Goal: Task Accomplishment & Management: Use online tool/utility

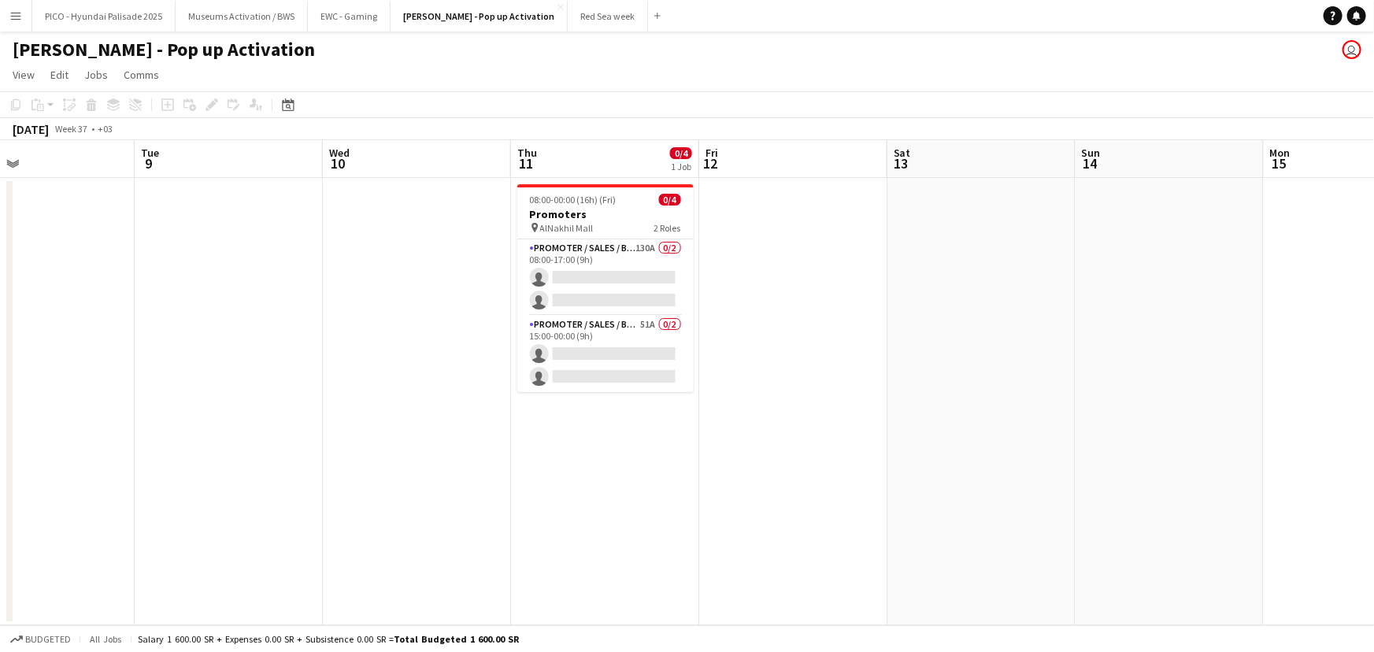
scroll to position [0, 761]
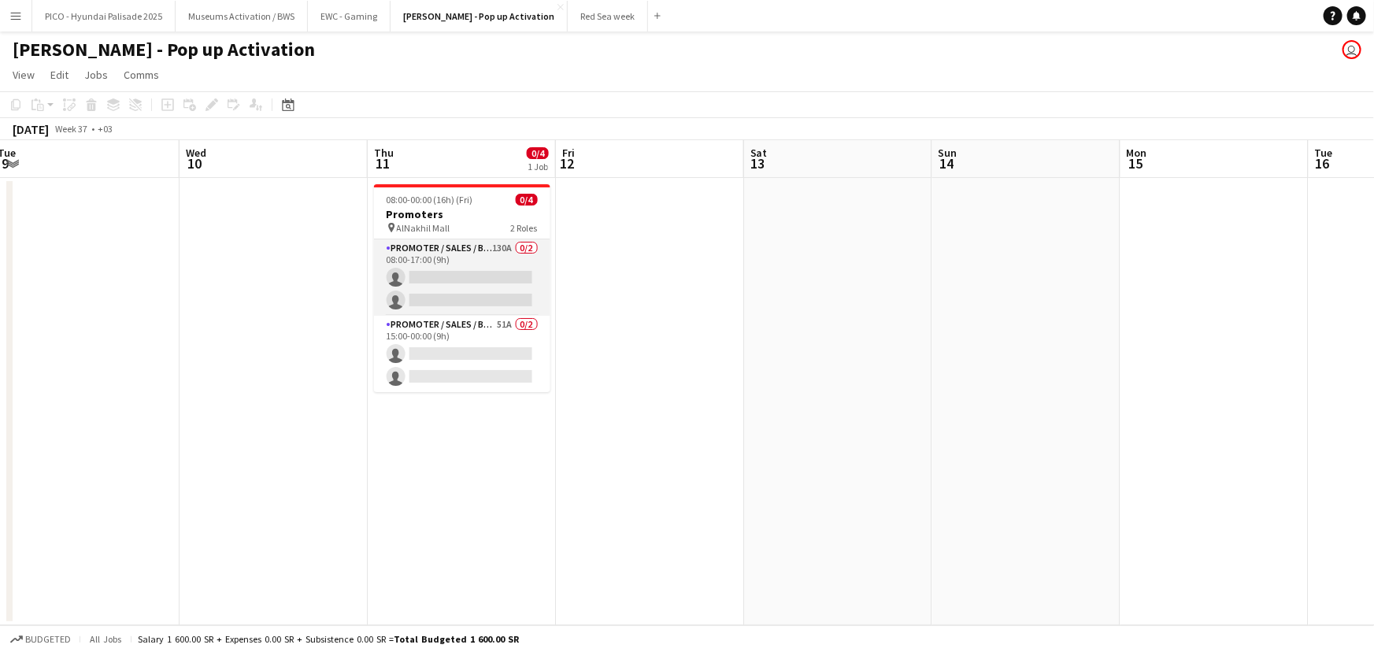
click at [468, 284] on app-card-role "Promoter / Sales / Brand Ambassador 130A 0/2 08:00-17:00 (9h) single-neutral-ac…" at bounding box center [462, 277] width 176 height 76
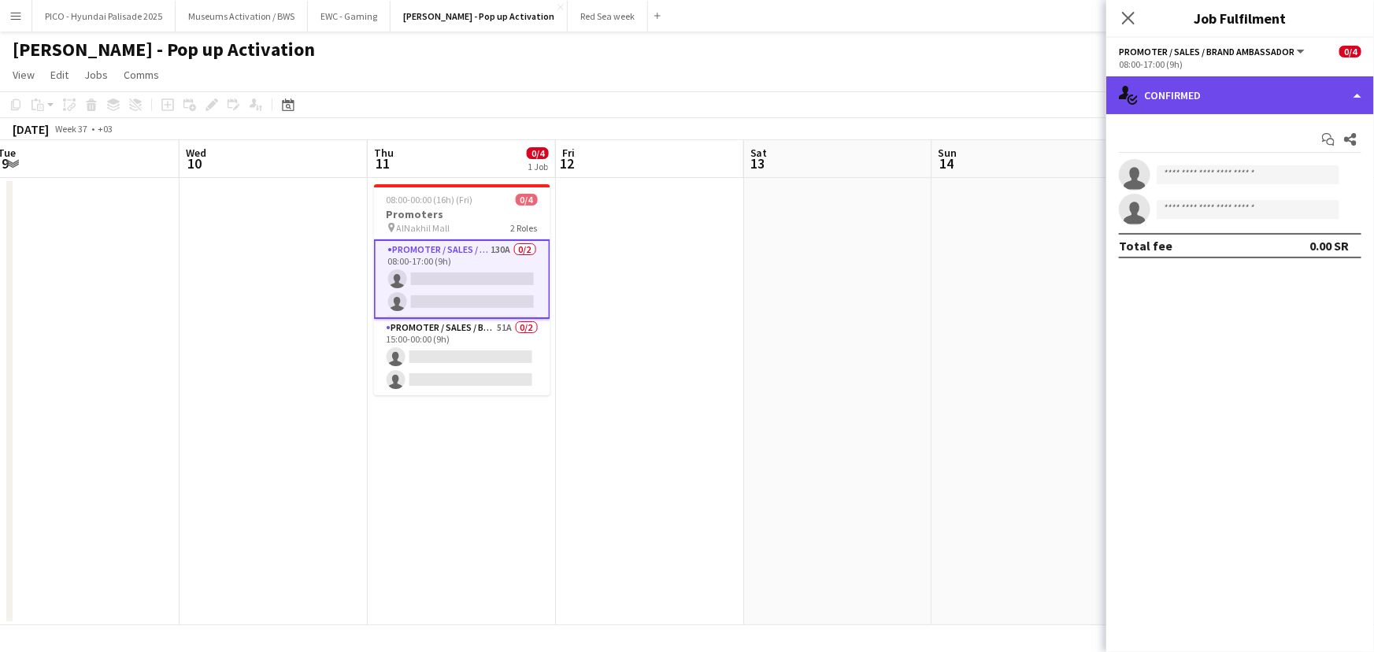
click at [1149, 97] on div "single-neutral-actions-check-2 Confirmed" at bounding box center [1240, 95] width 268 height 38
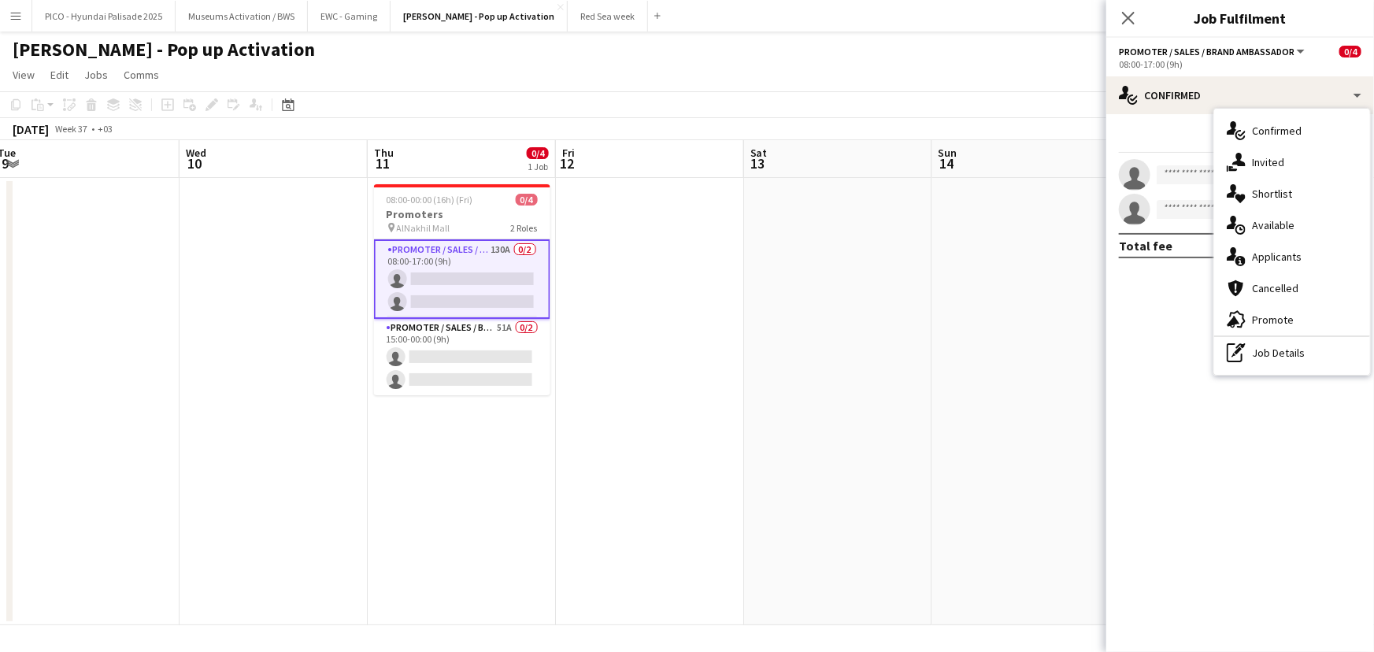
click at [939, 338] on app-date-cell at bounding box center [1026, 401] width 188 height 447
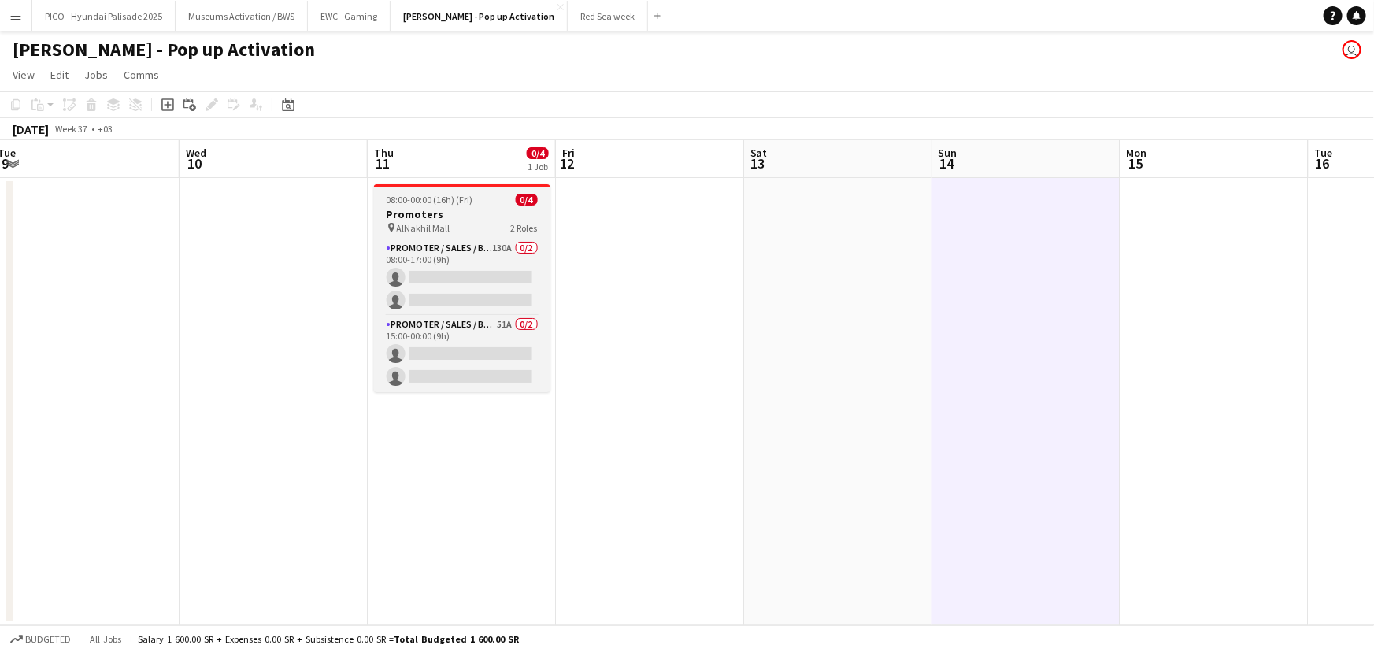
click at [420, 205] on span "08:00-00:00 (16h) (Fri)" at bounding box center [430, 200] width 87 height 12
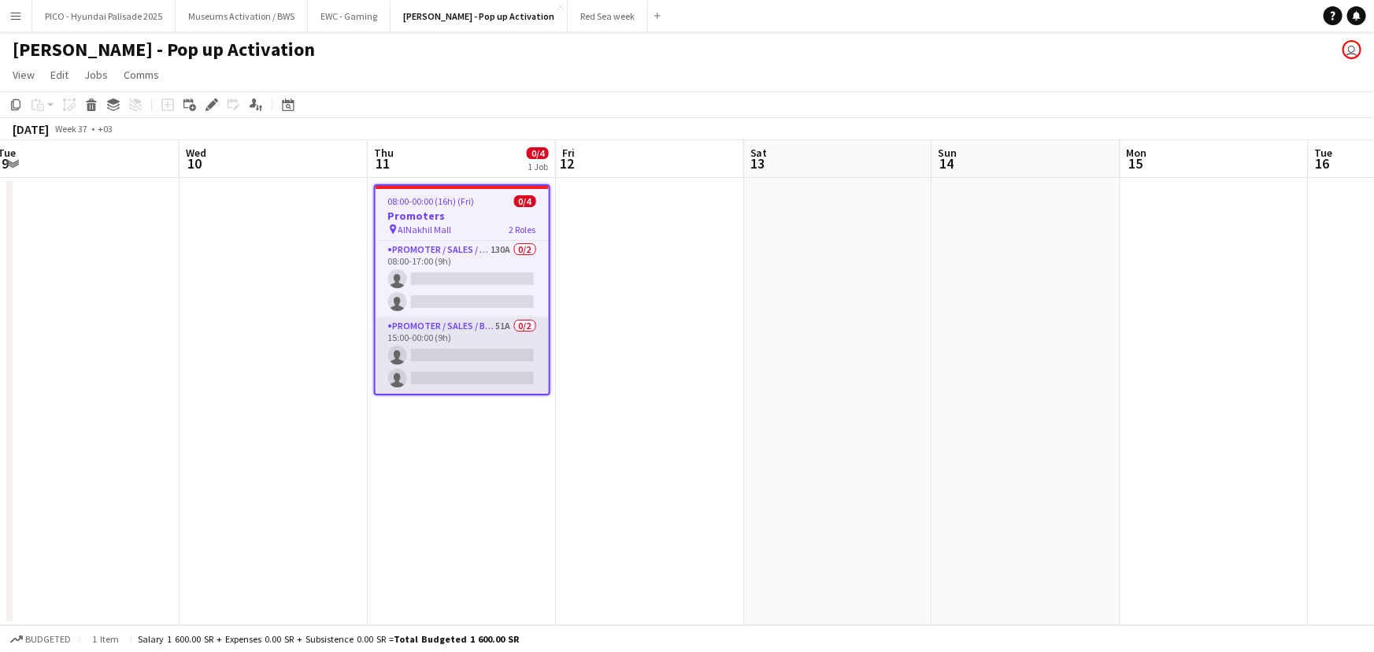
click at [428, 342] on app-card-role "Promoter / Sales / Brand Ambassador 51A 0/2 15:00-00:00 (9h) single-neutral-act…" at bounding box center [462, 355] width 173 height 76
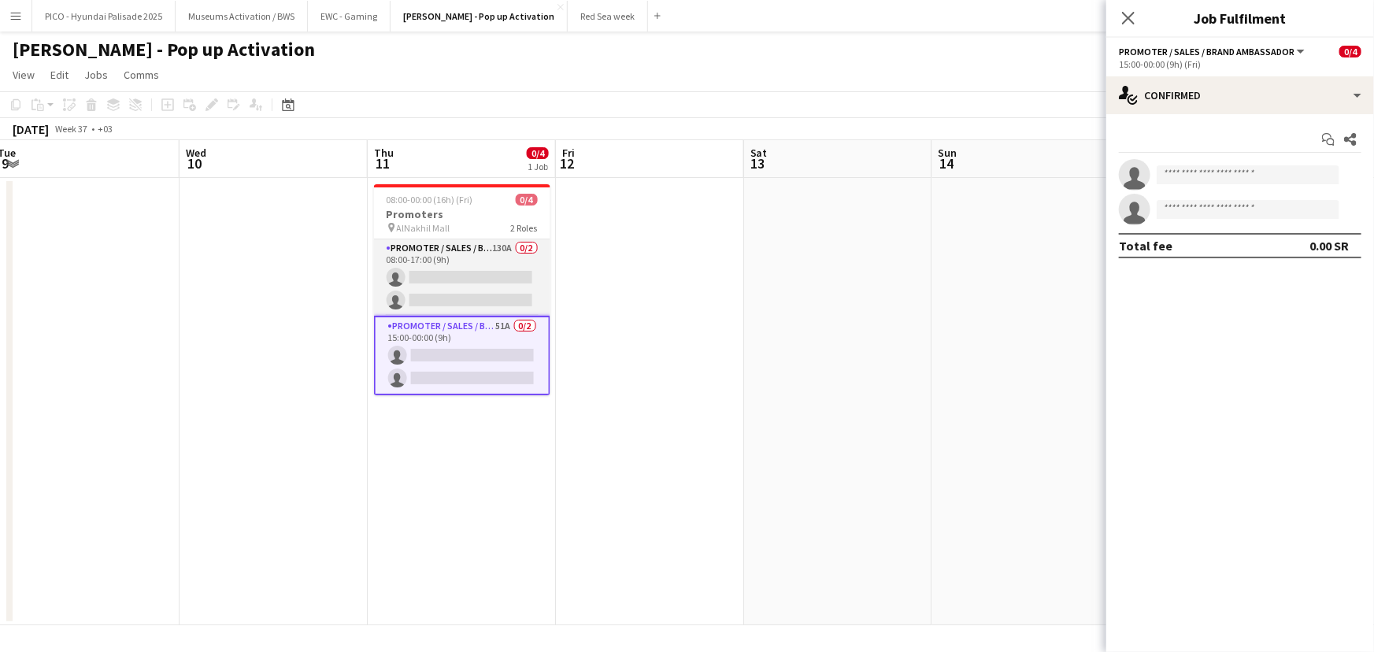
click at [429, 276] on app-card-role "Promoter / Sales / Brand Ambassador 130A 0/2 08:00-17:00 (9h) single-neutral-ac…" at bounding box center [462, 277] width 176 height 76
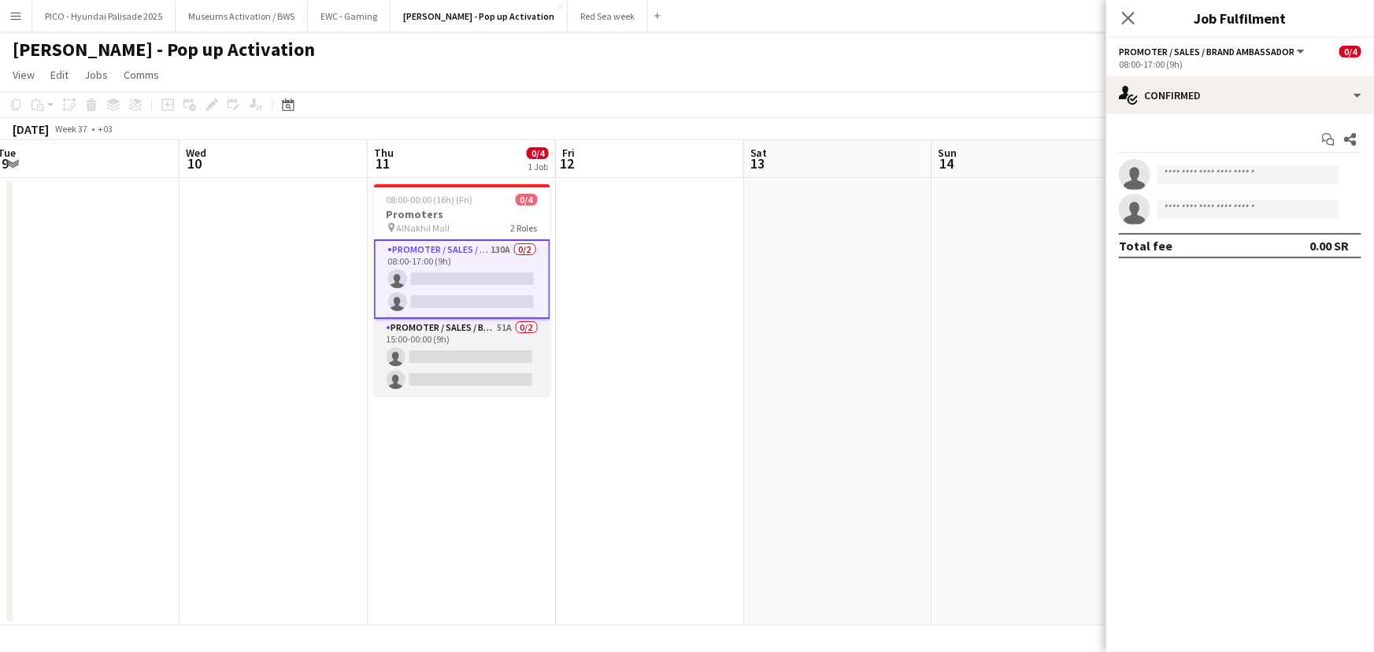
click at [447, 359] on app-card-role "Promoter / Sales / Brand Ambassador 51A 0/2 15:00-00:00 (9h) single-neutral-act…" at bounding box center [462, 357] width 176 height 76
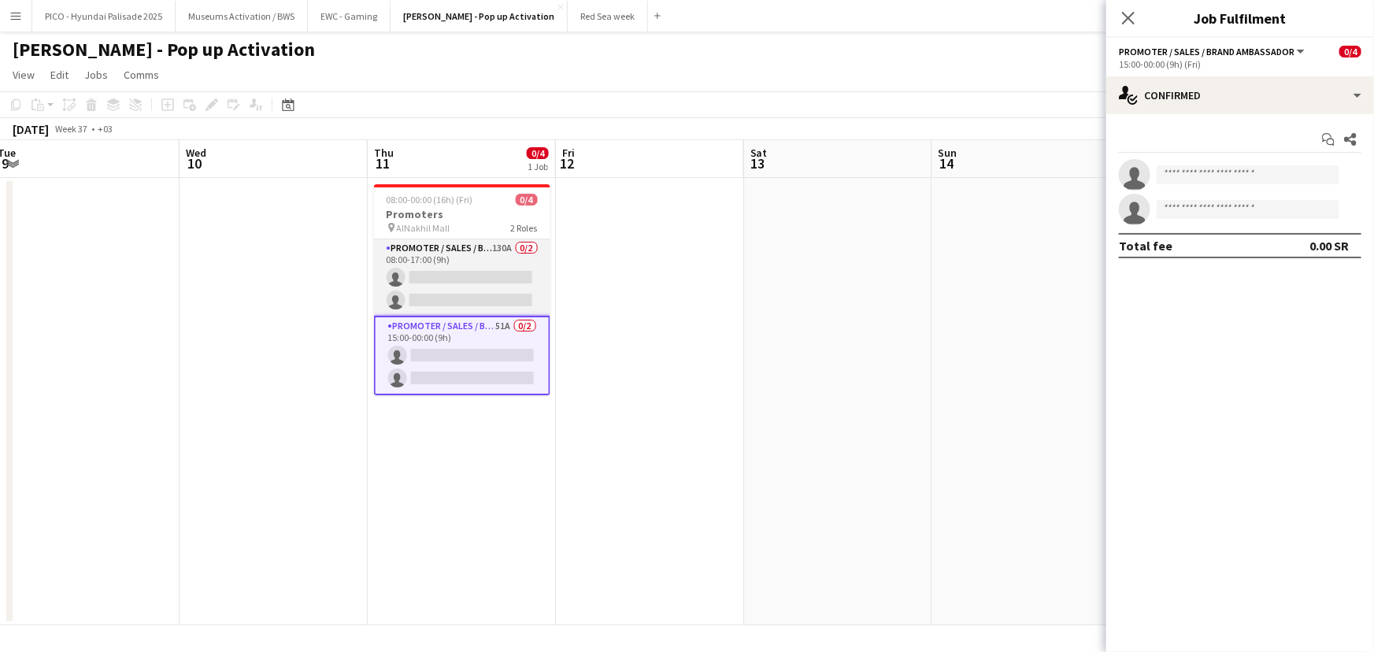
click at [453, 249] on app-card-role "Promoter / Sales / Brand Ambassador 130A 0/2 08:00-17:00 (9h) single-neutral-ac…" at bounding box center [462, 277] width 176 height 76
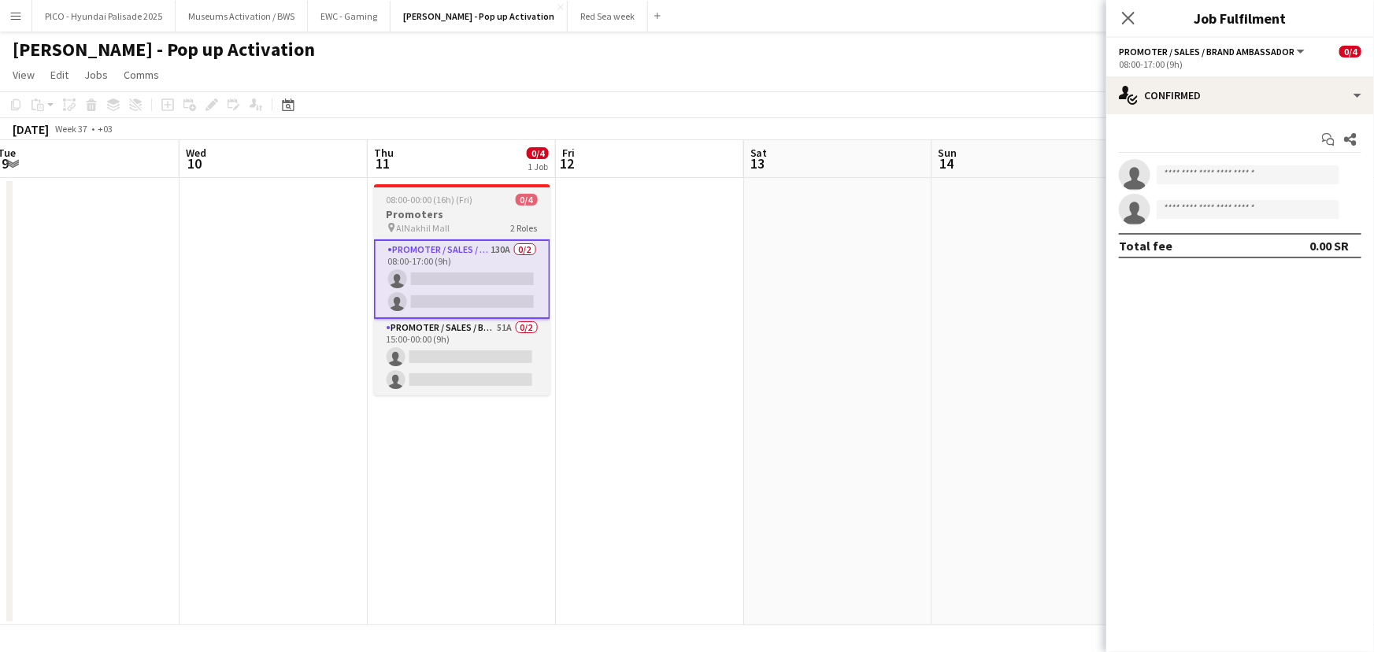
click at [460, 219] on h3 "Promoters" at bounding box center [462, 214] width 176 height 14
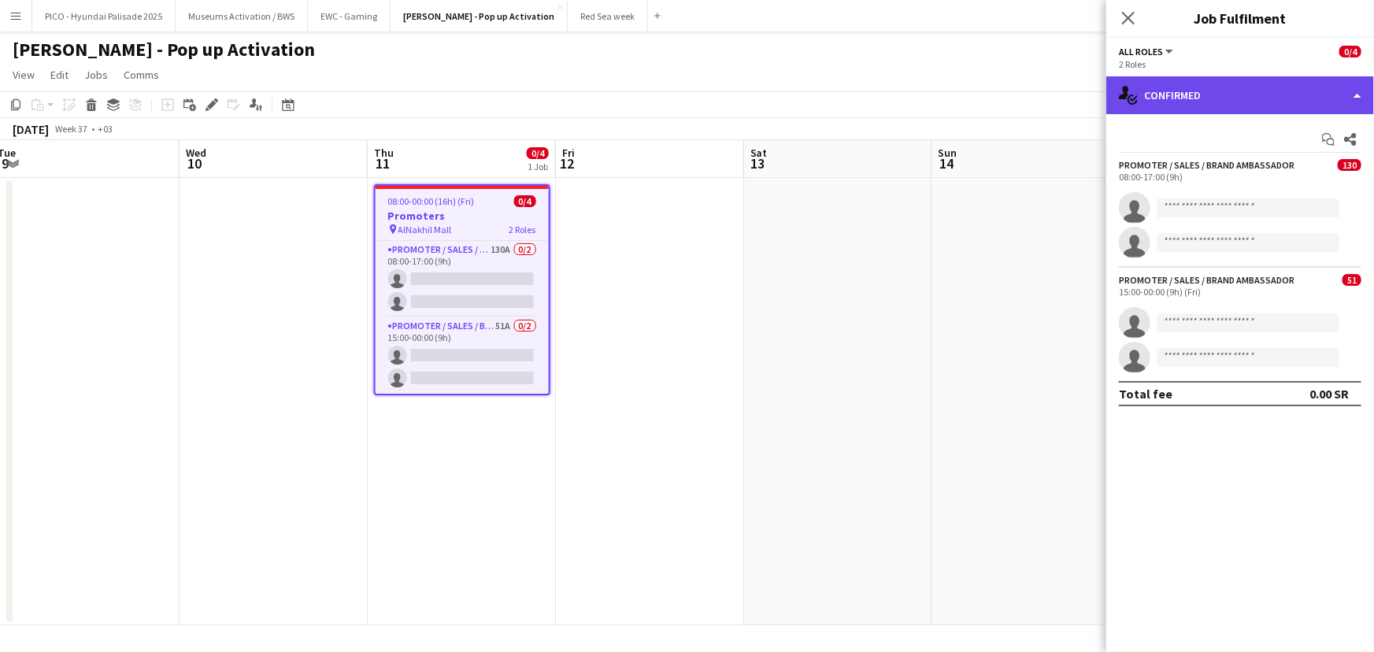
click at [1181, 98] on div "single-neutral-actions-check-2 Confirmed" at bounding box center [1240, 95] width 268 height 38
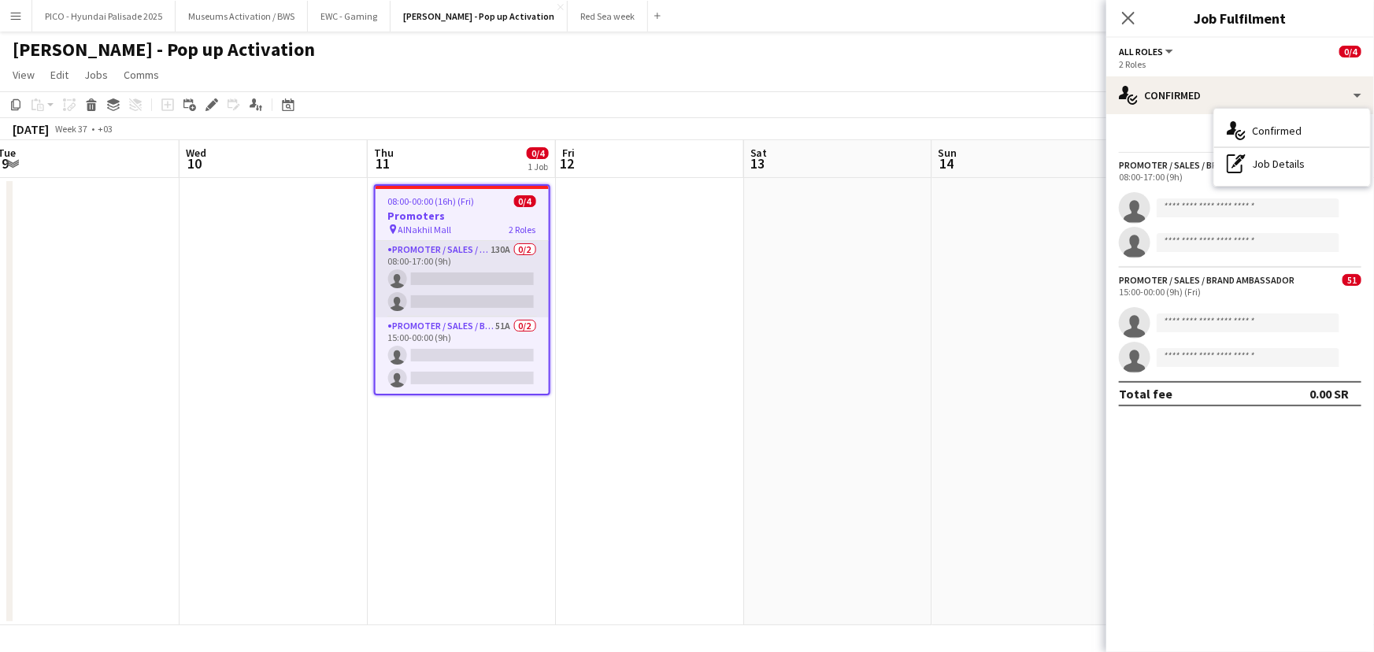
click at [431, 241] on app-card-role "Promoter / Sales / Brand Ambassador 130A 0/2 08:00-17:00 (9h) single-neutral-ac…" at bounding box center [462, 279] width 173 height 76
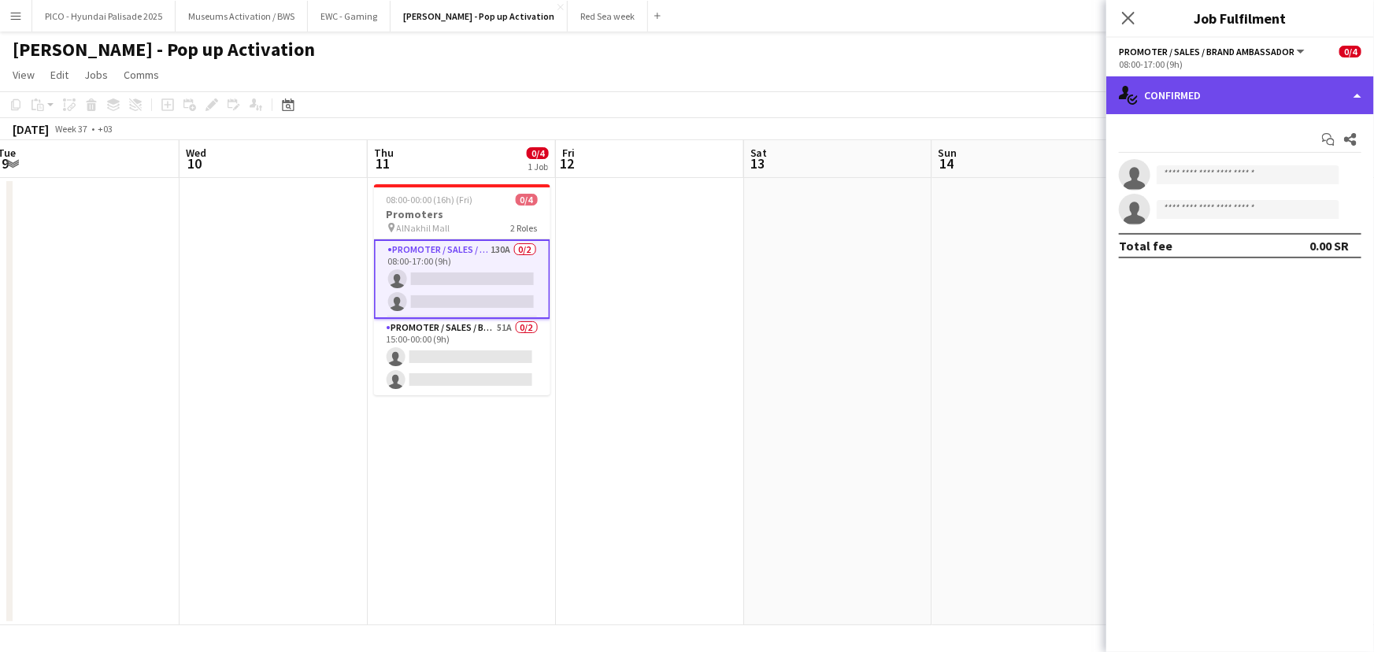
click at [1246, 85] on div "single-neutral-actions-check-2 Confirmed" at bounding box center [1240, 95] width 268 height 38
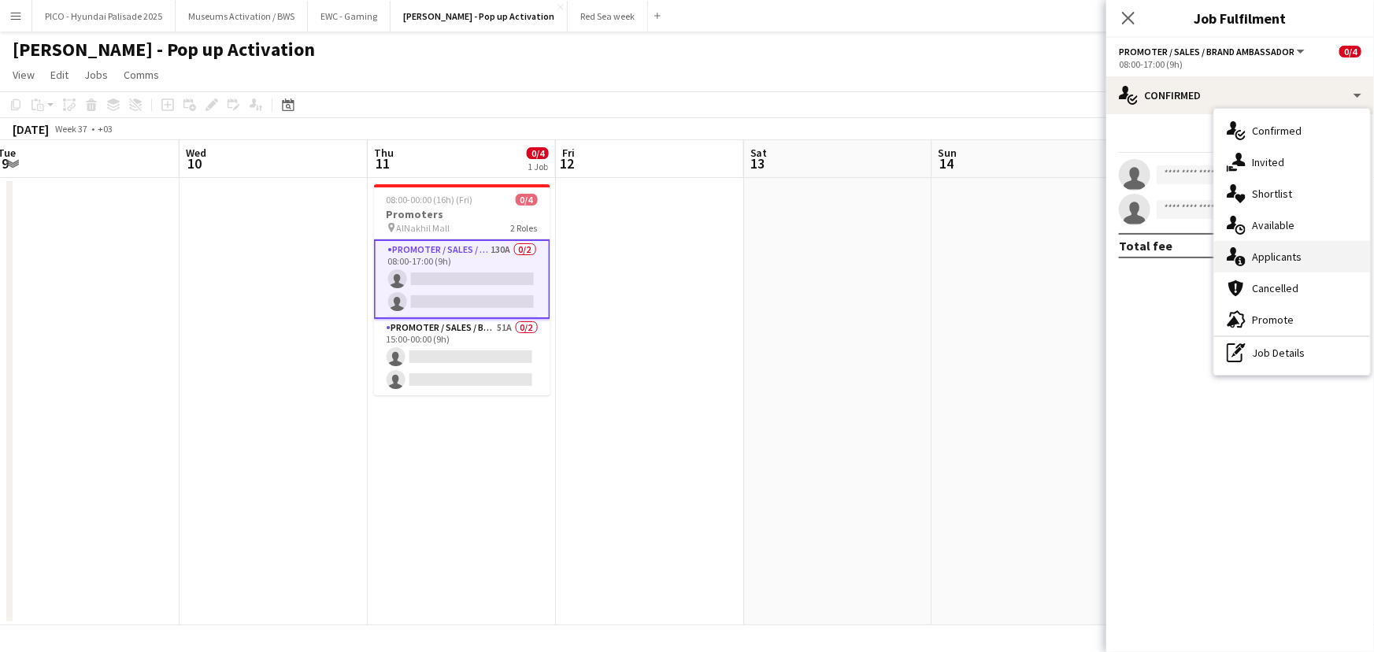
click at [1249, 270] on div "single-neutral-actions-information Applicants" at bounding box center [1292, 256] width 156 height 31
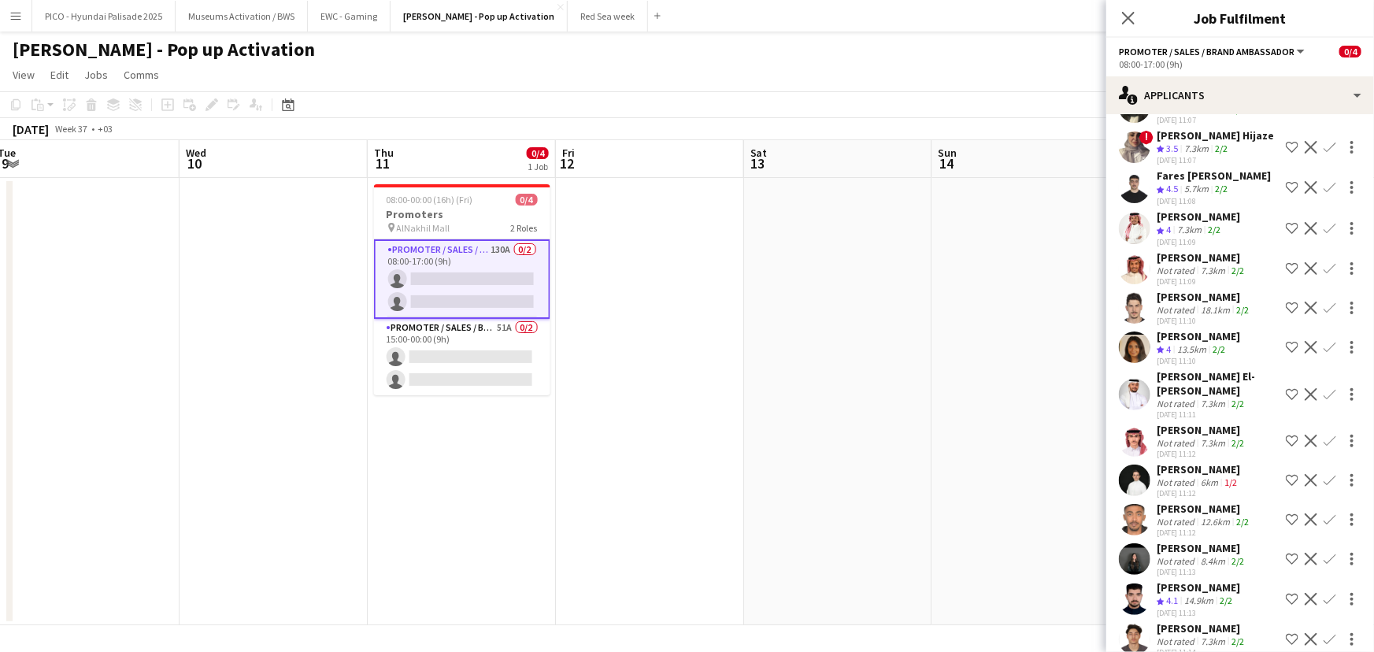
scroll to position [301, 0]
click at [1286, 300] on app-icon "Shortlist crew" at bounding box center [1292, 306] width 13 height 13
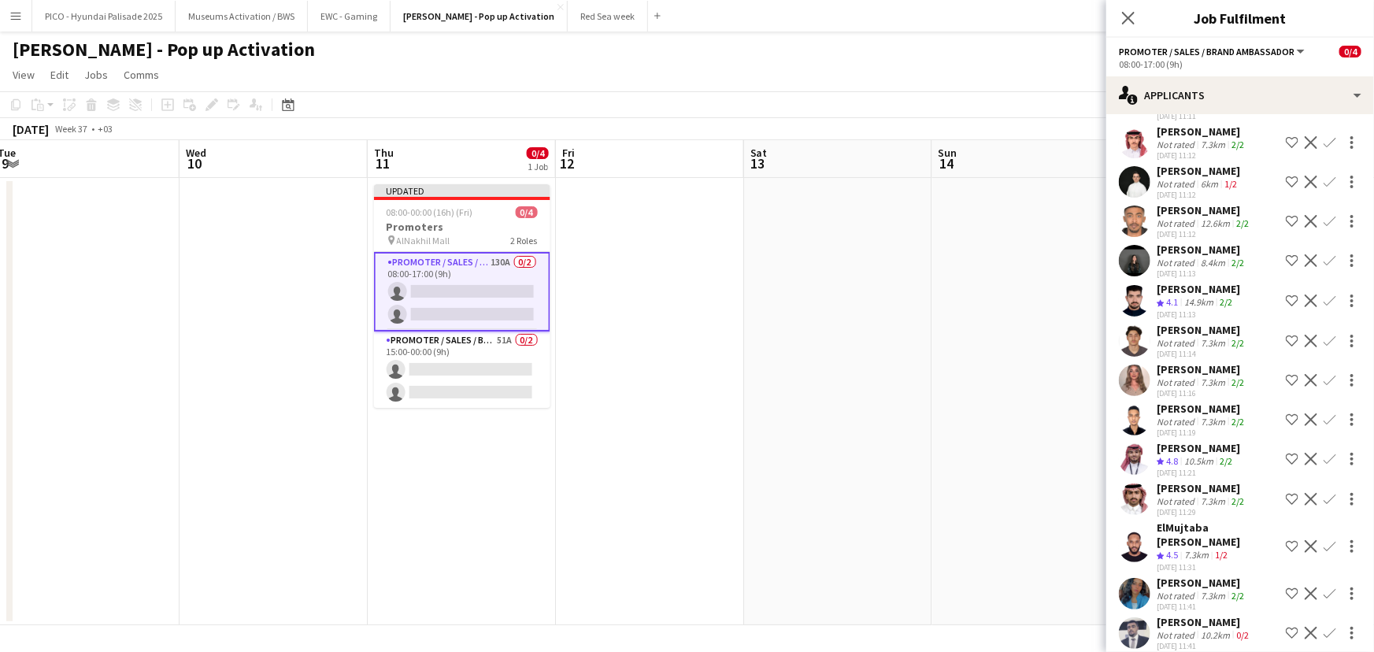
scroll to position [601, 0]
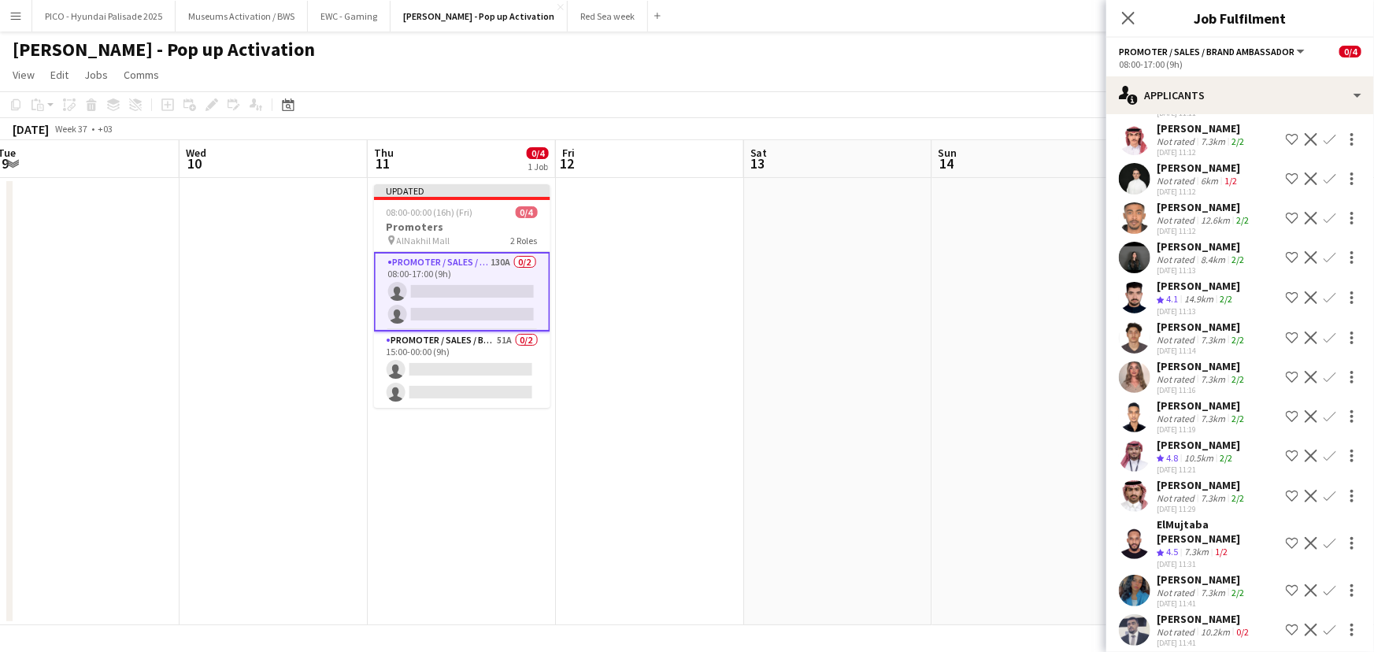
click at [1190, 265] on div "[DATE] 11:13" at bounding box center [1202, 270] width 91 height 10
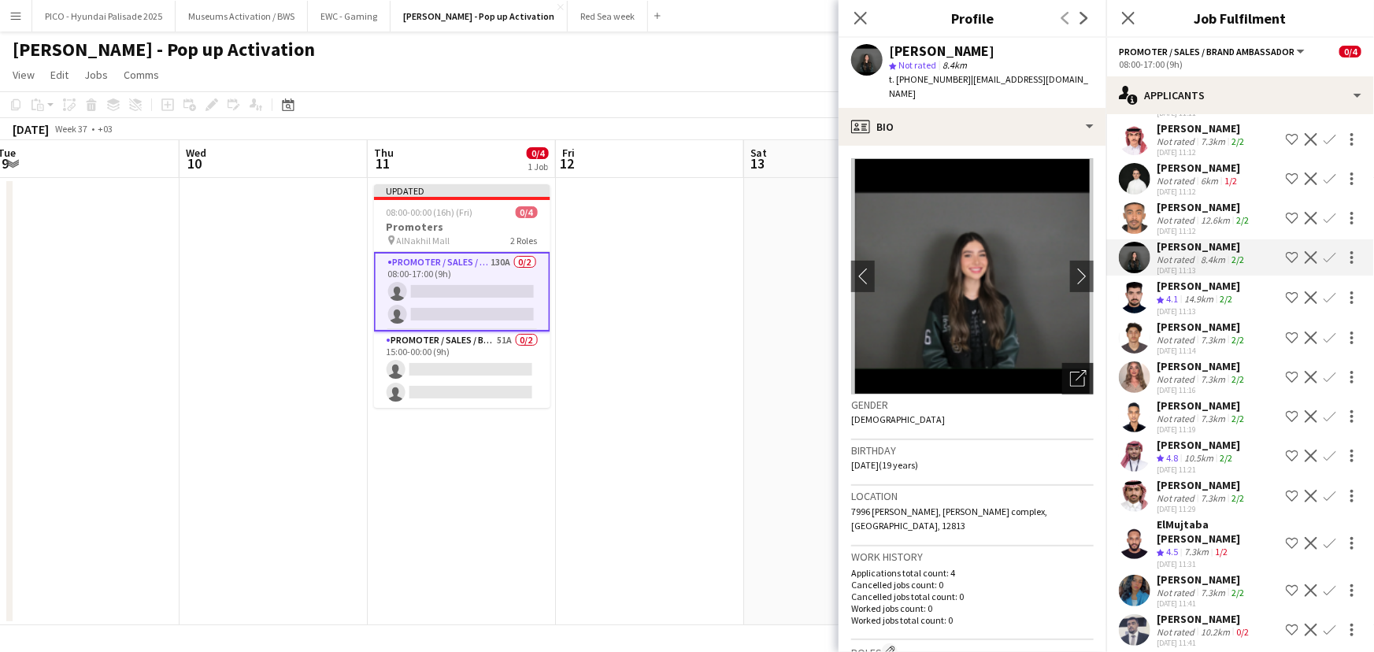
click at [1074, 370] on icon "Open photos pop-in" at bounding box center [1078, 378] width 17 height 17
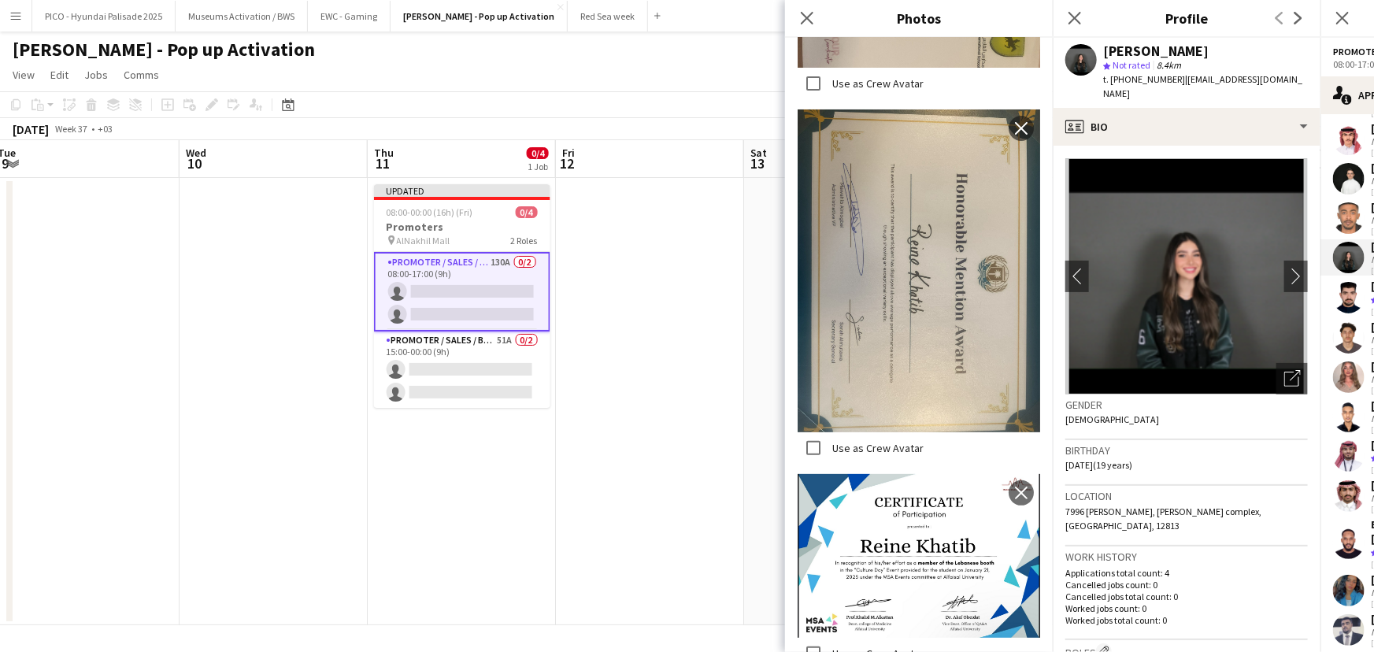
scroll to position [3130, 0]
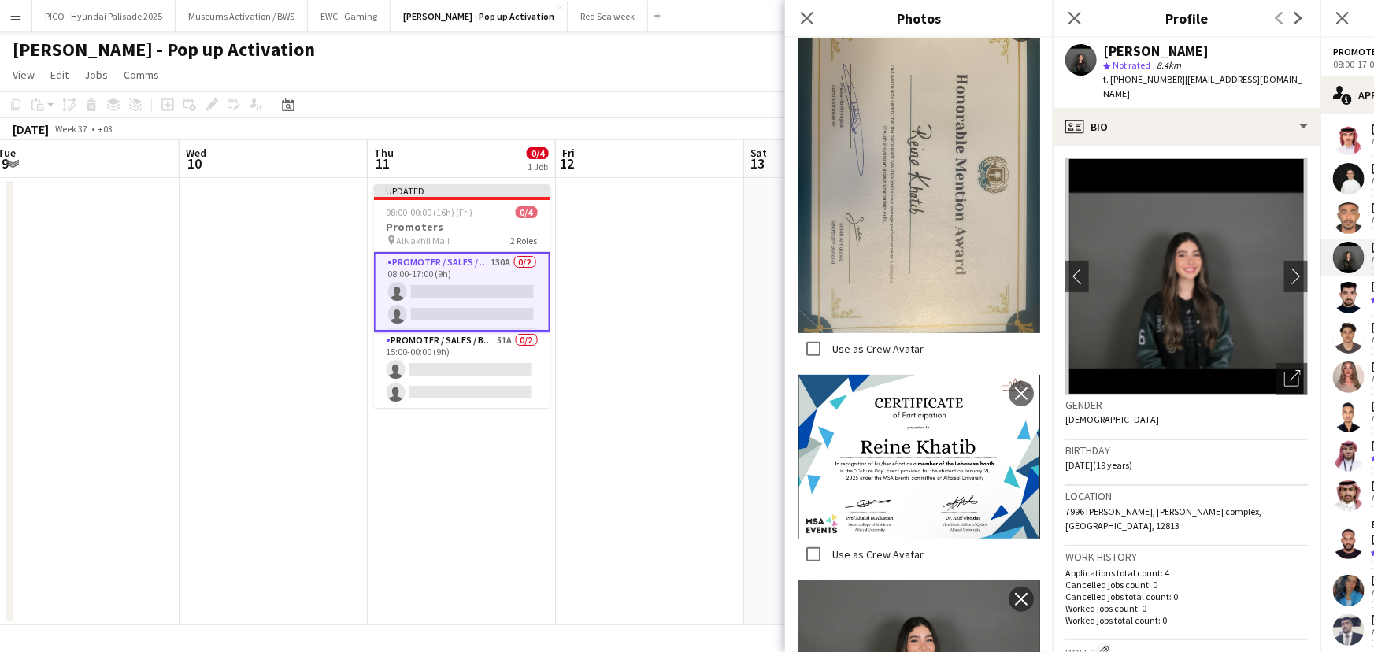
click at [1150, 602] on p "Worked jobs count: 0" at bounding box center [1186, 608] width 242 height 12
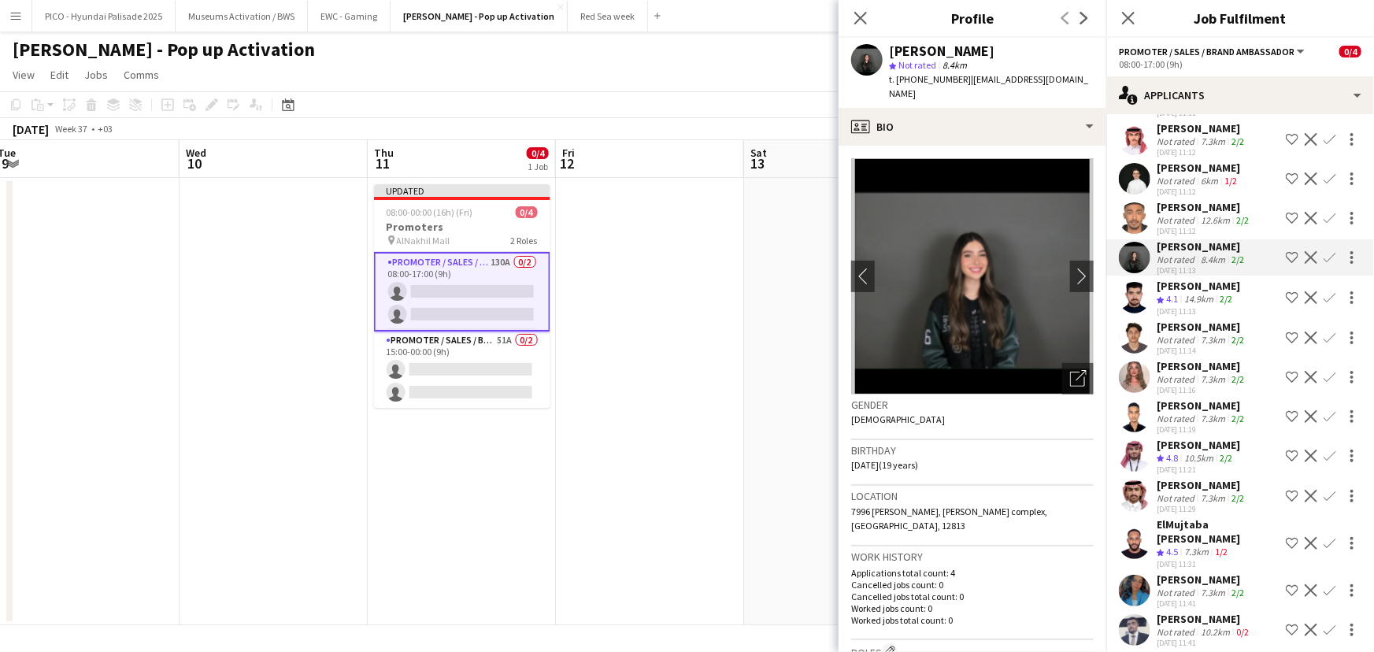
click at [1286, 251] on app-icon "Shortlist crew" at bounding box center [1292, 257] width 13 height 13
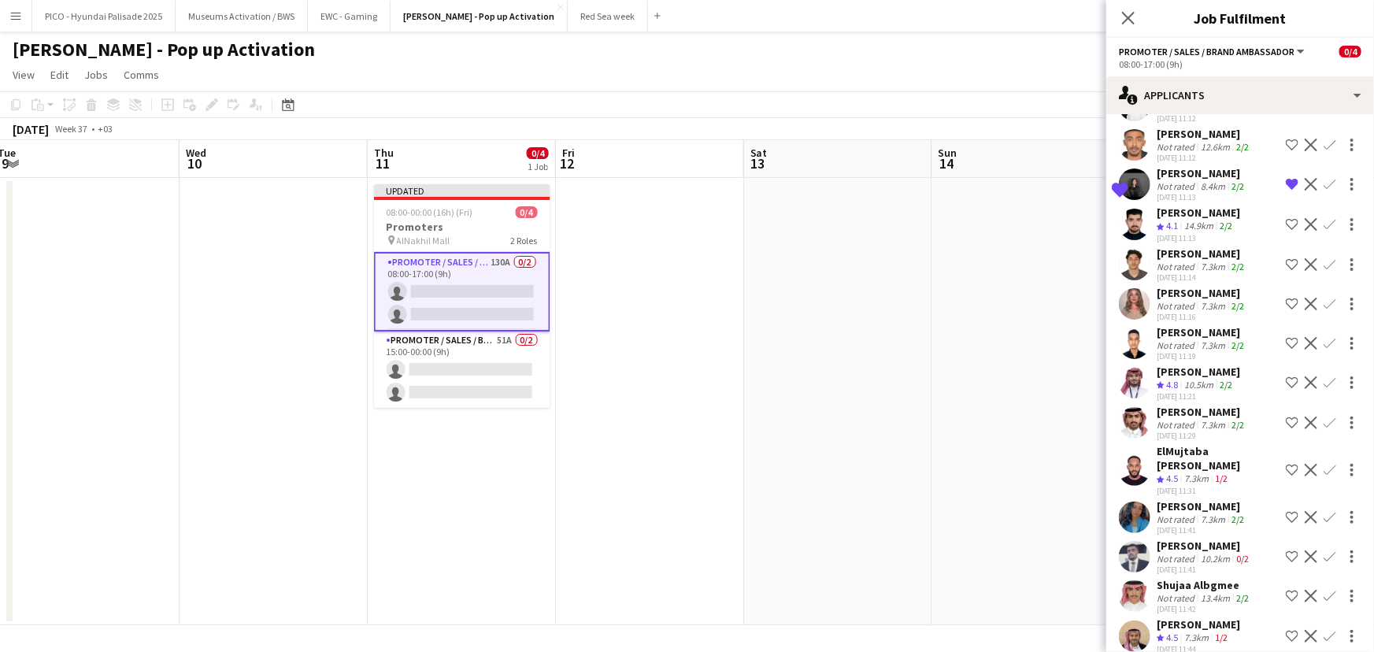
scroll to position [677, 0]
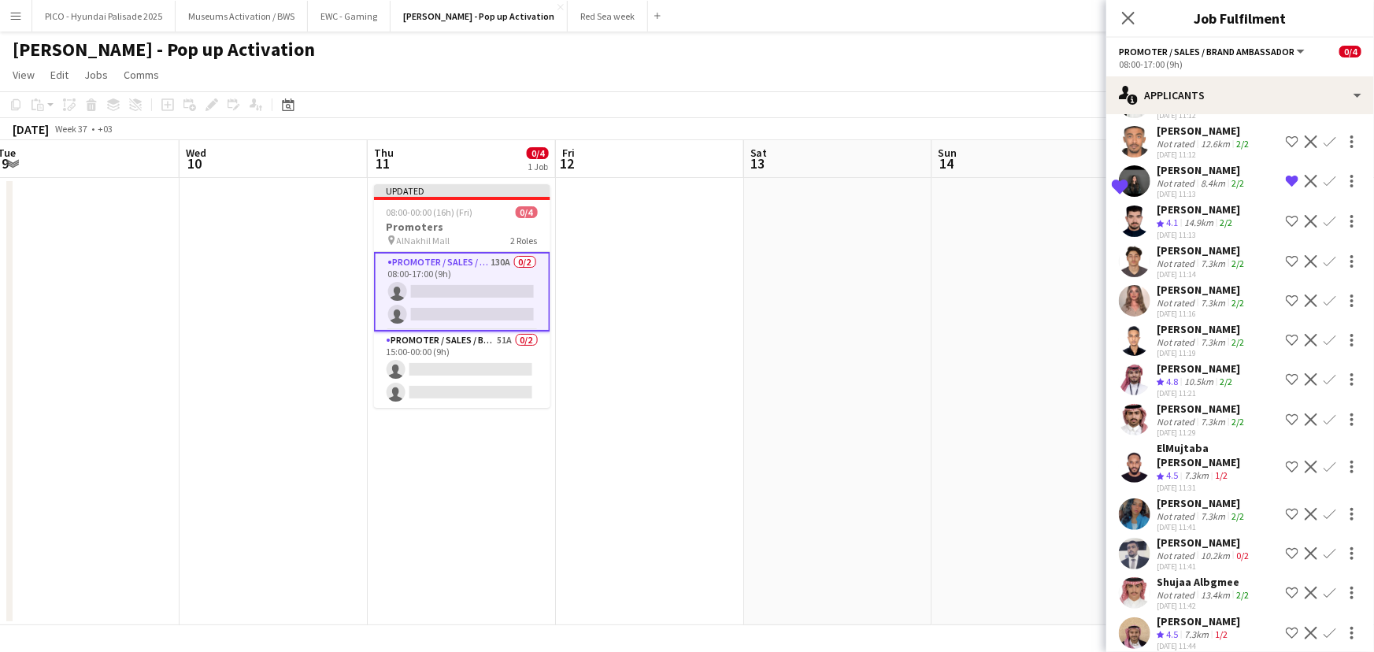
click at [1209, 283] on div "[PERSON_NAME]" at bounding box center [1202, 290] width 91 height 14
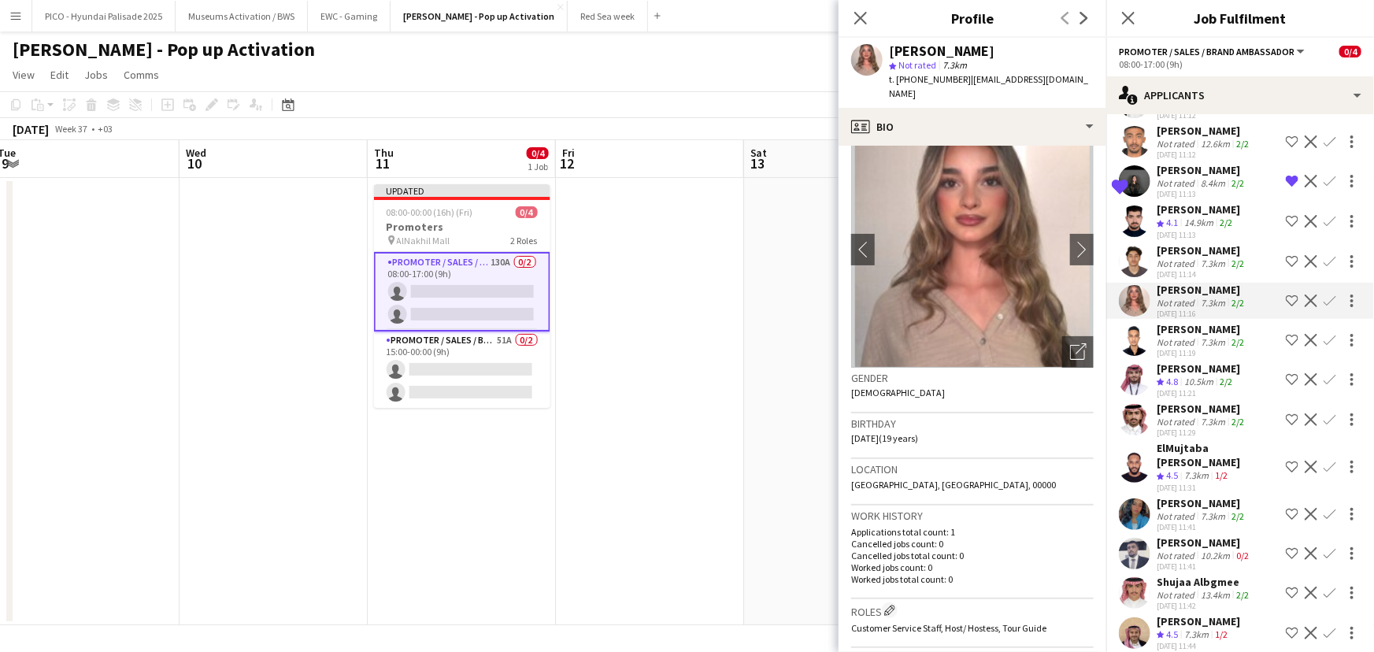
scroll to position [0, 0]
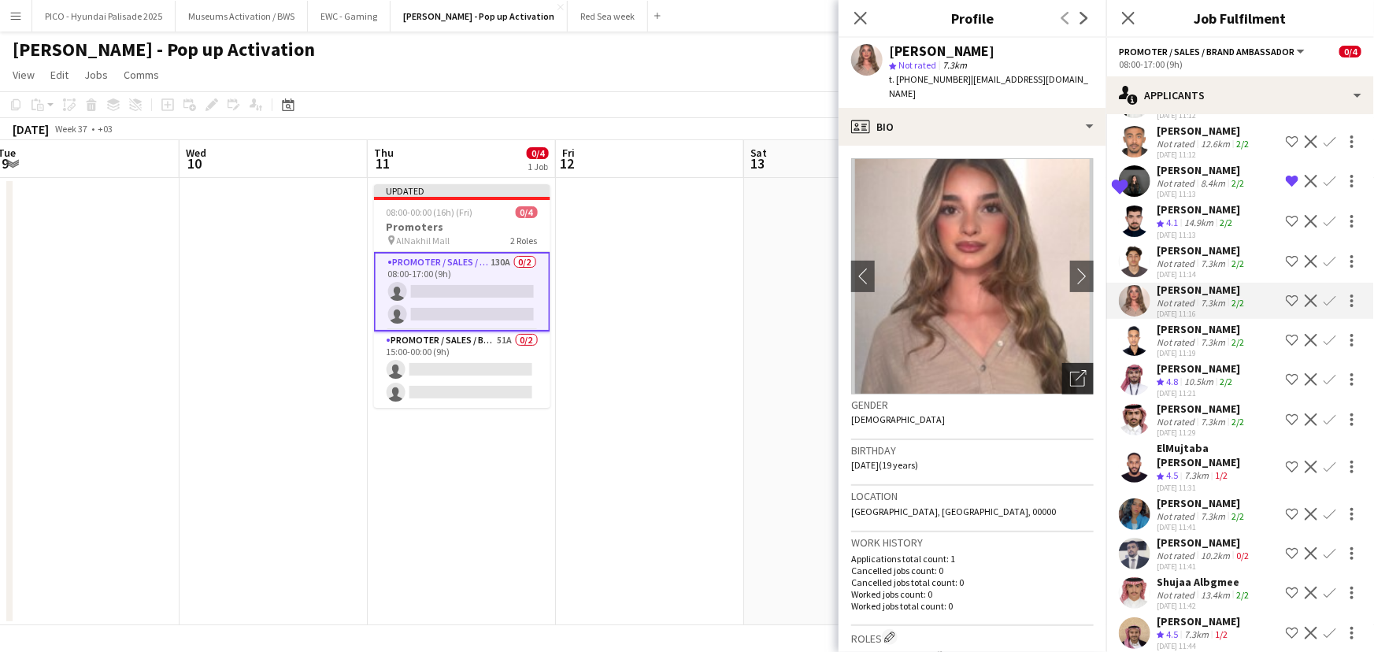
click at [1070, 370] on icon "Open photos pop-in" at bounding box center [1078, 378] width 17 height 17
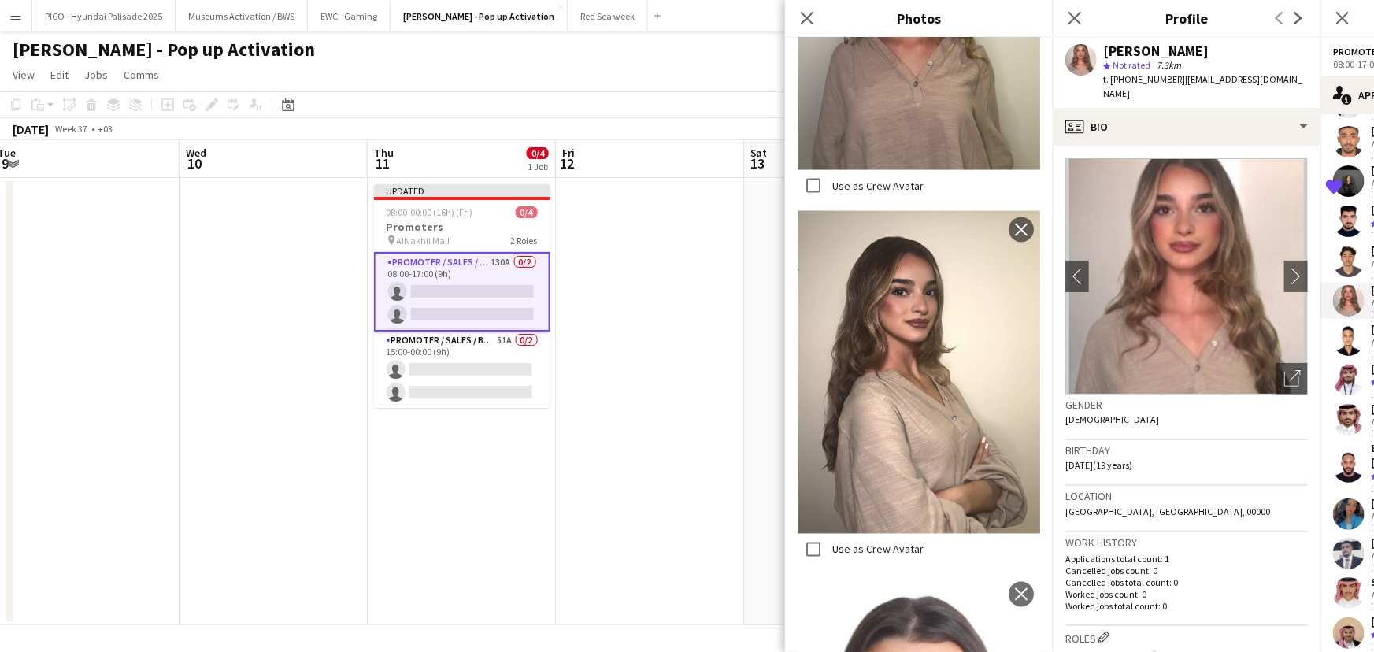
scroll to position [1437, 0]
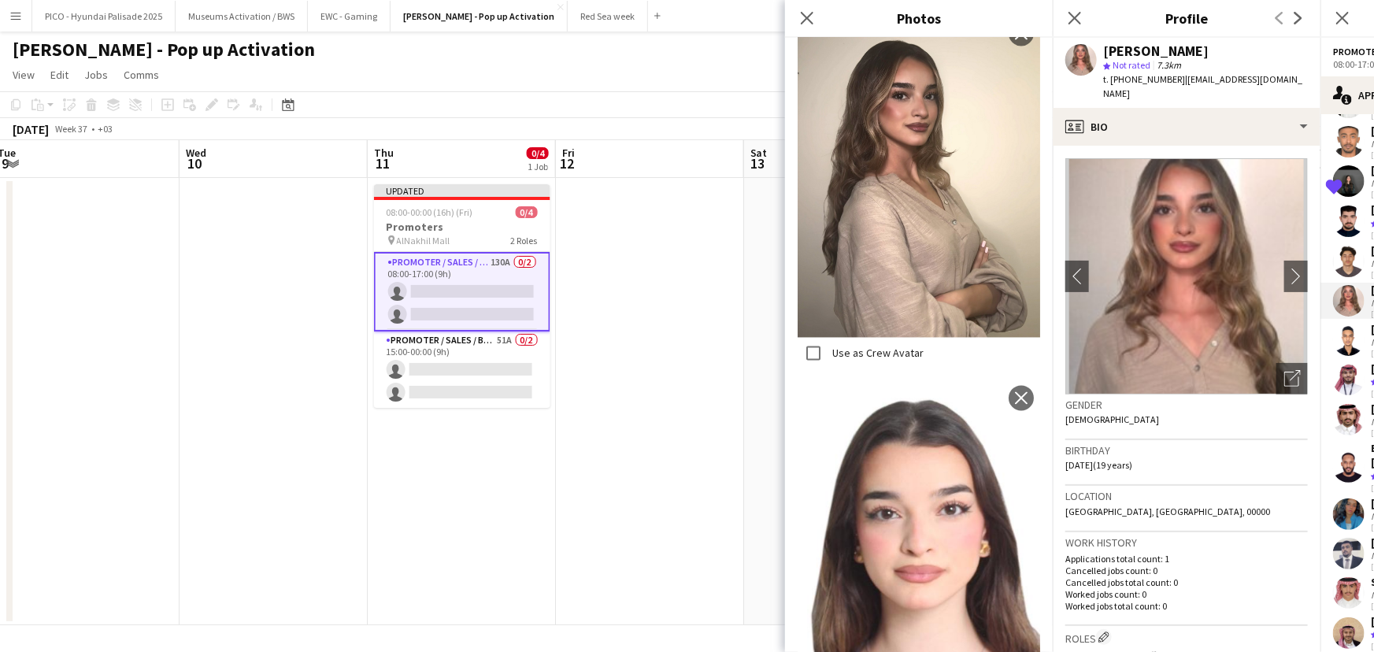
click at [1180, 505] on div "Location [GEOGRAPHIC_DATA], [GEOGRAPHIC_DATA], 00000" at bounding box center [1186, 509] width 242 height 46
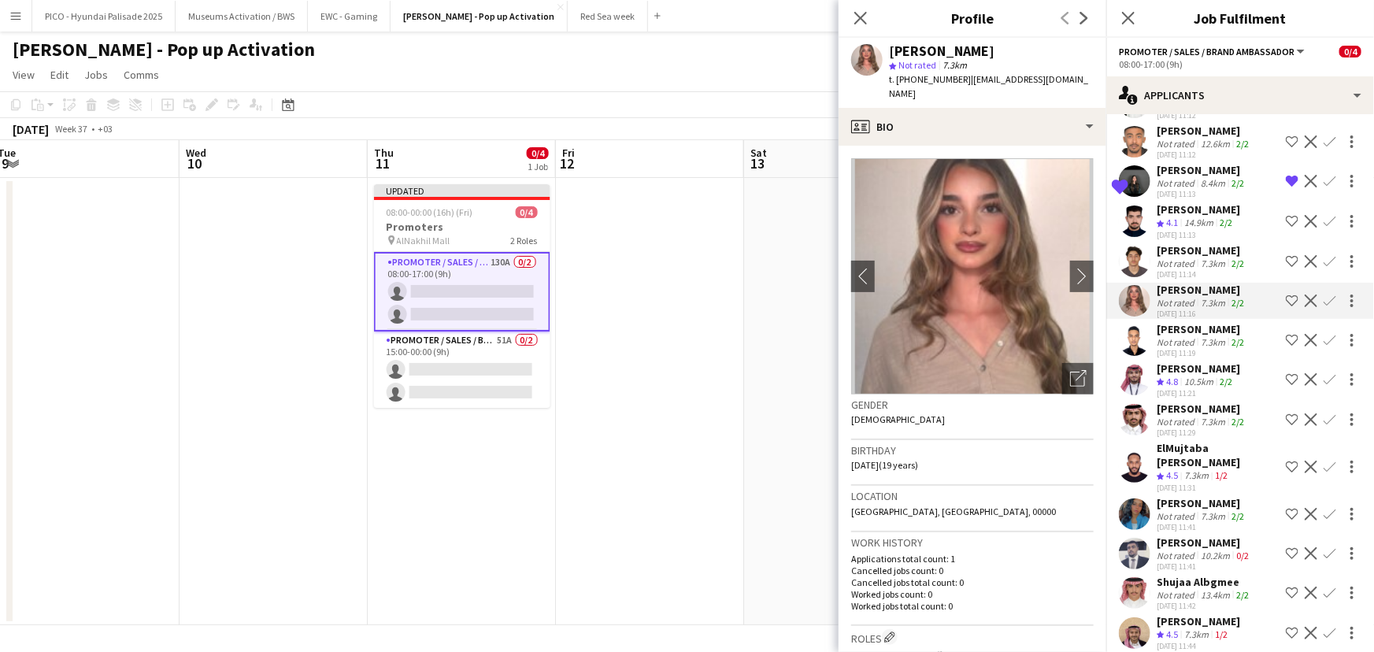
click at [1286, 294] on app-icon "Shortlist crew" at bounding box center [1292, 300] width 13 height 13
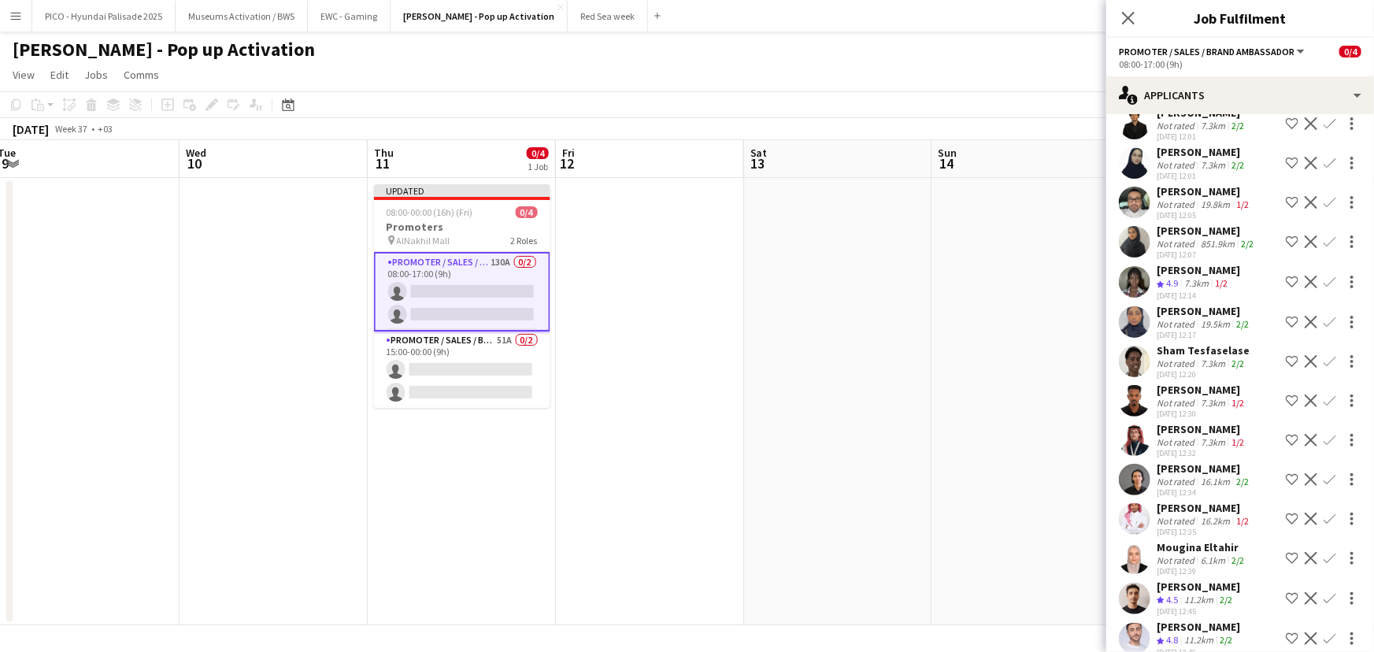
scroll to position [1388, 0]
click at [1190, 249] on div "[DATE] 12:07" at bounding box center [1207, 254] width 100 height 10
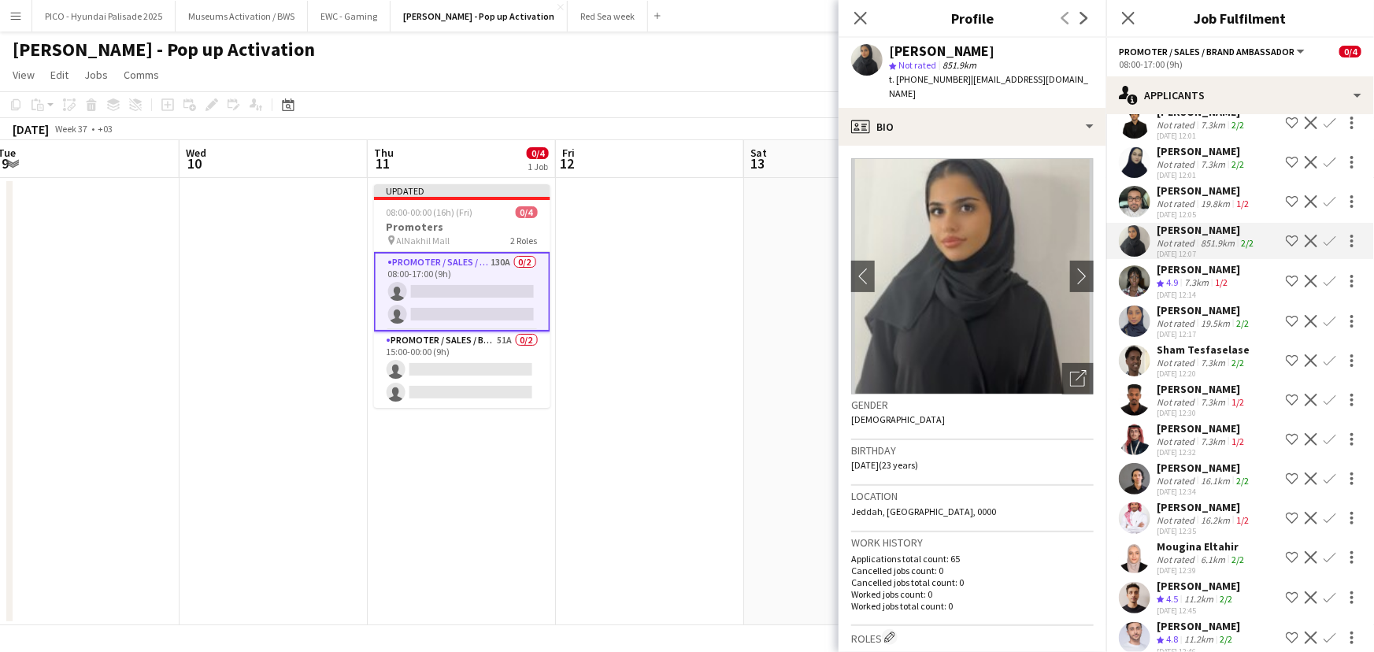
click at [1190, 249] on div "[DATE] 12:07" at bounding box center [1207, 254] width 100 height 10
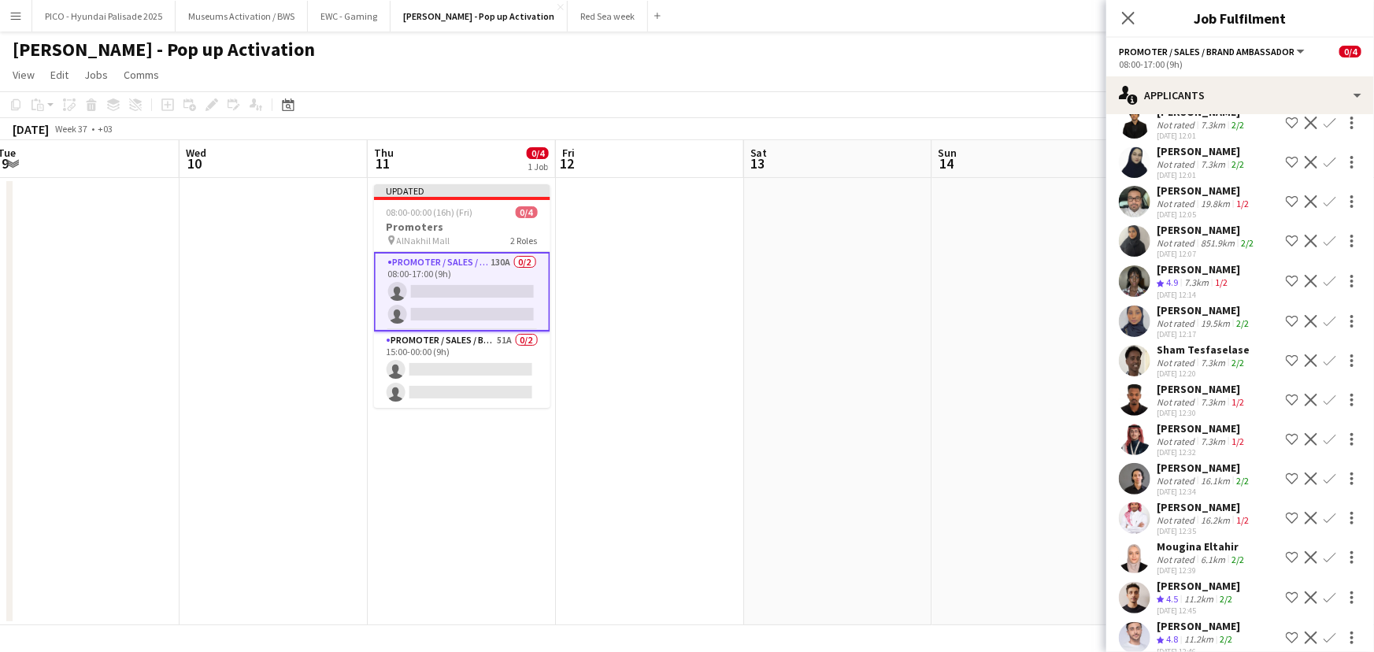
click at [1212, 357] on div "7.3km" at bounding box center [1212, 363] width 31 height 12
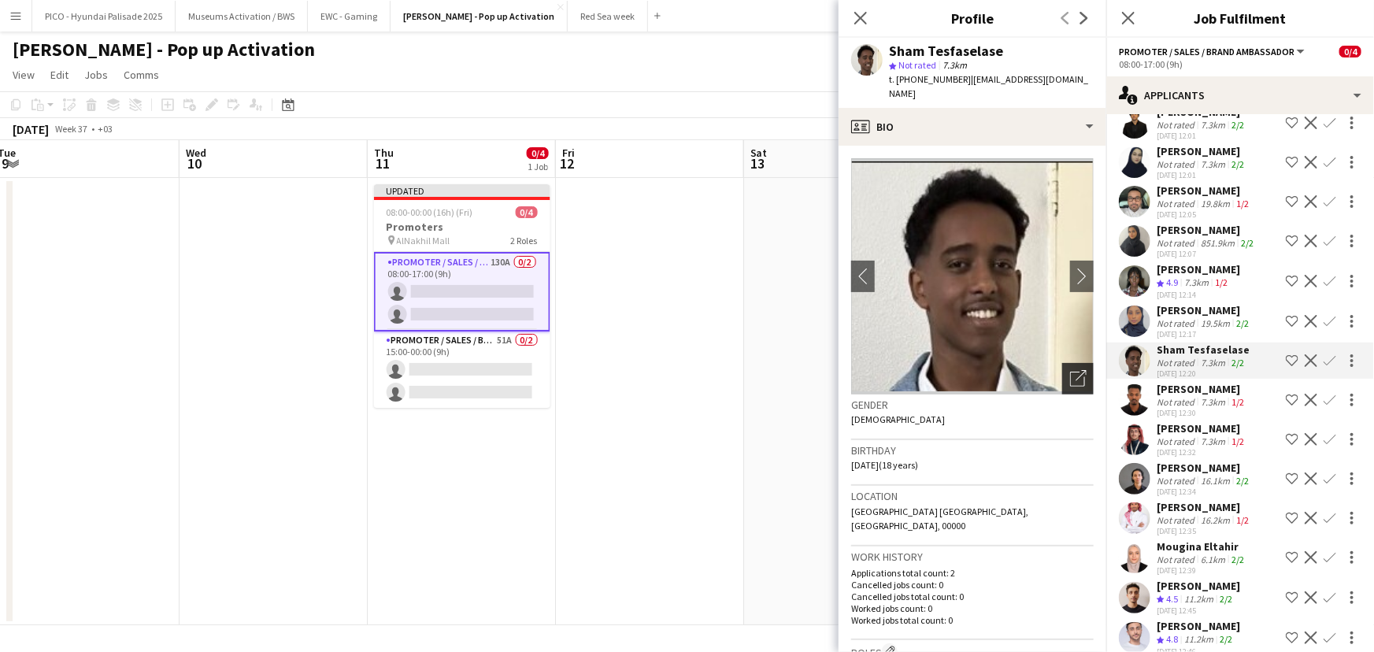
click at [1075, 370] on icon at bounding box center [1080, 375] width 11 height 11
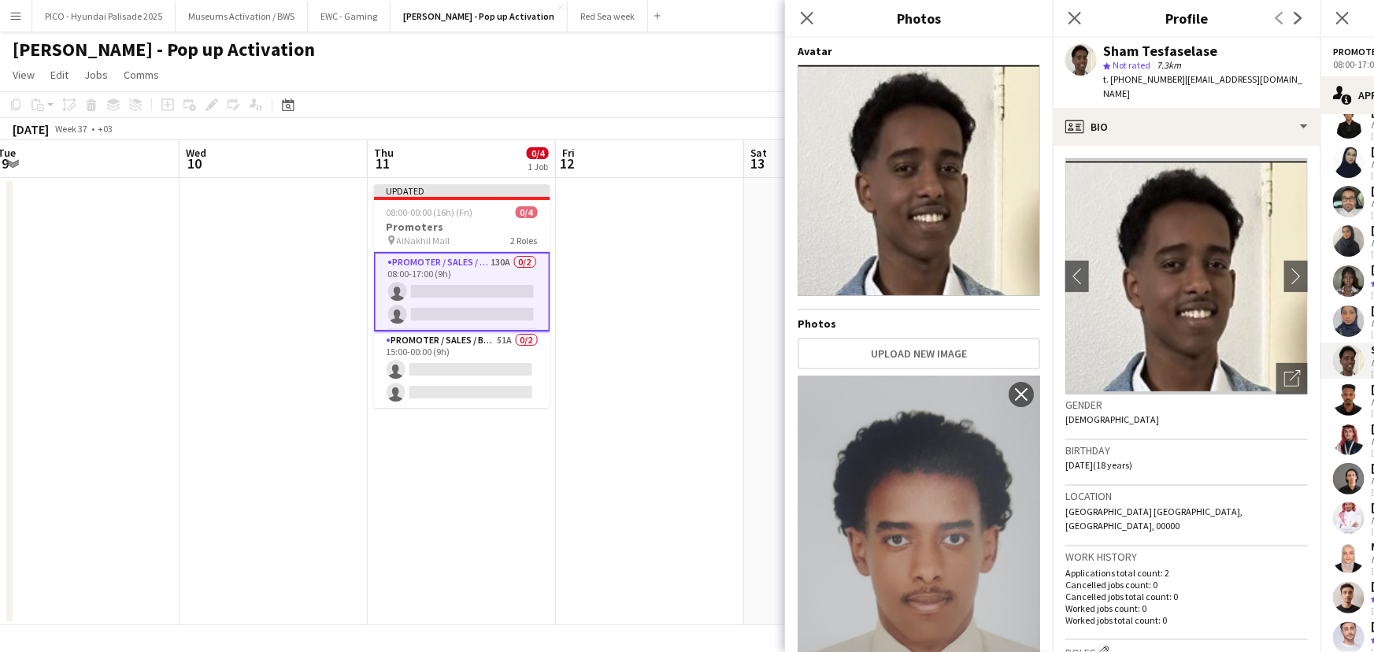
scroll to position [527, 0]
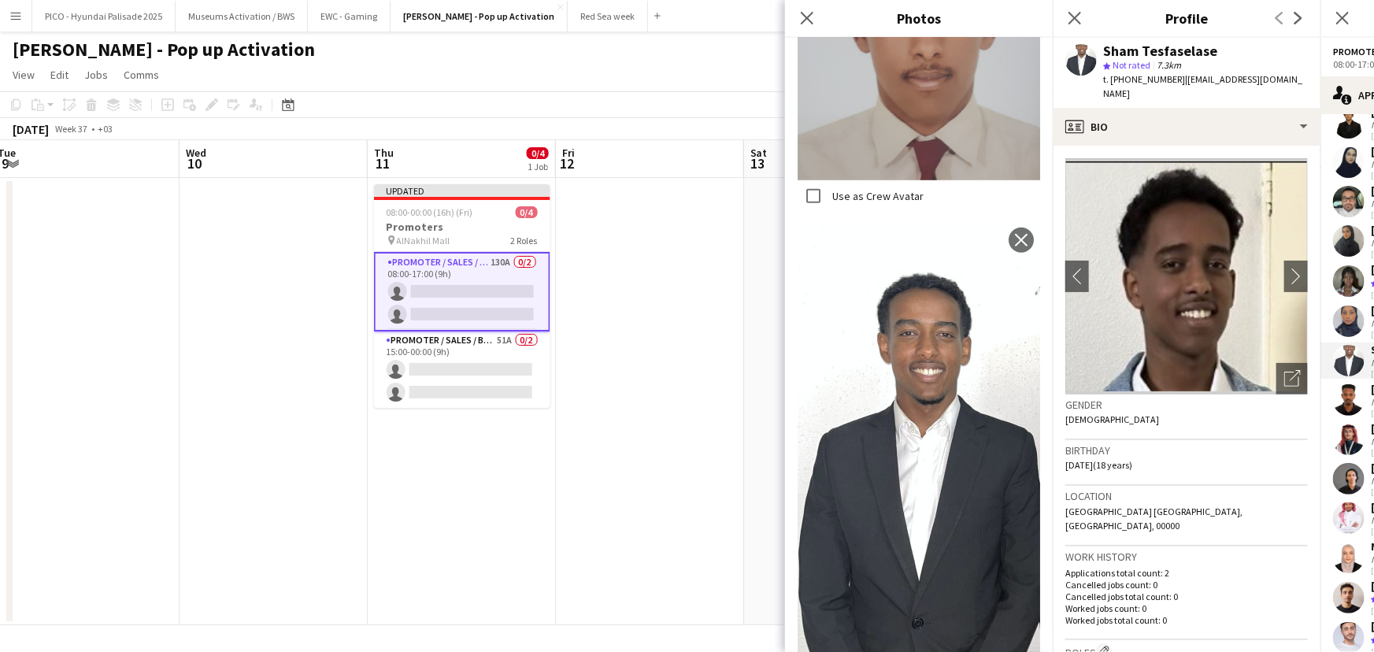
scroll to position [542, 0]
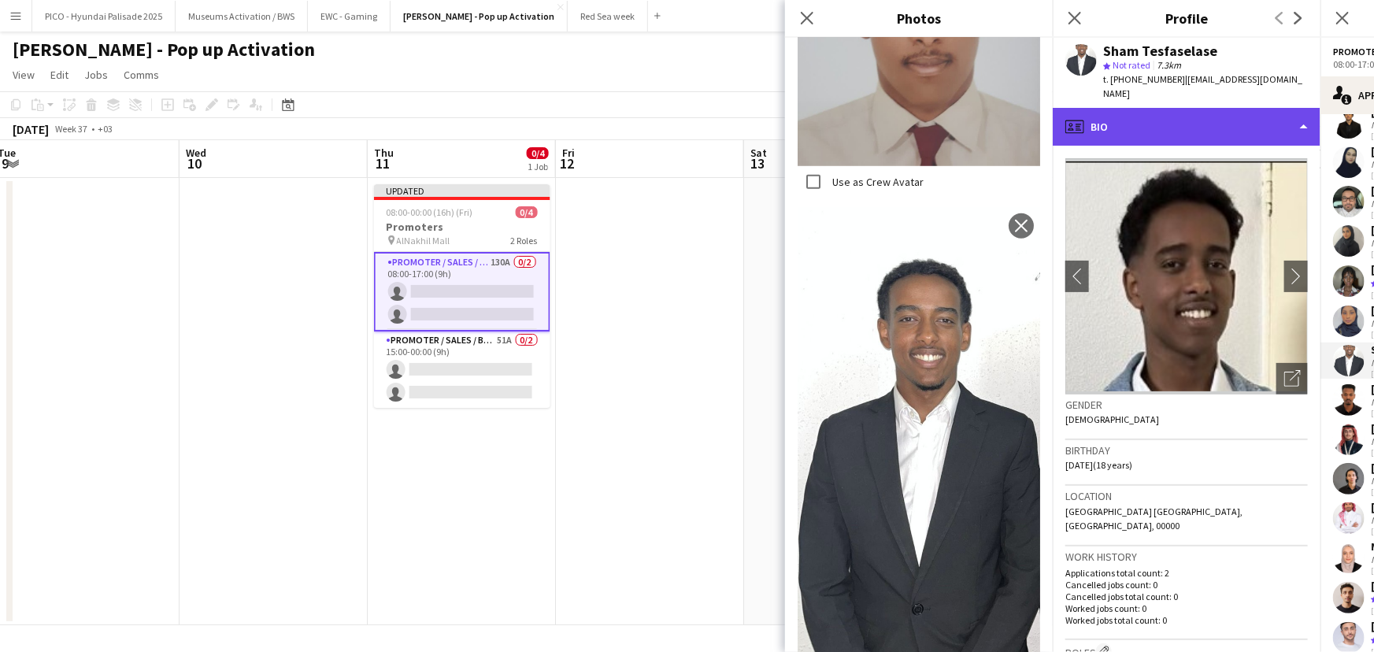
click at [1101, 122] on div "profile Bio" at bounding box center [1187, 127] width 268 height 38
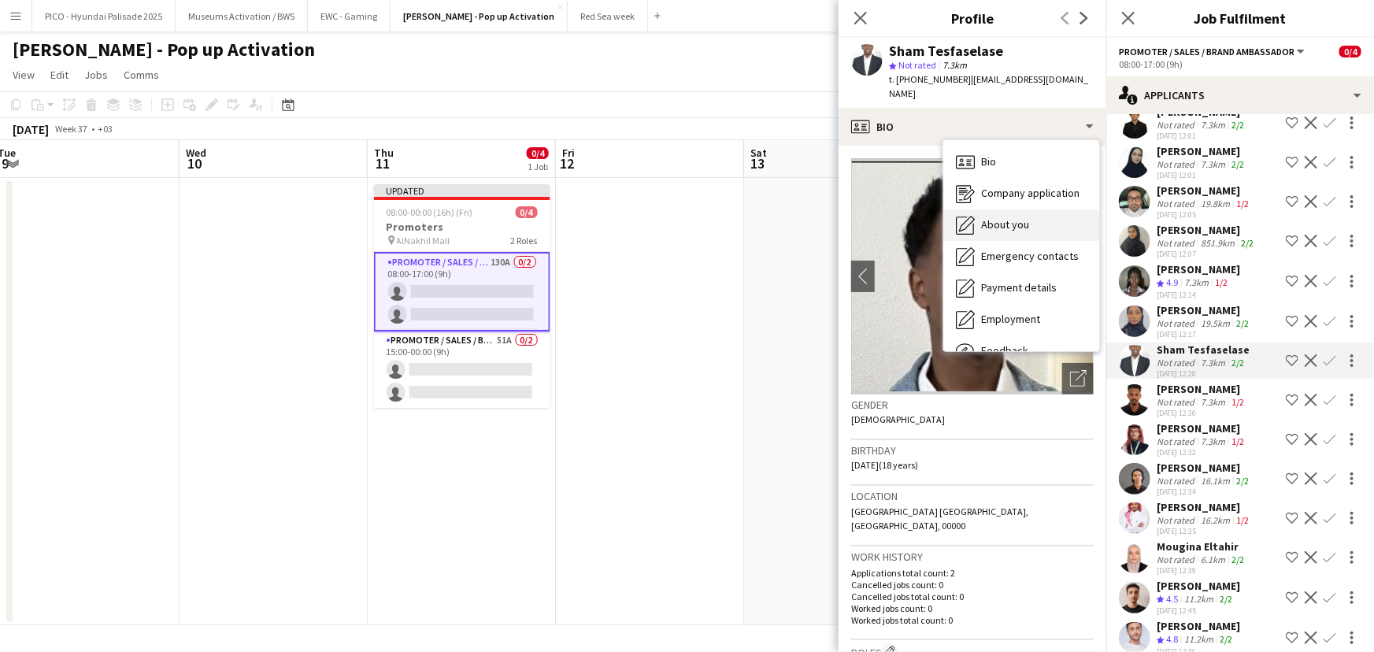
click at [1015, 217] on span "About you" at bounding box center [1005, 224] width 48 height 14
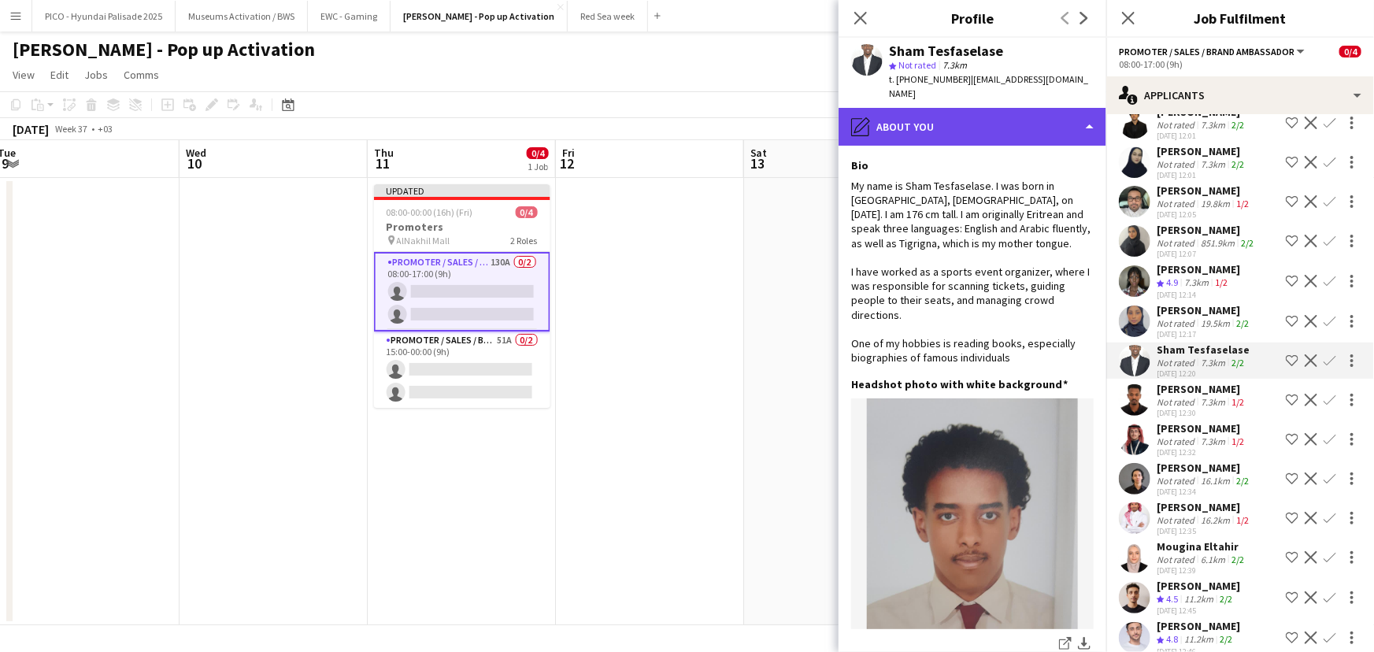
click at [1001, 108] on div "pencil4 About you" at bounding box center [972, 127] width 268 height 38
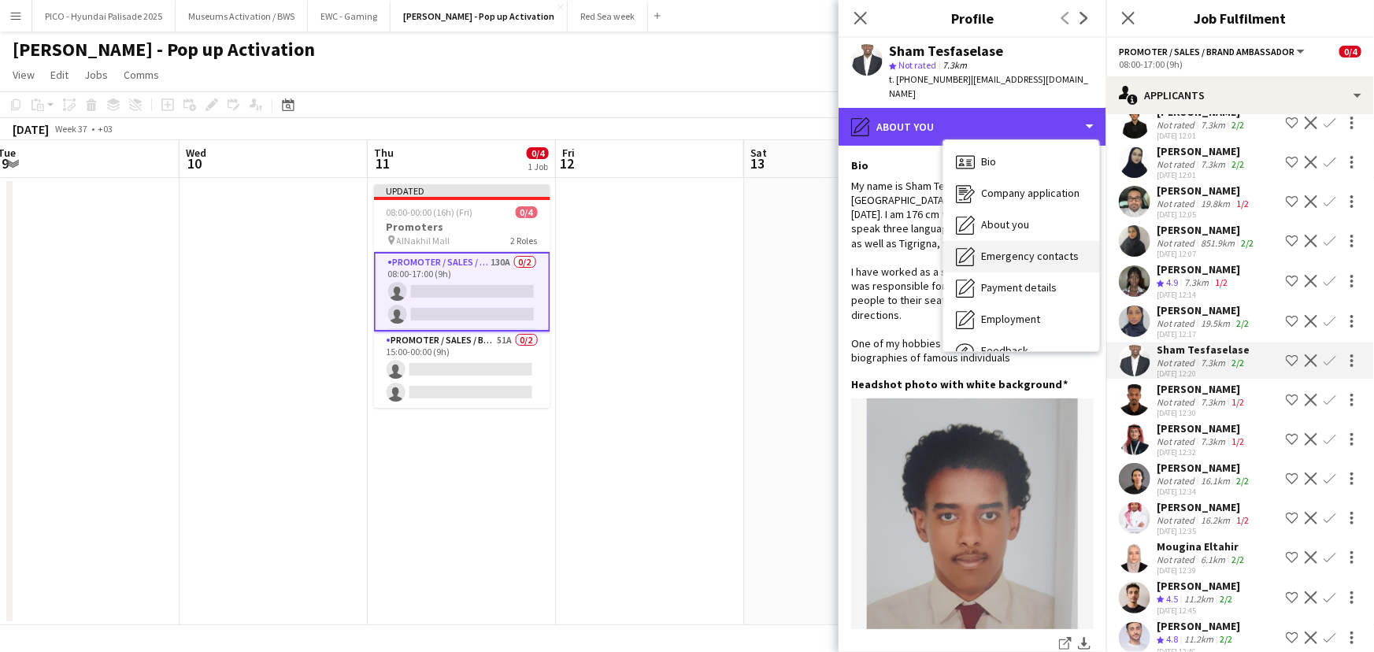
scroll to position [53, 0]
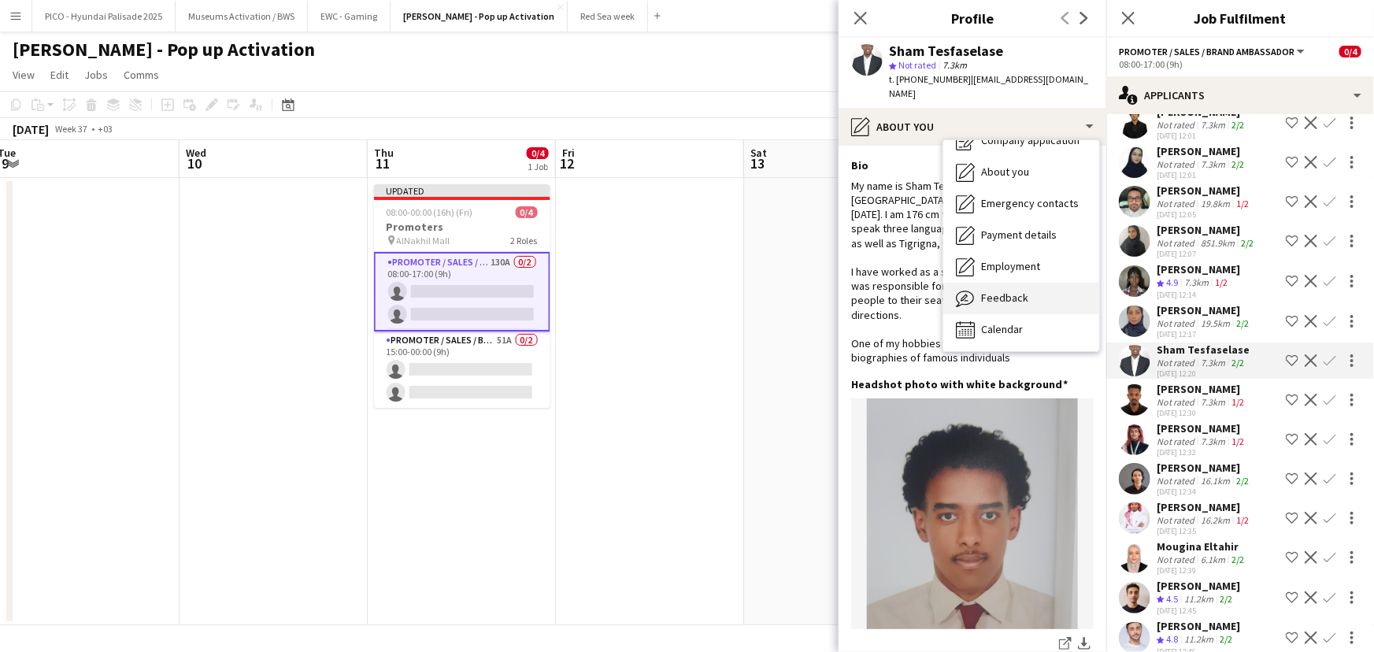
click at [1025, 285] on div "Feedback Feedback" at bounding box center [1021, 298] width 156 height 31
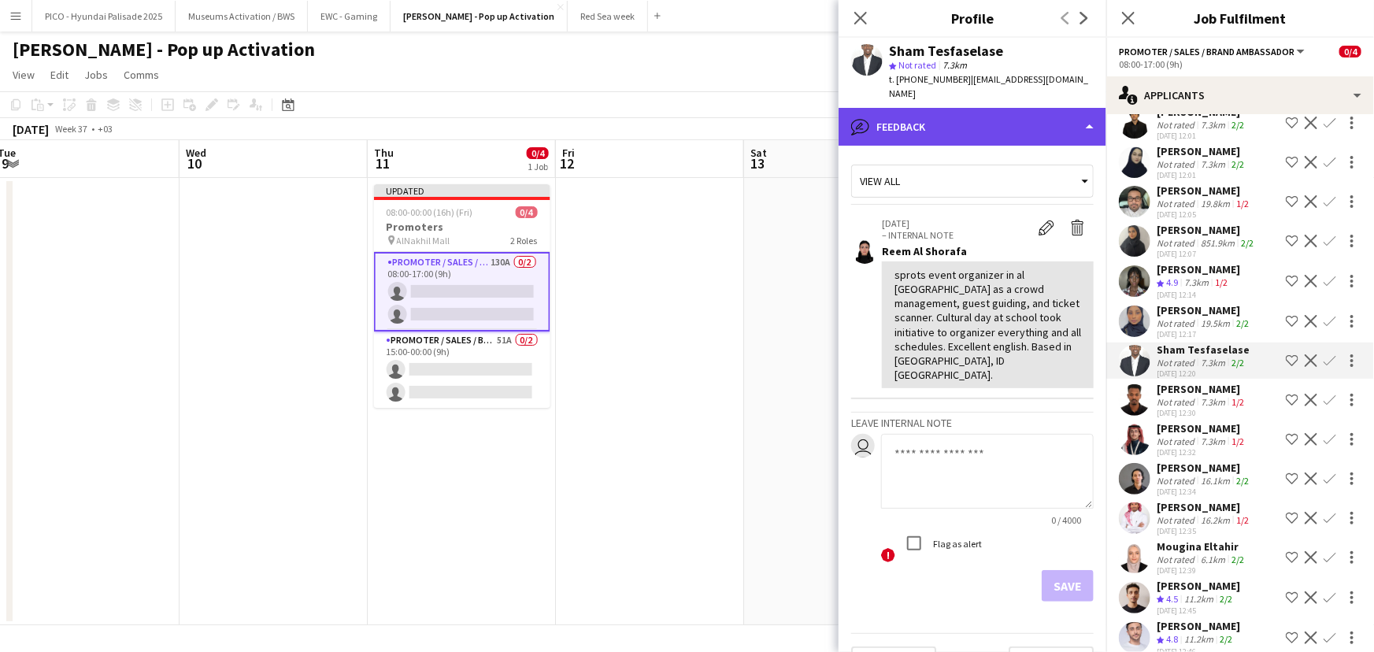
click at [961, 111] on div "bubble-pencil Feedback" at bounding box center [972, 127] width 268 height 38
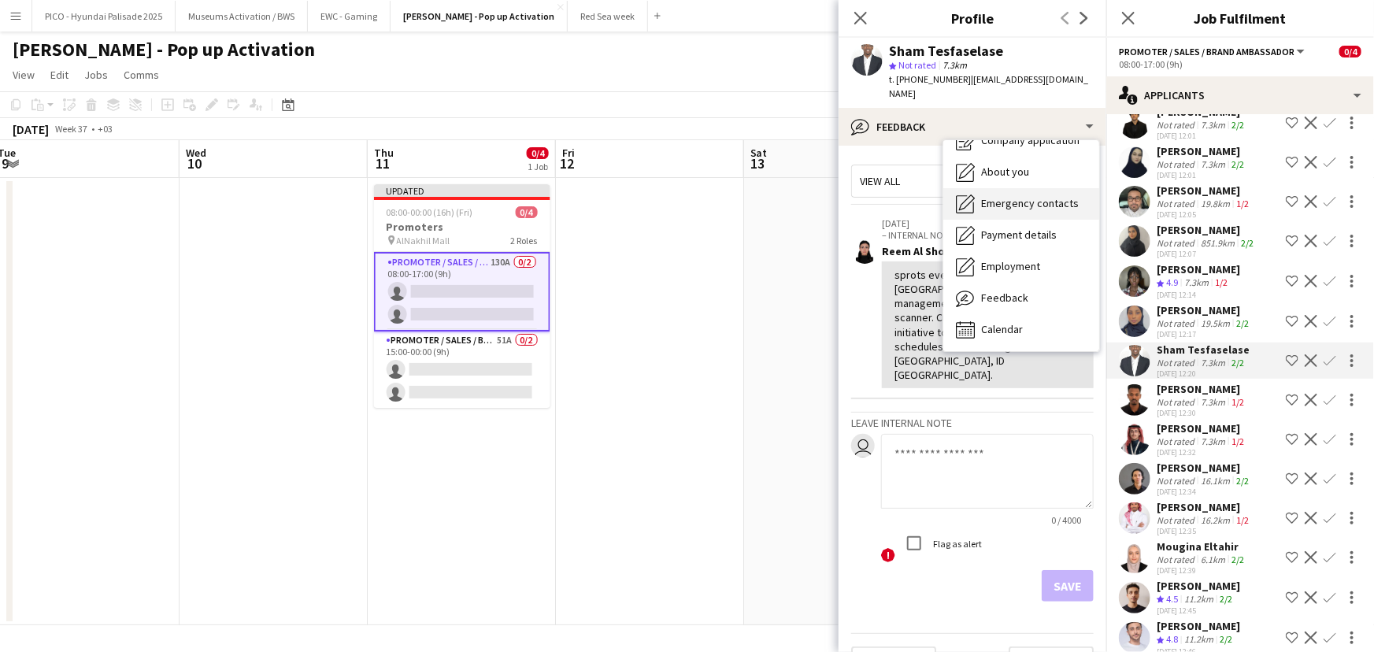
click at [1000, 196] on span "Emergency contacts" at bounding box center [1030, 203] width 98 height 14
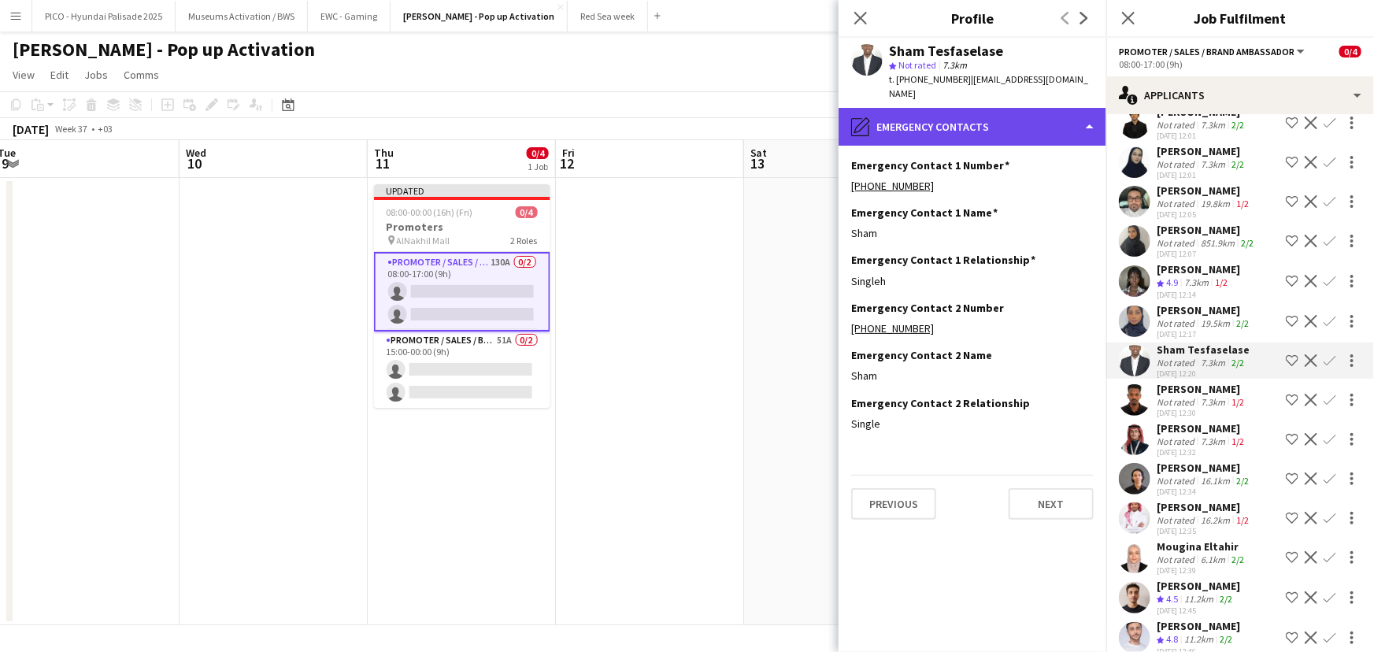
click at [1008, 109] on div "pencil4 Emergency contacts" at bounding box center [972, 127] width 268 height 38
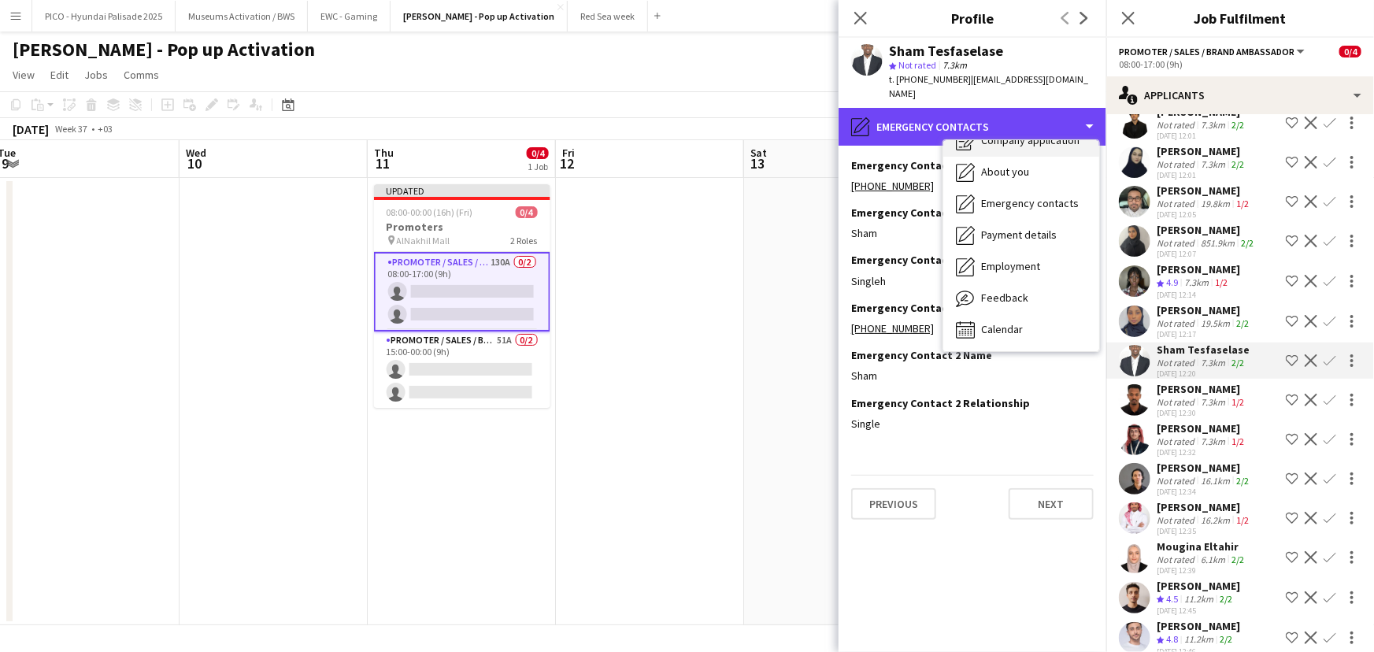
scroll to position [0, 0]
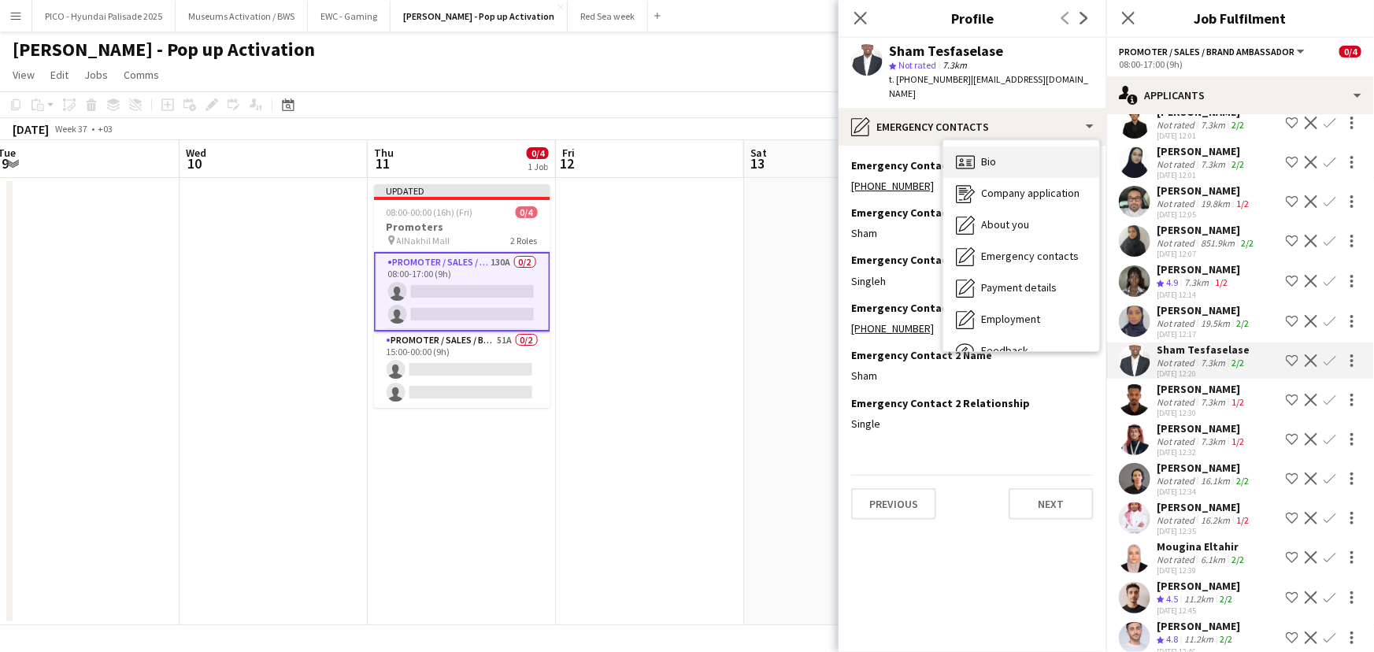
click at [1025, 146] on div "Bio Bio" at bounding box center [1021, 161] width 156 height 31
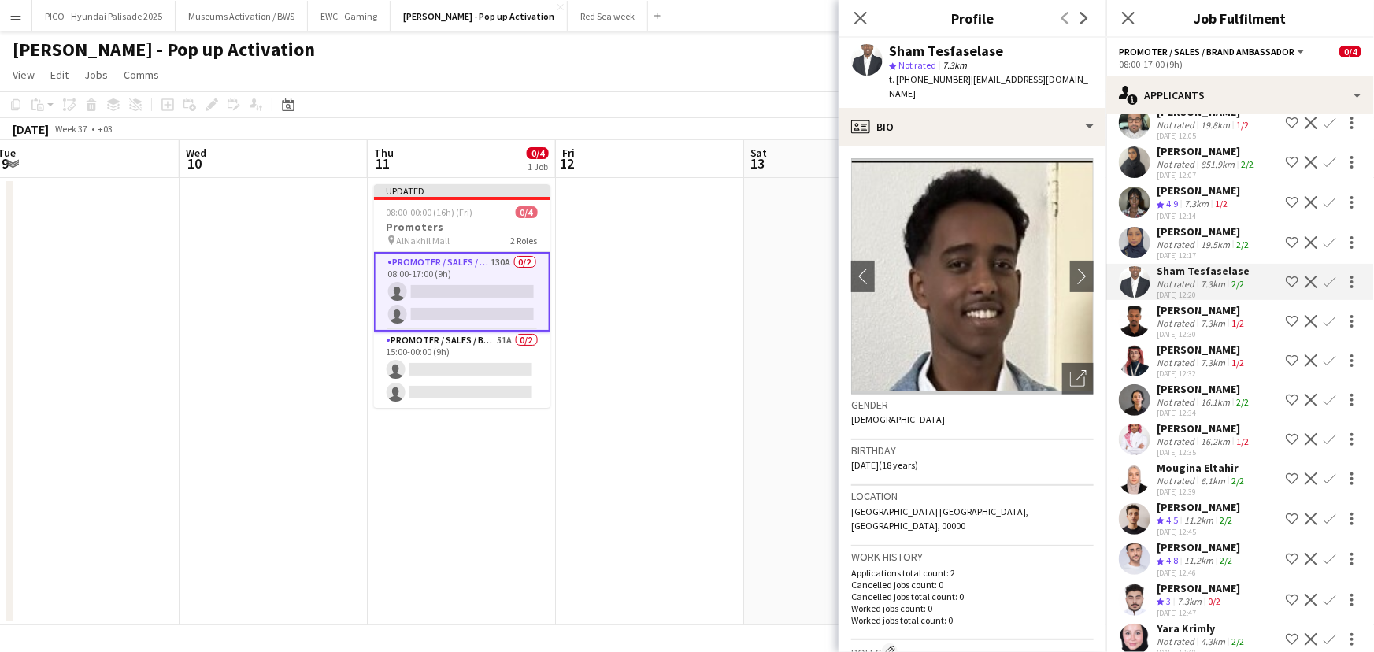
scroll to position [1472, 0]
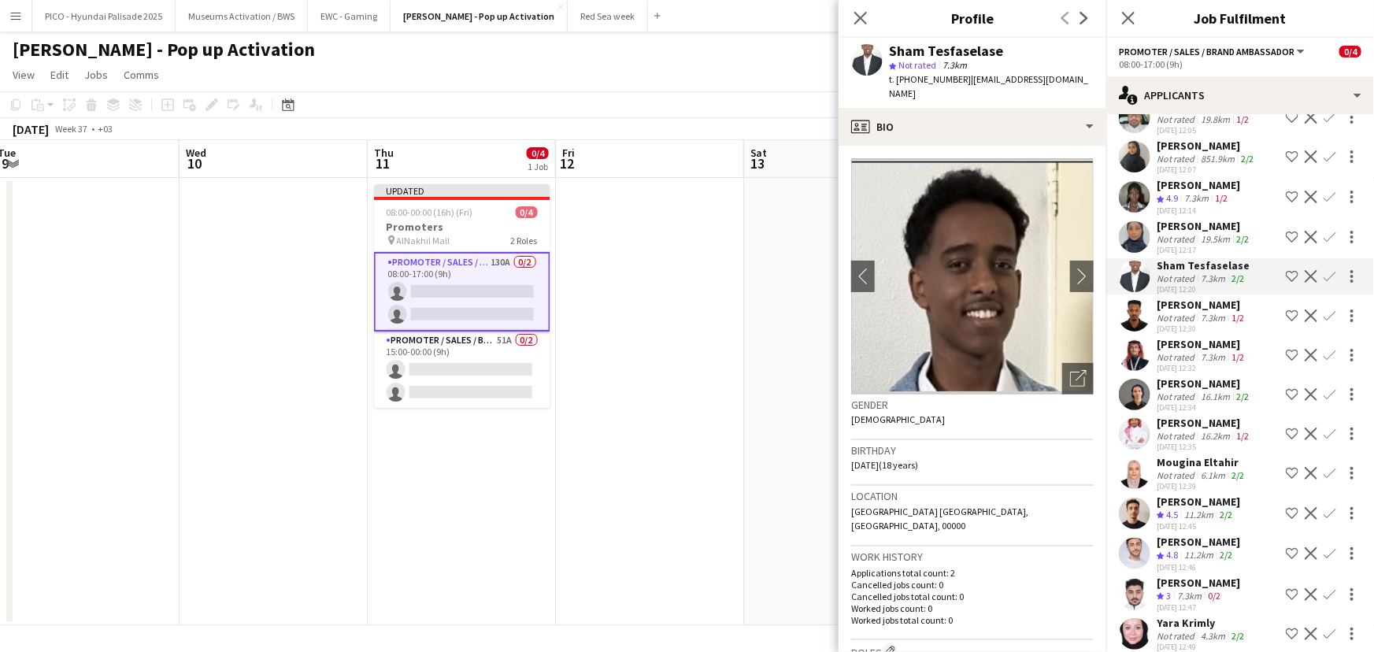
click at [1195, 351] on div "Not rated" at bounding box center [1177, 357] width 41 height 12
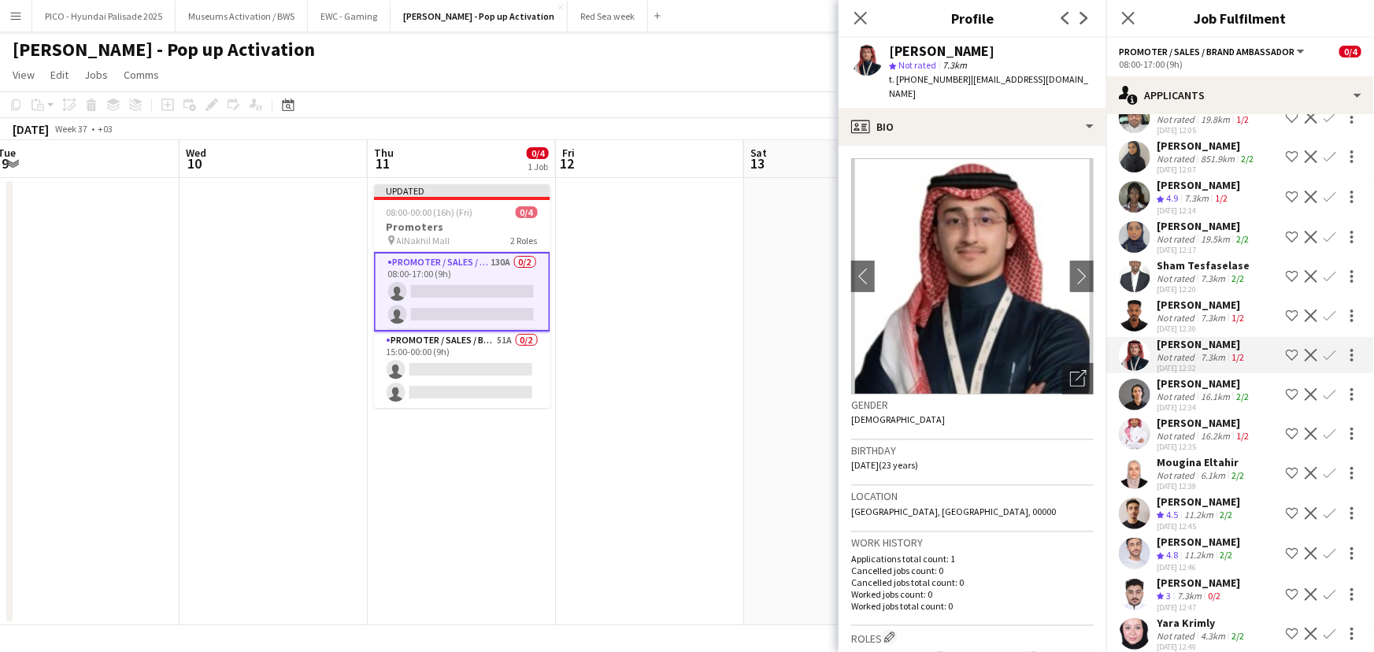
drag, startPoint x: 1285, startPoint y: 315, endPoint x: 1277, endPoint y: 313, distance: 8.0
click at [1286, 349] on app-icon "Shortlist crew" at bounding box center [1292, 355] width 13 height 13
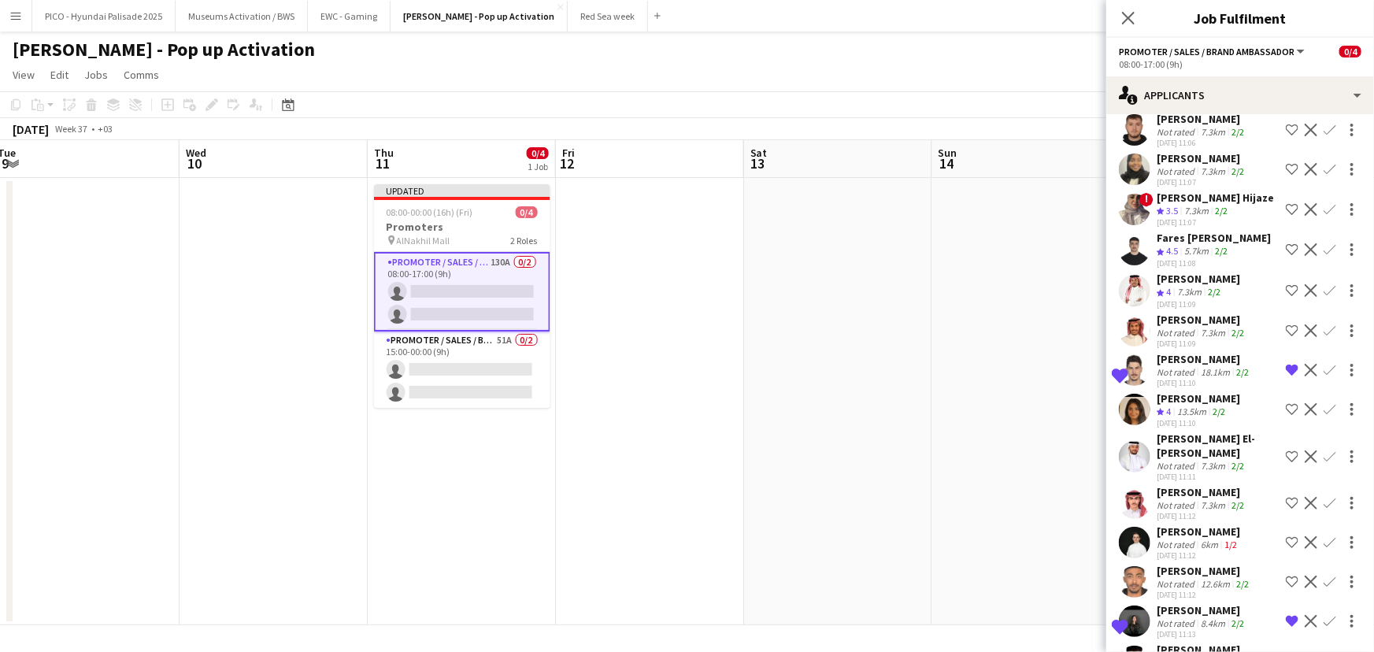
scroll to position [0, 0]
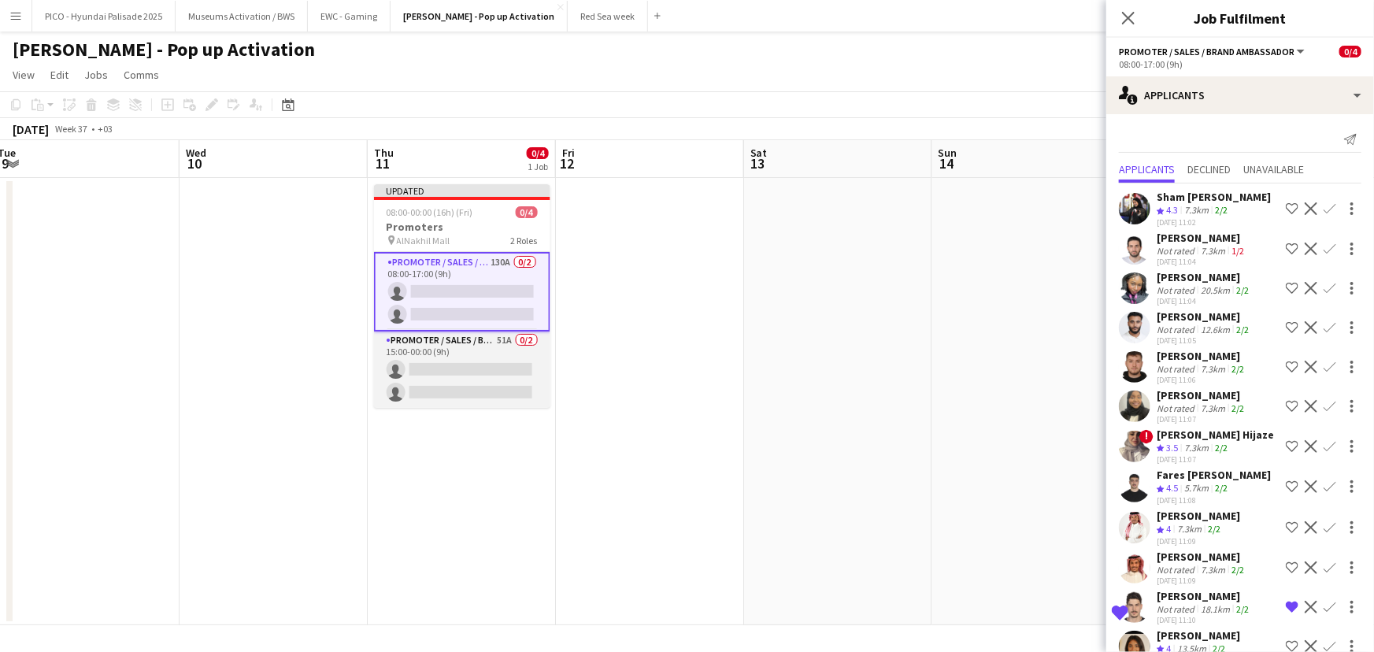
click at [500, 365] on app-card-role "Promoter / Sales / Brand Ambassador 51A 0/2 15:00-00:00 (9h) single-neutral-act…" at bounding box center [462, 369] width 176 height 76
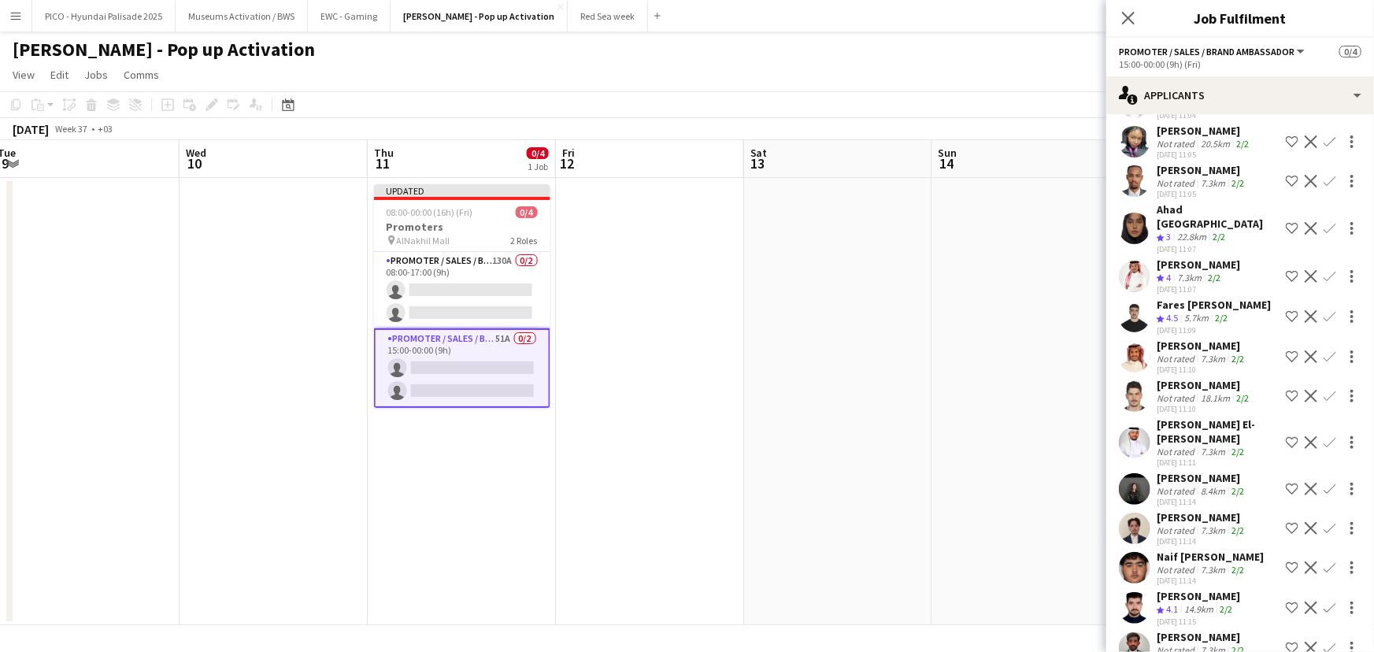
scroll to position [106, 0]
click at [1173, 311] on span "4.5" at bounding box center [1172, 317] width 12 height 12
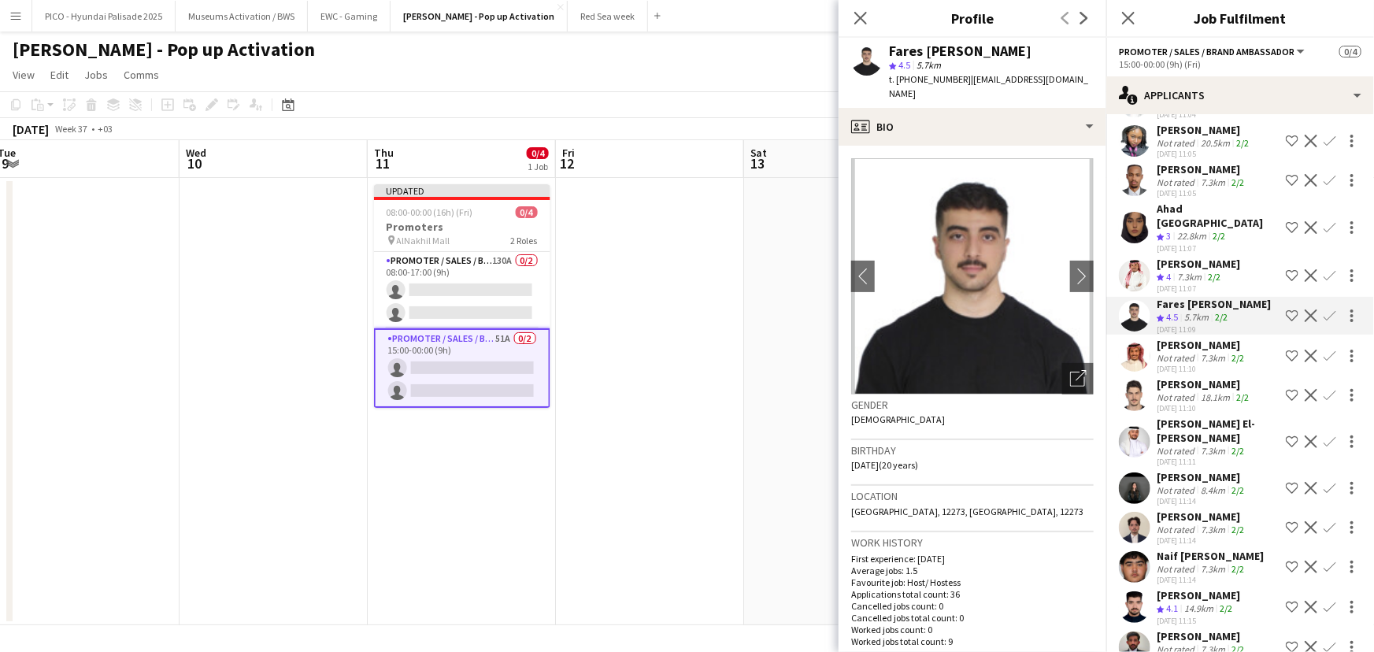
click at [1160, 352] on div "Not rated" at bounding box center [1177, 358] width 41 height 12
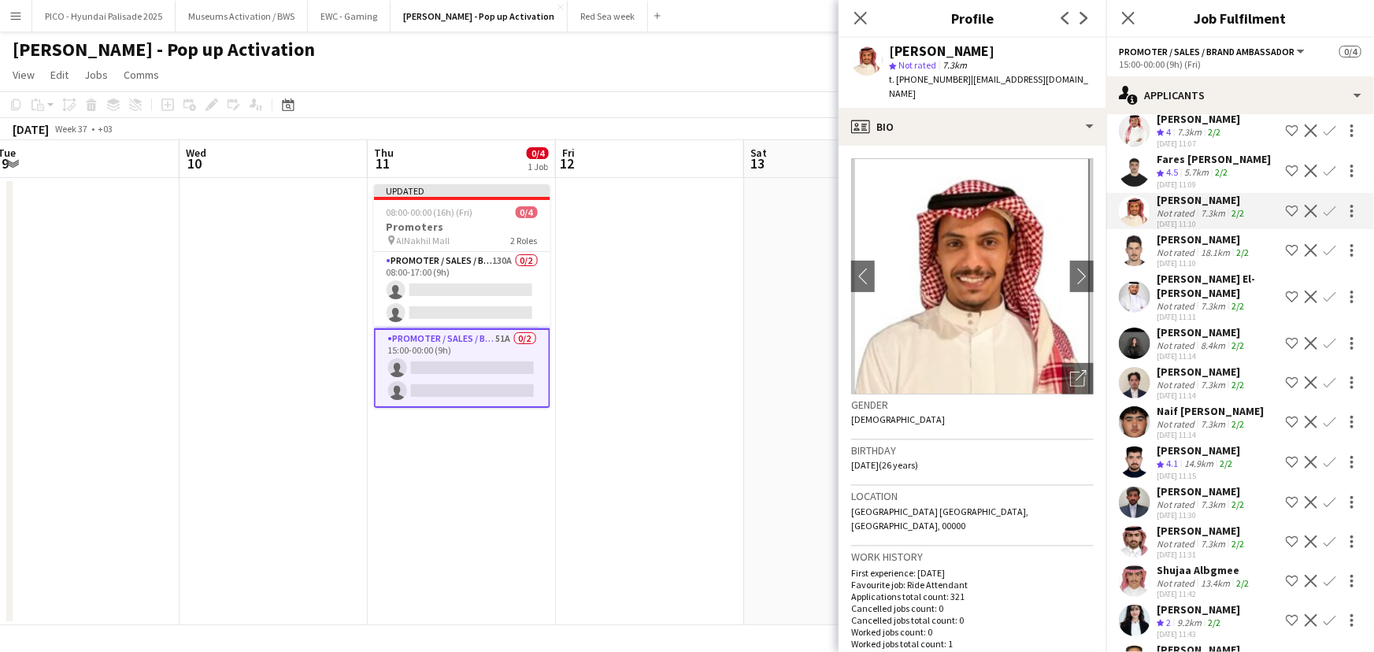
scroll to position [252, 0]
click at [1201, 470] on div "[DATE] 11:15" at bounding box center [1198, 475] width 83 height 10
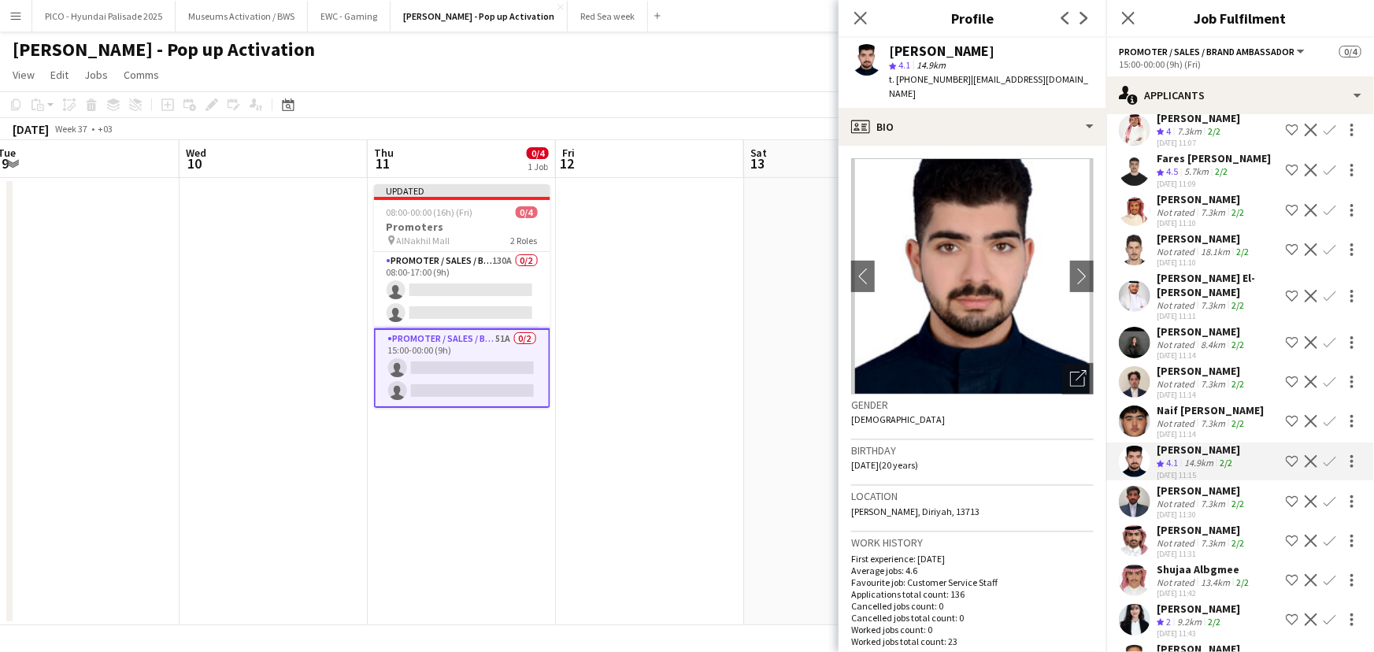
click at [1286, 455] on app-icon "Shortlist crew" at bounding box center [1292, 461] width 13 height 13
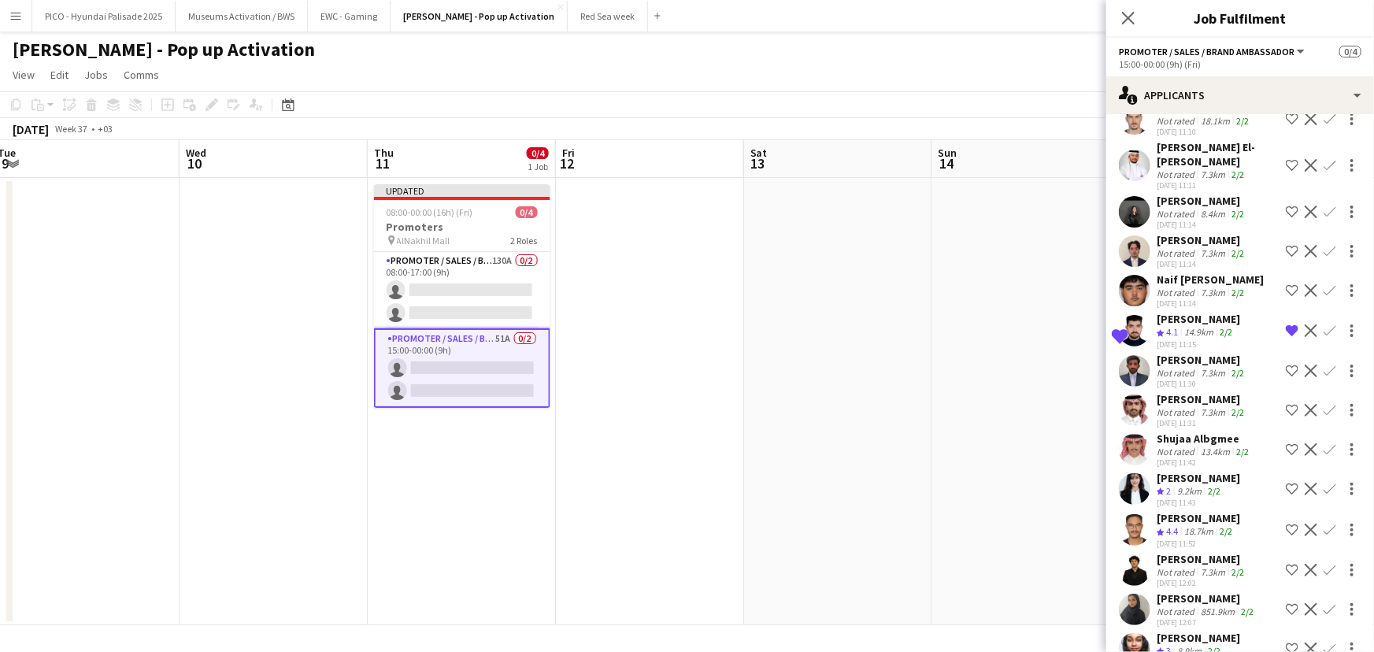
scroll to position [383, 0]
click at [1197, 405] on div "7.3km" at bounding box center [1212, 411] width 31 height 12
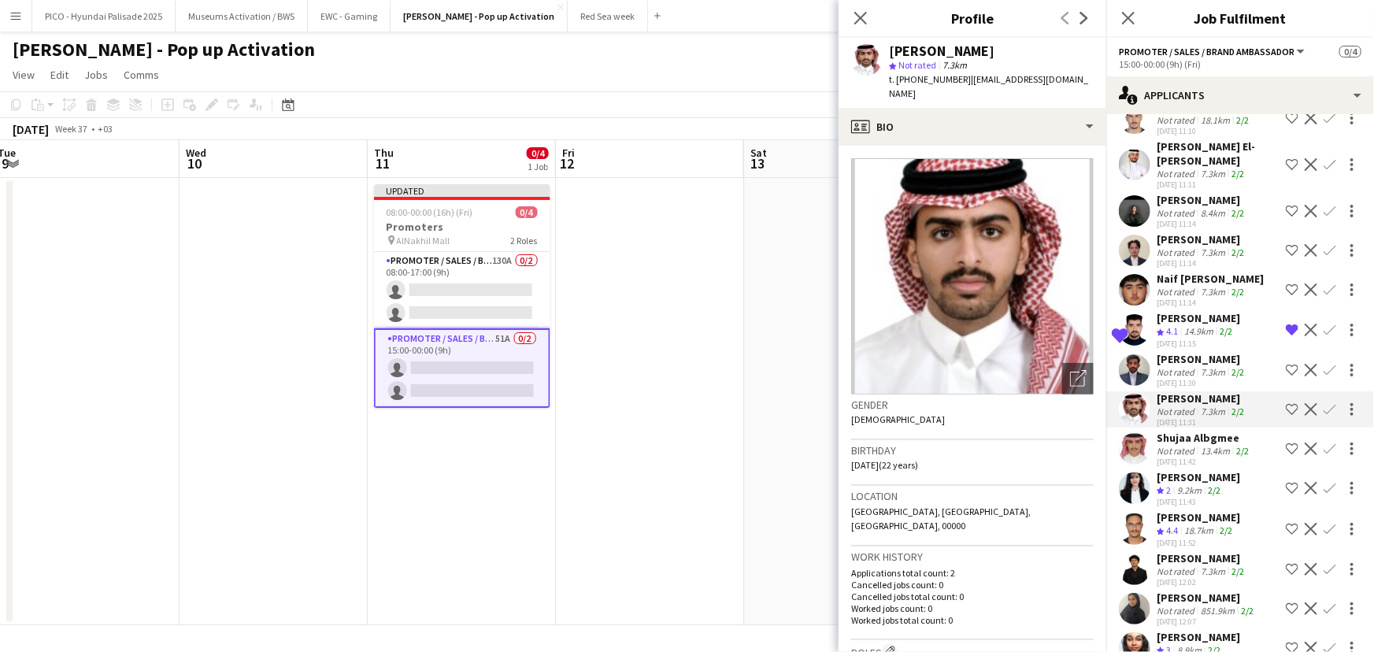
click at [1197, 431] on div "Shujaa Albgmee" at bounding box center [1204, 438] width 95 height 14
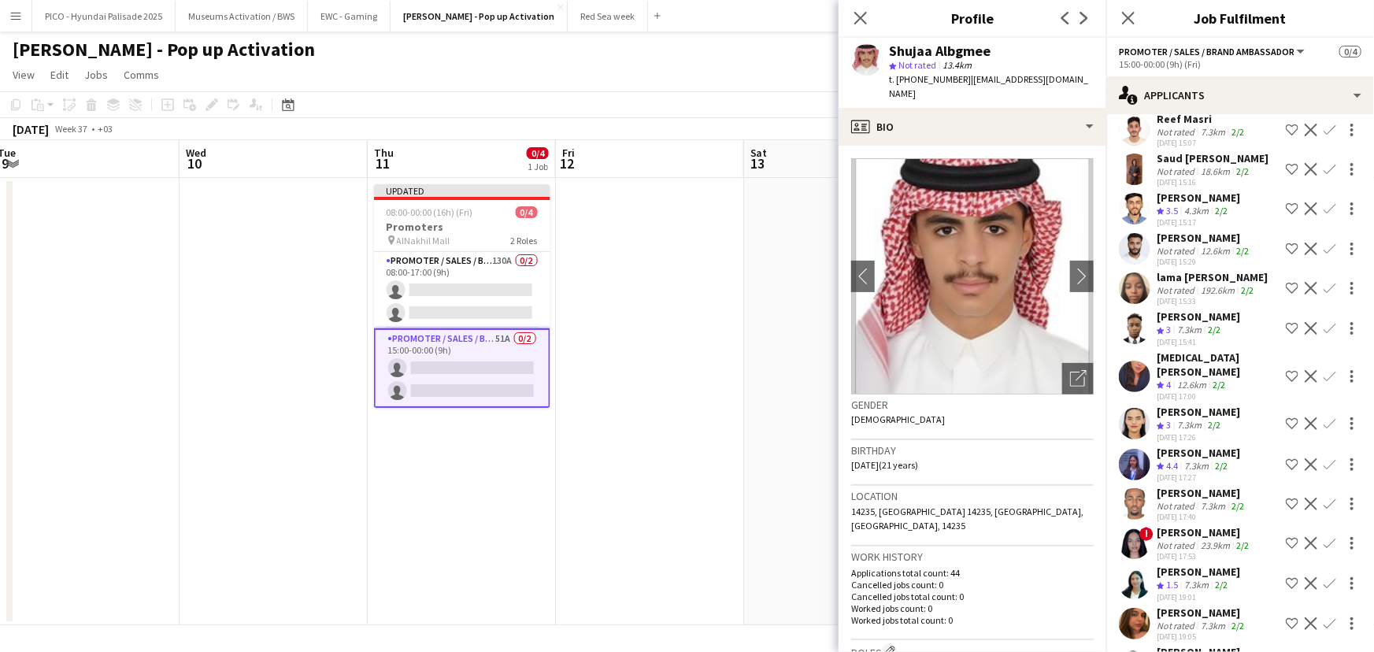
scroll to position [1564, 0]
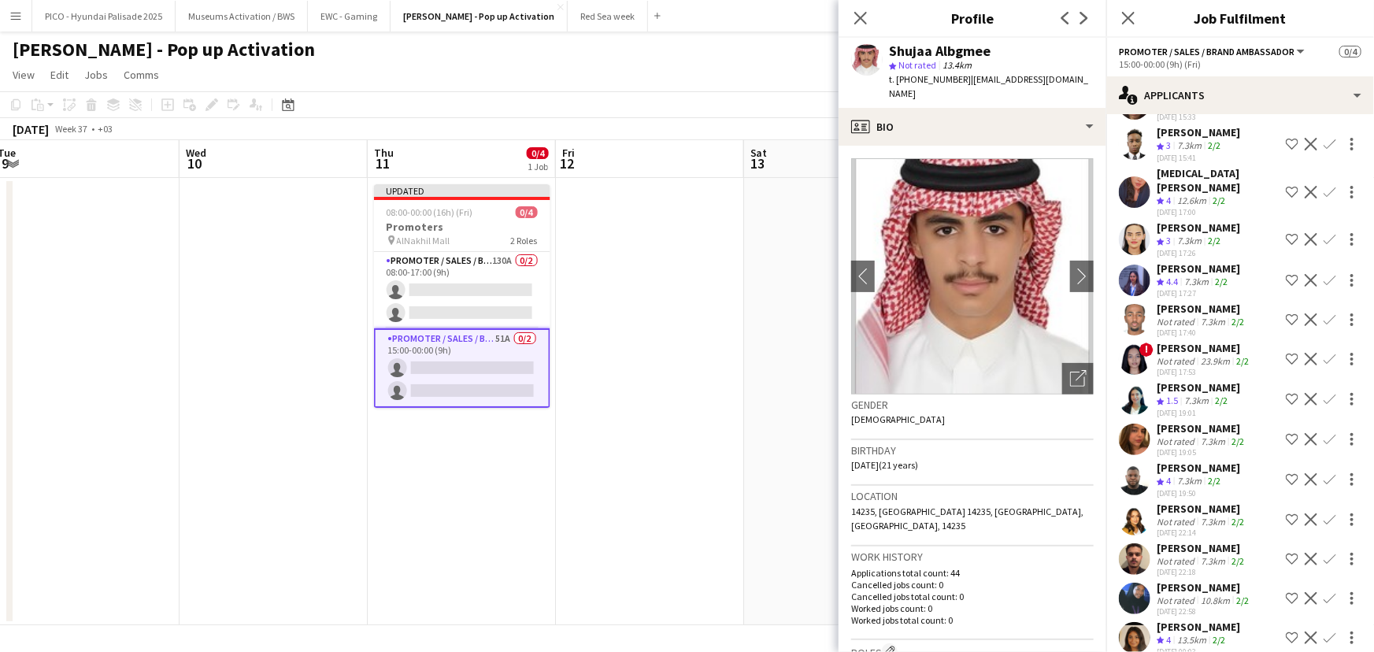
click at [1212, 634] on div "2/2" at bounding box center [1218, 640] width 19 height 13
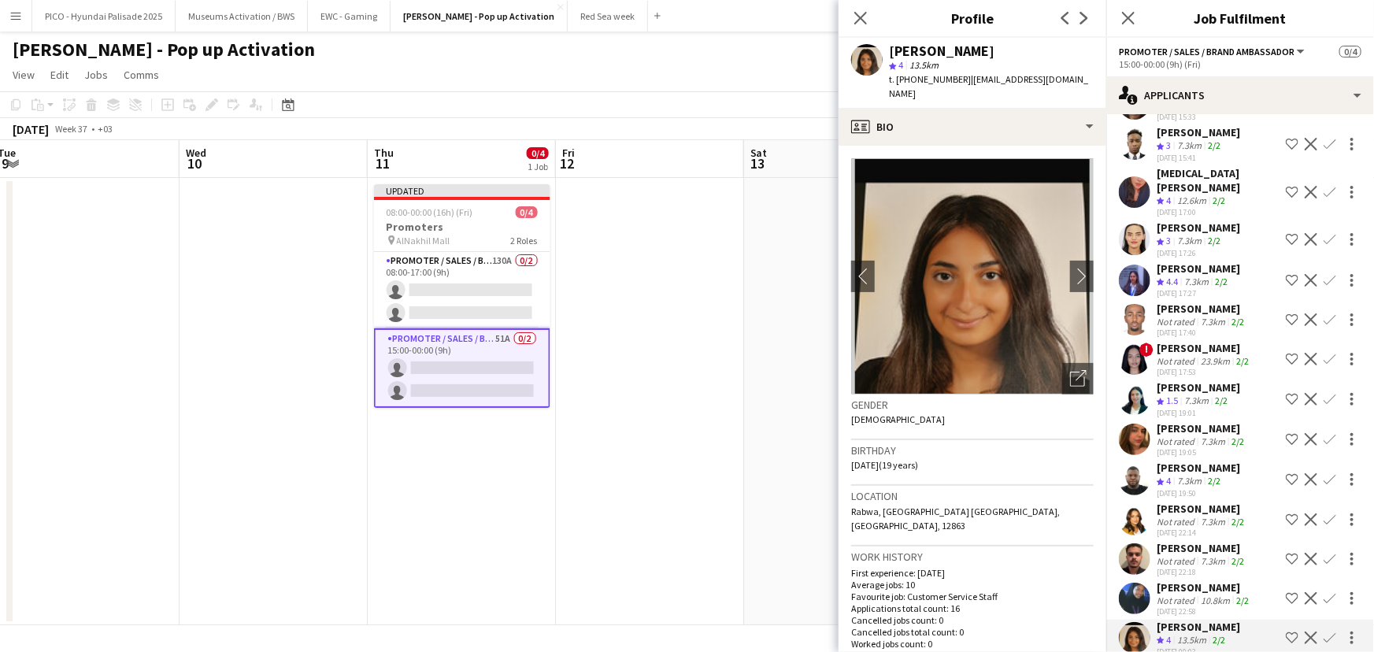
drag, startPoint x: 1215, startPoint y: 536, endPoint x: 1229, endPoint y: 579, distance: 44.8
click at [1228, 634] on div "2/2" at bounding box center [1218, 640] width 19 height 13
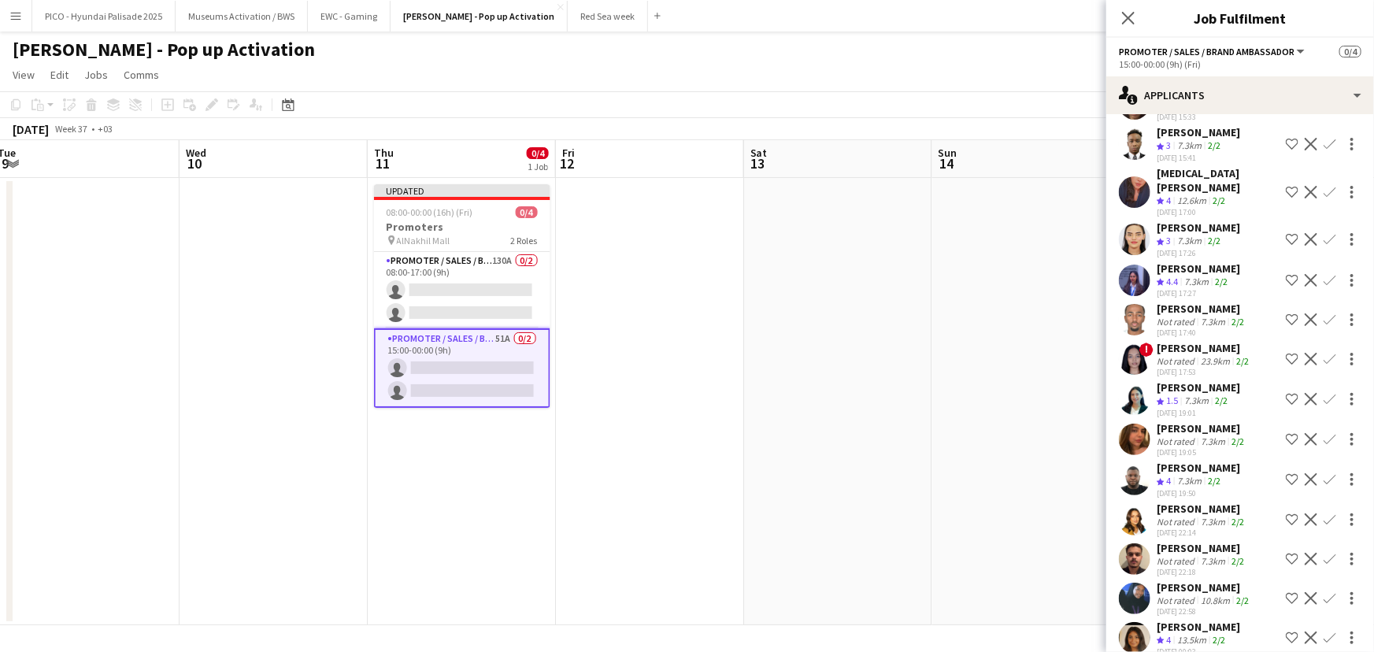
click at [1195, 555] on div "Not rated" at bounding box center [1177, 561] width 41 height 12
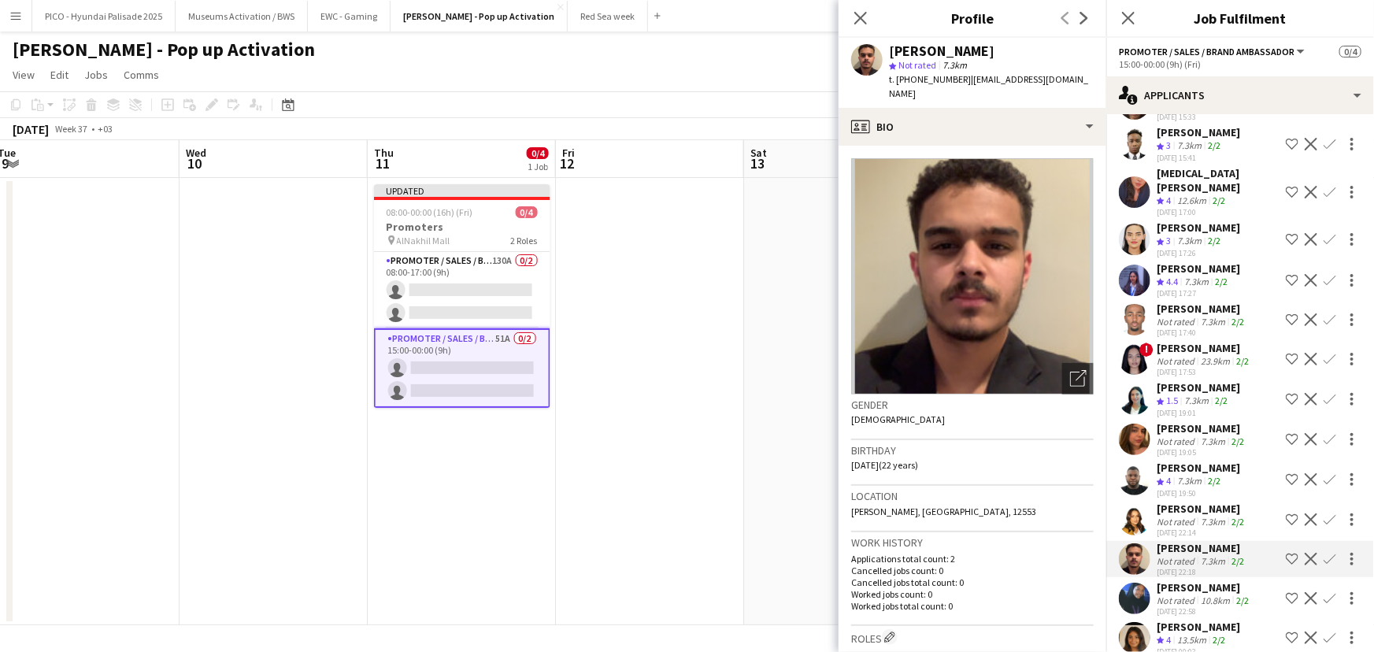
click at [1182, 501] on div "[PERSON_NAME]" at bounding box center [1202, 508] width 91 height 14
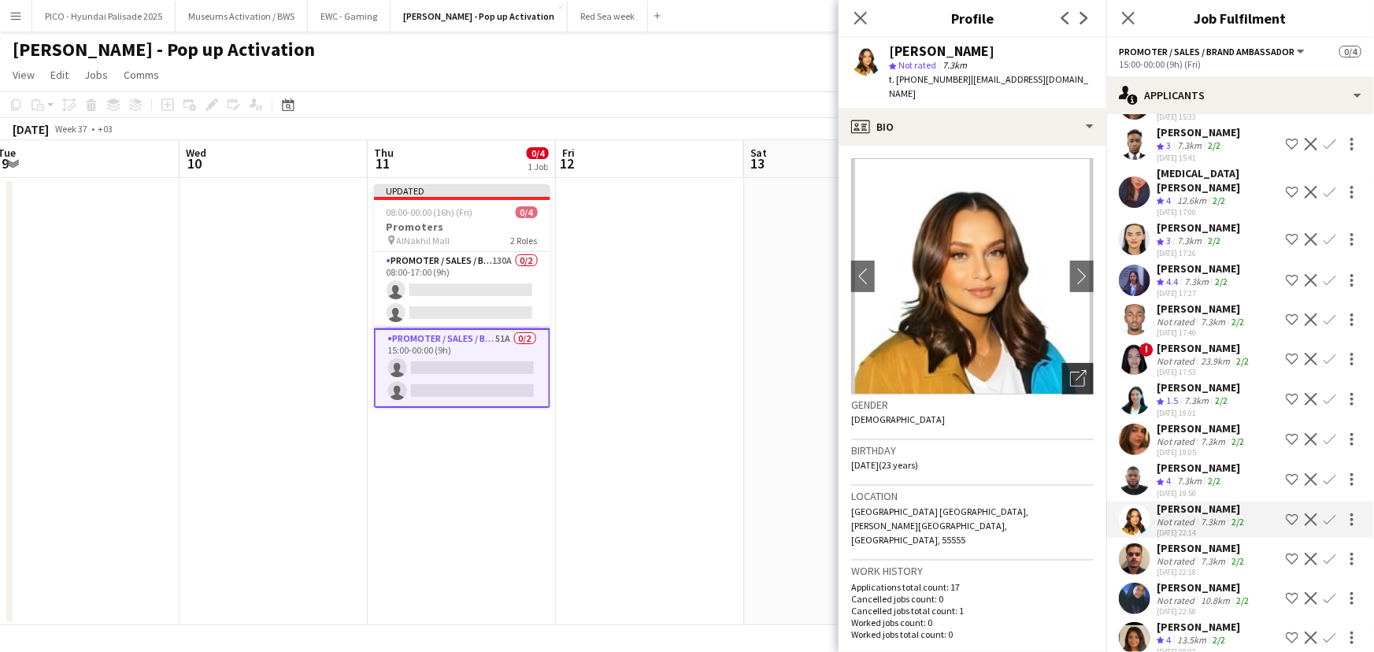
click at [1071, 370] on icon "Open photos pop-in" at bounding box center [1078, 378] width 17 height 17
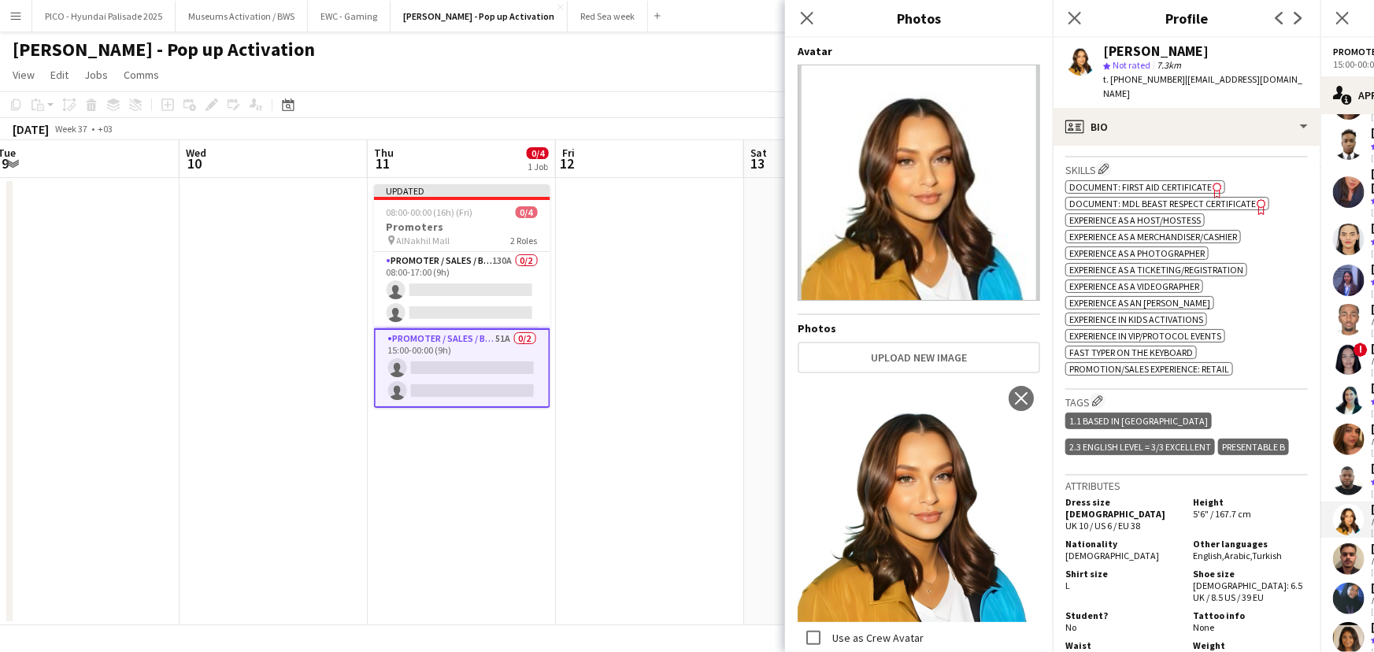
scroll to position [559, 0]
click at [1142, 537] on h5 "Nationality" at bounding box center [1122, 543] width 115 height 12
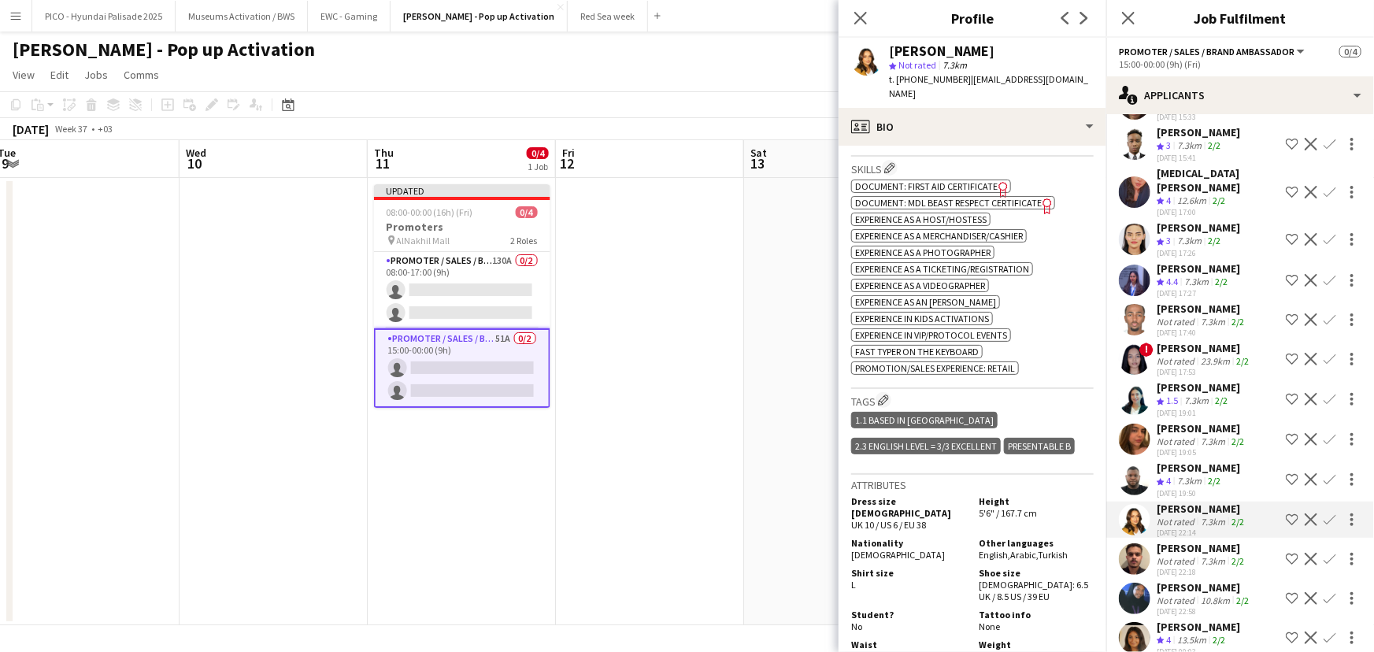
click at [1179, 408] on div "[DATE] 19:01" at bounding box center [1198, 413] width 83 height 10
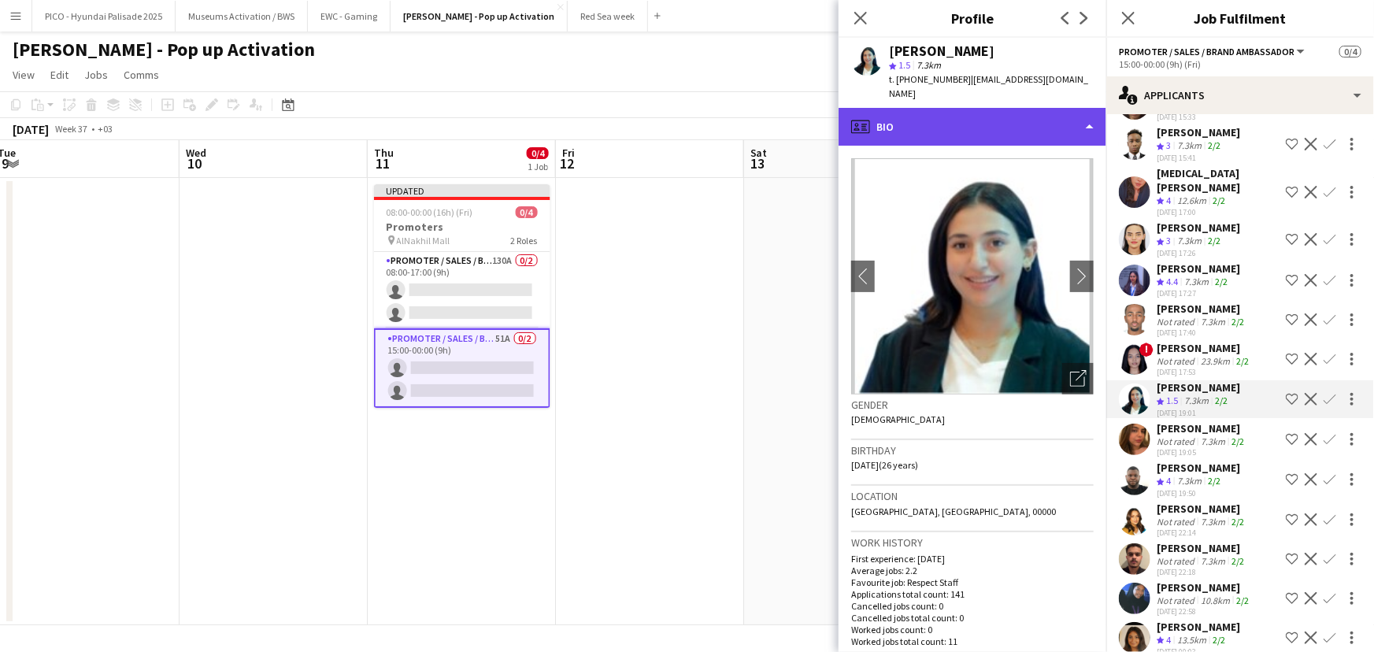
click at [950, 108] on div "profile Bio" at bounding box center [972, 127] width 268 height 38
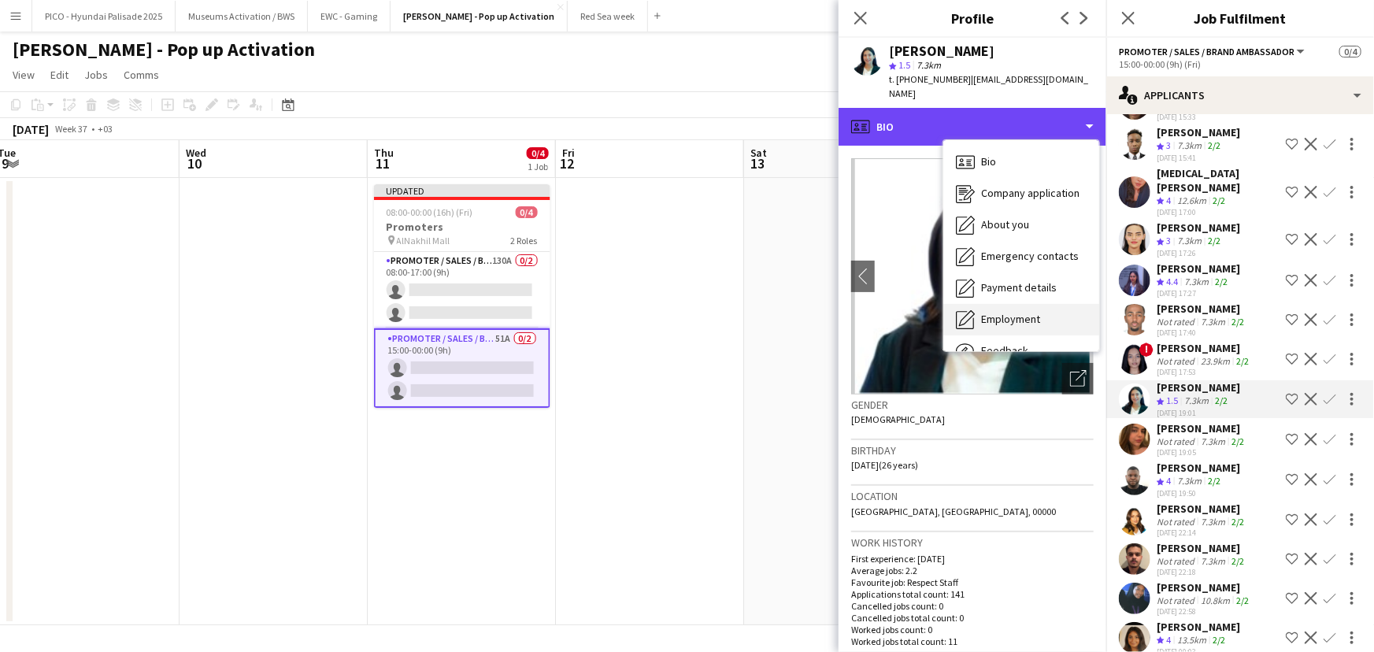
scroll to position [53, 0]
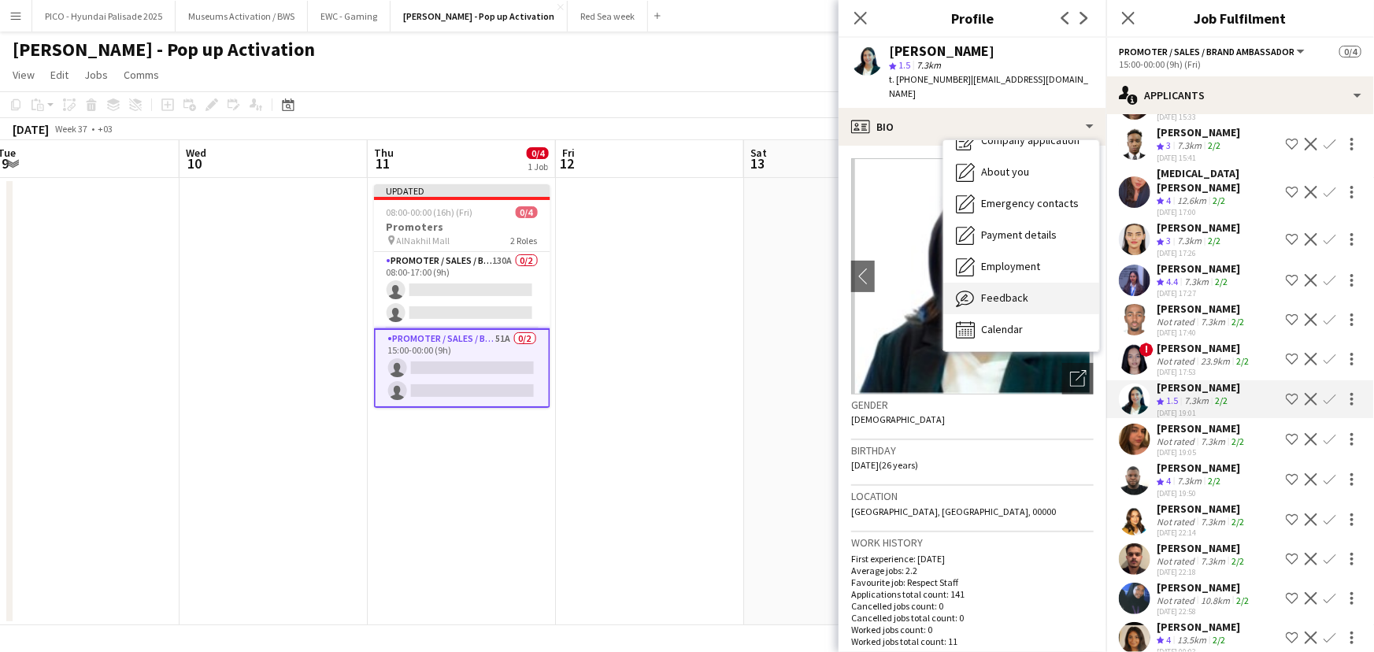
click at [1003, 291] on span "Feedback" at bounding box center [1004, 298] width 47 height 14
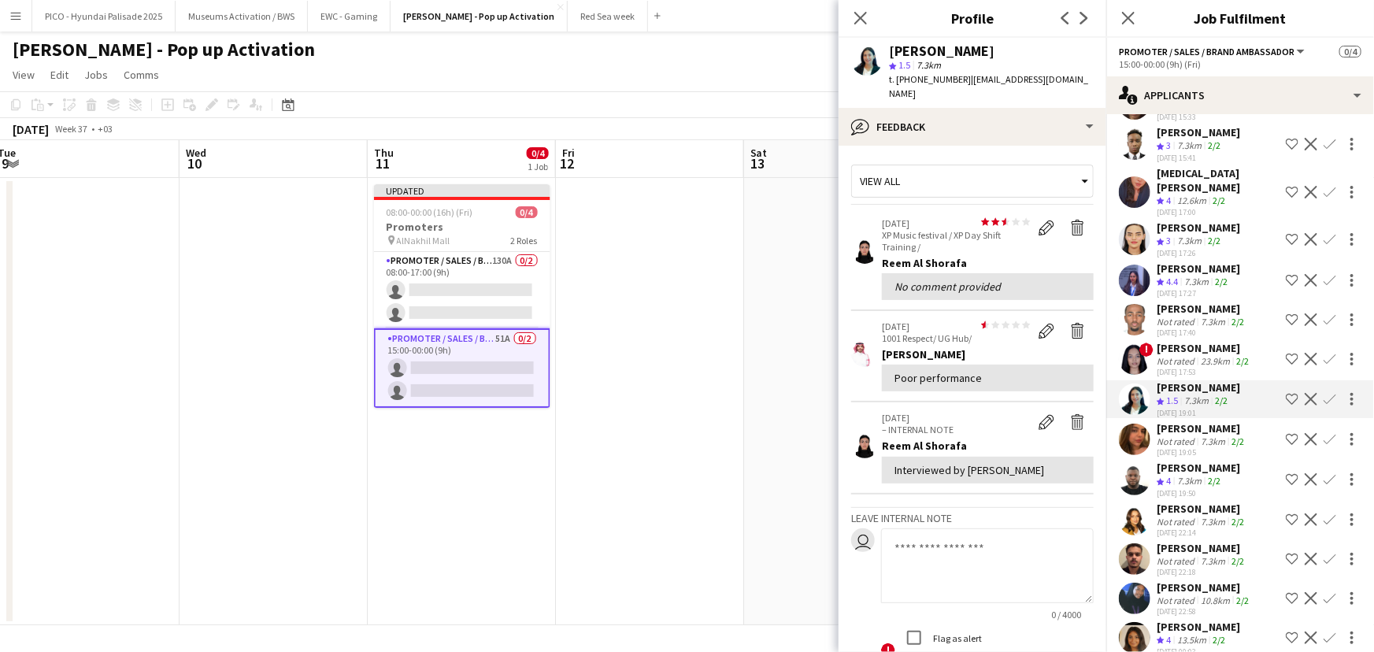
click at [1010, 279] on div "No comment provided" at bounding box center [987, 286] width 187 height 14
click at [1010, 279] on div "No comment provided" at bounding box center [988, 286] width 212 height 27
click at [1156, 341] on div "! [PERSON_NAME] Not rated 23.9km 2/2 [DATE] 17:53 Shortlist crew Decline Confirm" at bounding box center [1240, 359] width 268 height 36
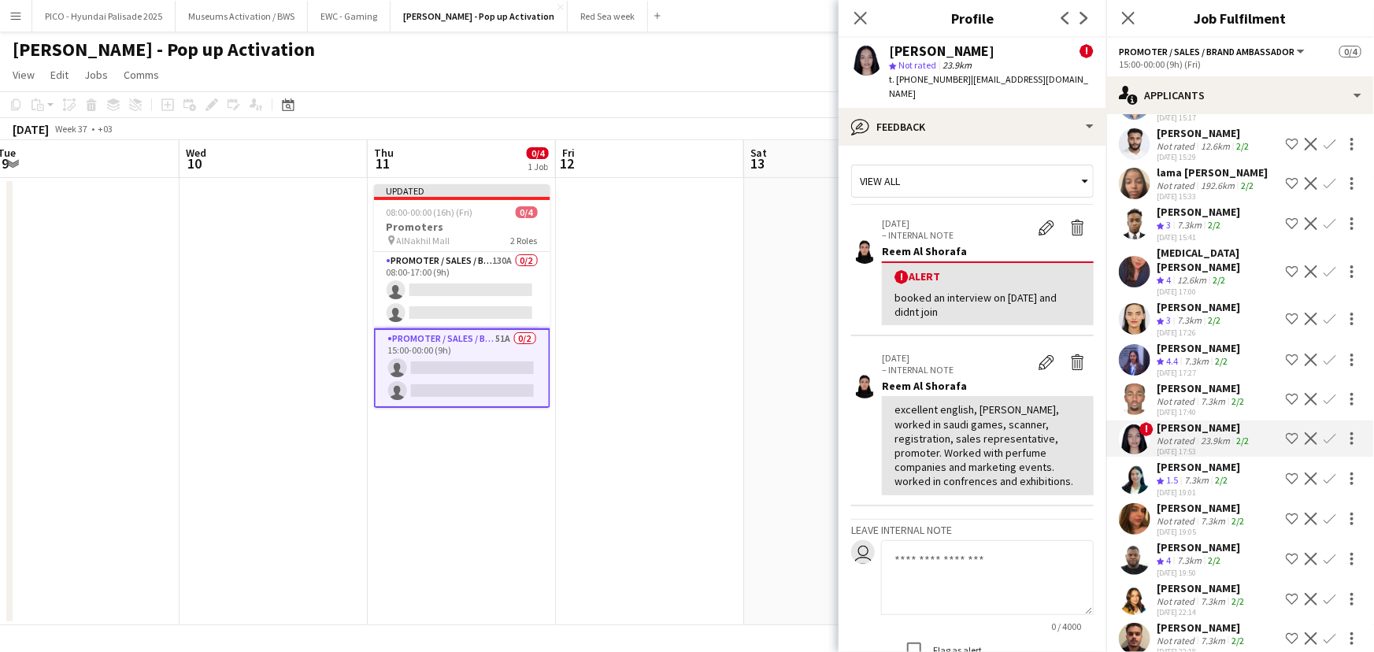
scroll to position [1483, 0]
click at [1148, 346] on app-user-avatar at bounding box center [1134, 361] width 31 height 31
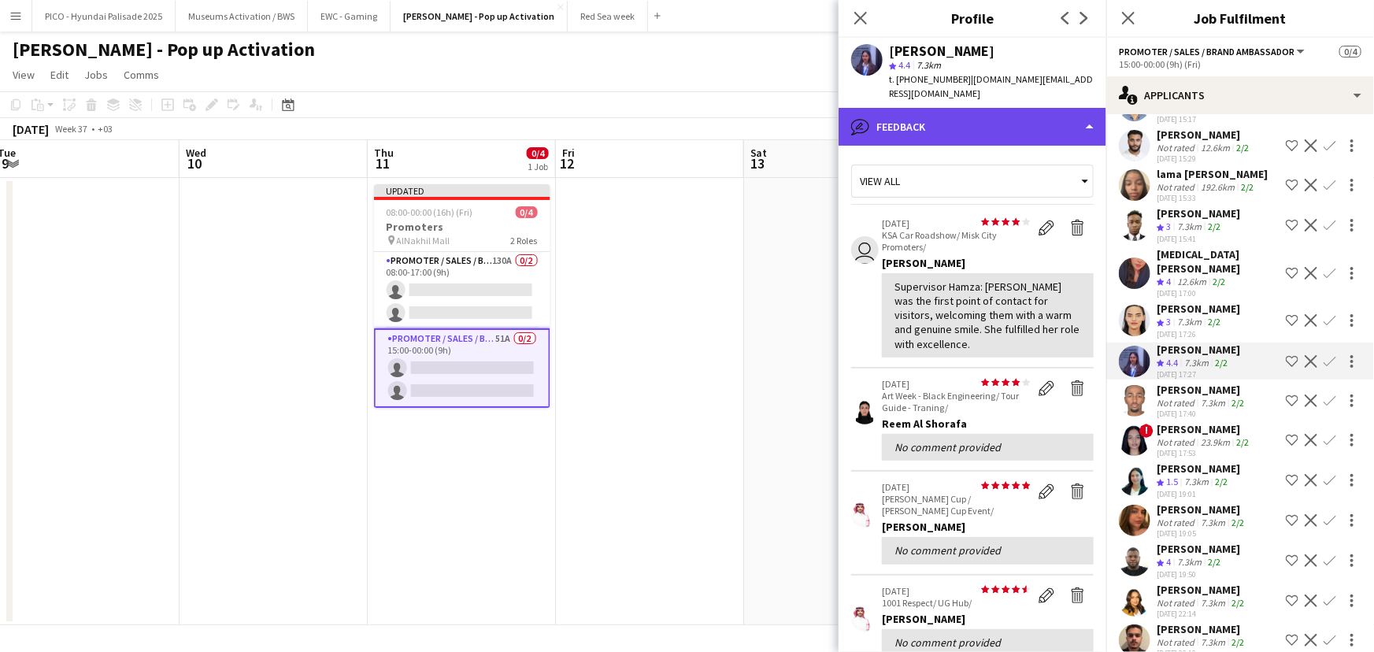
click at [950, 141] on div "bubble-pencil Feedback" at bounding box center [972, 127] width 268 height 38
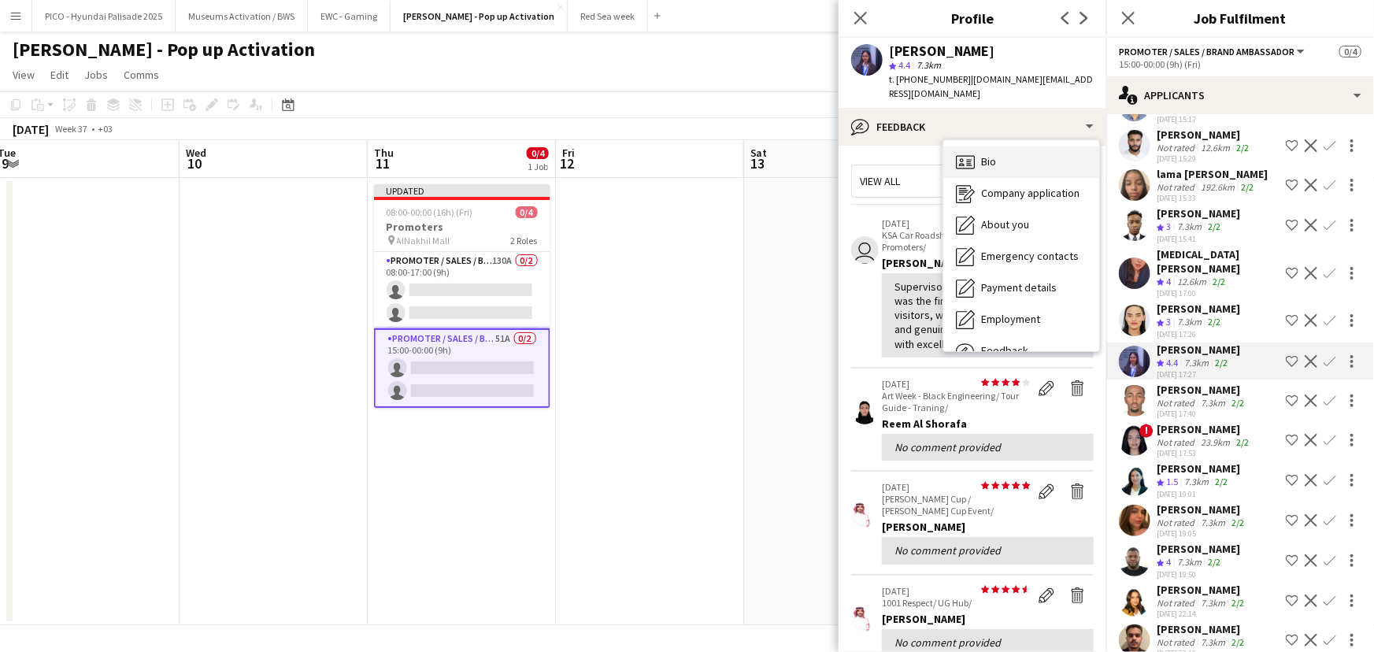
drag, startPoint x: 982, startPoint y: 162, endPoint x: 990, endPoint y: 167, distance: 9.9
click at [990, 167] on span "Bio" at bounding box center [988, 161] width 15 height 14
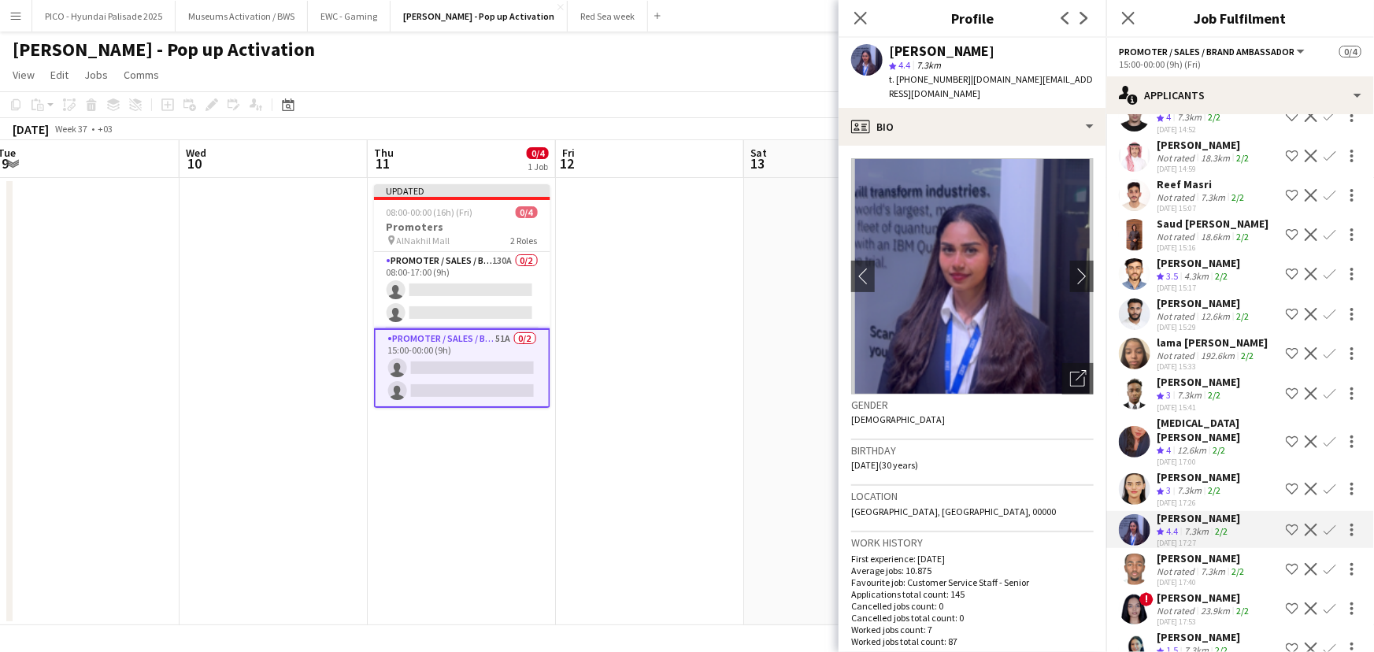
scroll to position [1313, 0]
click at [1286, 309] on app-icon "Shortlist crew" at bounding box center [1292, 315] width 13 height 13
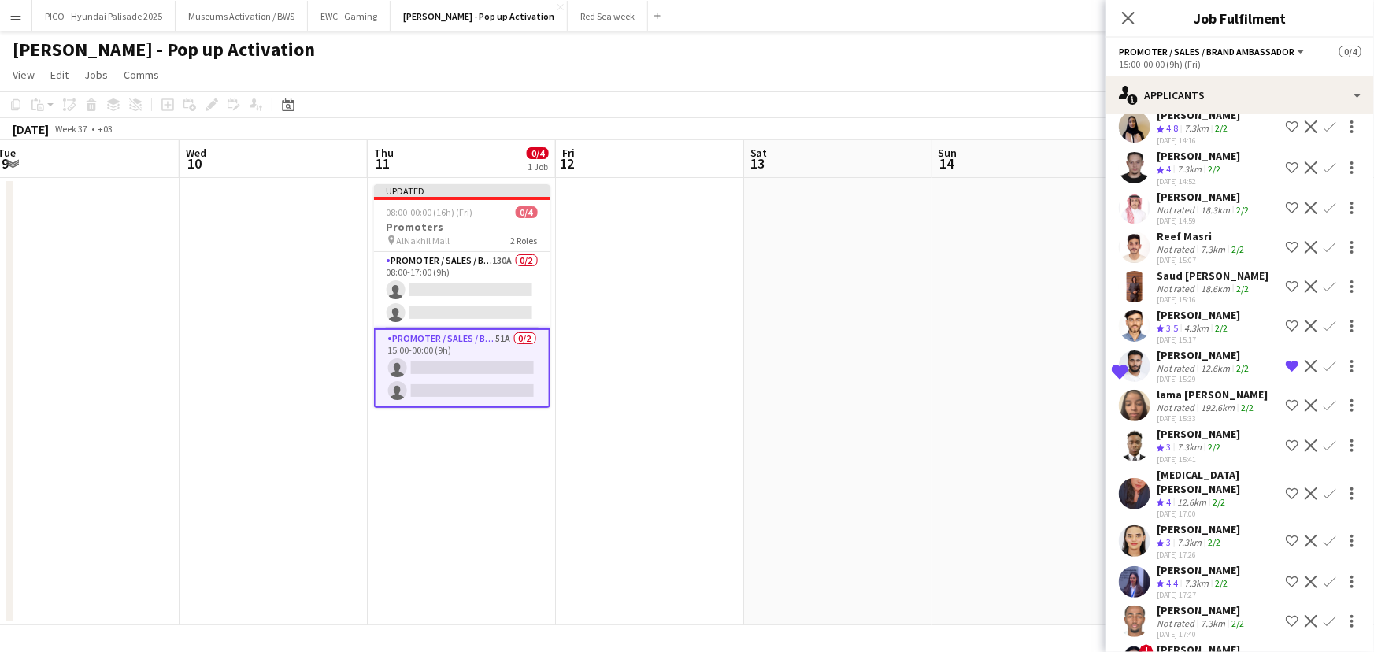
scroll to position [1262, 0]
click at [1194, 269] on div "Saud [PERSON_NAME]" at bounding box center [1213, 276] width 112 height 14
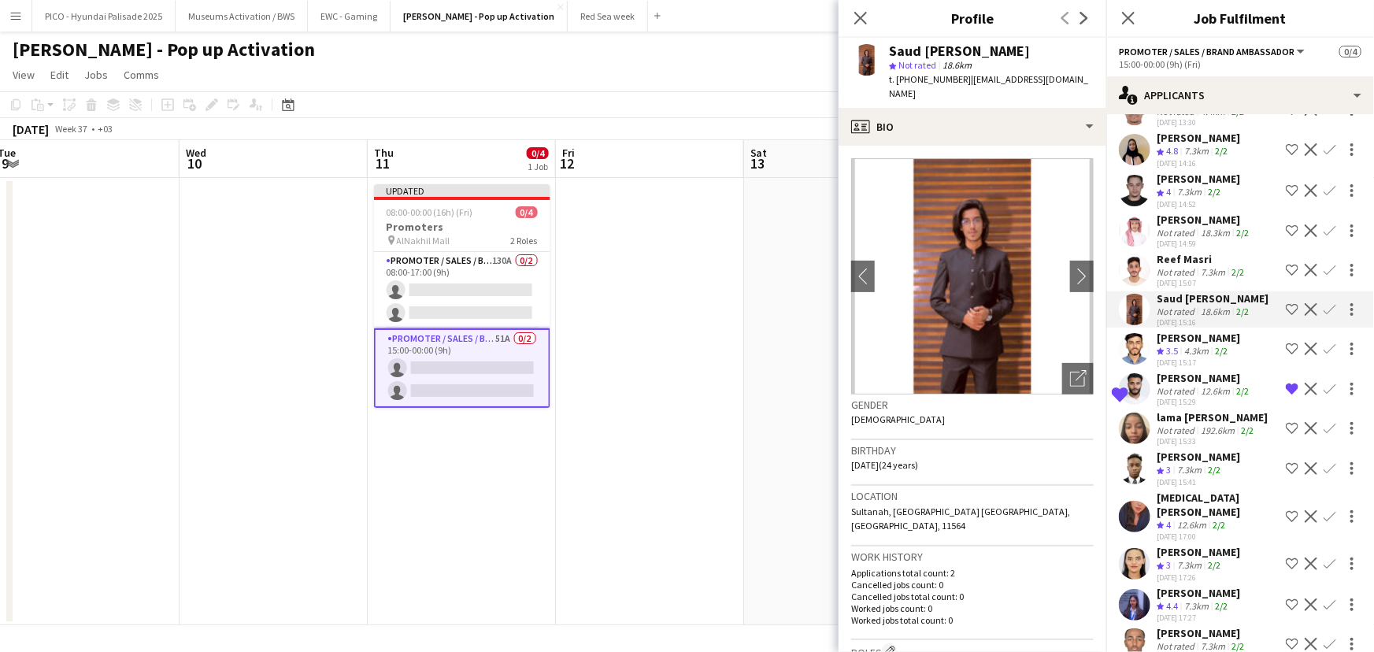
scroll to position [1239, 0]
click at [1173, 228] on div "Not rated" at bounding box center [1177, 234] width 41 height 12
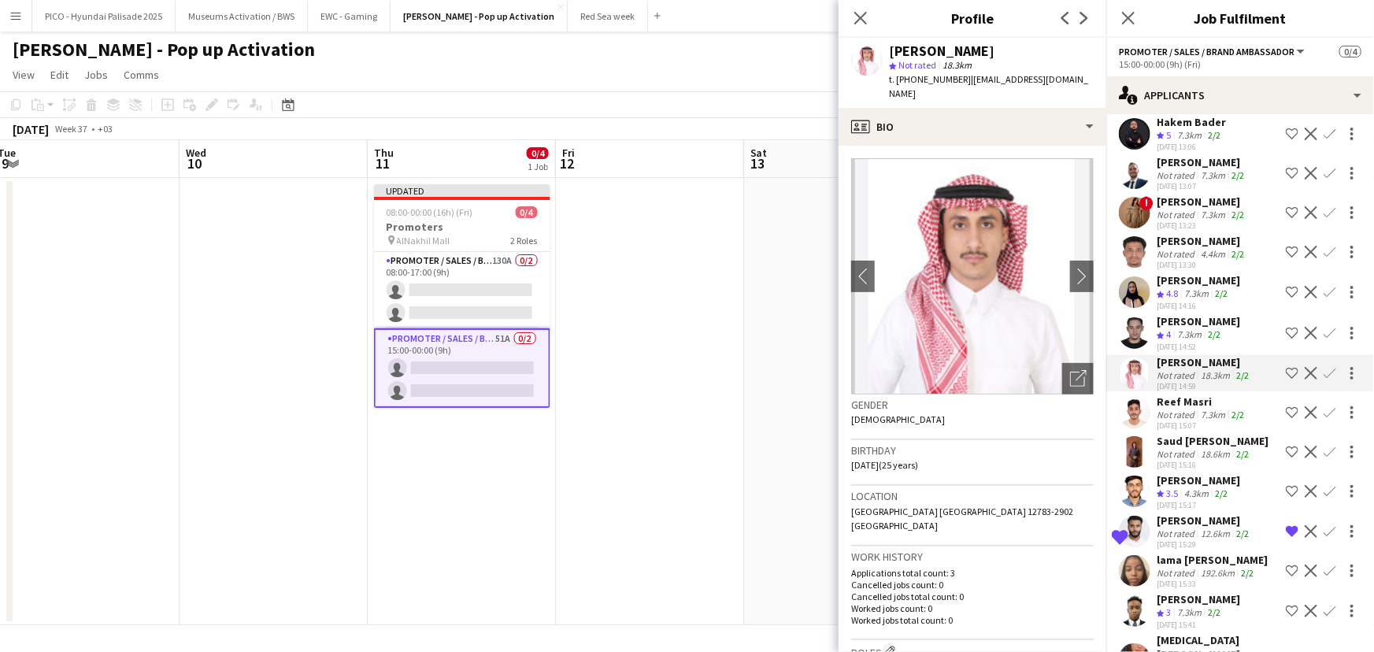
scroll to position [1080, 0]
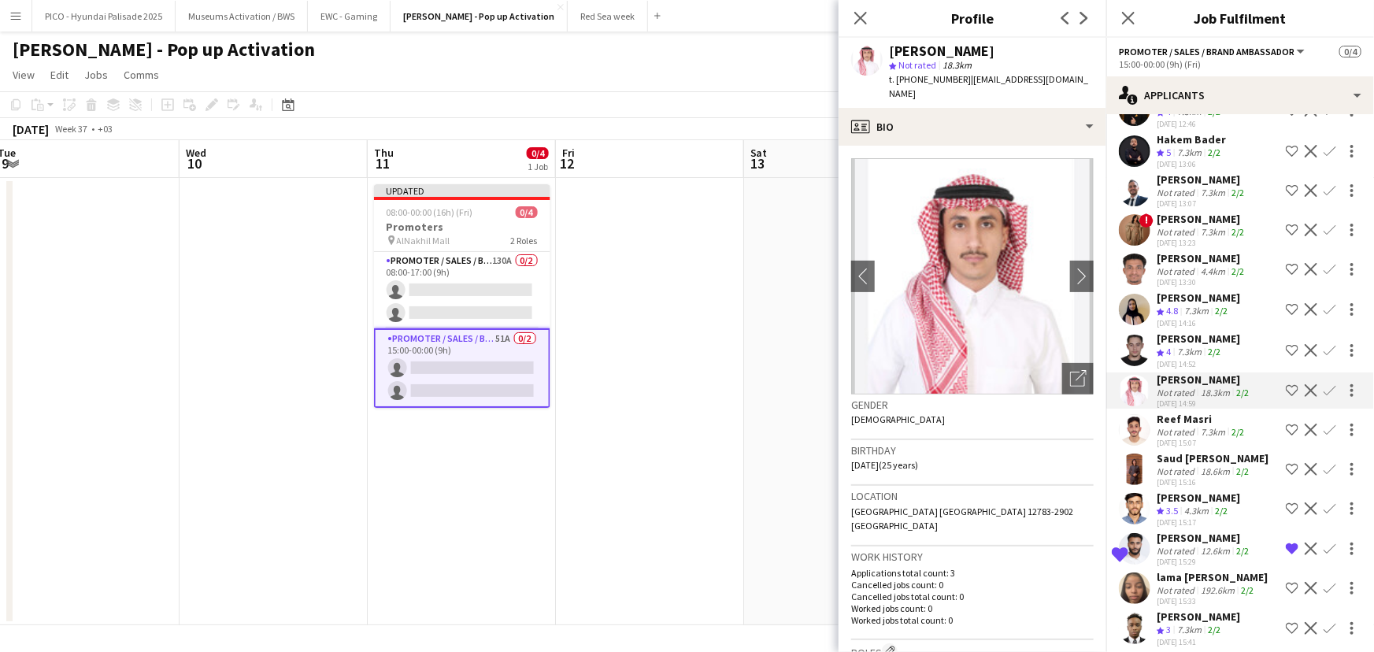
click at [1286, 303] on app-icon "Shortlist crew" at bounding box center [1292, 309] width 13 height 13
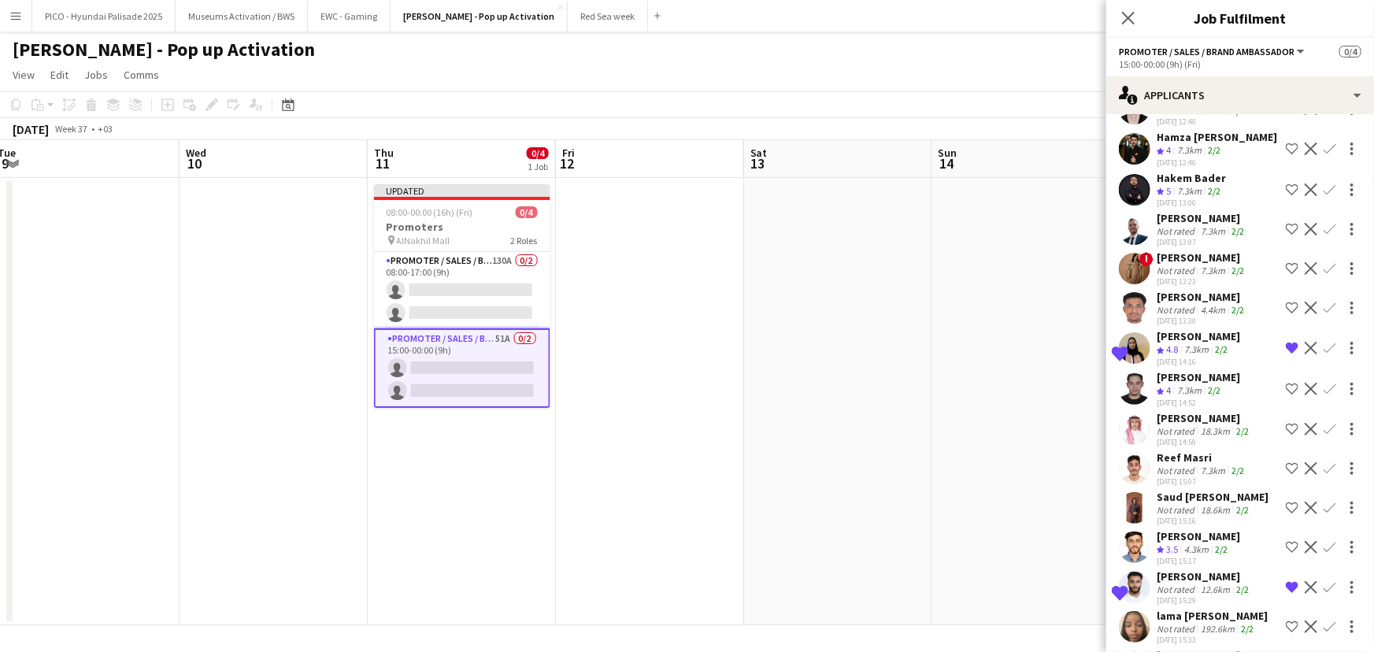
scroll to position [1041, 0]
click at [1197, 277] on div "[DATE] 13:23" at bounding box center [1202, 282] width 91 height 10
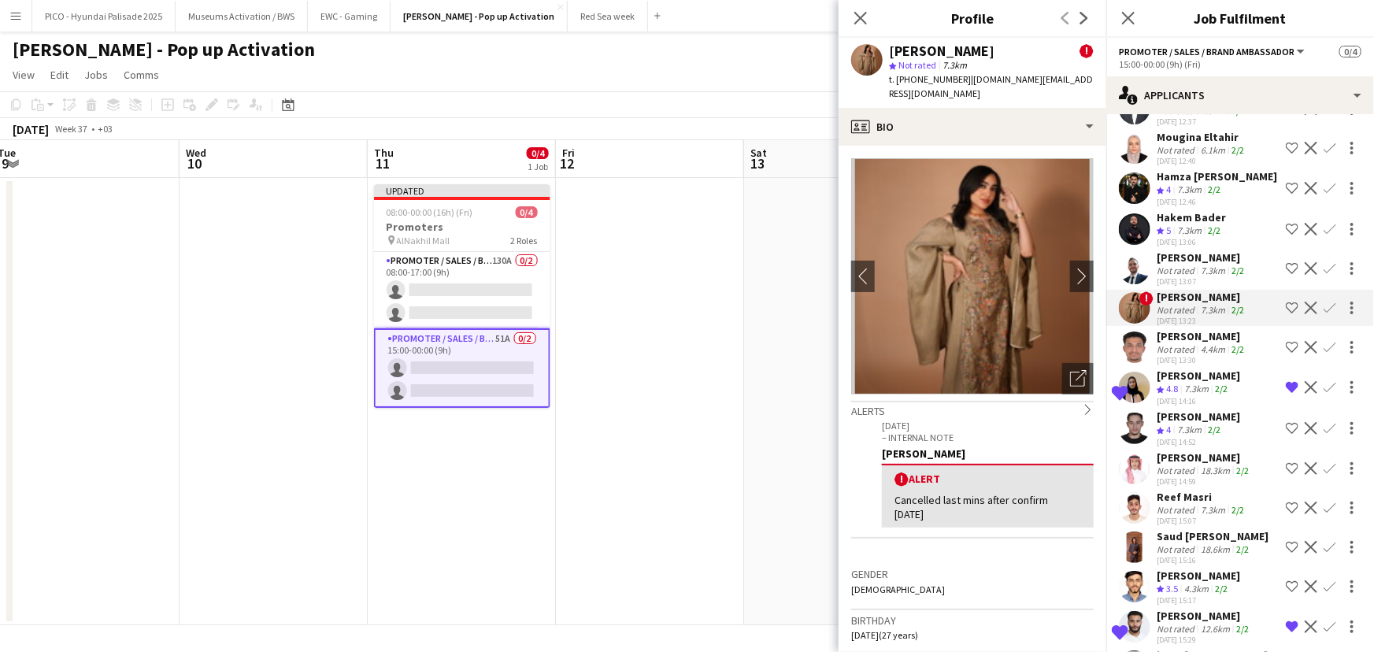
scroll to position [1001, 0]
click at [1203, 252] on div "[PERSON_NAME] Not rated 7.3km 2/2 [DATE] 11:04 Shortlist crew Decline Confirm […" at bounding box center [1240, 222] width 268 height 2080
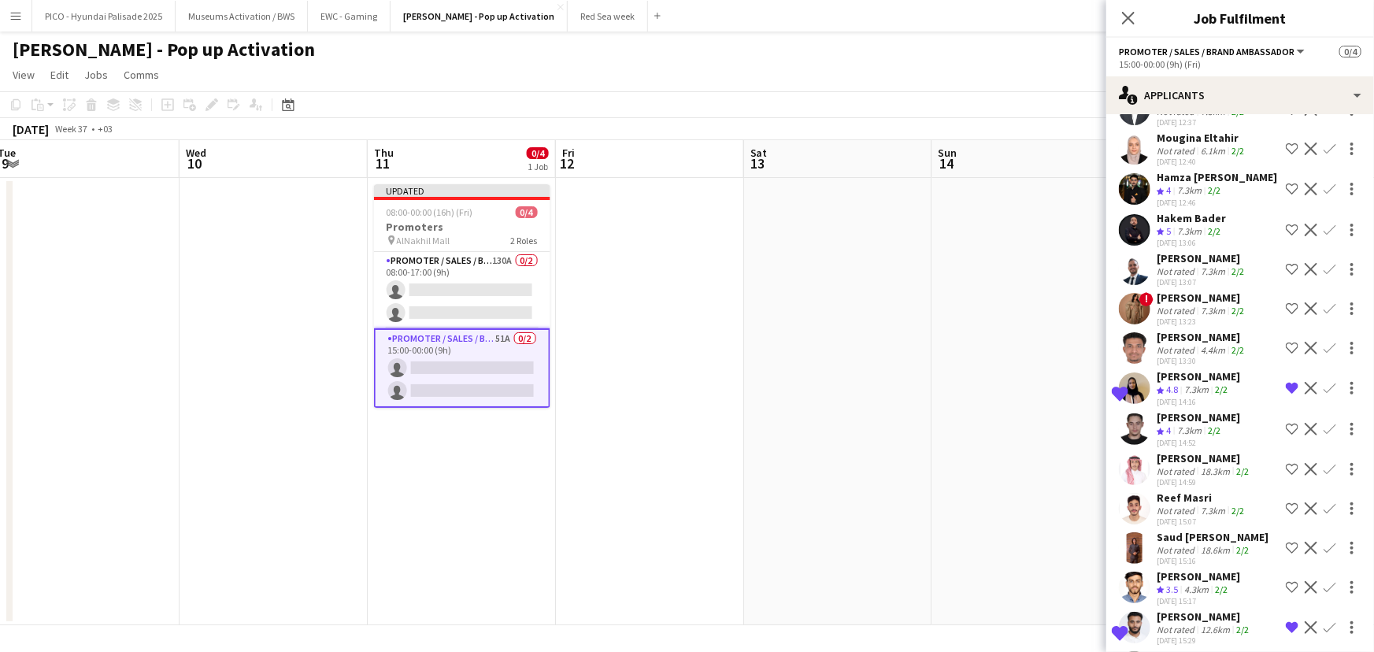
click at [1201, 277] on div "[DATE] 13:07" at bounding box center [1202, 282] width 91 height 10
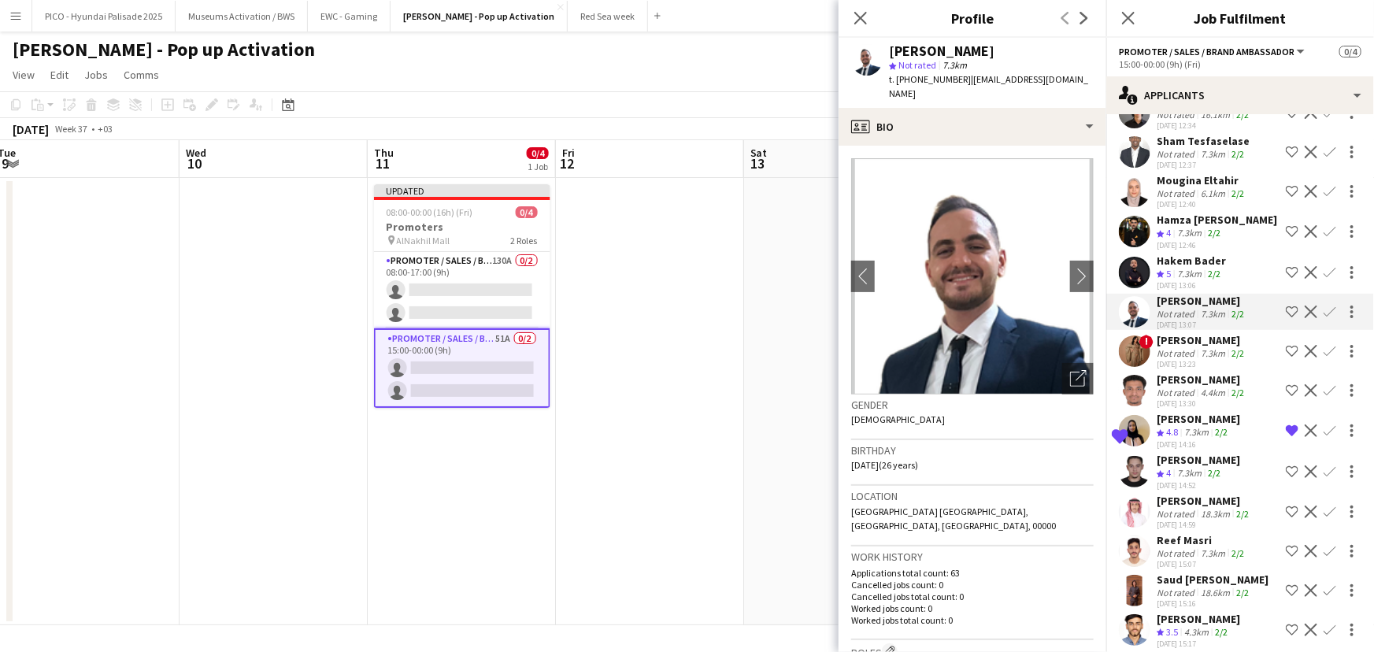
scroll to position [958, 0]
click at [1197, 268] on div "7.3km" at bounding box center [1189, 274] width 31 height 13
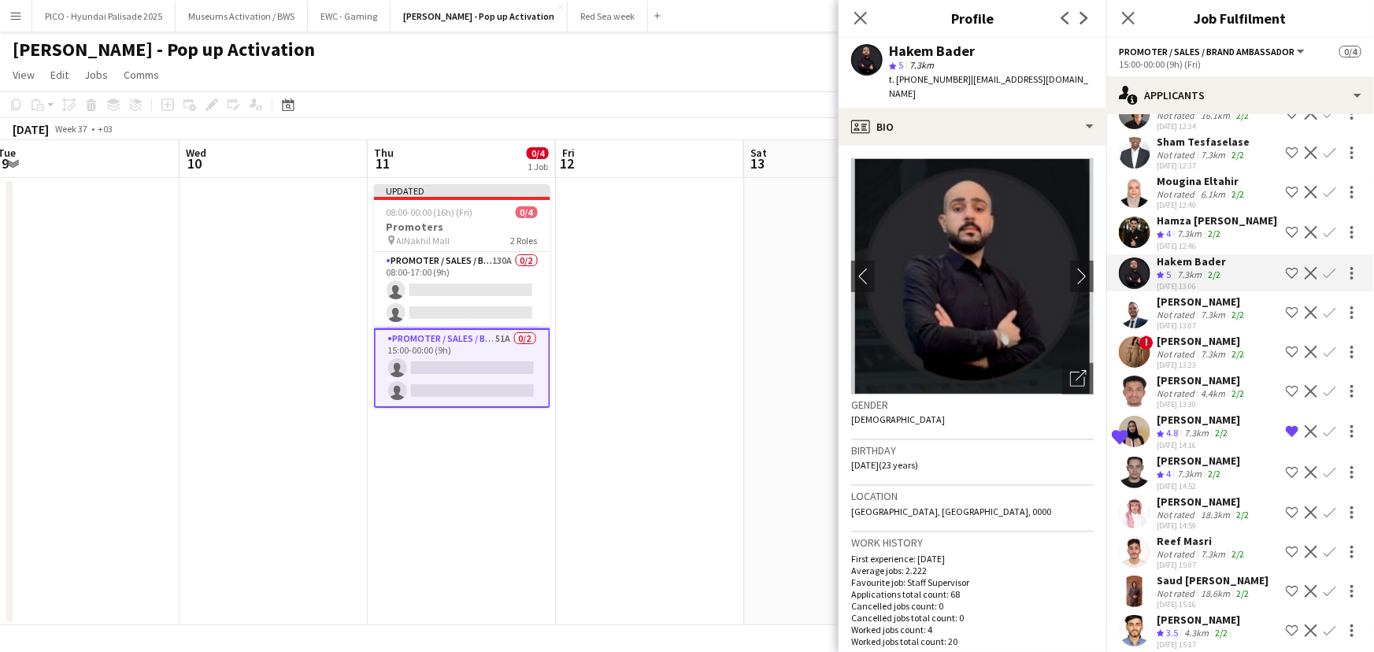
click at [1286, 267] on app-icon "Shortlist crew" at bounding box center [1292, 273] width 13 height 13
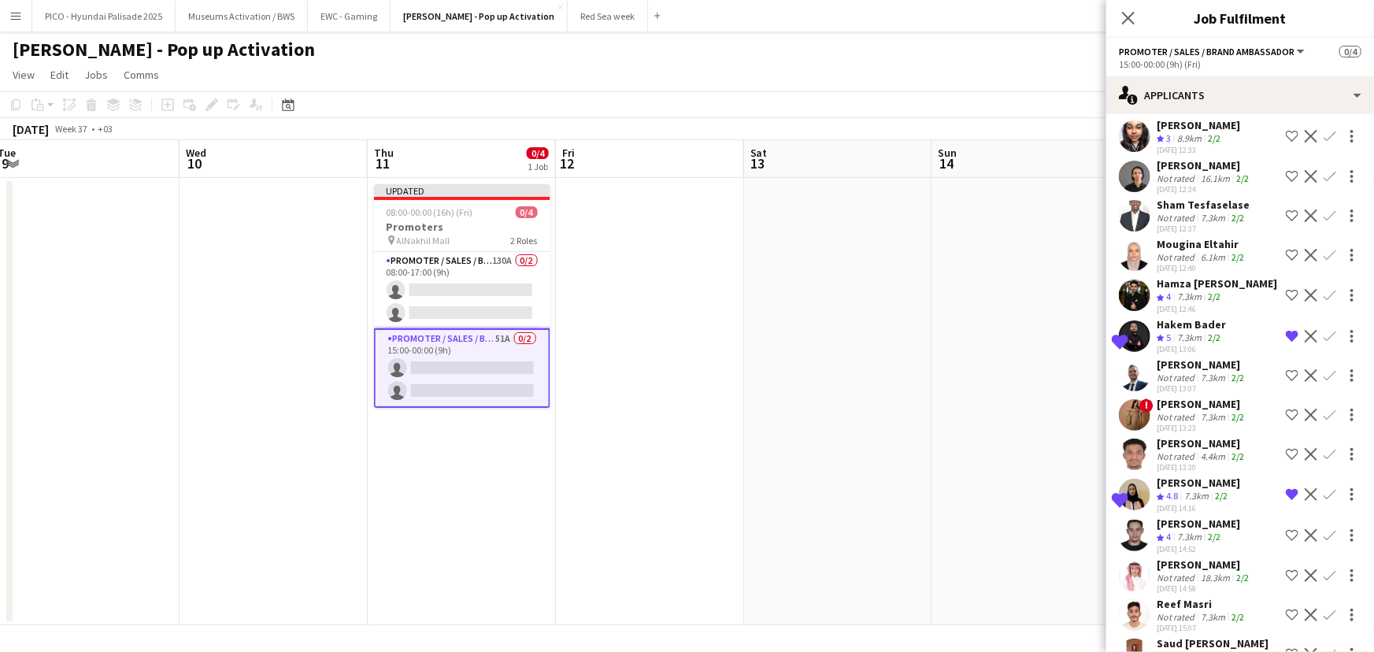
scroll to position [888, 0]
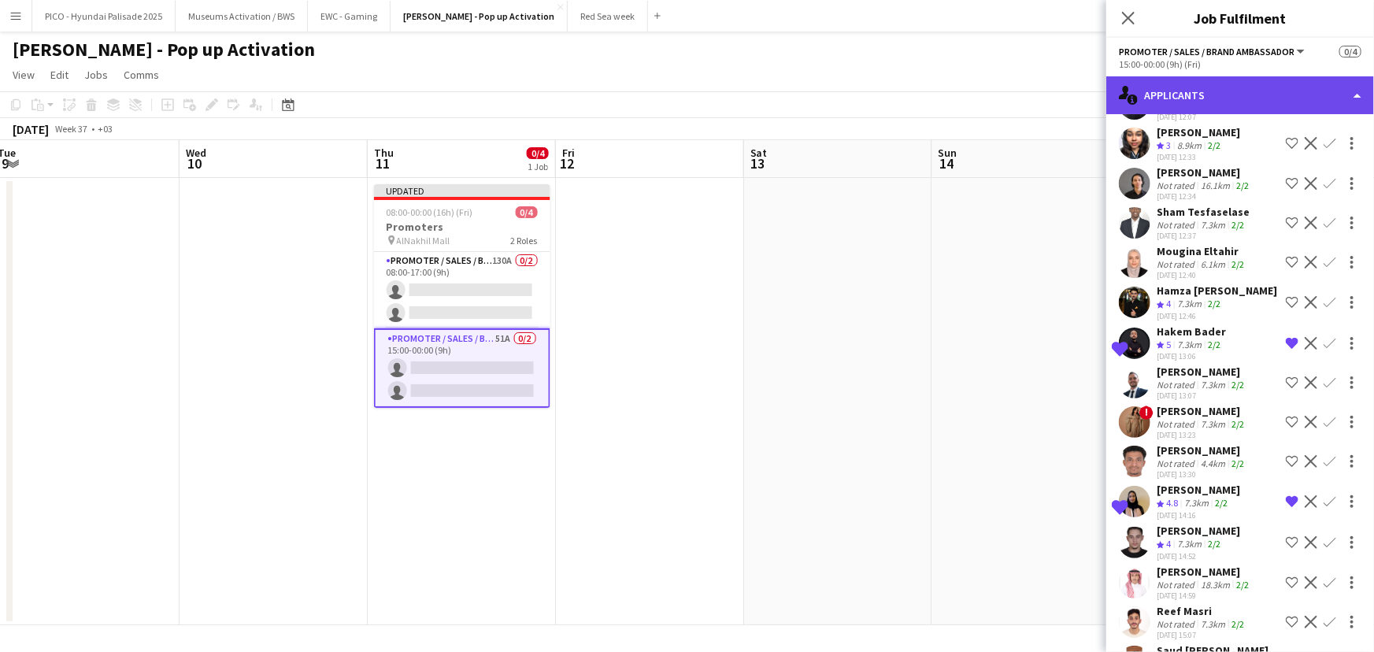
click at [1188, 87] on div "single-neutral-actions-information Applicants" at bounding box center [1240, 95] width 268 height 38
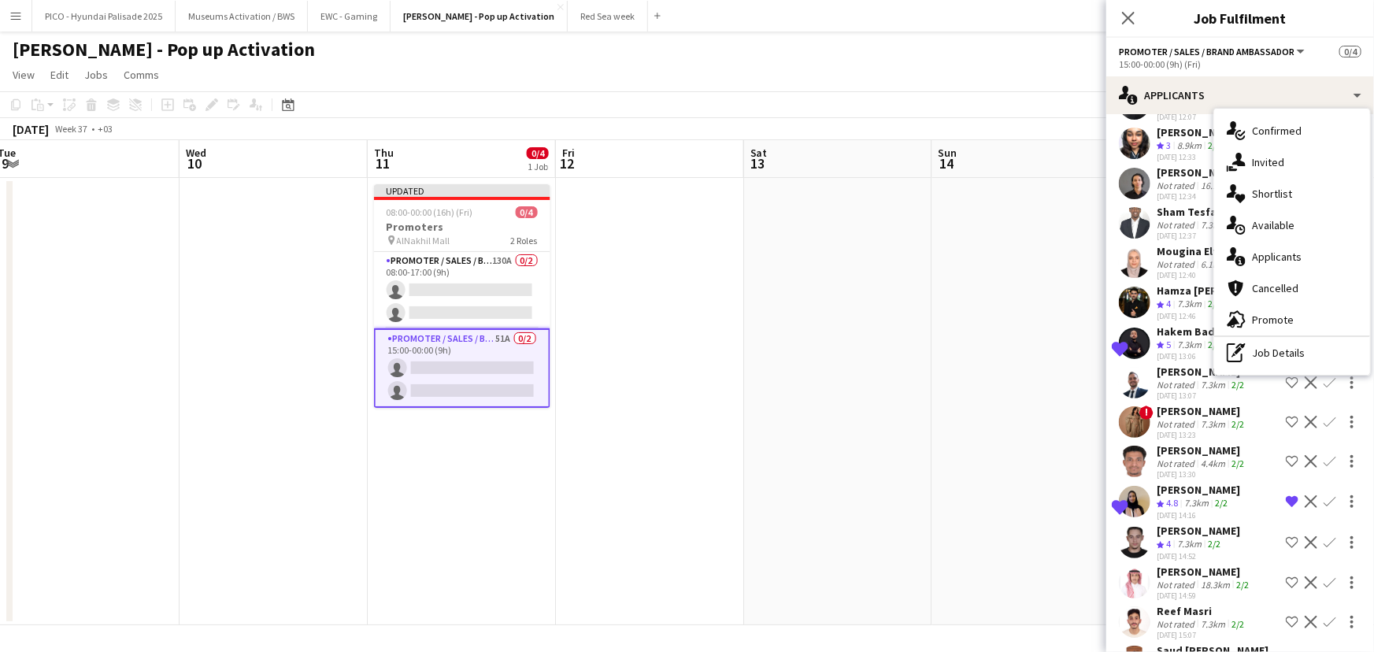
click at [1181, 231] on div "[DATE] 12:37" at bounding box center [1203, 236] width 93 height 10
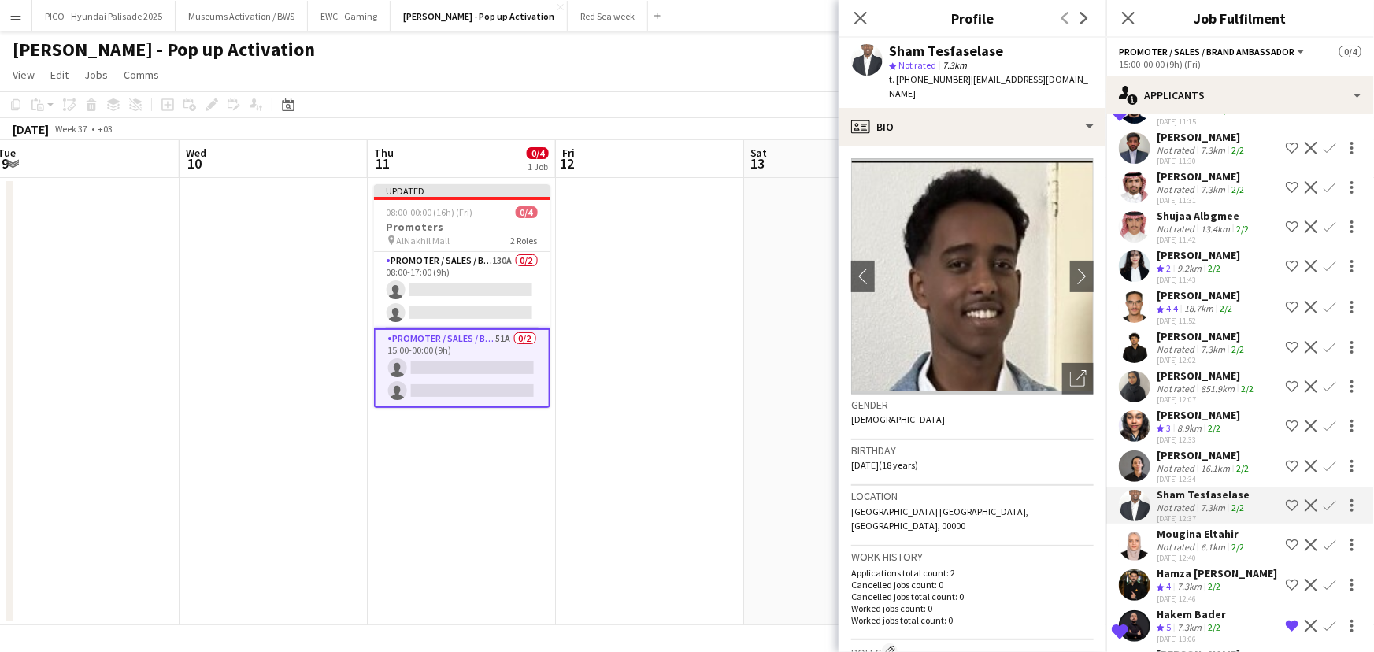
scroll to position [605, 0]
click at [1200, 355] on div "[DATE] 12:02" at bounding box center [1202, 360] width 91 height 10
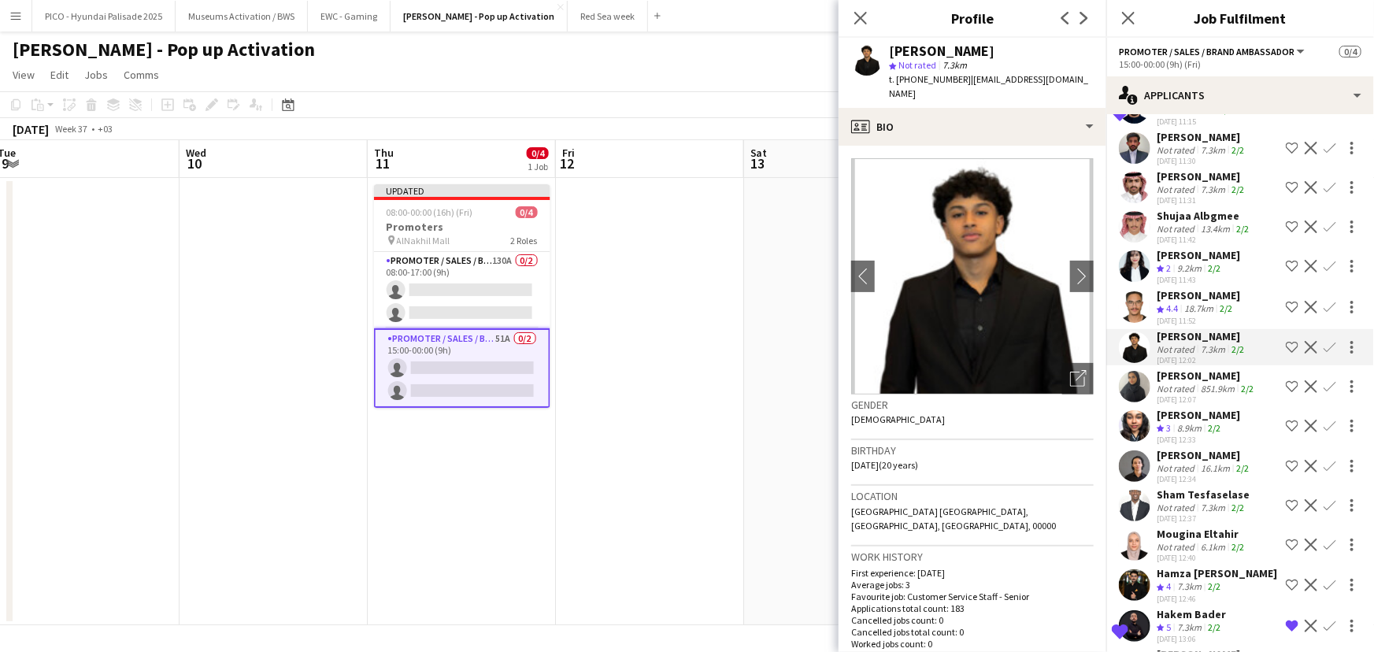
click at [1192, 368] on div "[PERSON_NAME]" at bounding box center [1207, 375] width 100 height 14
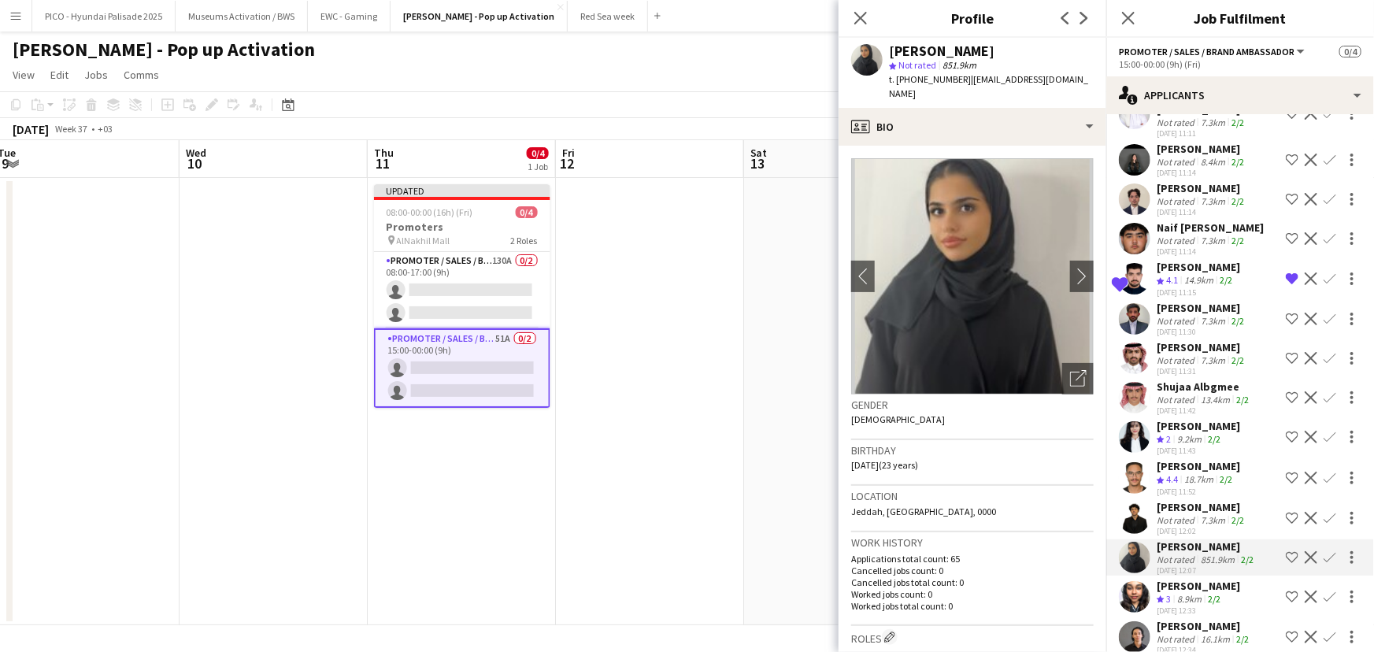
scroll to position [434, 0]
click at [1070, 370] on icon "Open photos pop-in" at bounding box center [1078, 378] width 17 height 17
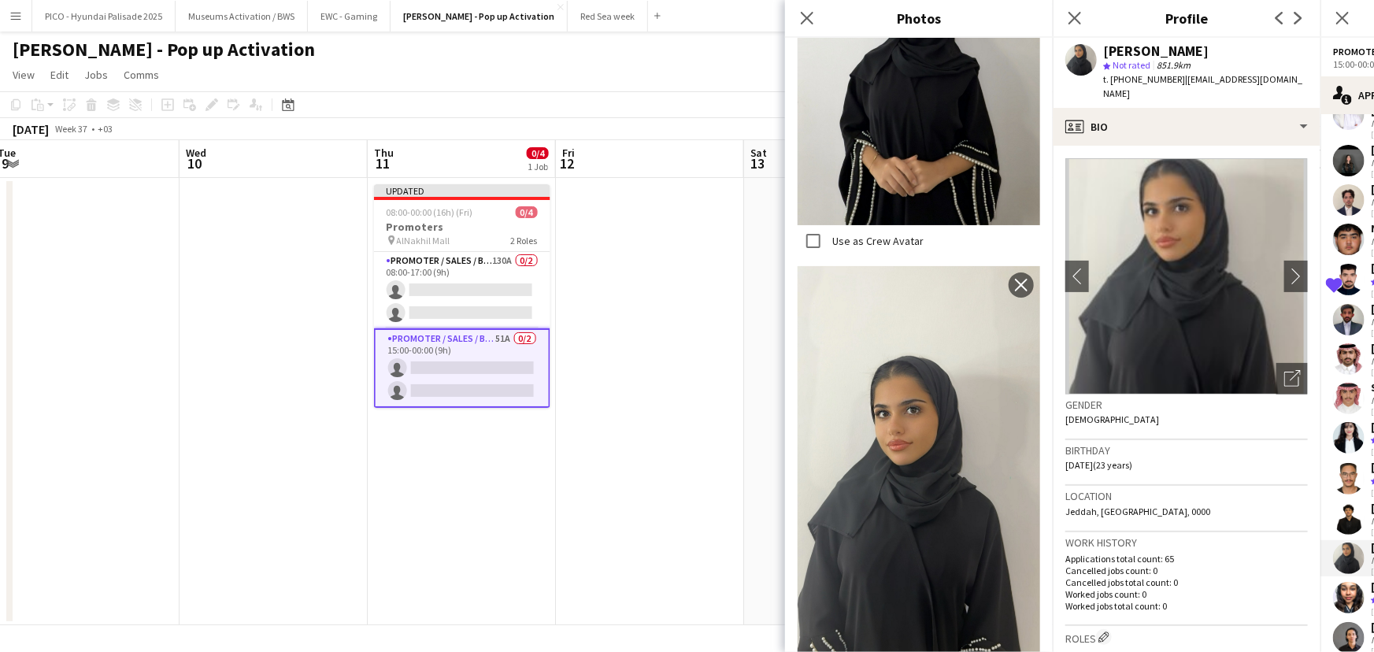
scroll to position [1038, 0]
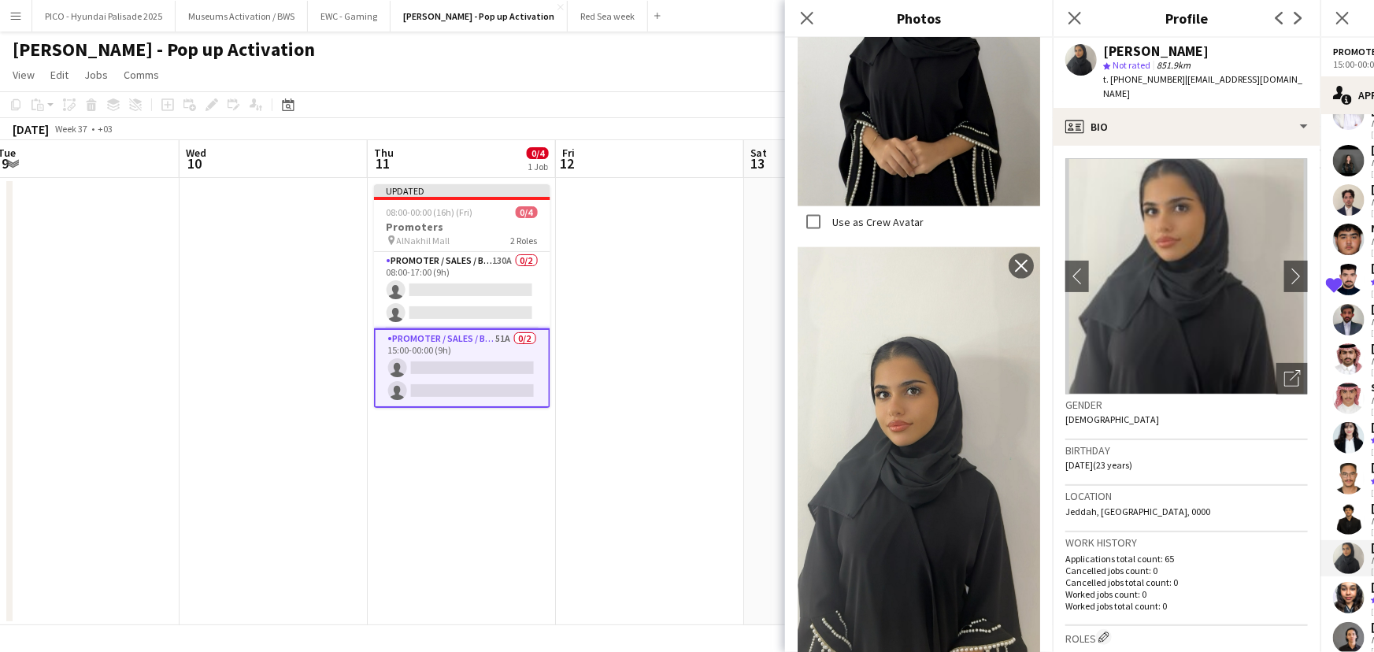
click at [1110, 489] on h3 "Location" at bounding box center [1186, 496] width 242 height 14
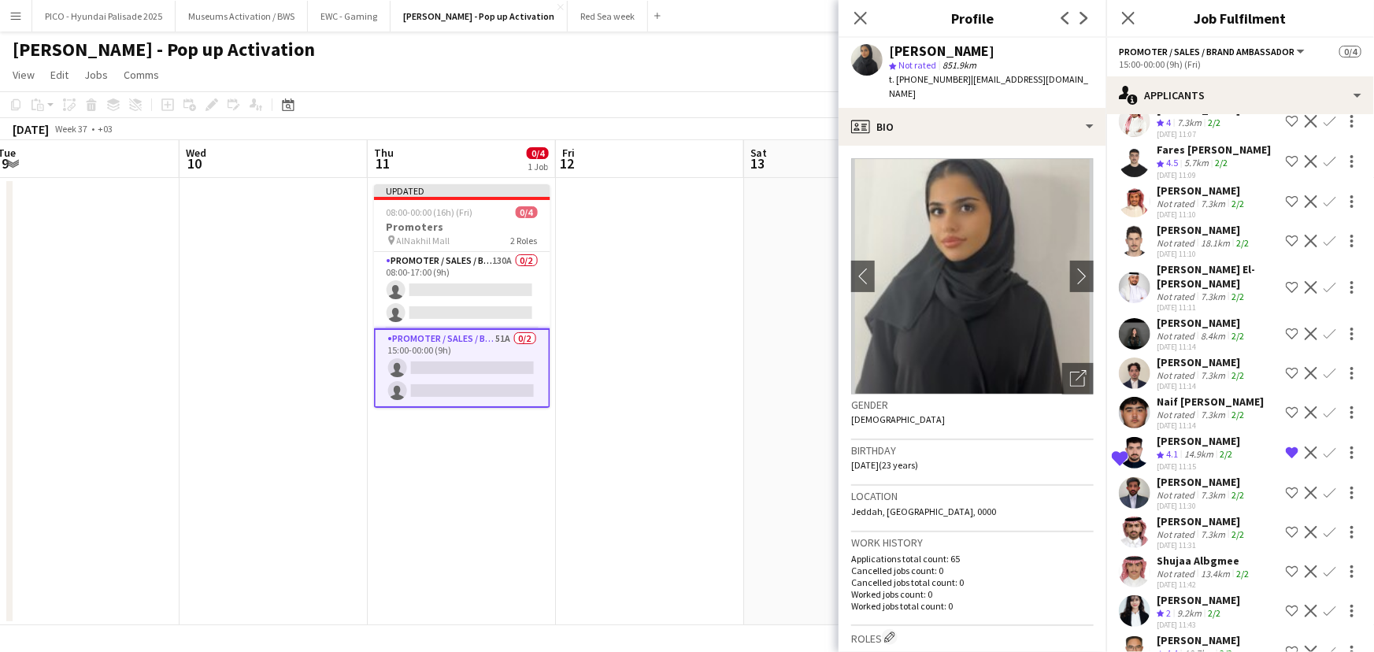
scroll to position [260, 0]
click at [1223, 382] on div "[DATE] 11:14" at bounding box center [1202, 387] width 91 height 10
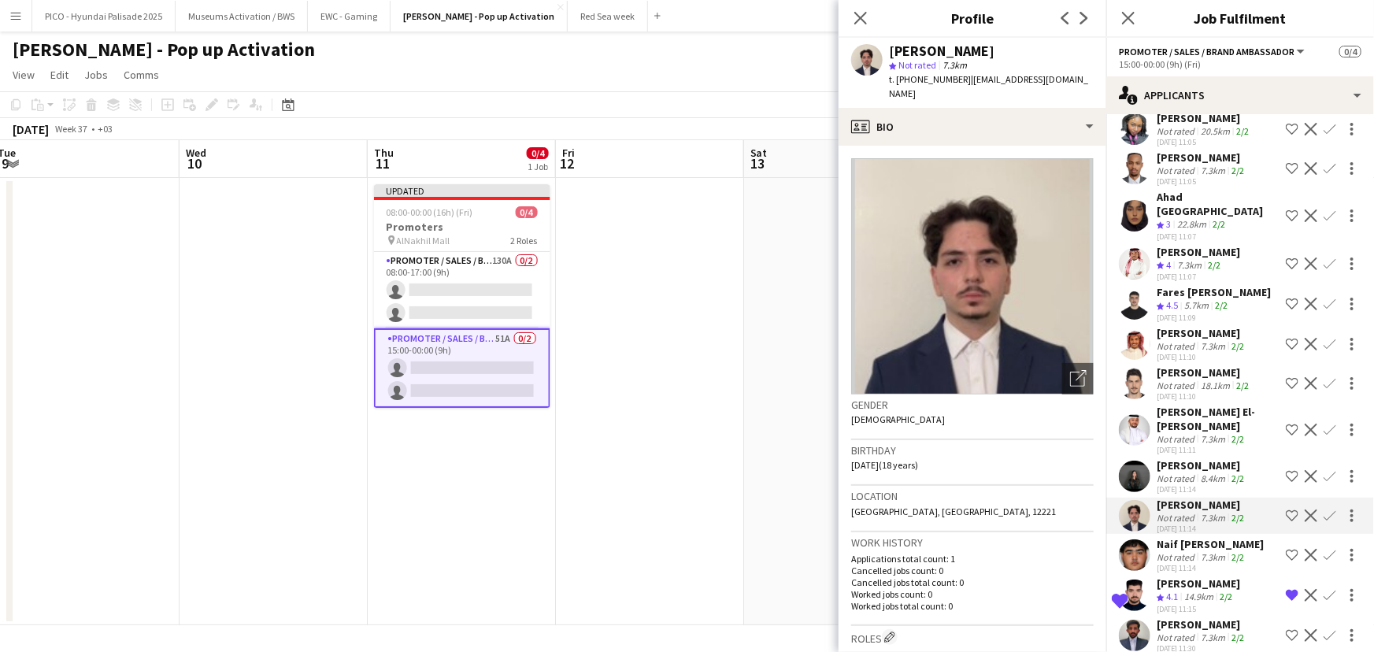
scroll to position [70, 0]
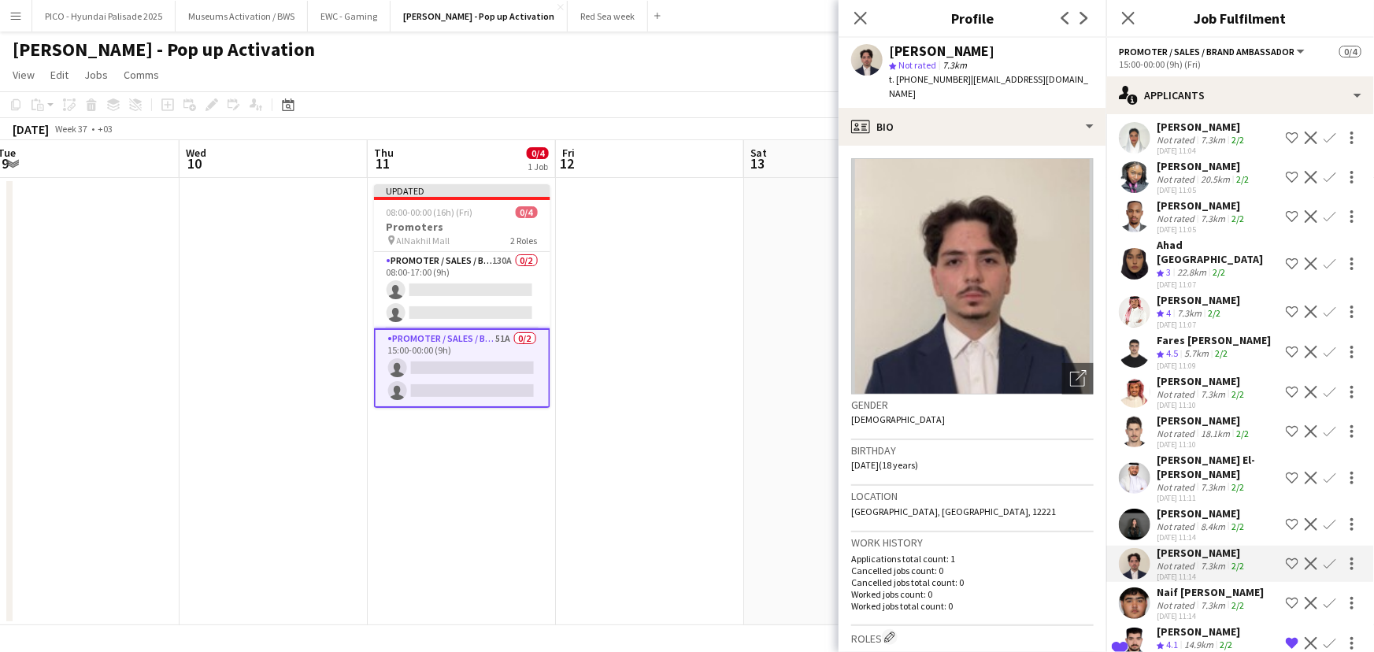
click at [1171, 333] on div "Fares [PERSON_NAME]" at bounding box center [1214, 340] width 114 height 14
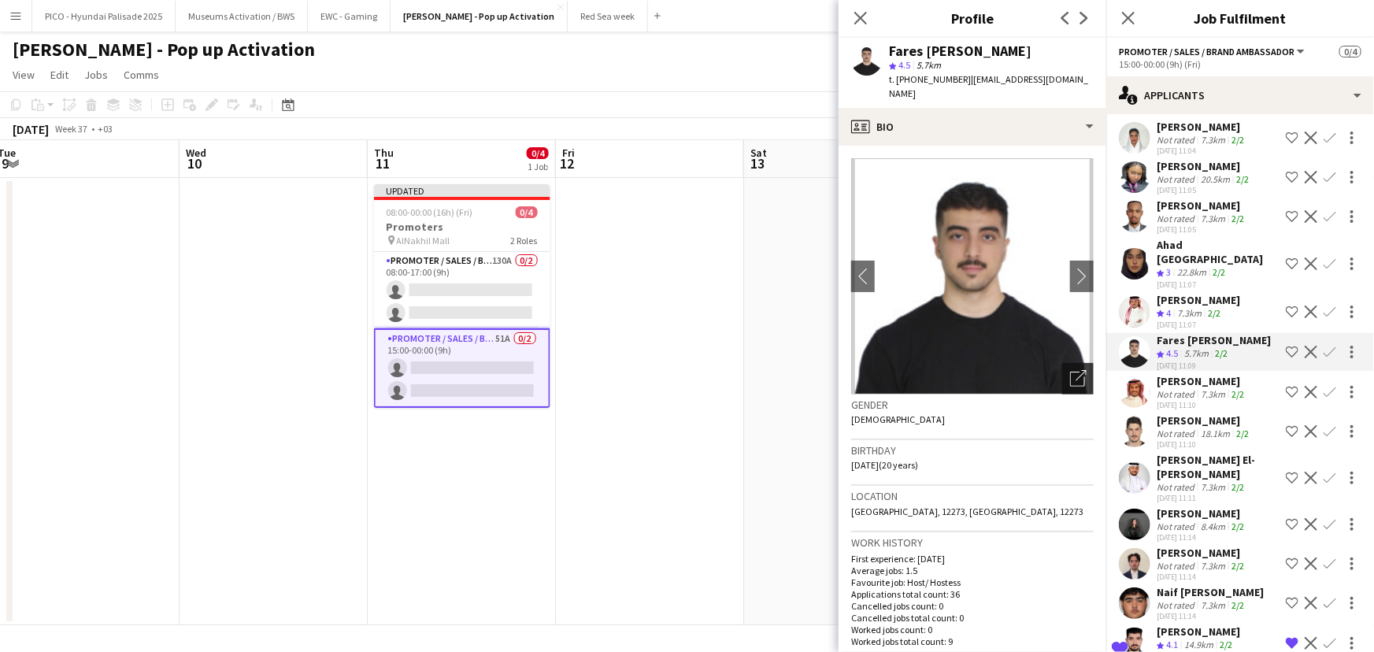
click at [1070, 371] on icon "Open photos pop-in" at bounding box center [1078, 378] width 17 height 17
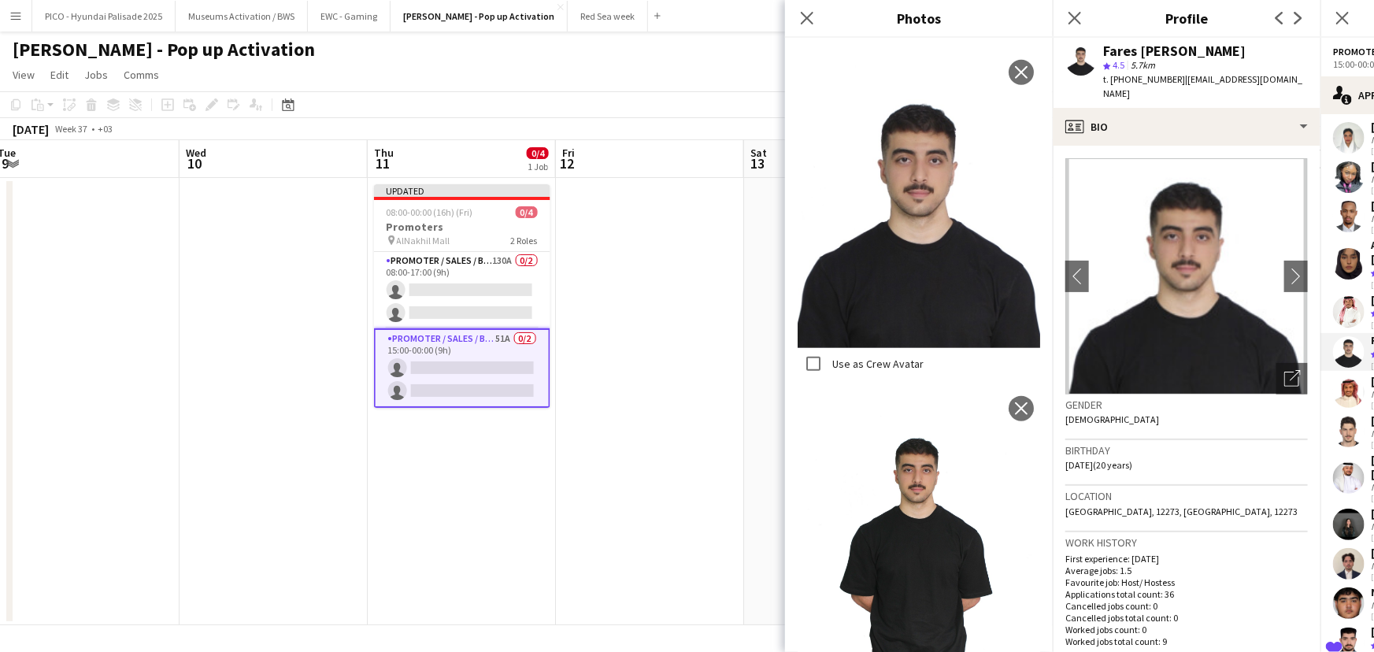
scroll to position [701, 0]
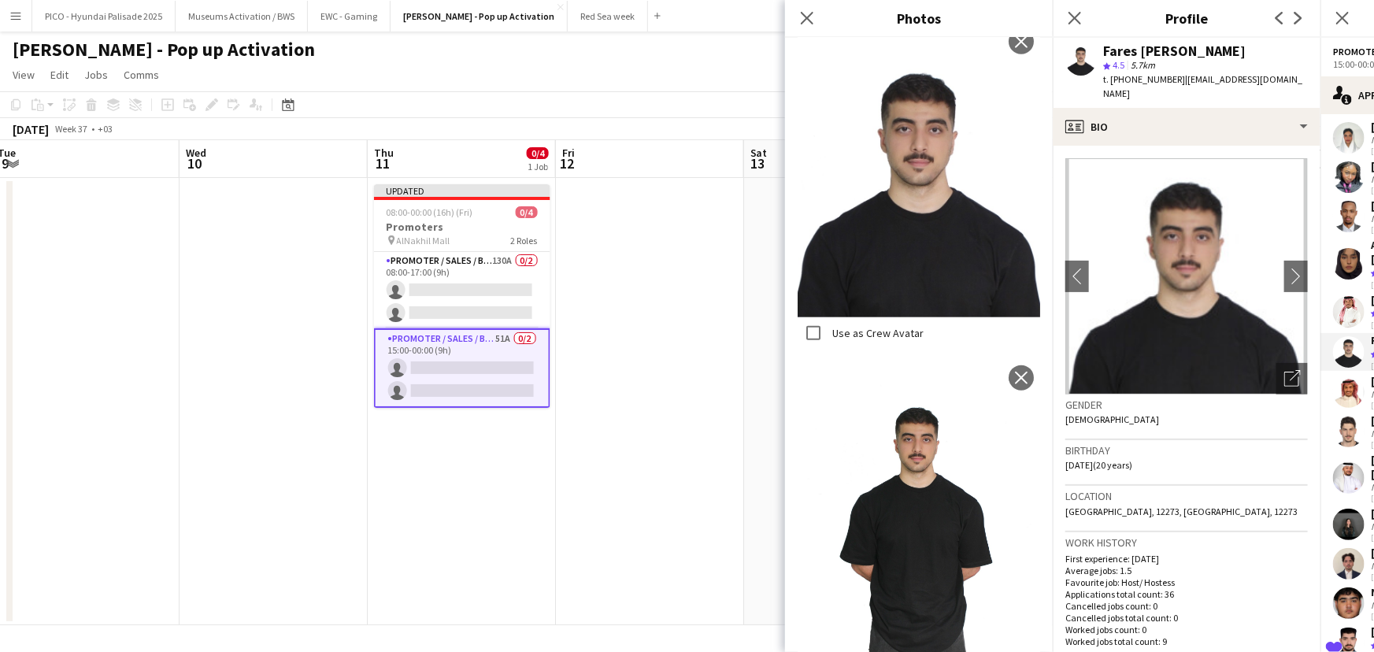
click at [1151, 532] on div "Work history First experience: [DATE] Average jobs: 1.5 Favourite job: Host/ Ho…" at bounding box center [1186, 596] width 242 height 129
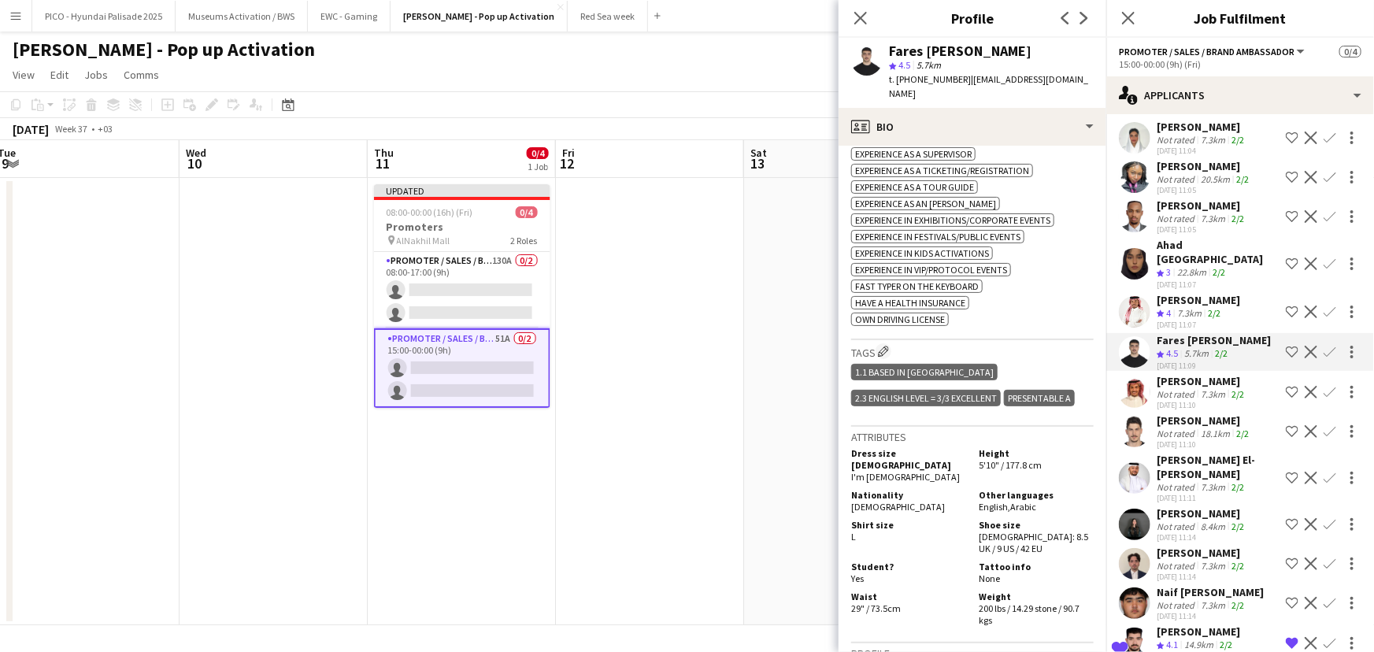
scroll to position [638, 0]
click at [1286, 346] on app-icon "Shortlist crew" at bounding box center [1292, 352] width 13 height 13
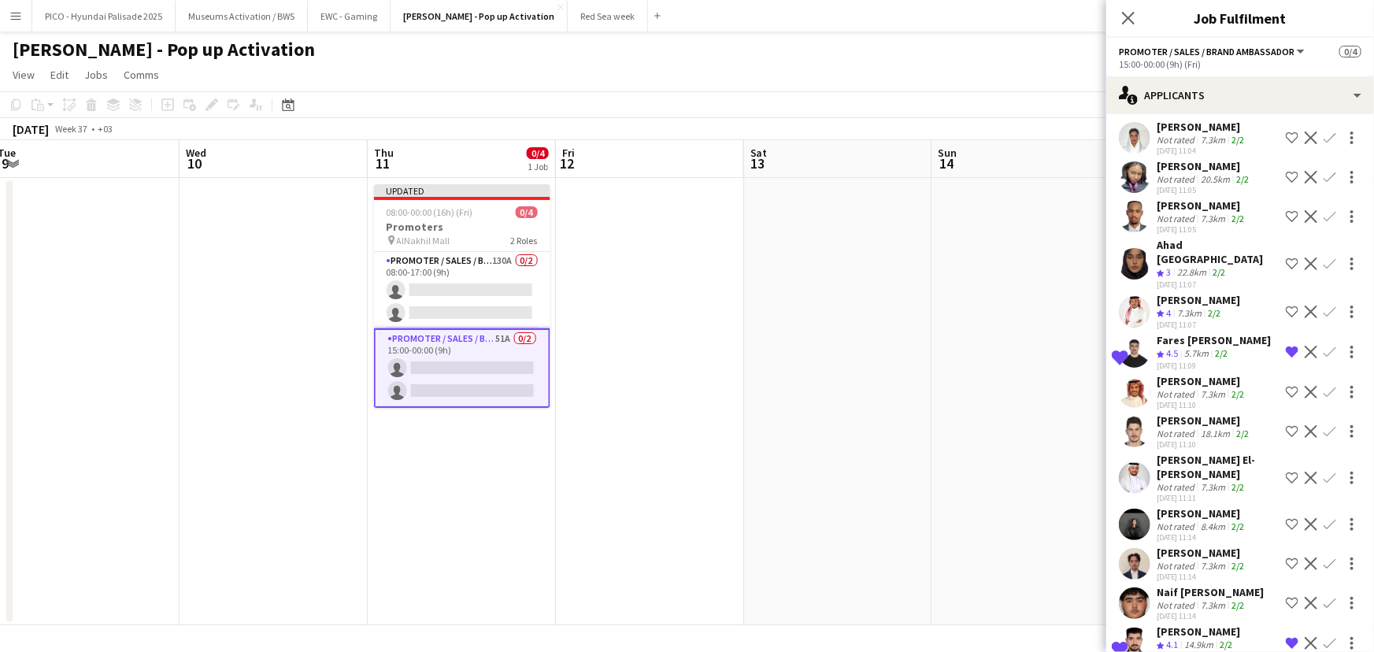
scroll to position [0, 0]
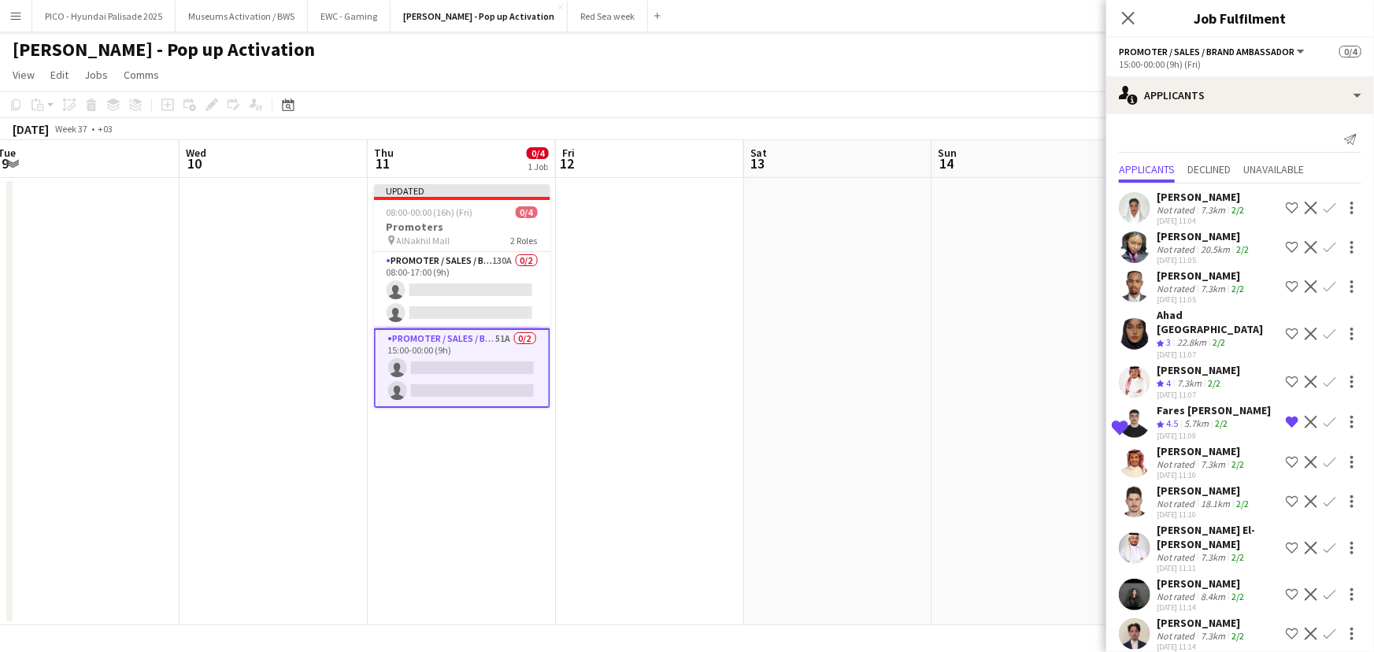
click at [1178, 207] on div "Not rated" at bounding box center [1177, 210] width 41 height 12
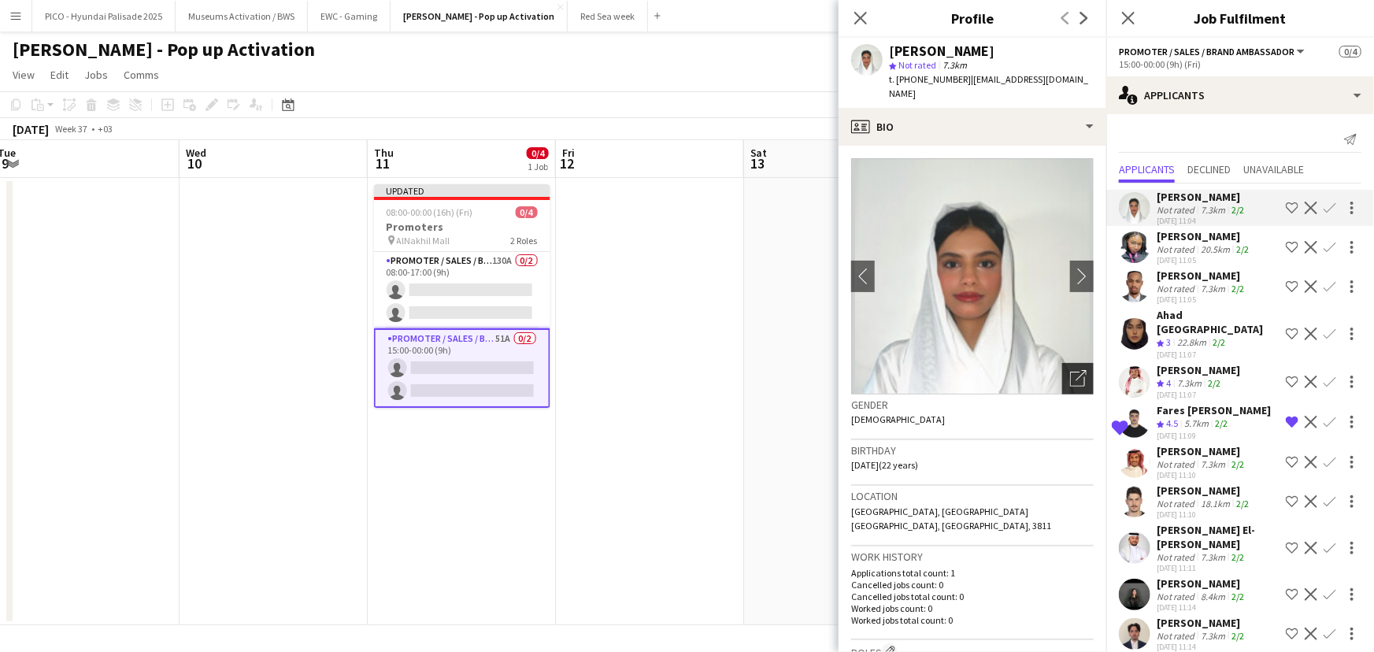
click at [1071, 370] on icon "Open photos pop-in" at bounding box center [1078, 378] width 17 height 17
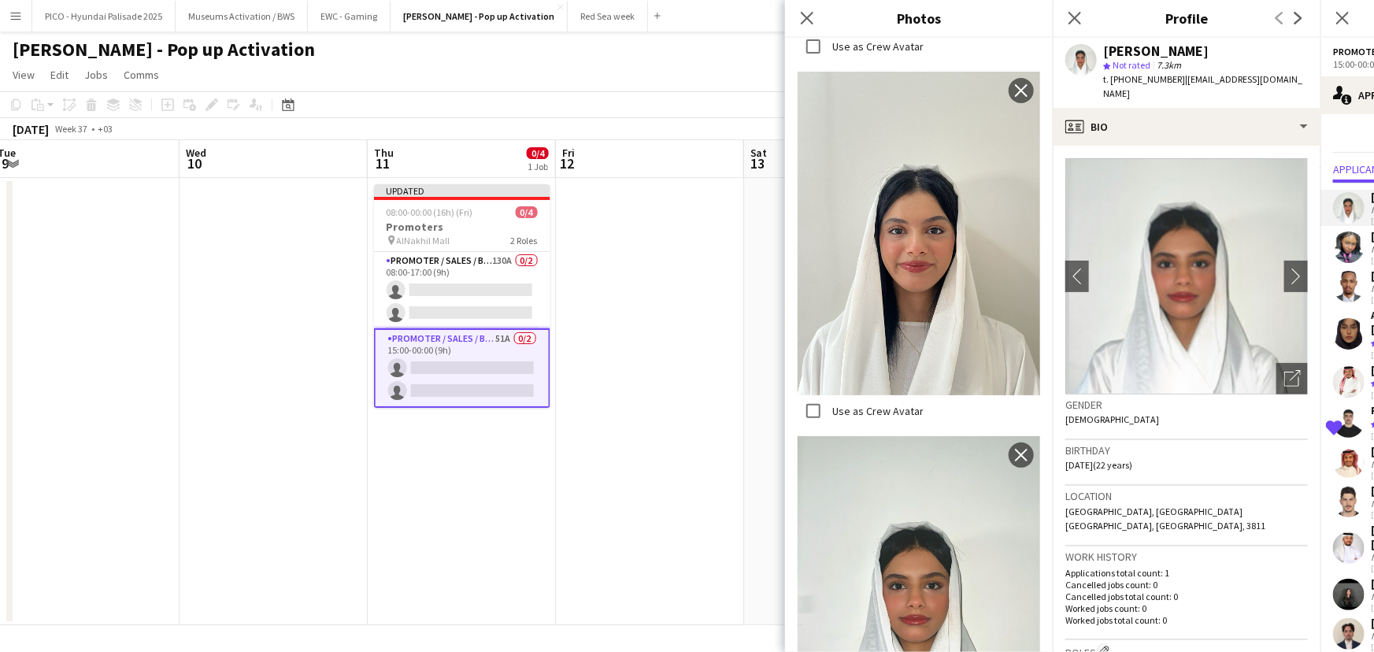
scroll to position [768, 0]
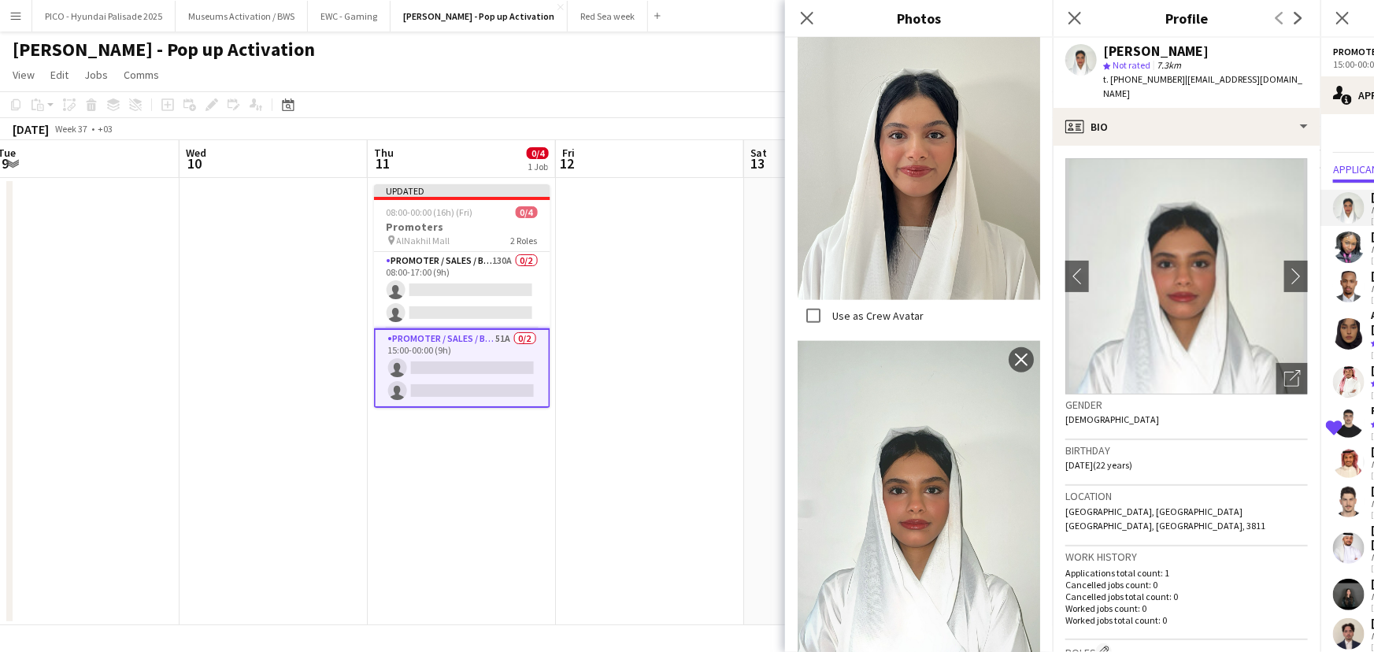
click at [1100, 489] on h3 "Location" at bounding box center [1186, 496] width 242 height 14
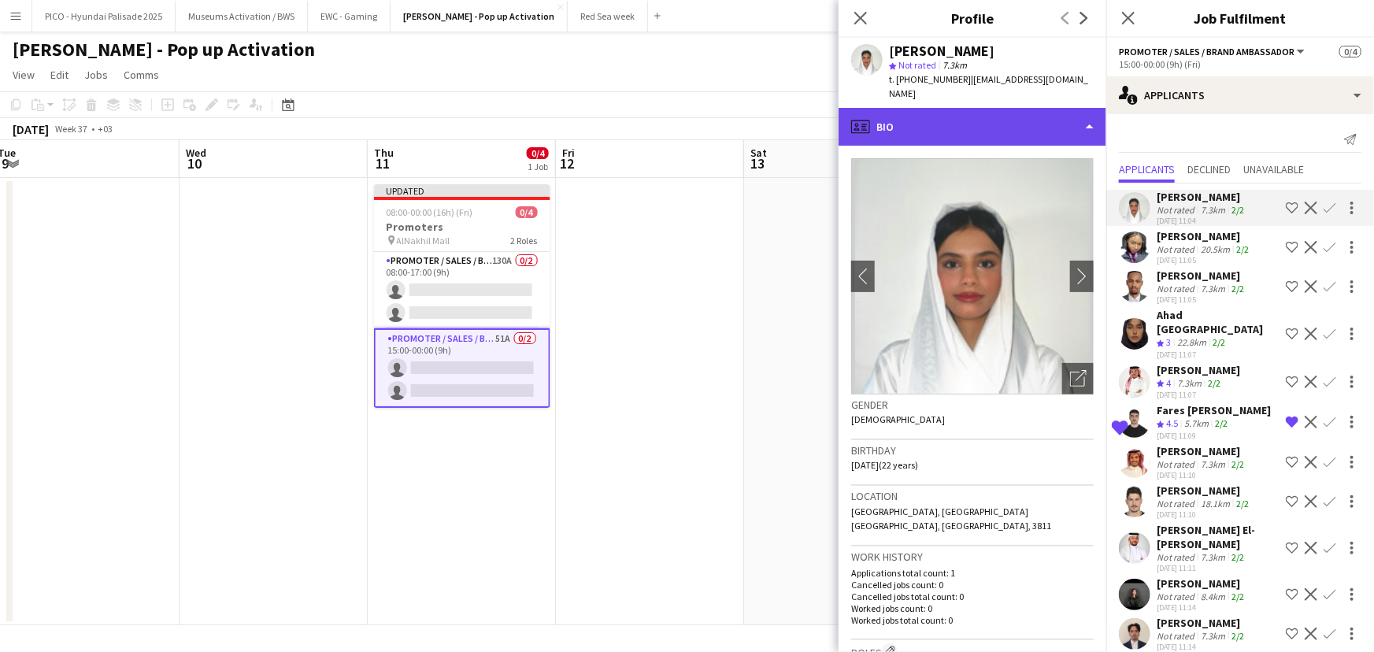
click at [901, 120] on div "profile Bio" at bounding box center [972, 127] width 268 height 38
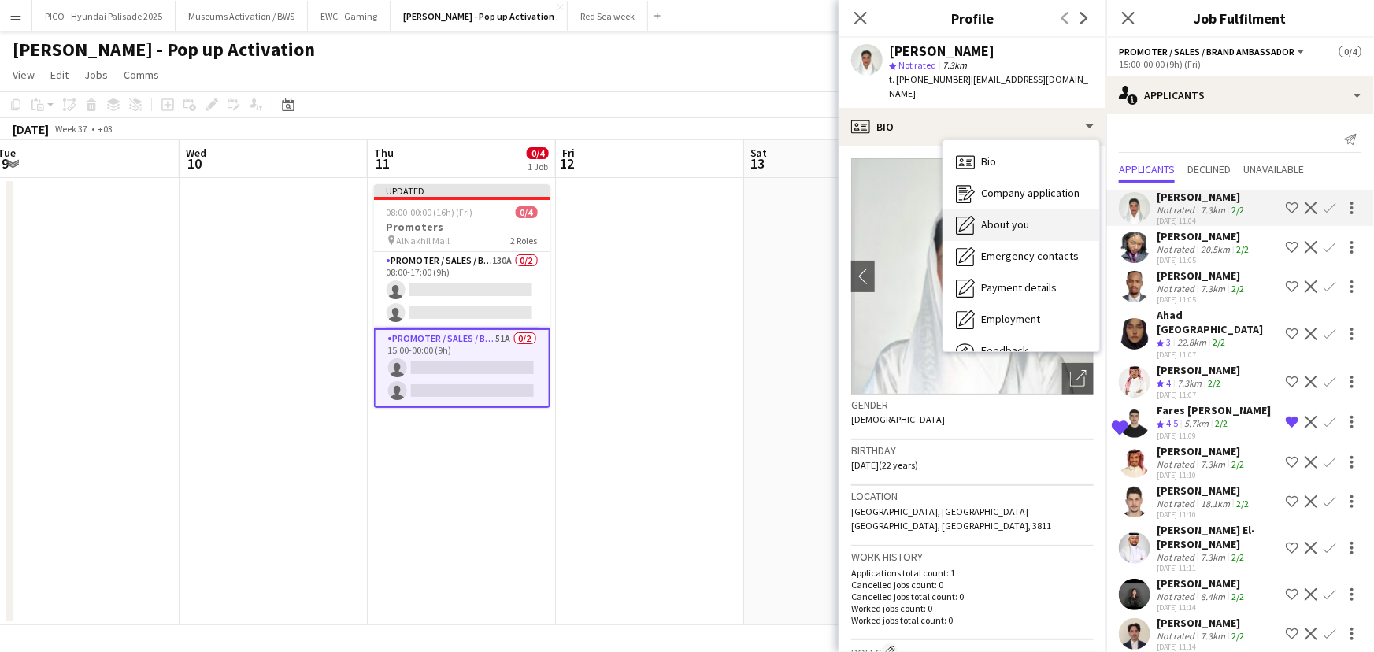
click at [976, 213] on div "About you About you" at bounding box center [1021, 224] width 156 height 31
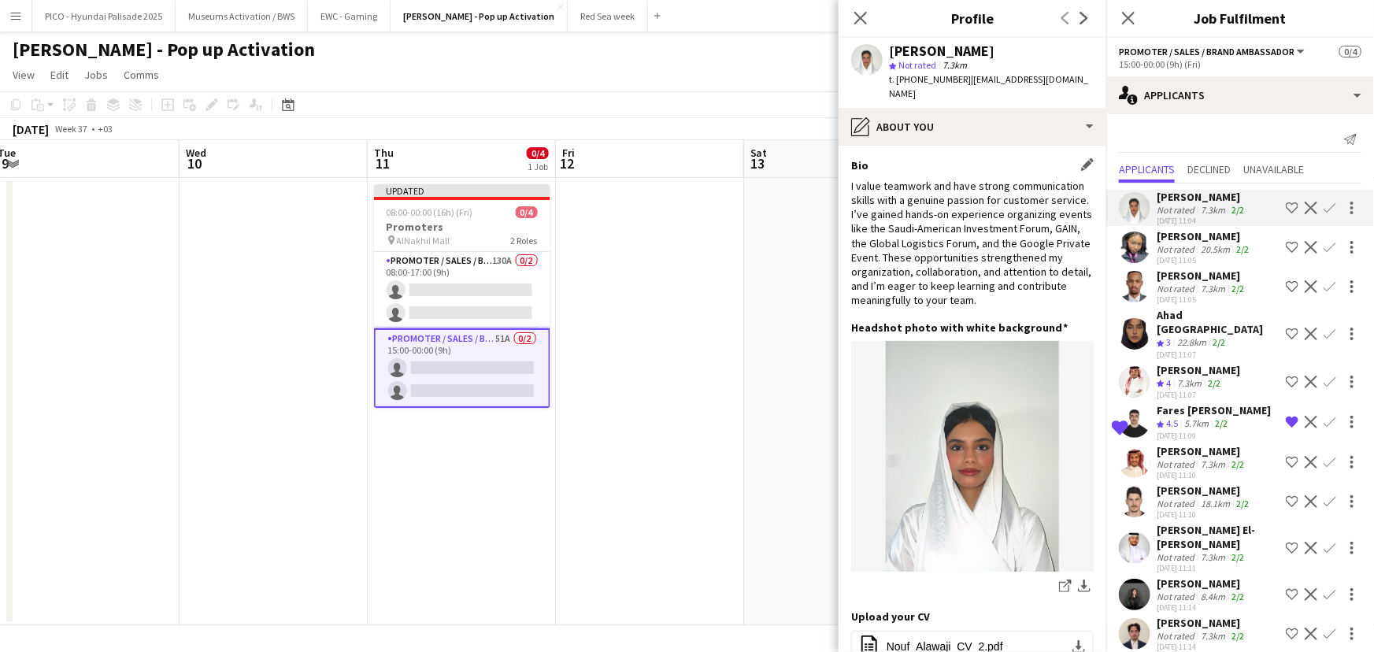
click at [949, 188] on div "I value teamwork and have strong communication skills with a genuine passion fo…" at bounding box center [972, 243] width 242 height 129
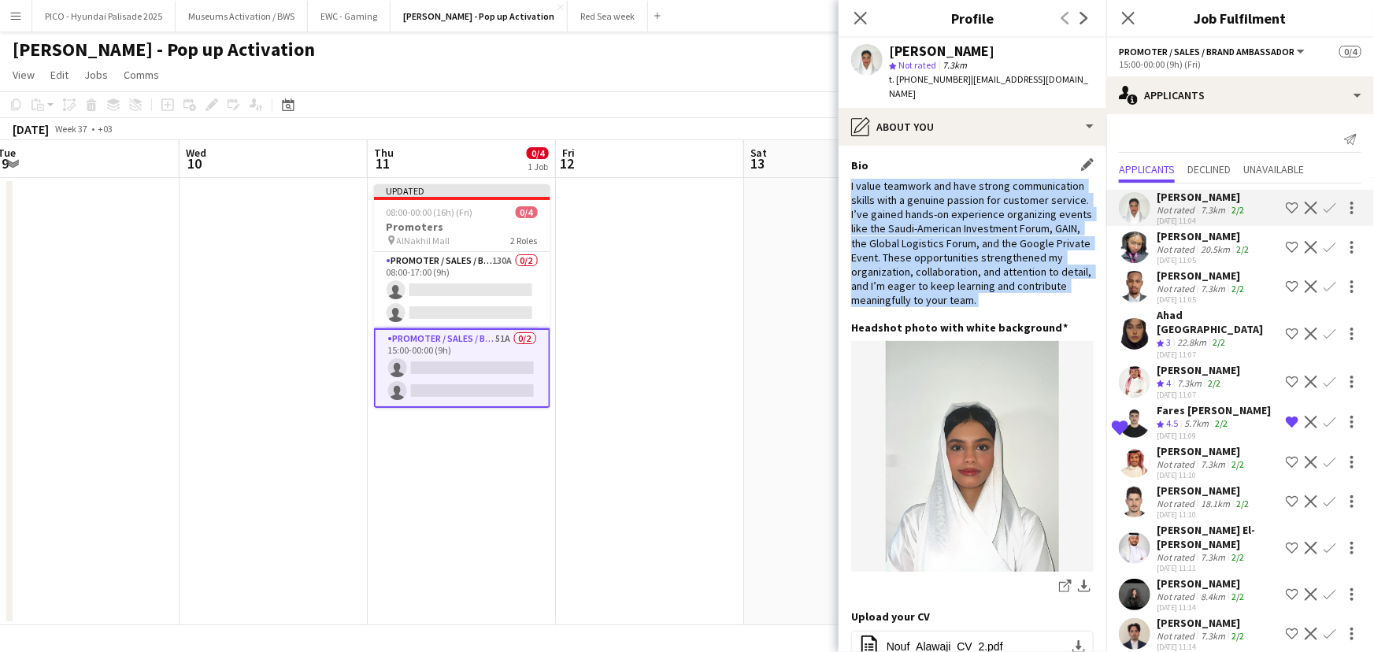
click at [949, 188] on div "I value teamwork and have strong communication skills with a genuine passion fo…" at bounding box center [972, 243] width 242 height 129
click at [952, 205] on div "I value teamwork and have strong communication skills with a genuine passion fo…" at bounding box center [972, 243] width 242 height 129
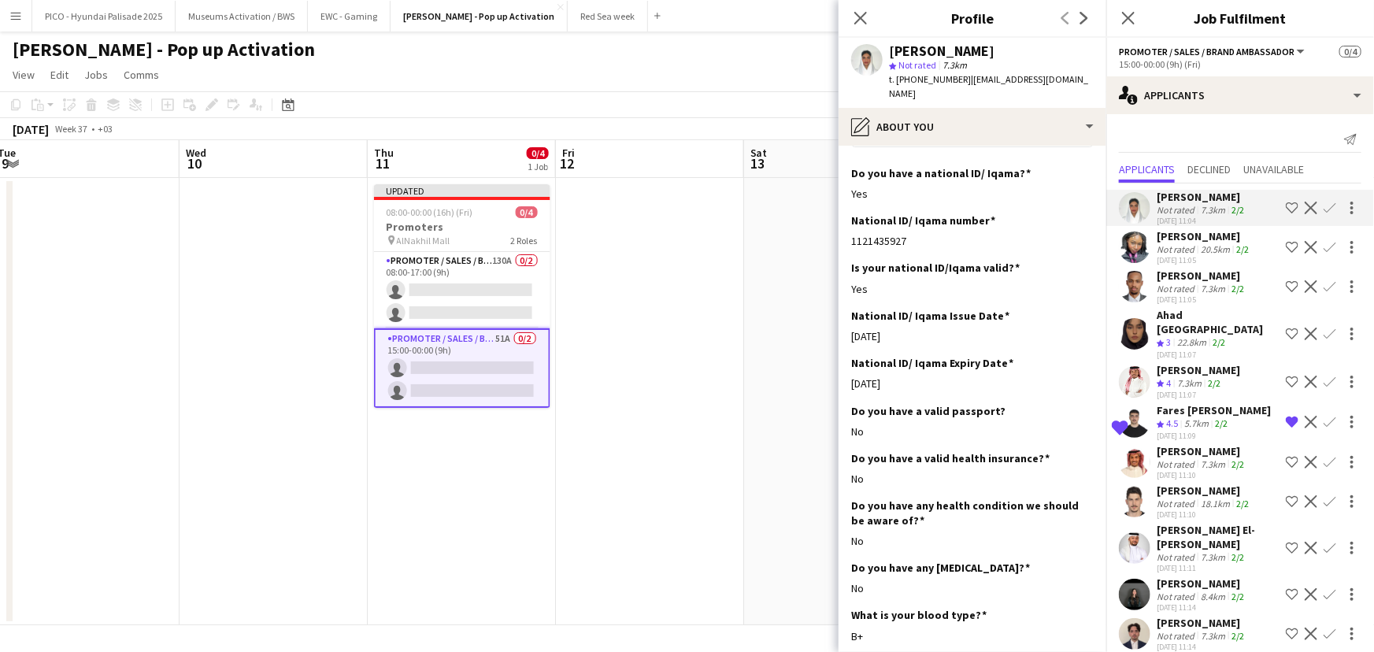
scroll to position [773, 0]
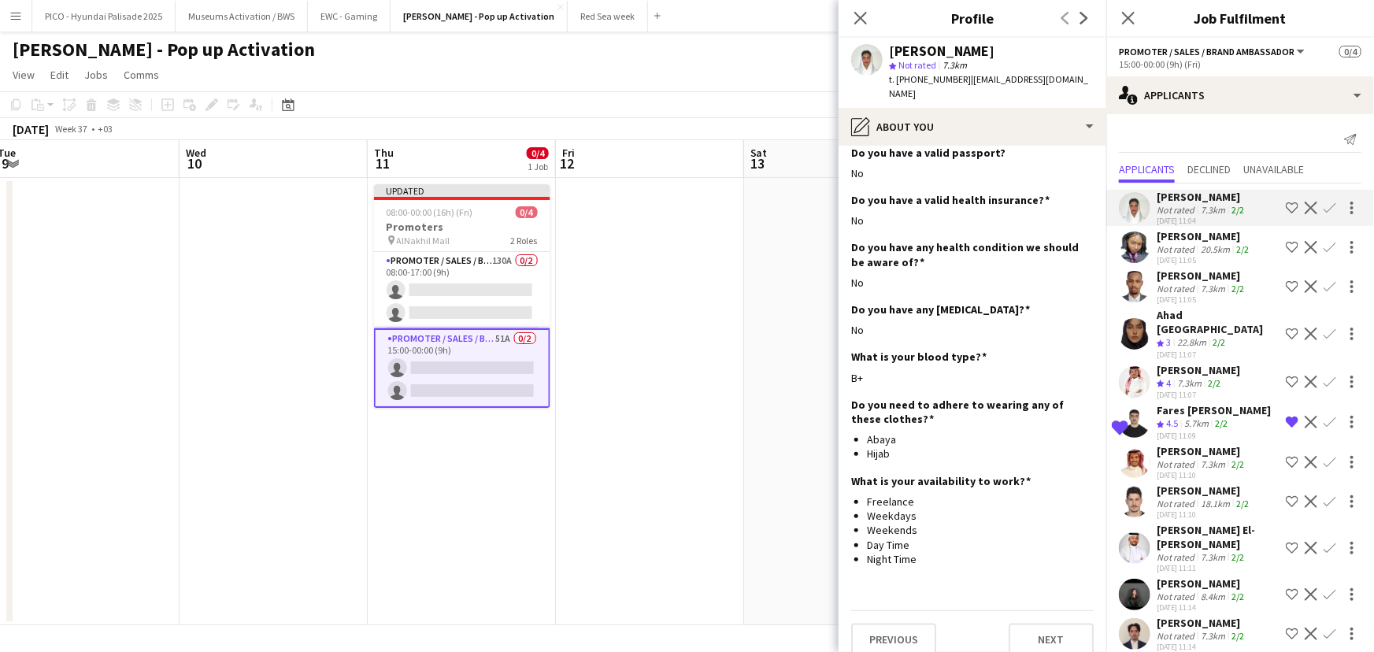
click at [622, 443] on app-date-cell at bounding box center [650, 401] width 188 height 447
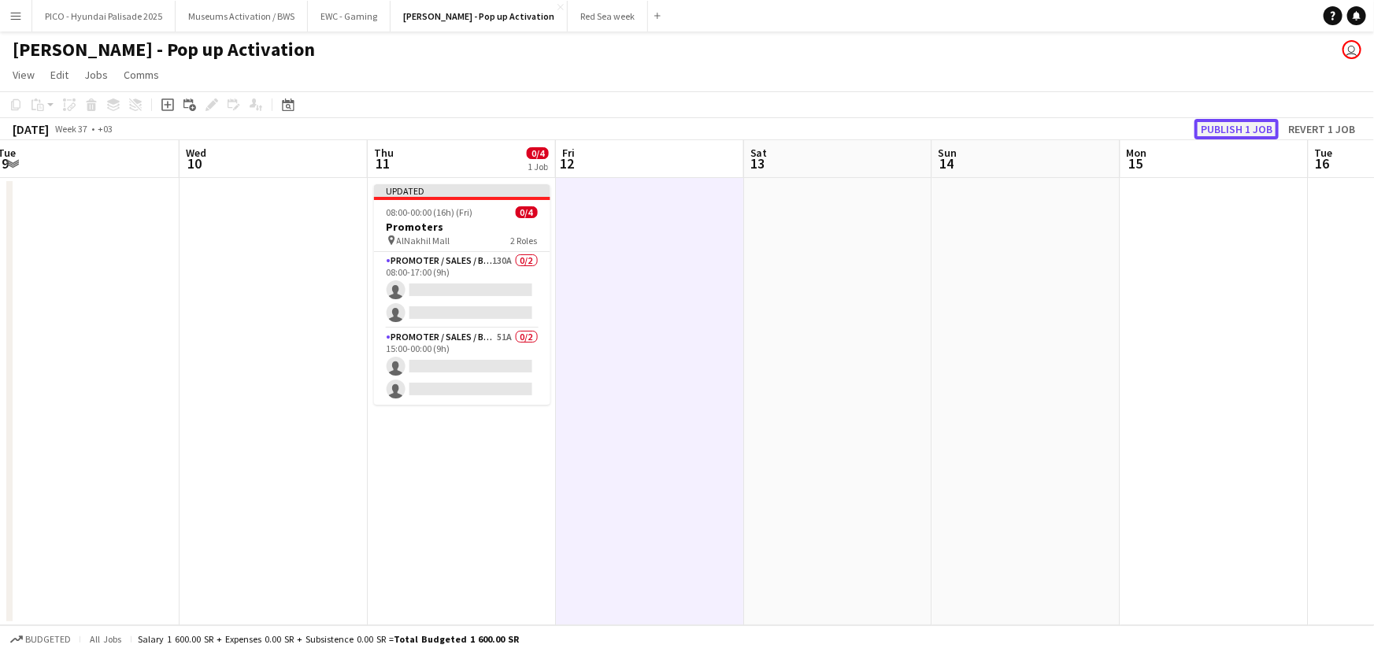
click at [1206, 131] on button "Publish 1 job" at bounding box center [1236, 129] width 84 height 20
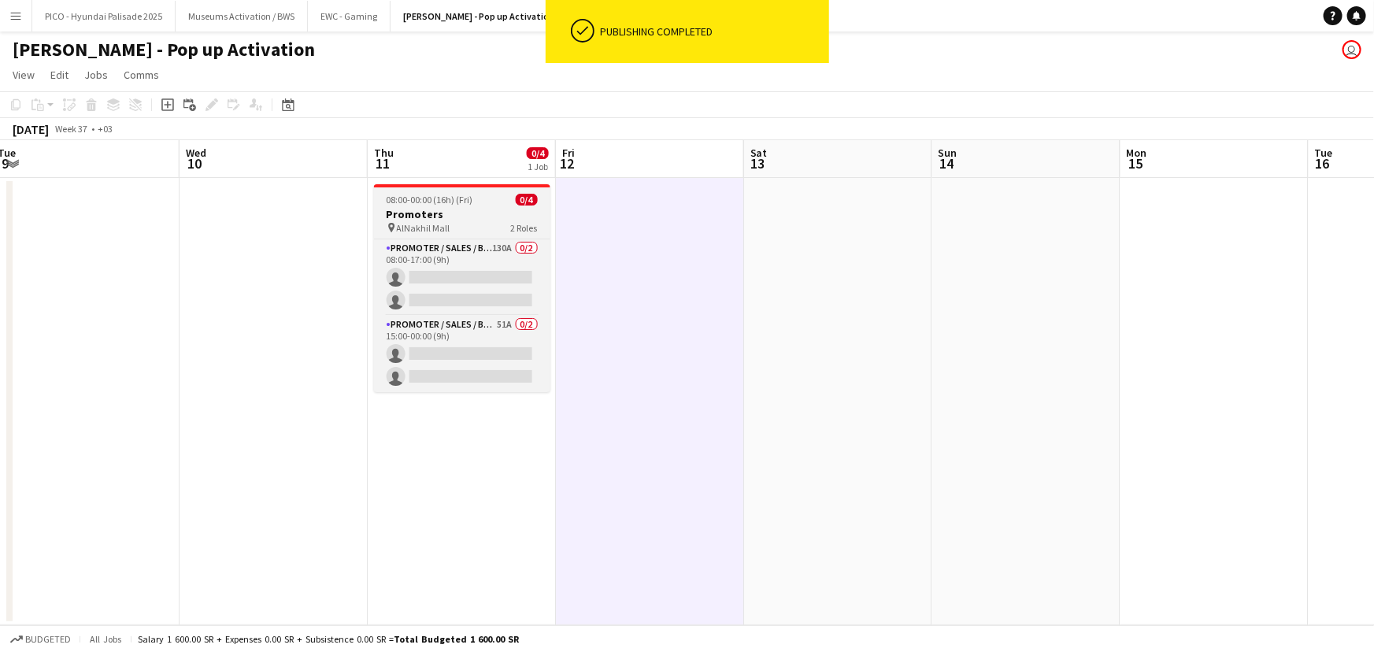
click at [455, 235] on app-job-card "08:00-00:00 (16h) (Fri) 0/4 Promoters pin AlNakhil Mall 2 Roles Promoter / Sale…" at bounding box center [462, 288] width 176 height 208
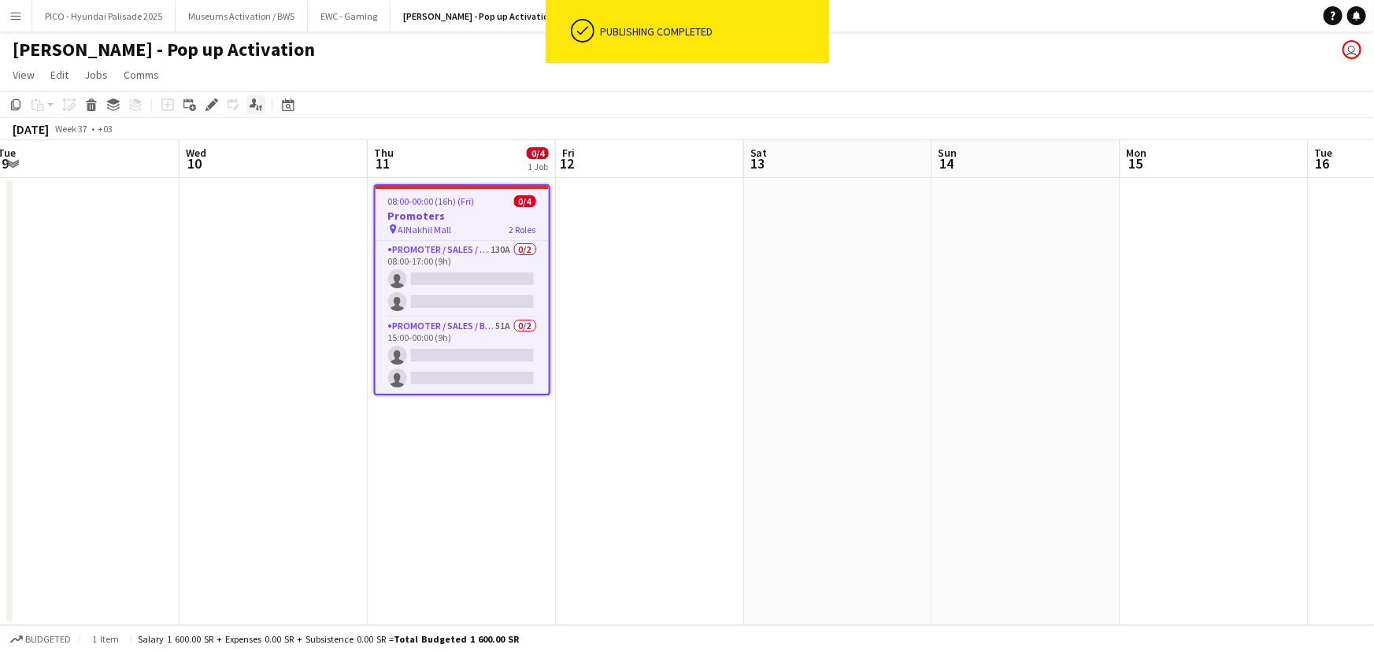
click at [247, 110] on div "Applicants" at bounding box center [255, 104] width 19 height 19
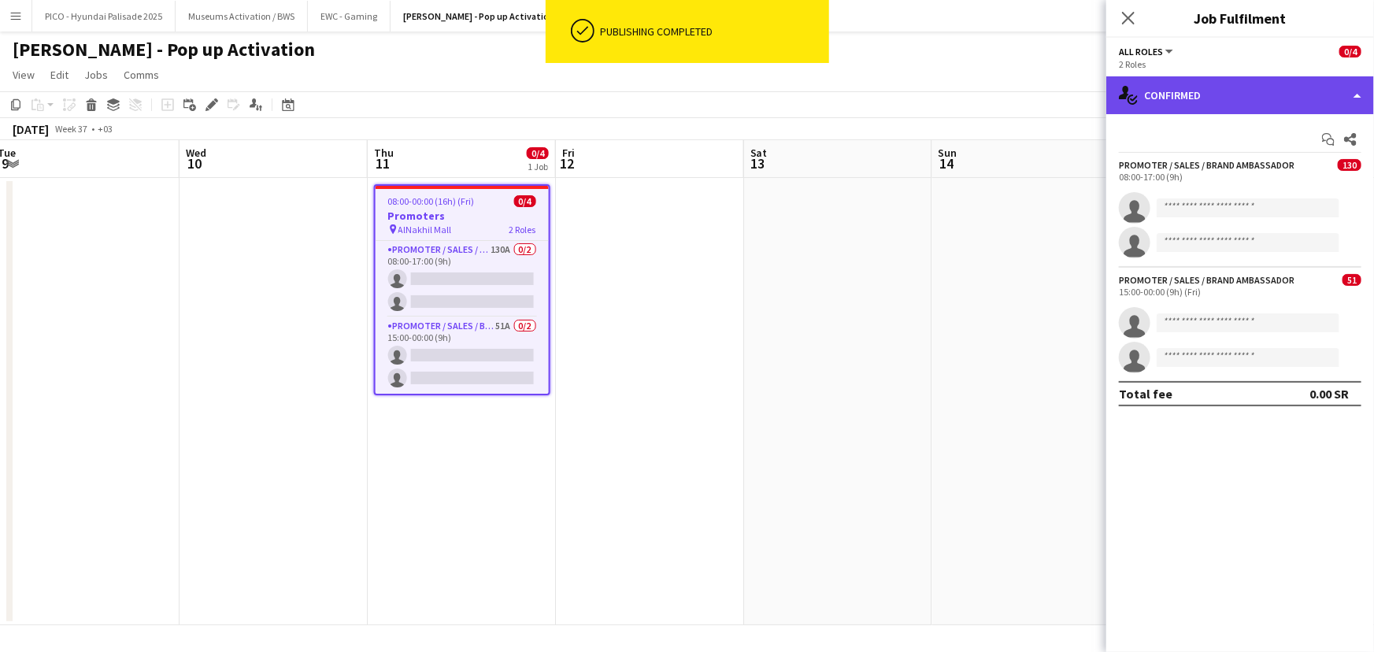
click at [1167, 105] on div "single-neutral-actions-check-2 Confirmed" at bounding box center [1240, 95] width 268 height 38
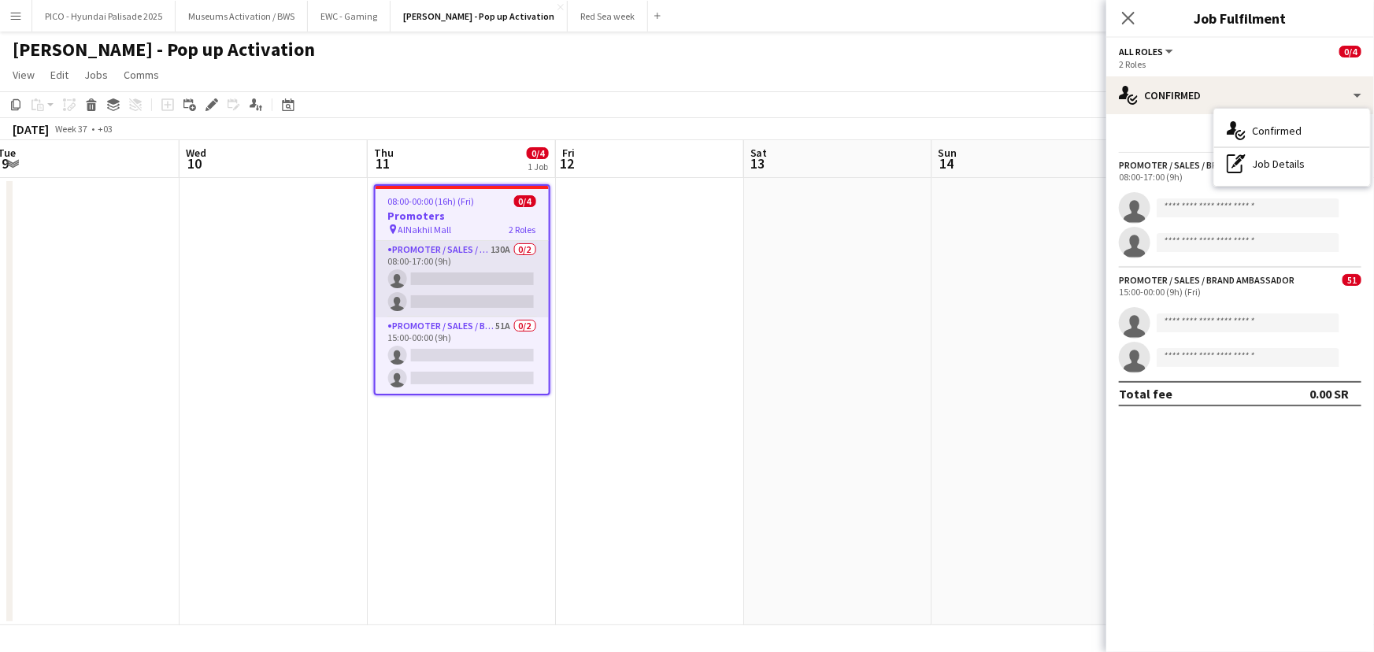
click at [468, 279] on app-card-role "Promoter / Sales / Brand Ambassador 130A 0/2 08:00-17:00 (9h) single-neutral-ac…" at bounding box center [462, 279] width 173 height 76
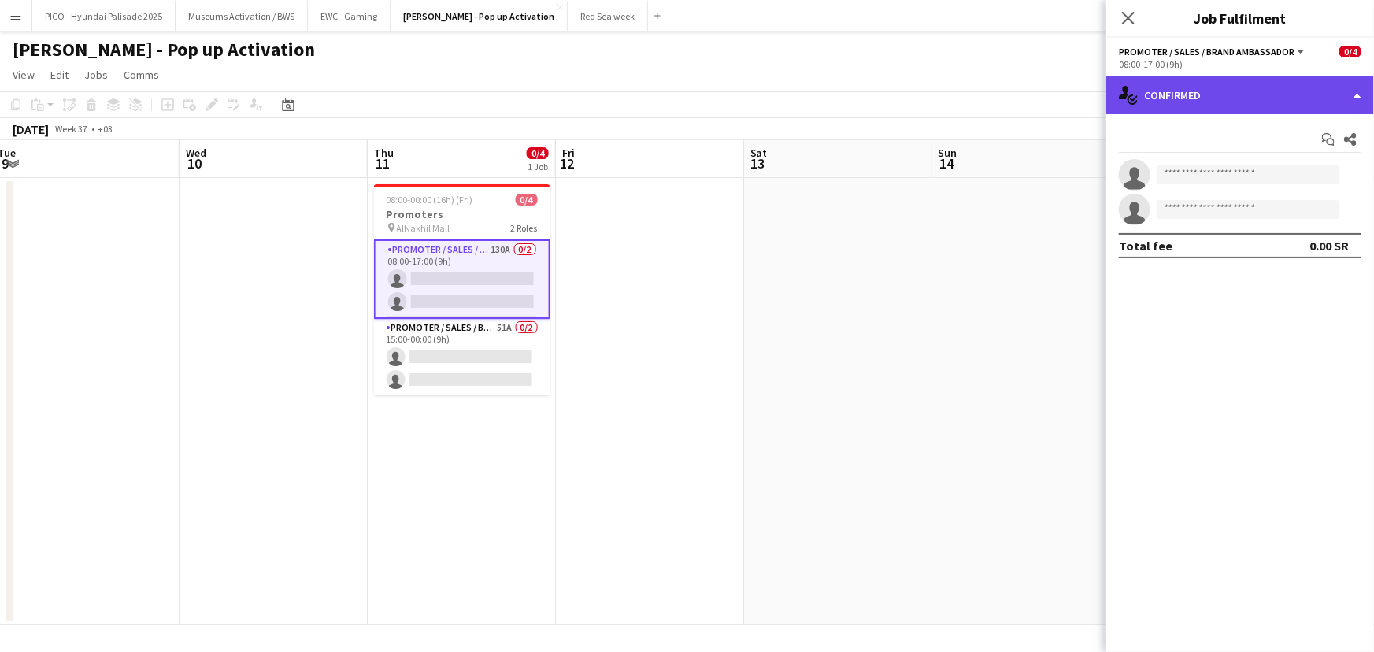
click at [1158, 91] on div "single-neutral-actions-check-2 Confirmed" at bounding box center [1240, 95] width 268 height 38
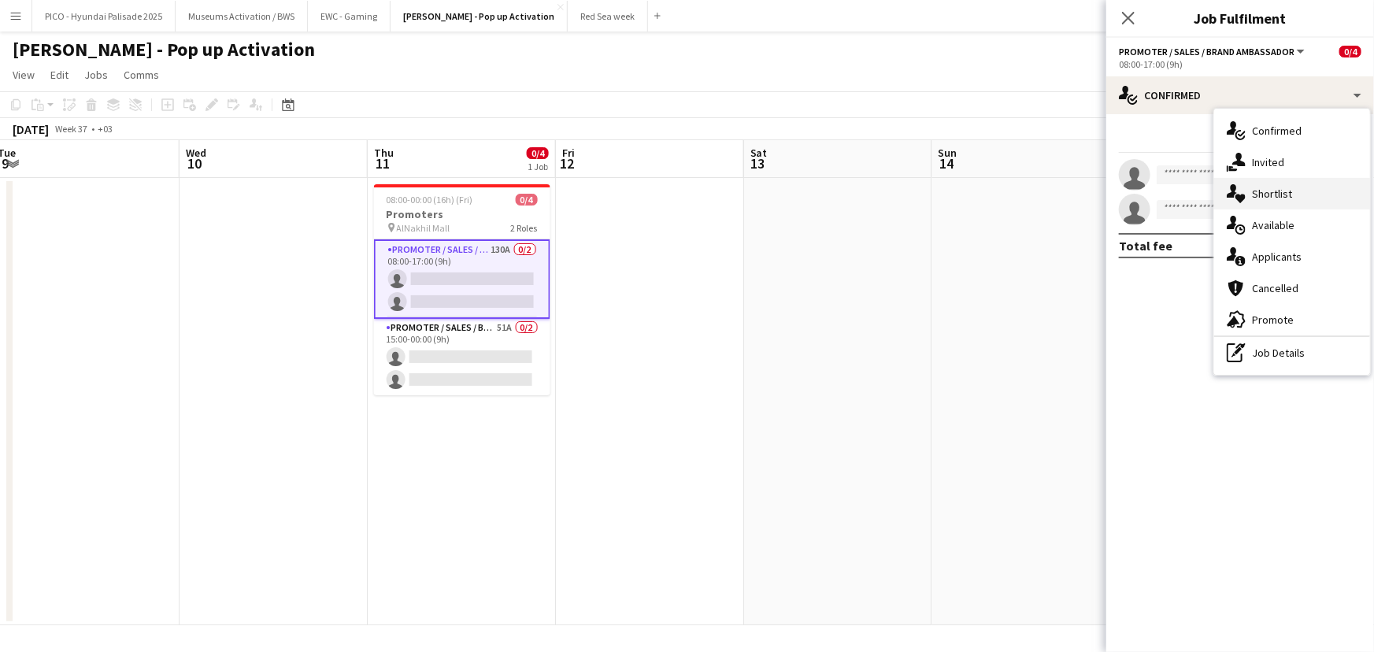
click at [1250, 191] on div "single-neutral-actions-heart Shortlist" at bounding box center [1292, 193] width 156 height 31
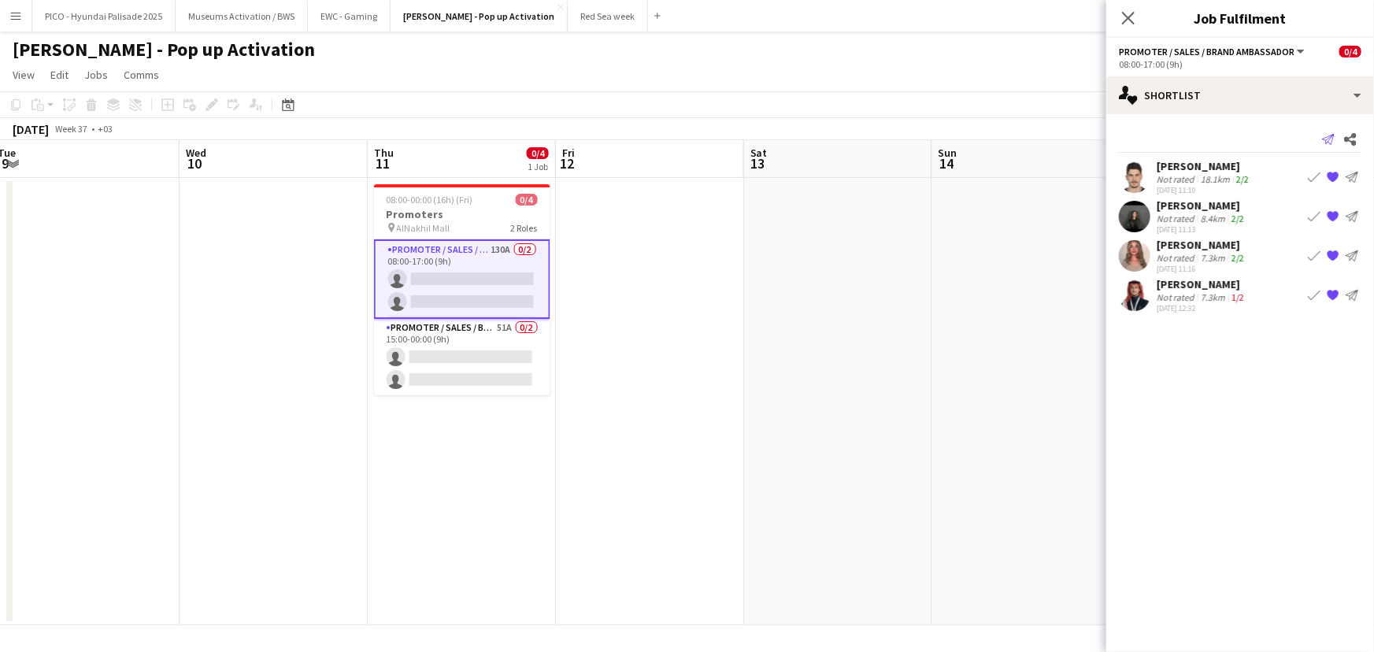
click at [1330, 138] on icon at bounding box center [1328, 139] width 13 height 11
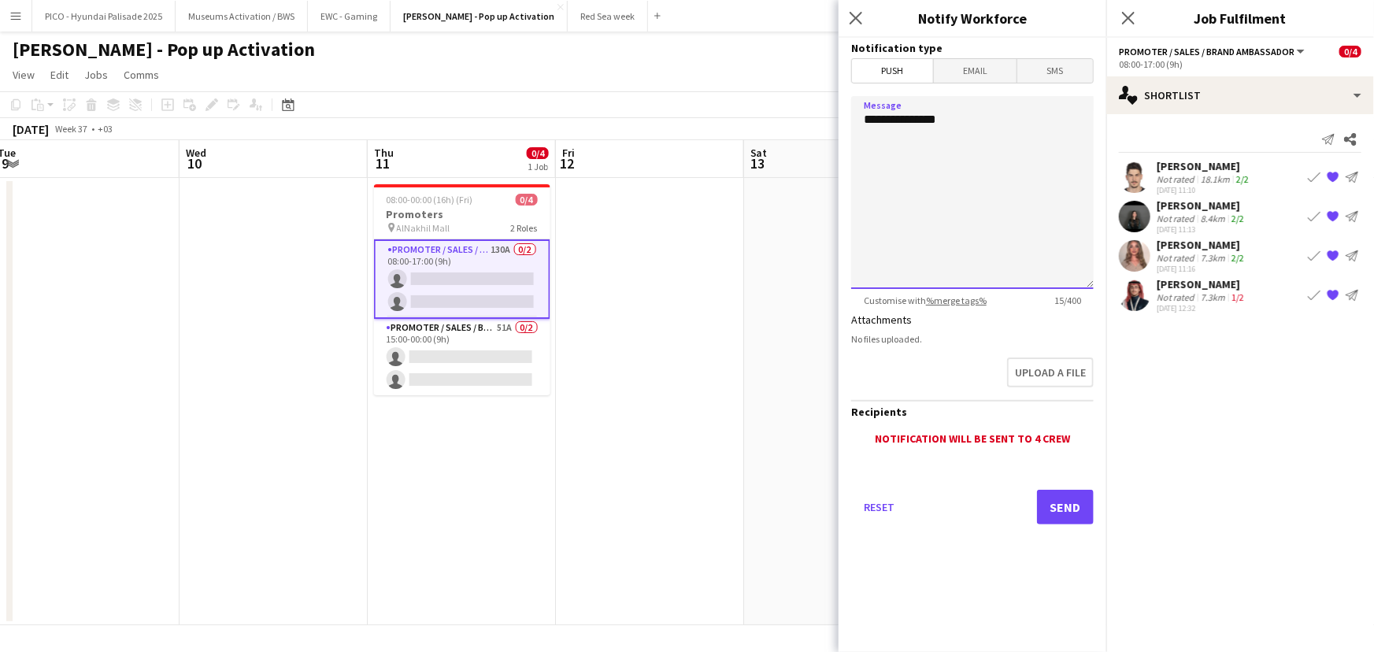
click at [976, 109] on textarea "**********" at bounding box center [972, 192] width 242 height 193
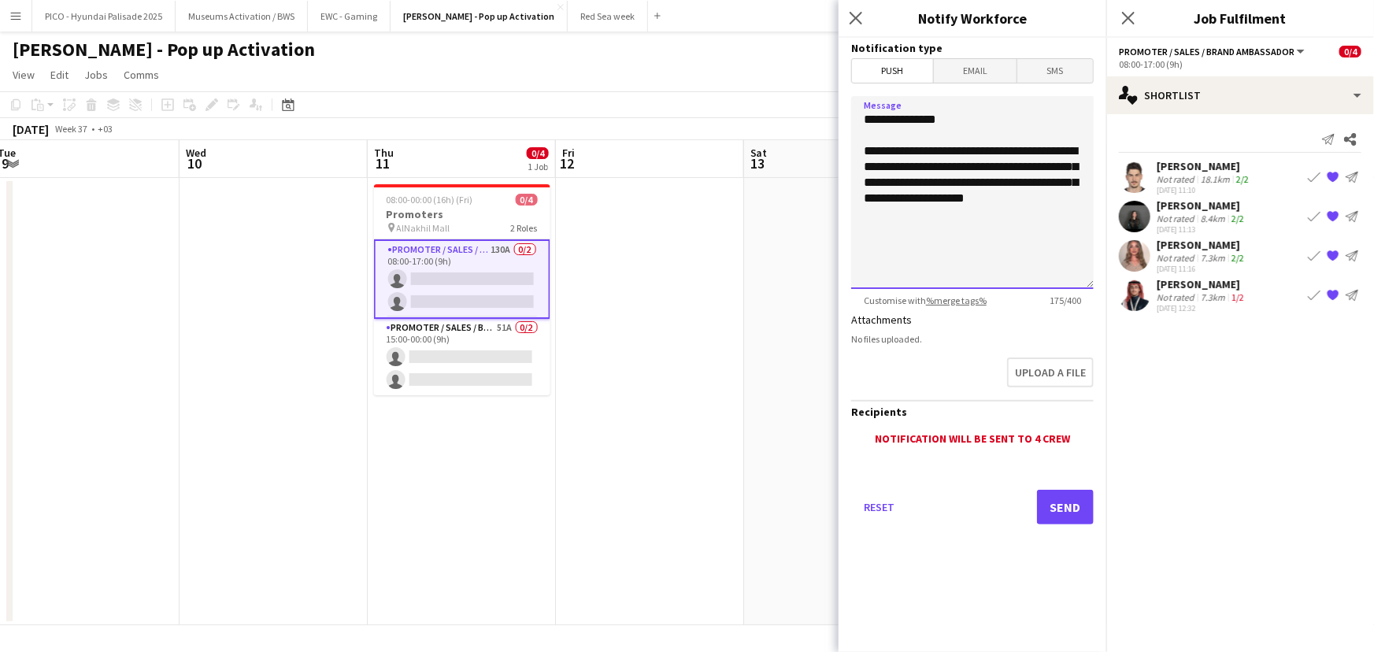
click at [882, 196] on textarea "**********" at bounding box center [972, 192] width 242 height 193
click at [1080, 199] on textarea "**********" at bounding box center [972, 192] width 242 height 193
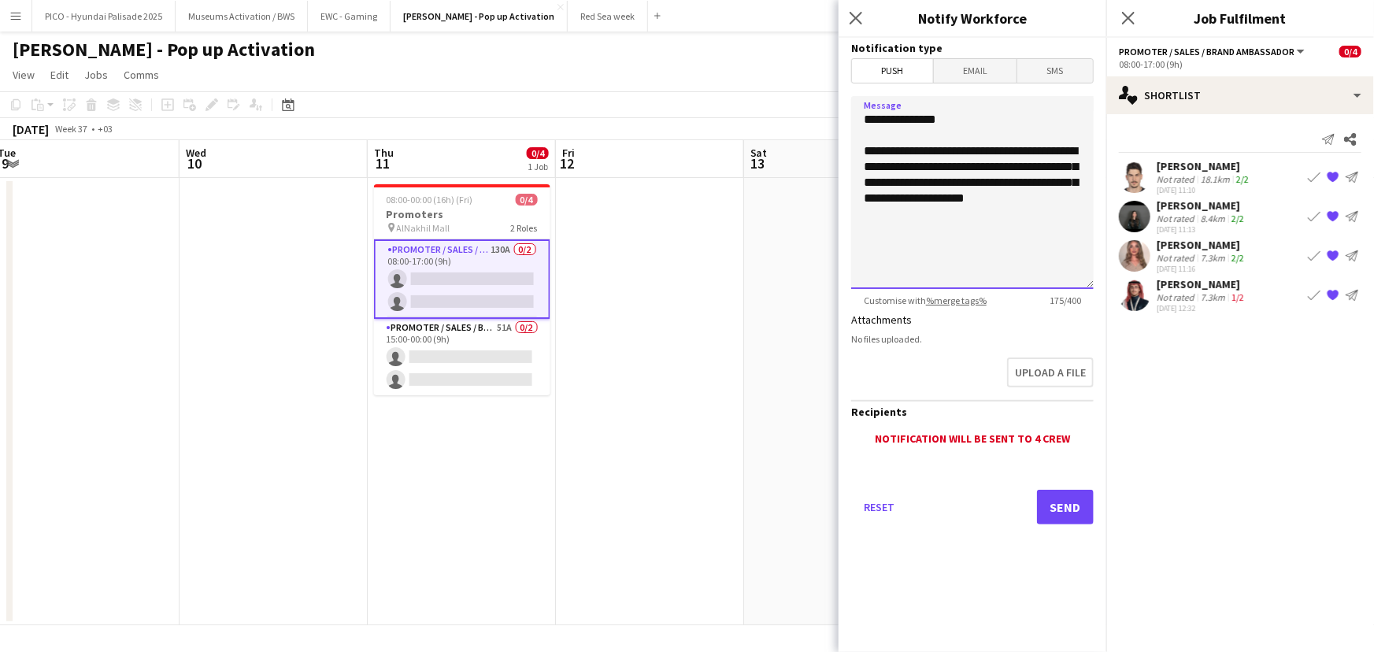
type textarea "**********"
click at [1071, 496] on button "Send" at bounding box center [1065, 507] width 57 height 35
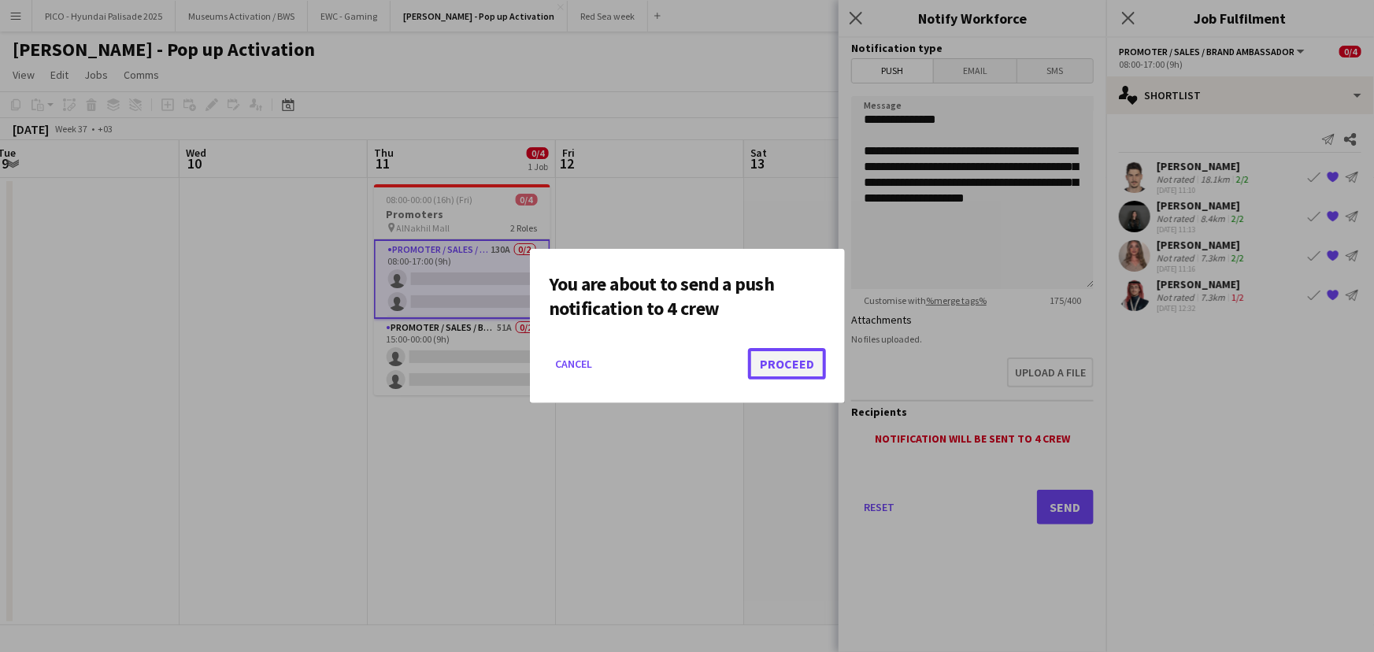
click at [779, 360] on button "Proceed" at bounding box center [787, 363] width 78 height 31
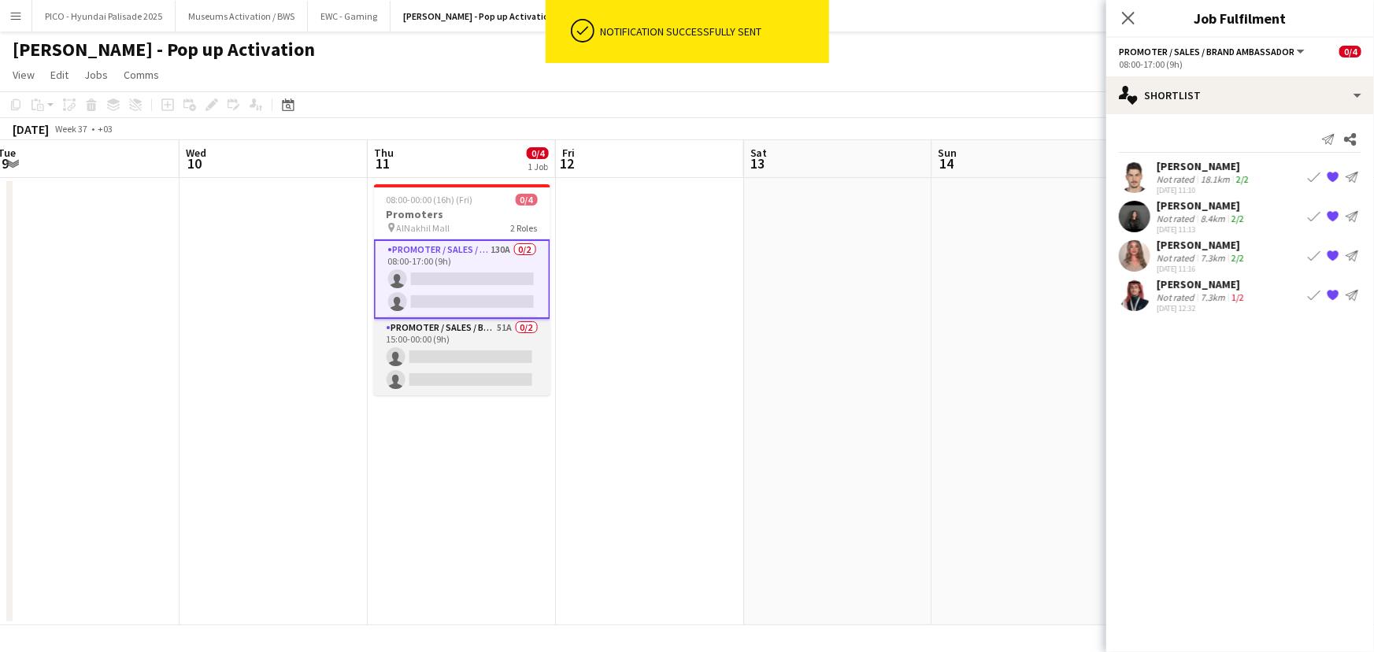
click at [451, 361] on app-card-role "Promoter / Sales / Brand Ambassador 51A 0/2 15:00-00:00 (9h) single-neutral-act…" at bounding box center [462, 357] width 176 height 76
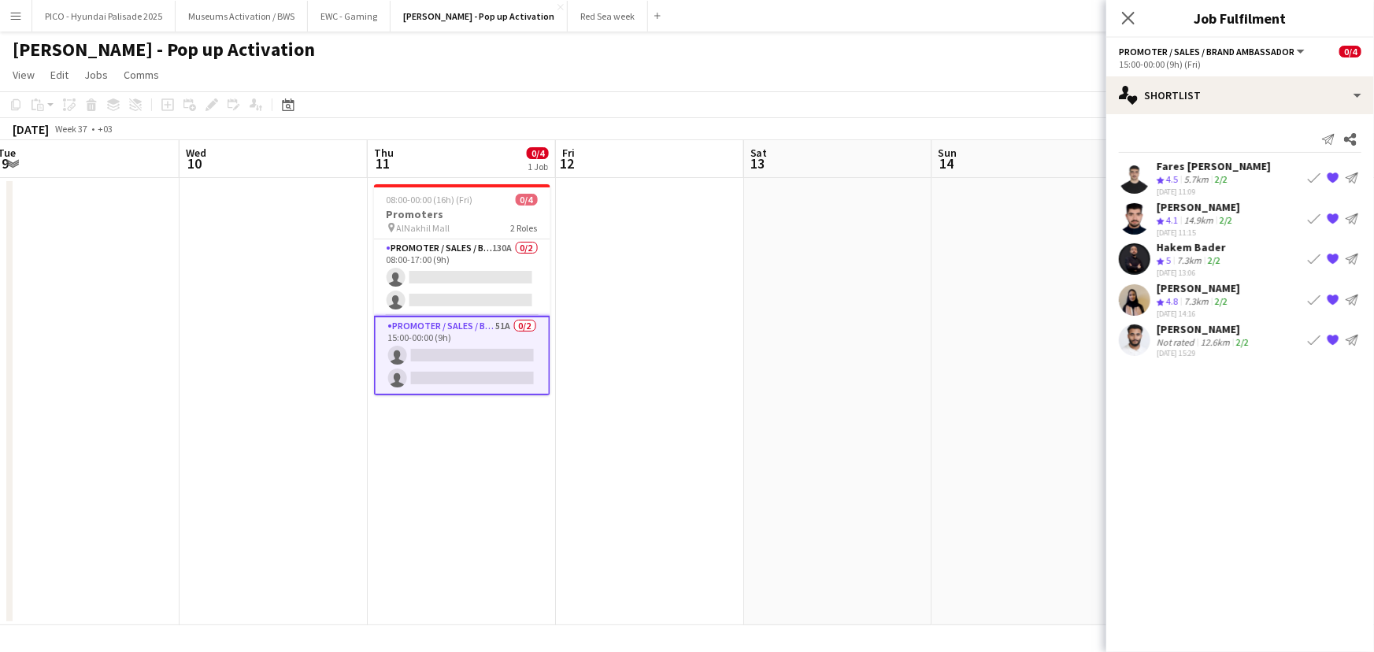
click at [1335, 294] on app-icon "{{ spriteTitle }}" at bounding box center [1333, 300] width 13 height 13
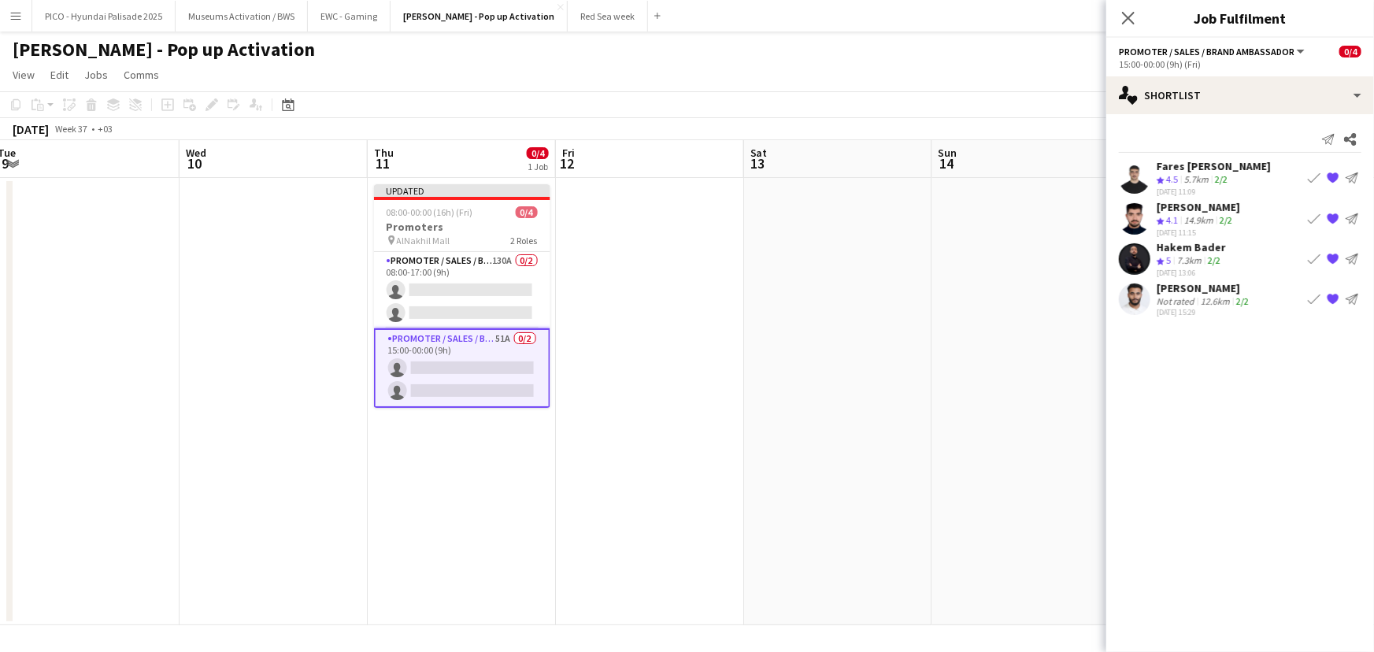
click at [798, 328] on app-date-cell at bounding box center [838, 401] width 188 height 447
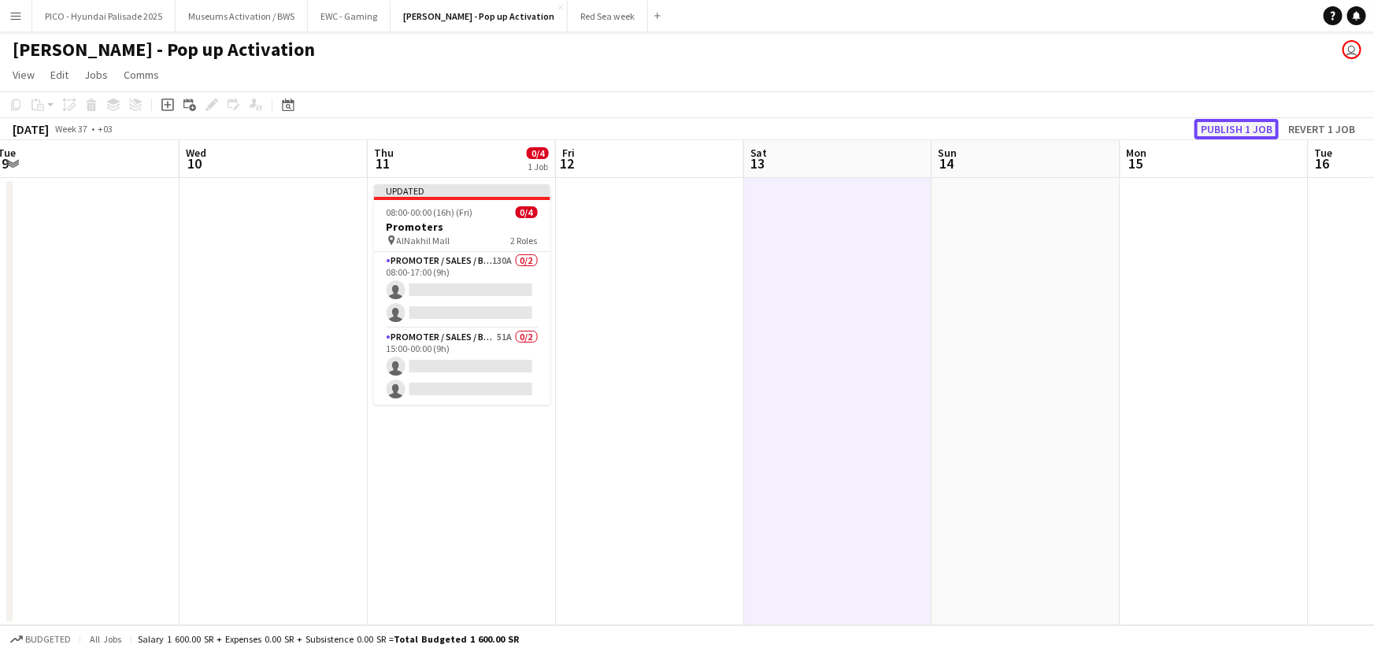
click at [1214, 134] on button "Publish 1 job" at bounding box center [1236, 129] width 84 height 20
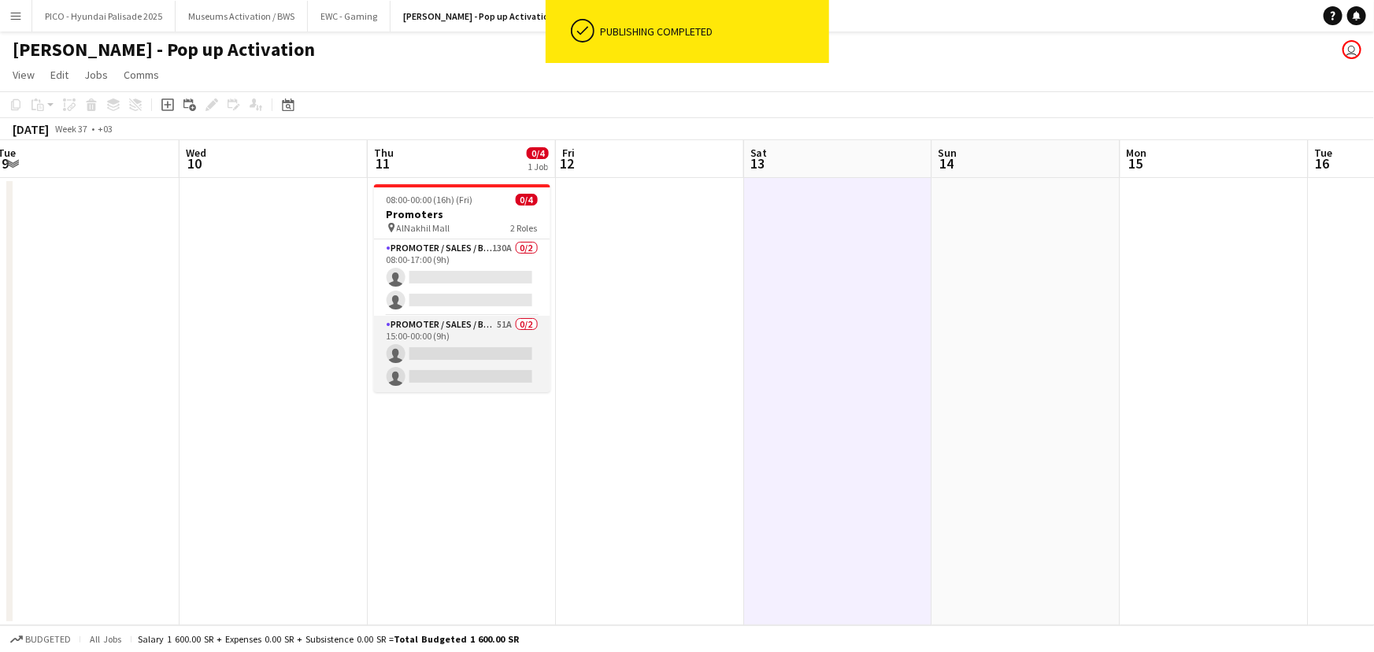
click at [423, 380] on app-card-role "Promoter / Sales / Brand Ambassador 51A 0/2 15:00-00:00 (9h) single-neutral-act…" at bounding box center [462, 354] width 176 height 76
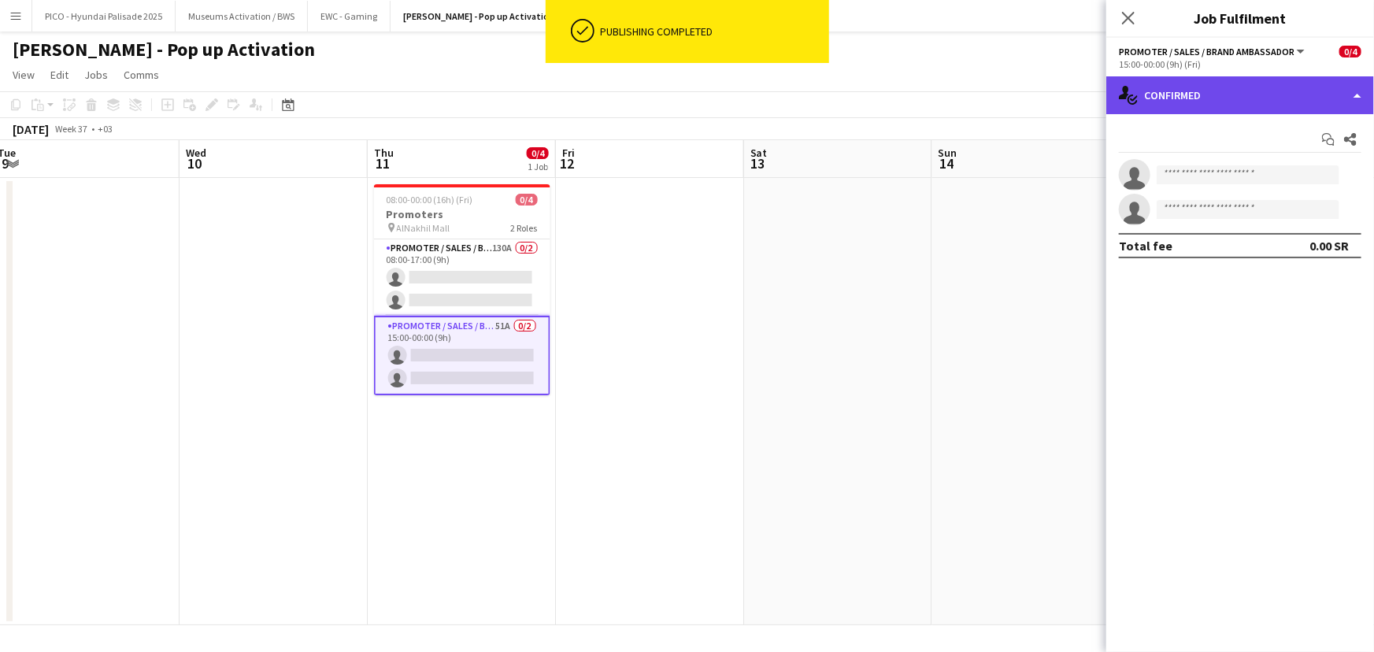
click at [1251, 98] on div "single-neutral-actions-check-2 Confirmed" at bounding box center [1240, 95] width 268 height 38
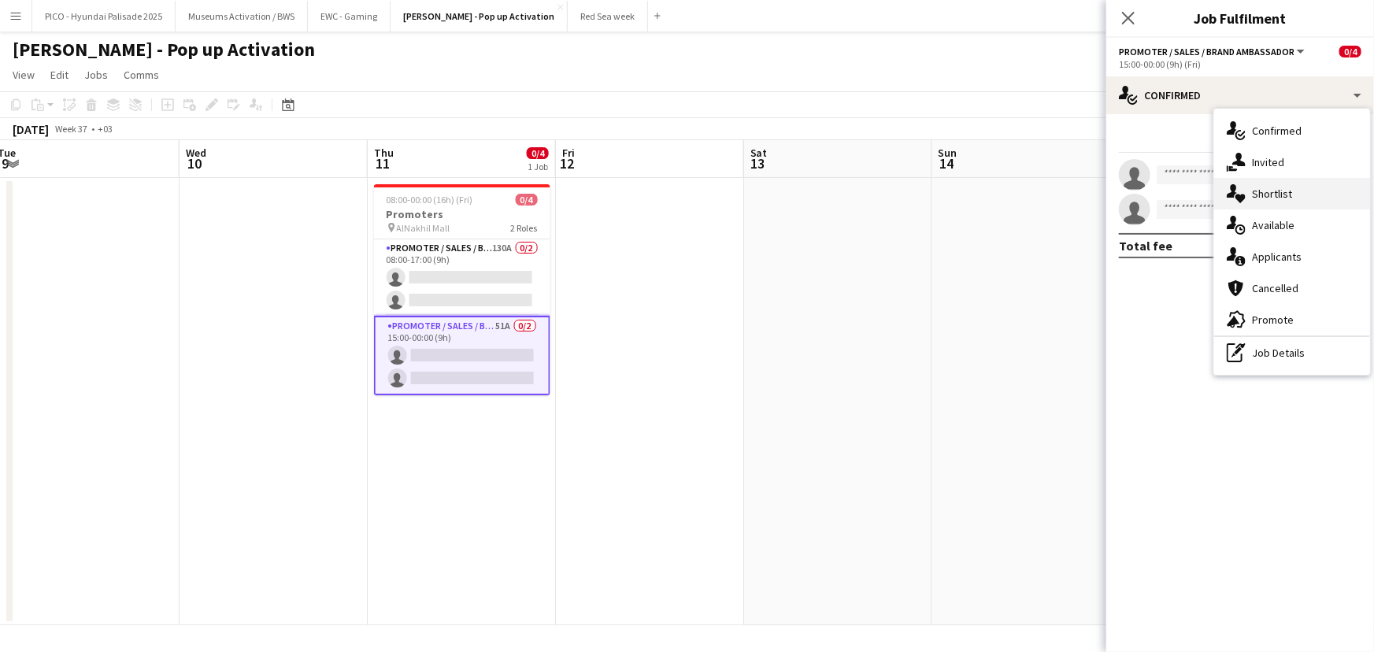
click at [1250, 202] on div "single-neutral-actions-heart Shortlist" at bounding box center [1292, 193] width 156 height 31
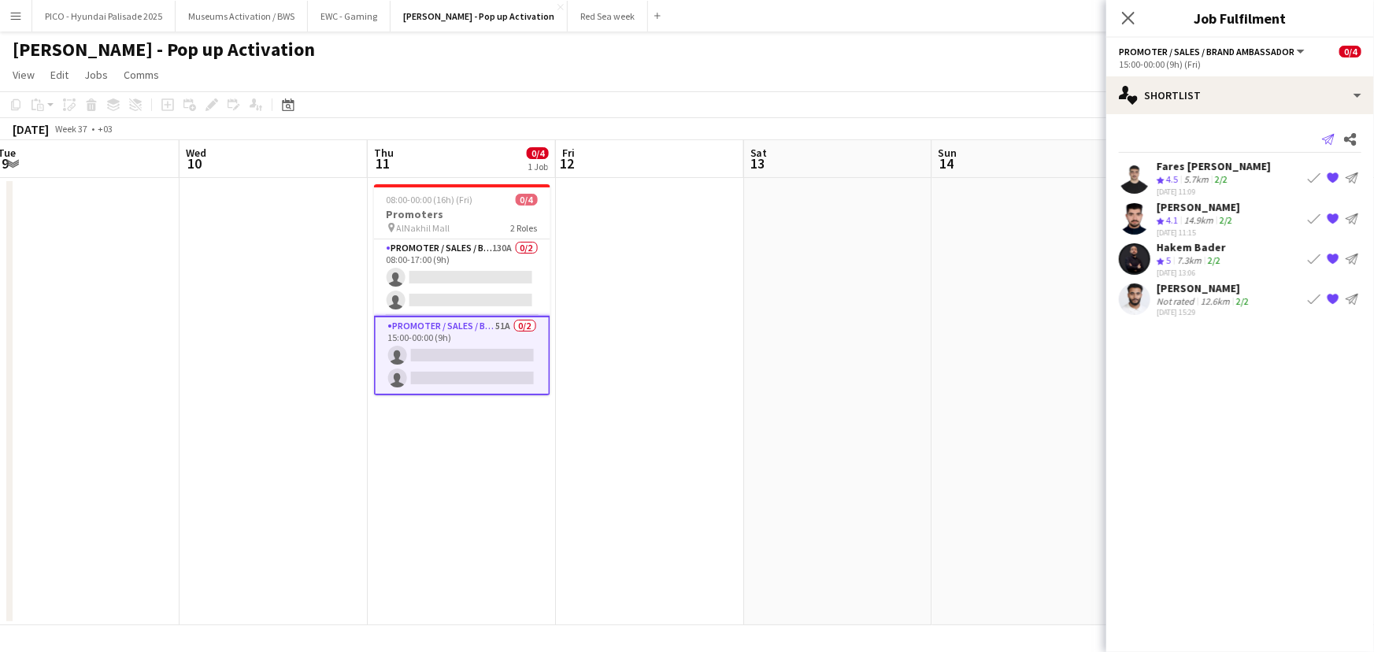
click at [1333, 134] on icon at bounding box center [1328, 139] width 13 height 11
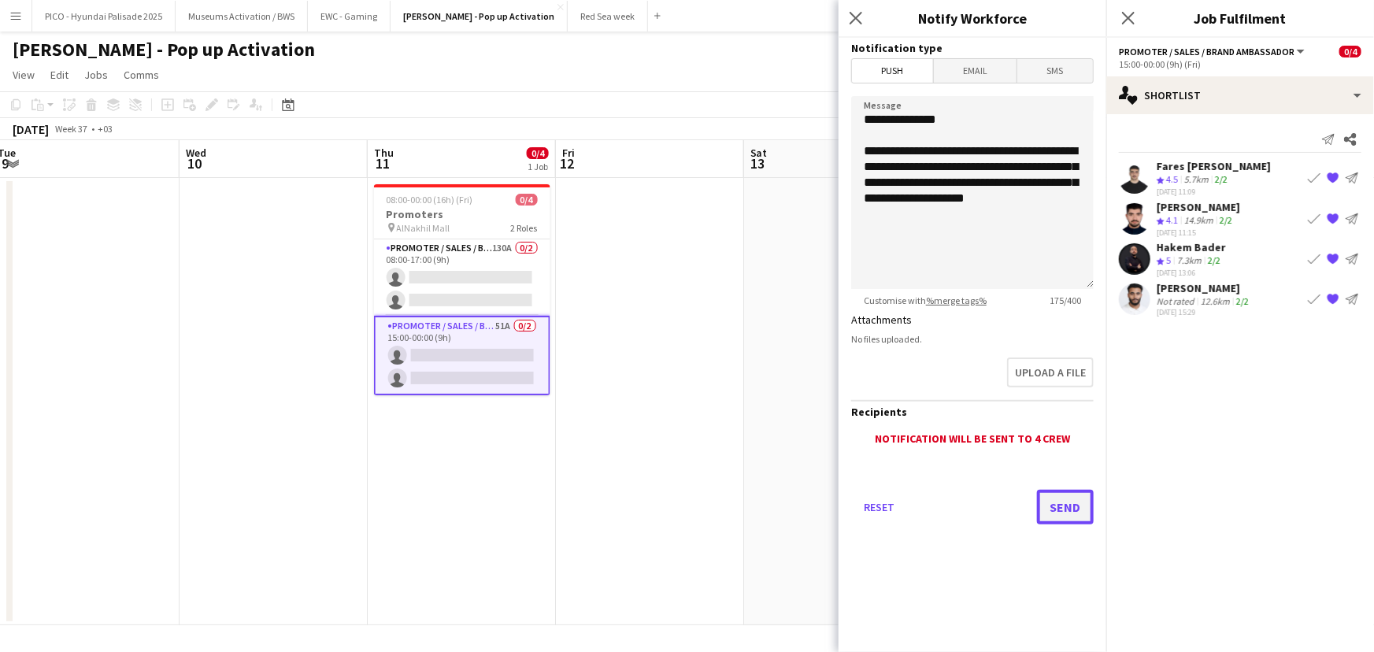
click at [1052, 505] on button "Send" at bounding box center [1065, 507] width 57 height 35
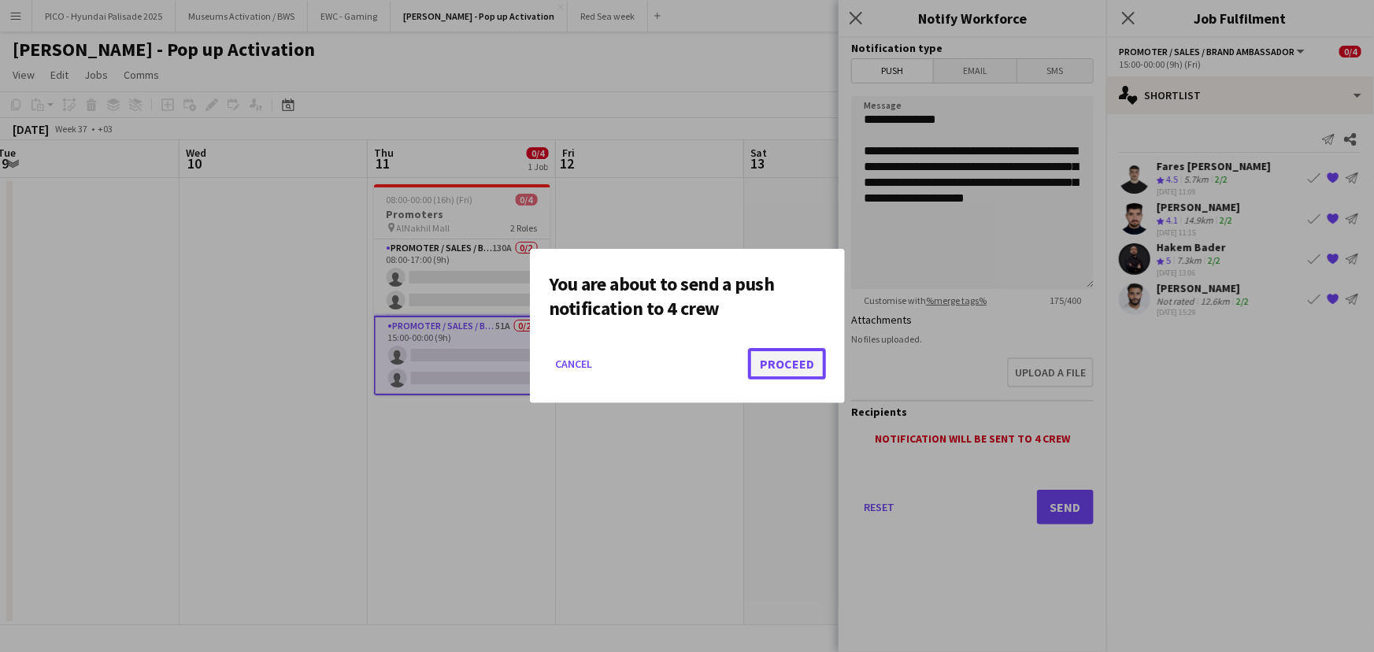
click at [780, 369] on button "Proceed" at bounding box center [787, 363] width 78 height 31
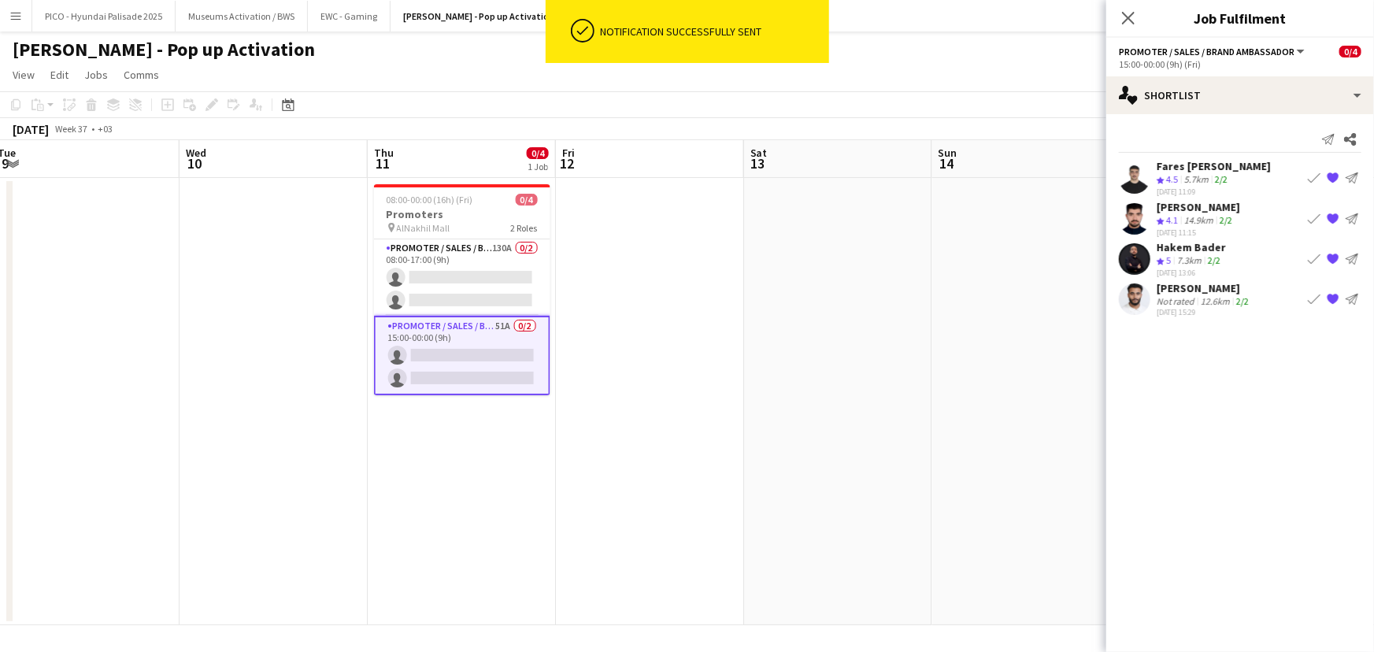
click at [810, 326] on app-date-cell at bounding box center [838, 401] width 188 height 447
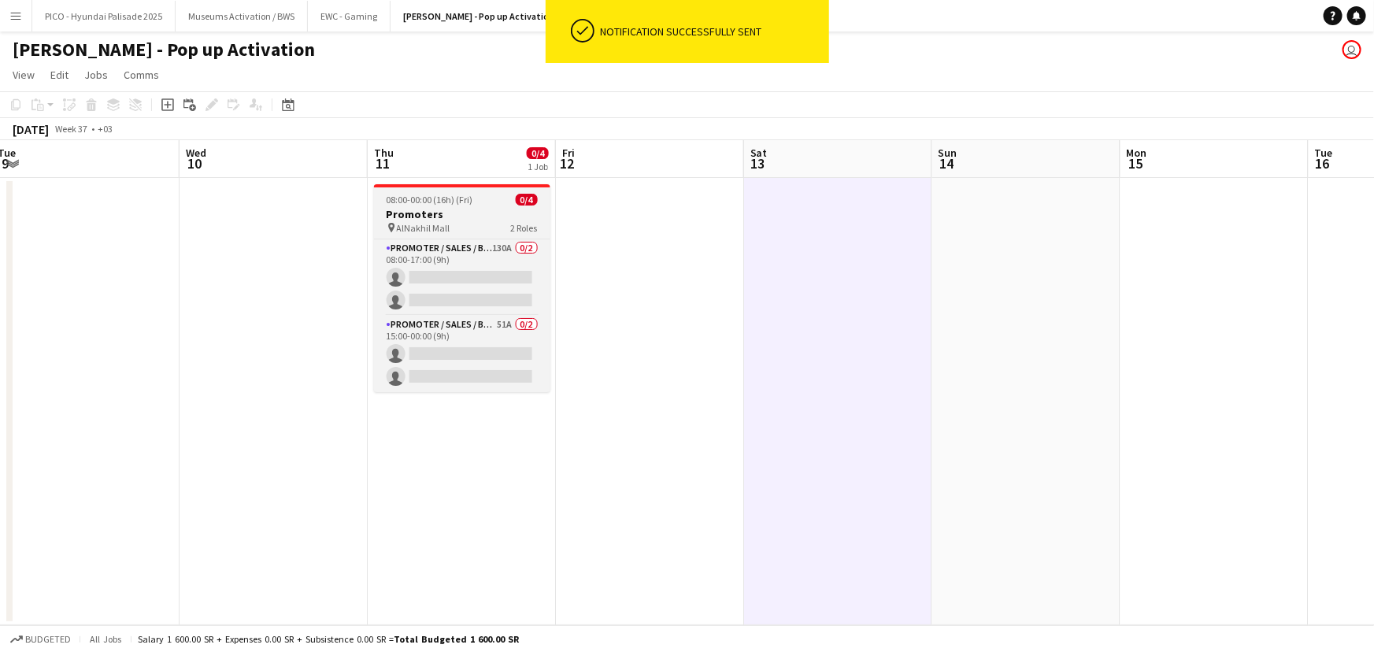
click at [461, 209] on h3 "Promoters" at bounding box center [462, 214] width 176 height 14
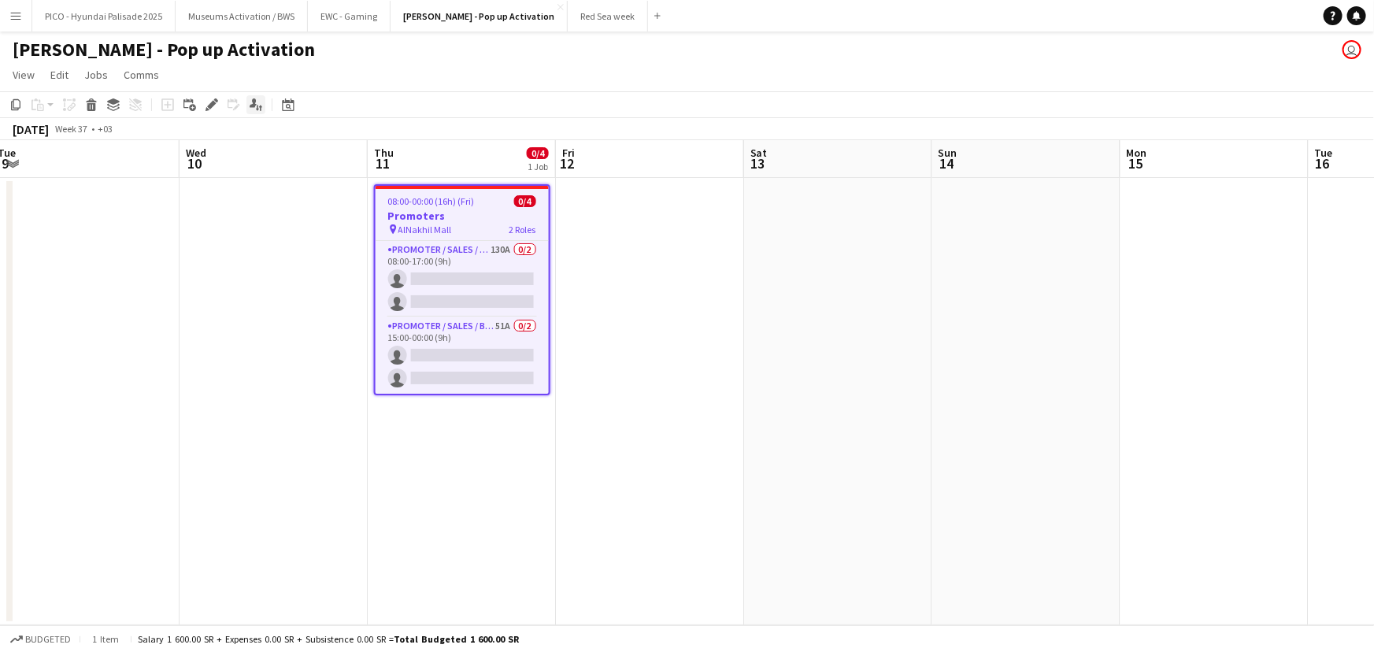
click at [255, 108] on icon "Applicants" at bounding box center [256, 104] width 13 height 13
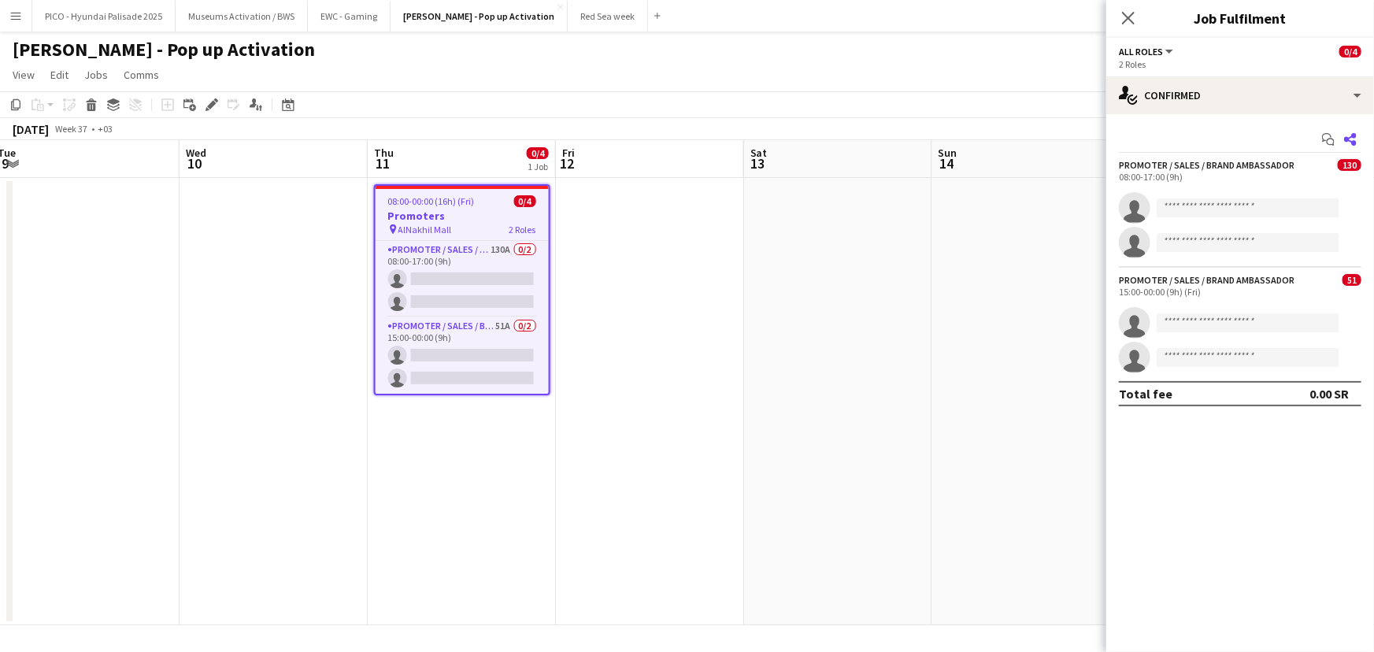
click at [1346, 143] on icon "Share" at bounding box center [1350, 139] width 13 height 13
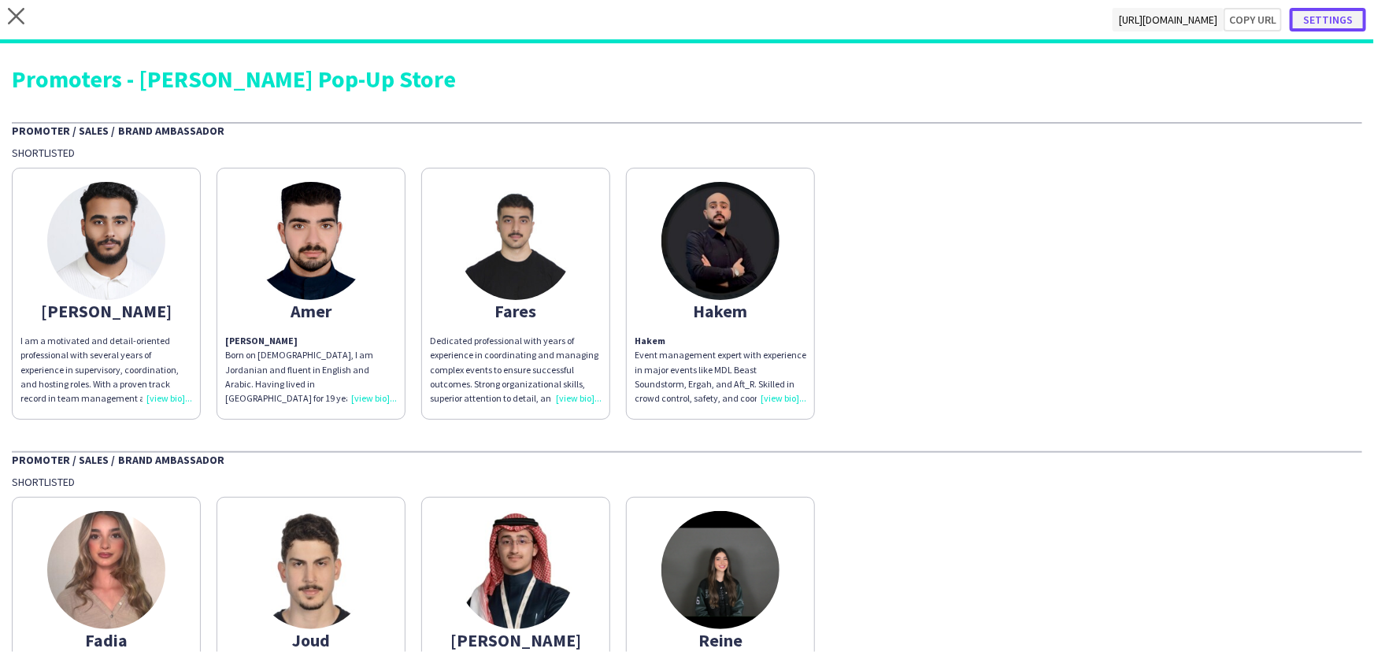
click at [1316, 24] on button "Settings" at bounding box center [1328, 20] width 76 height 24
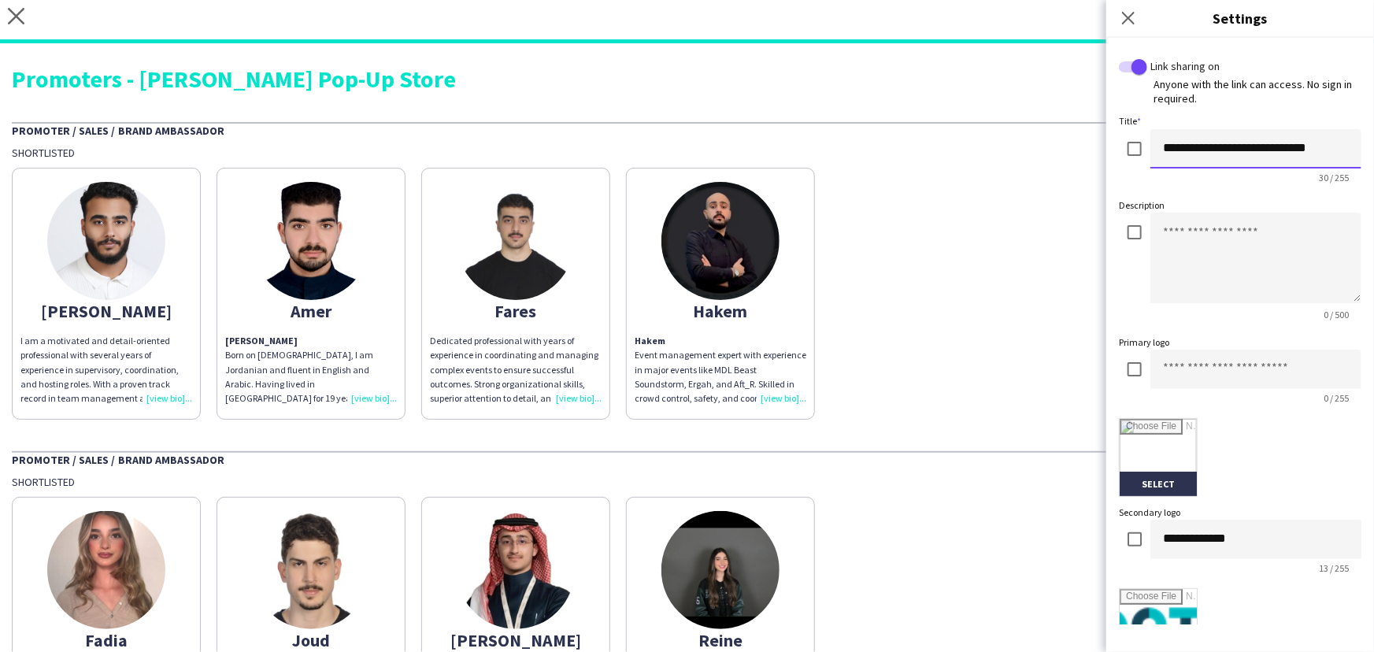
click at [1239, 146] on input "**********" at bounding box center [1255, 148] width 211 height 39
drag, startPoint x: 1239, startPoint y: 146, endPoint x: 1313, endPoint y: 144, distance: 74.0
click at [1313, 144] on input "**********" at bounding box center [1255, 148] width 211 height 39
click at [1227, 150] on input "**********" at bounding box center [1255, 148] width 211 height 39
click at [1130, 153] on div "**********" at bounding box center [1240, 159] width 242 height 61
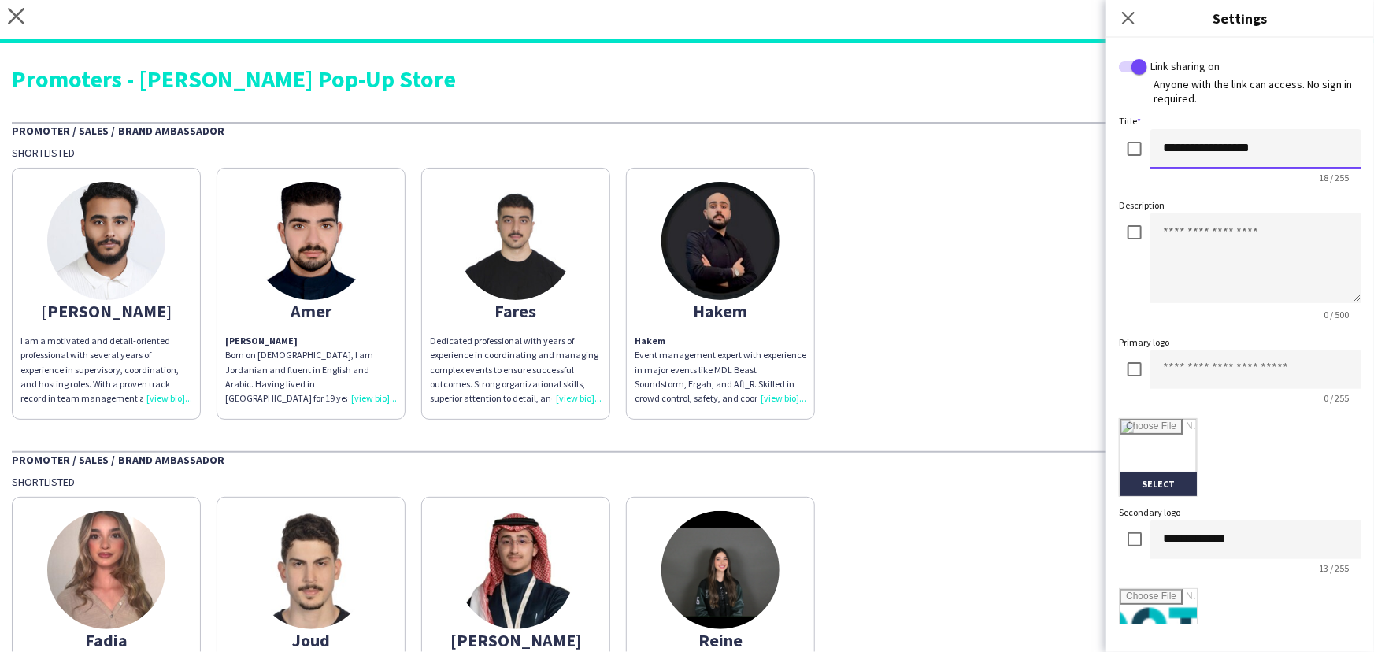
type input "**********"
click at [1245, 532] on input "**********" at bounding box center [1255, 539] width 211 height 39
click at [1252, 368] on input at bounding box center [1255, 369] width 211 height 39
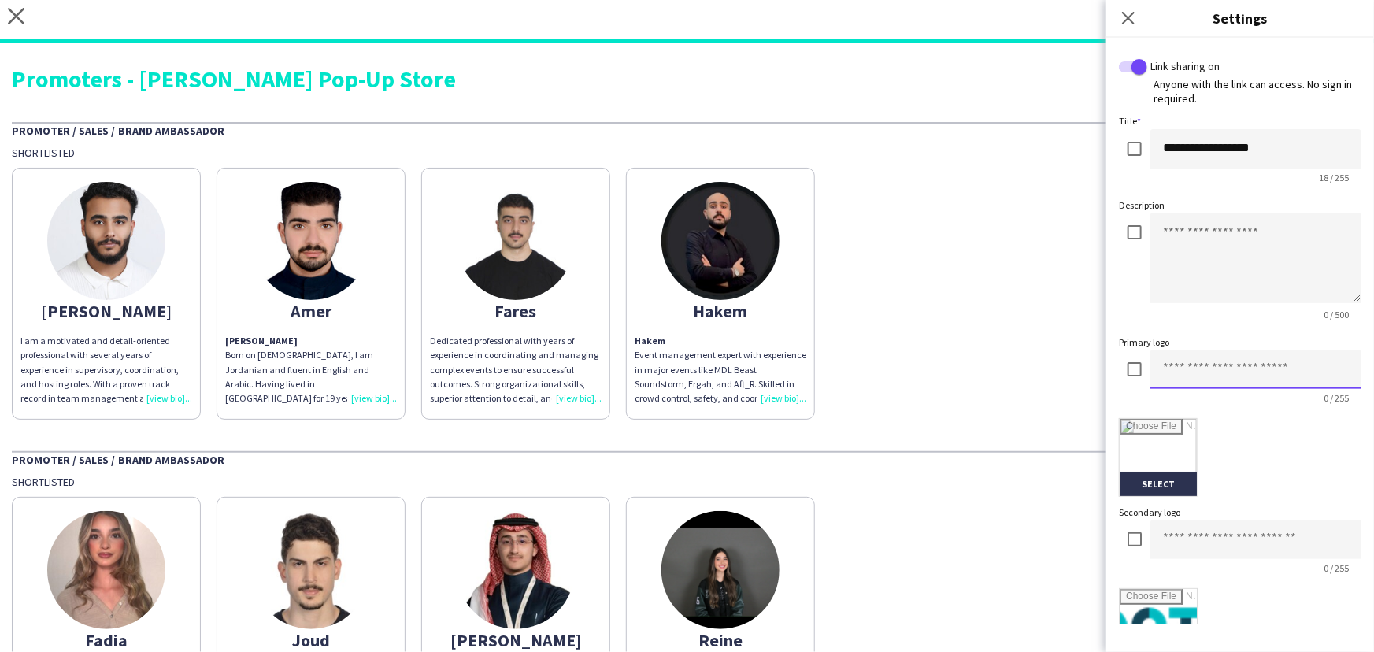
paste input "**********"
type input "**********"
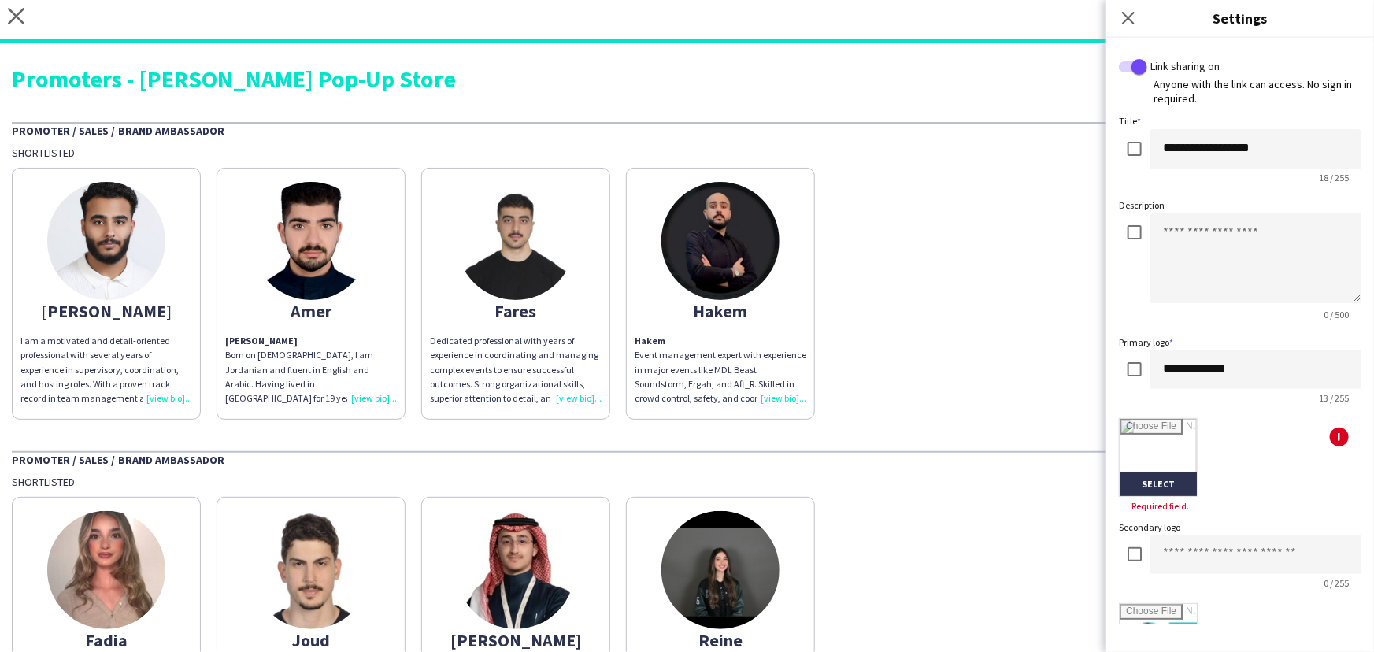
click at [1158, 417] on div "**********" at bounding box center [1240, 423] width 242 height 177
click at [1150, 449] on input "file" at bounding box center [1158, 457] width 77 height 77
type input "**********"
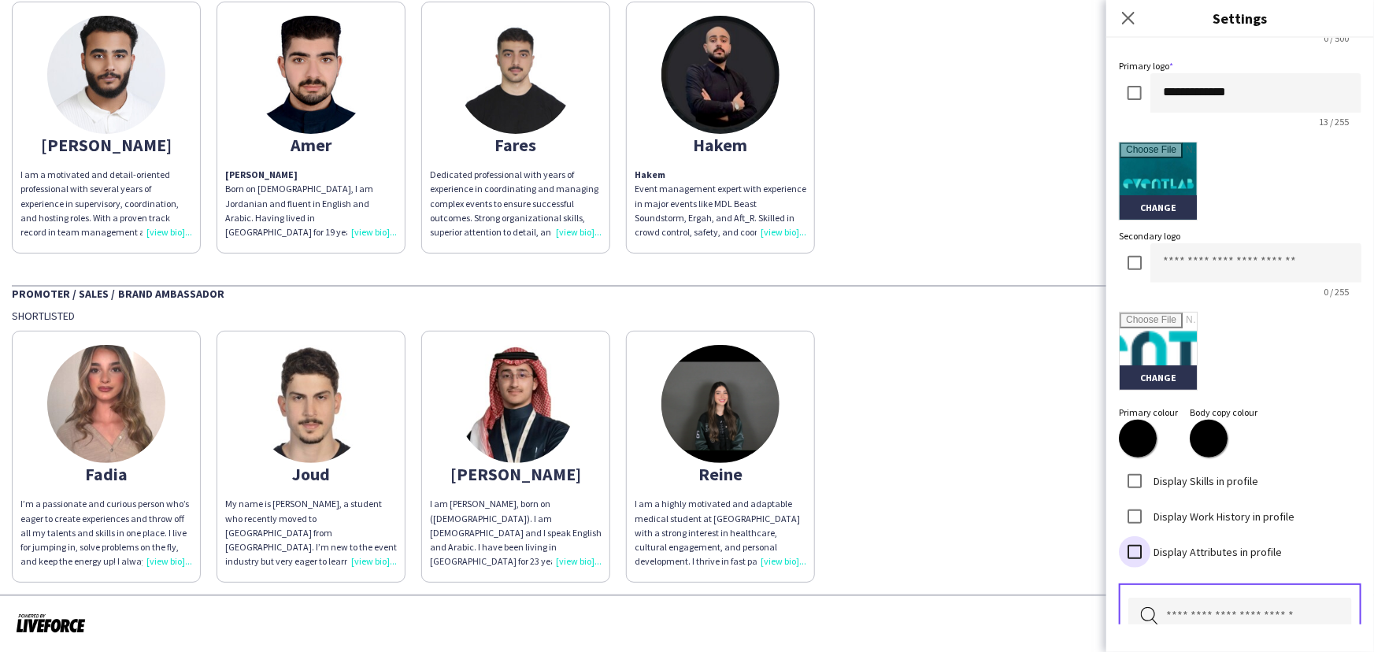
scroll to position [409, 0]
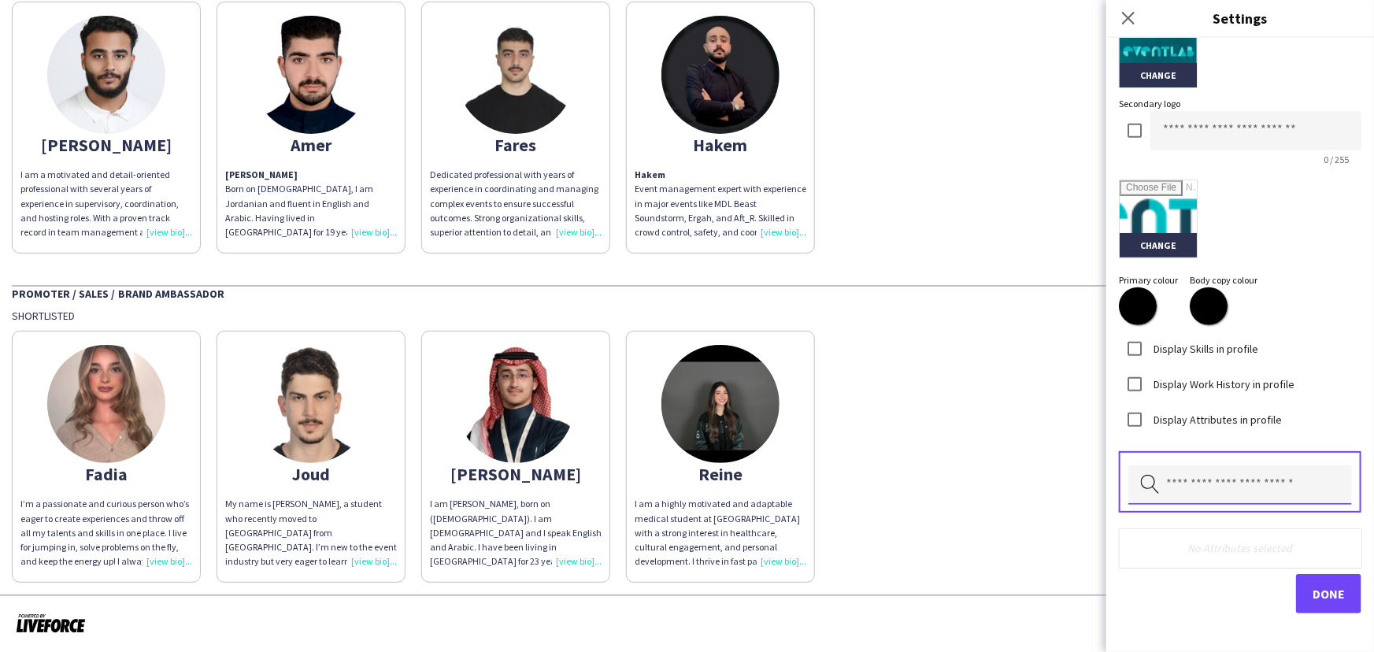
click at [1259, 497] on input "text" at bounding box center [1240, 484] width 224 height 39
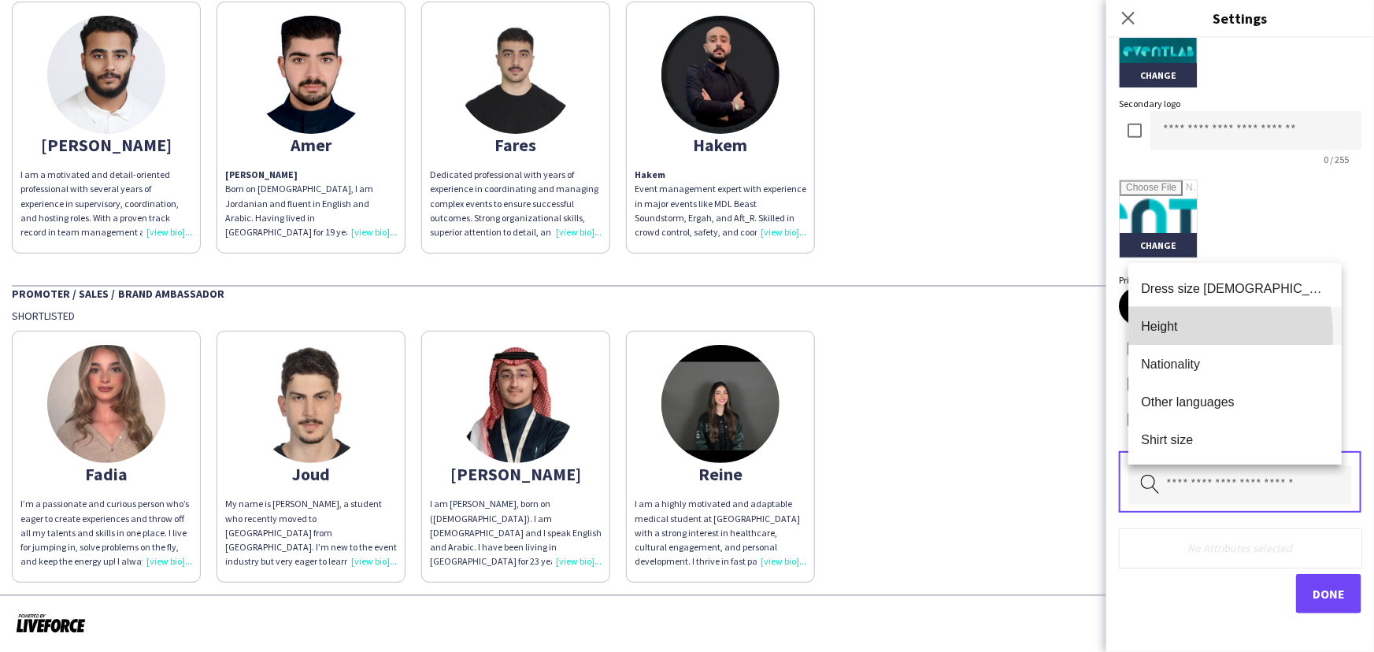
click at [1166, 335] on mat-option "Height" at bounding box center [1234, 326] width 213 height 38
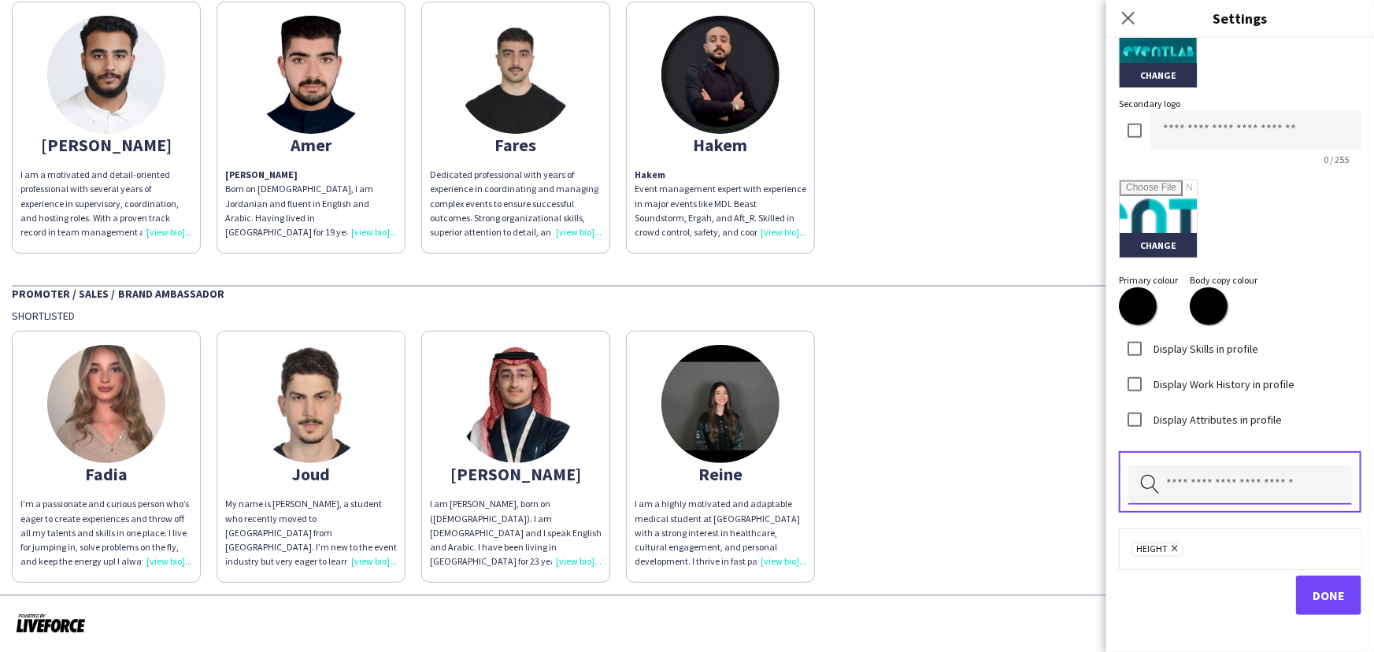
click at [1197, 472] on input "text" at bounding box center [1240, 484] width 224 height 39
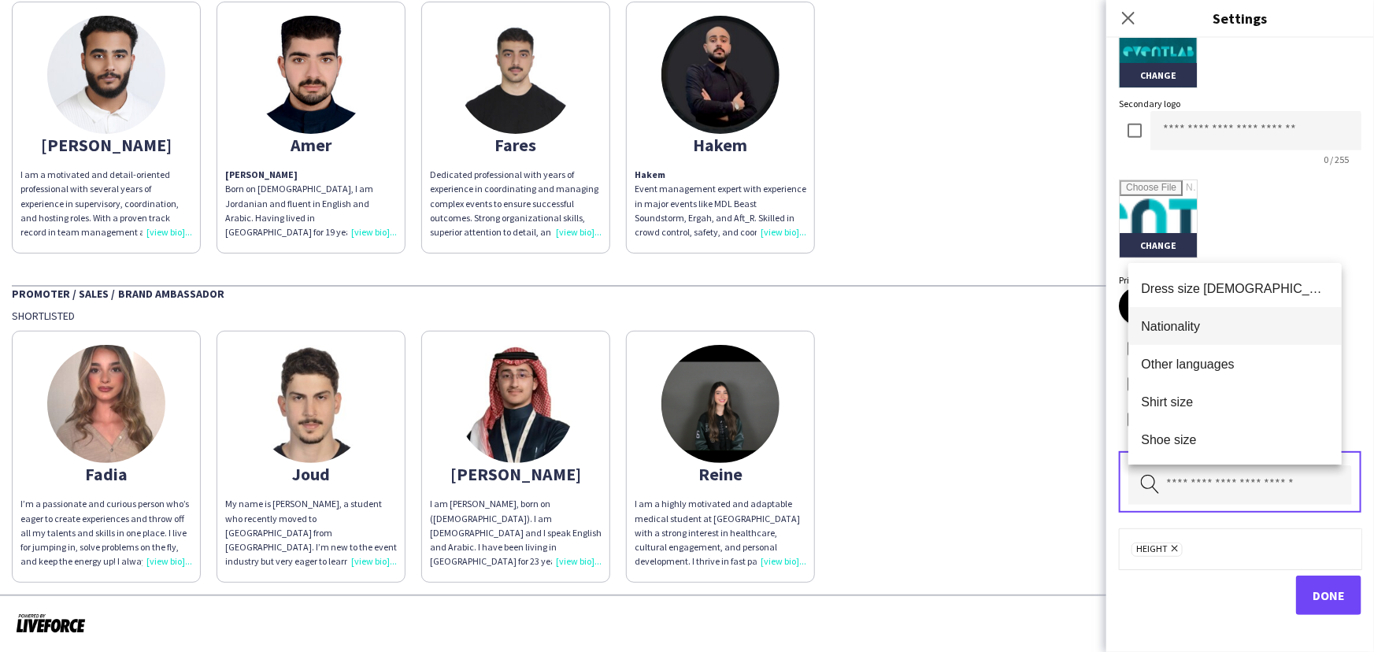
click at [1174, 330] on span "Nationality" at bounding box center [1235, 326] width 188 height 15
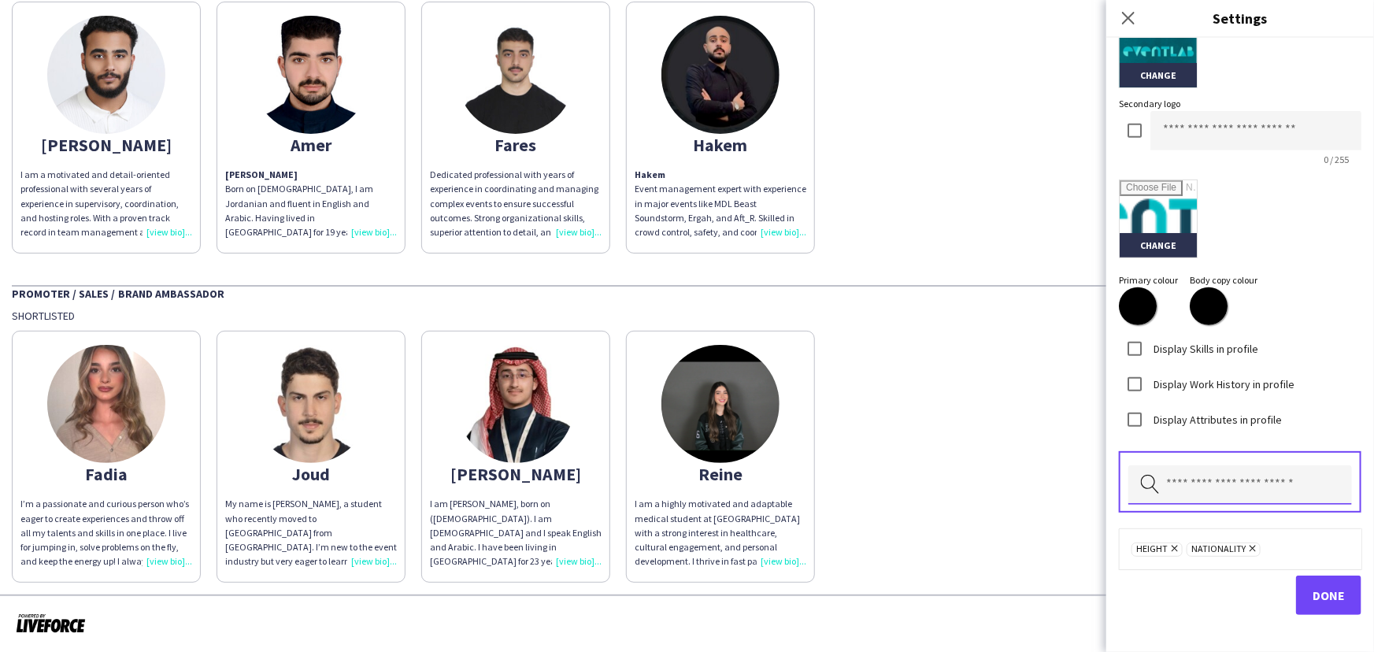
click at [1231, 465] on input "text" at bounding box center [1240, 484] width 224 height 39
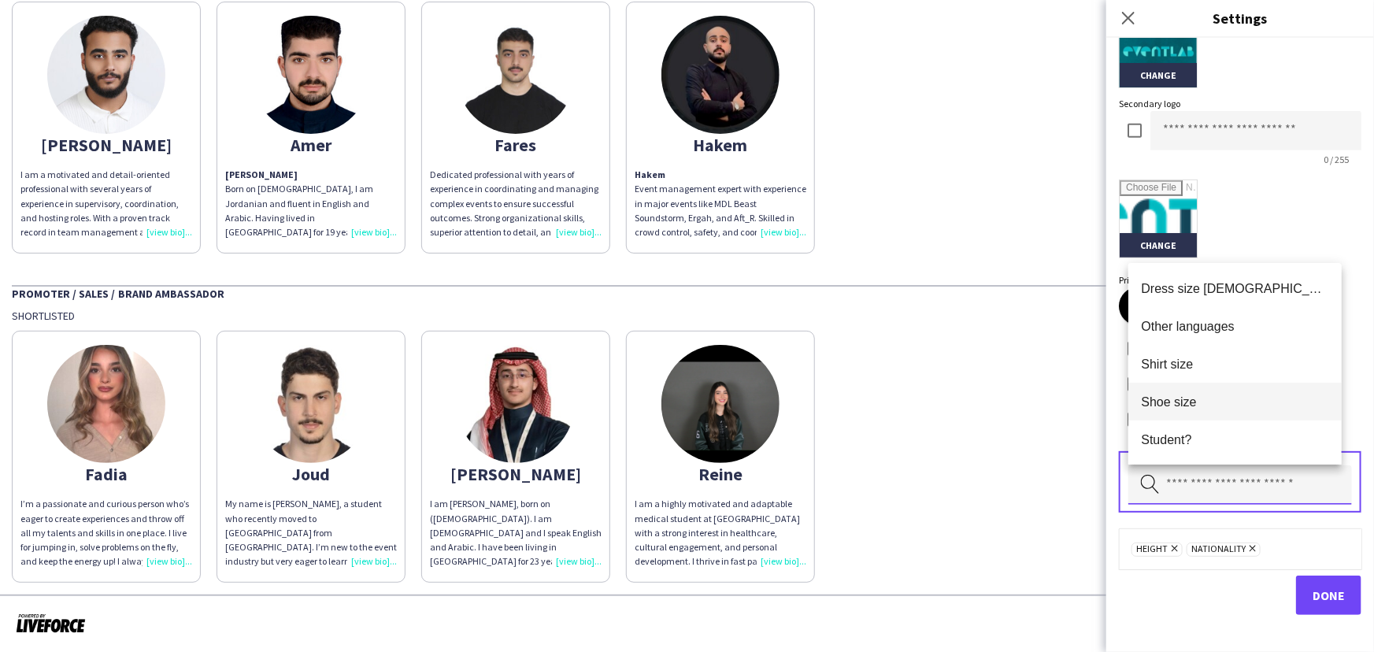
scroll to position [0, 0]
click at [1192, 331] on span "Other languages" at bounding box center [1235, 326] width 188 height 15
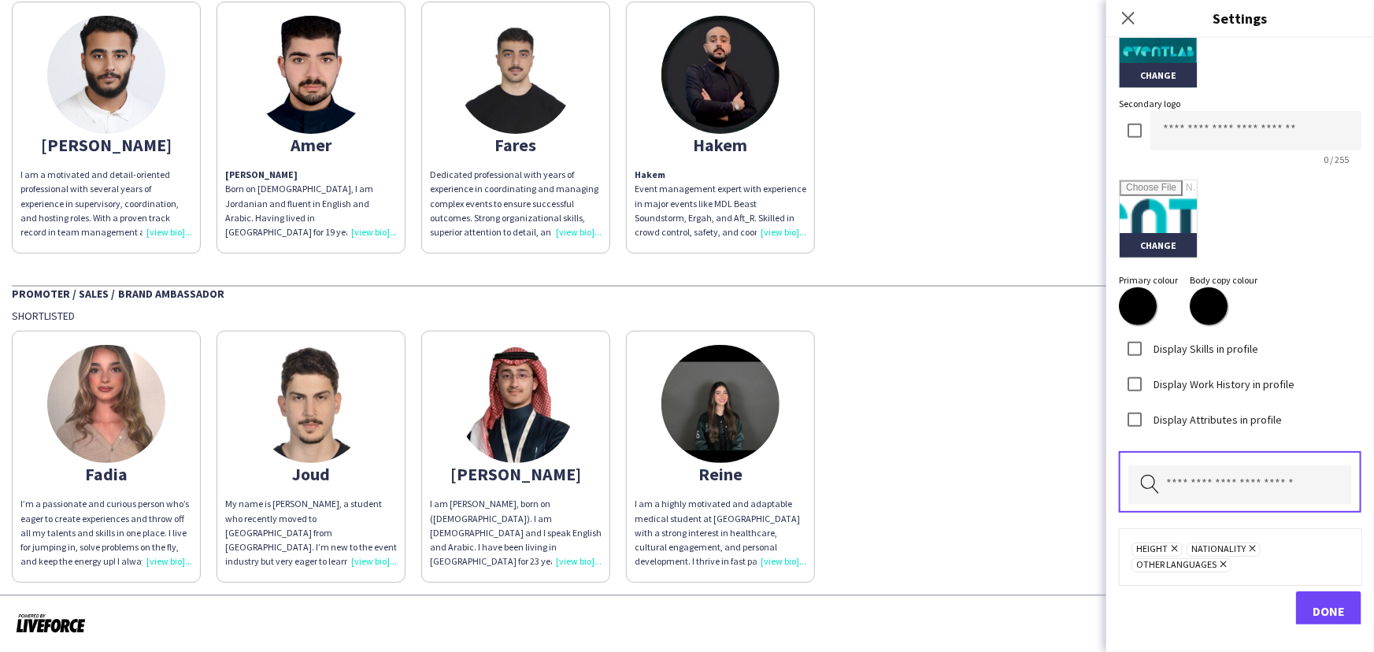
click at [1299, 276] on form "**********" at bounding box center [1240, 140] width 242 height 981
click at [1296, 610] on button "Done" at bounding box center [1328, 610] width 65 height 39
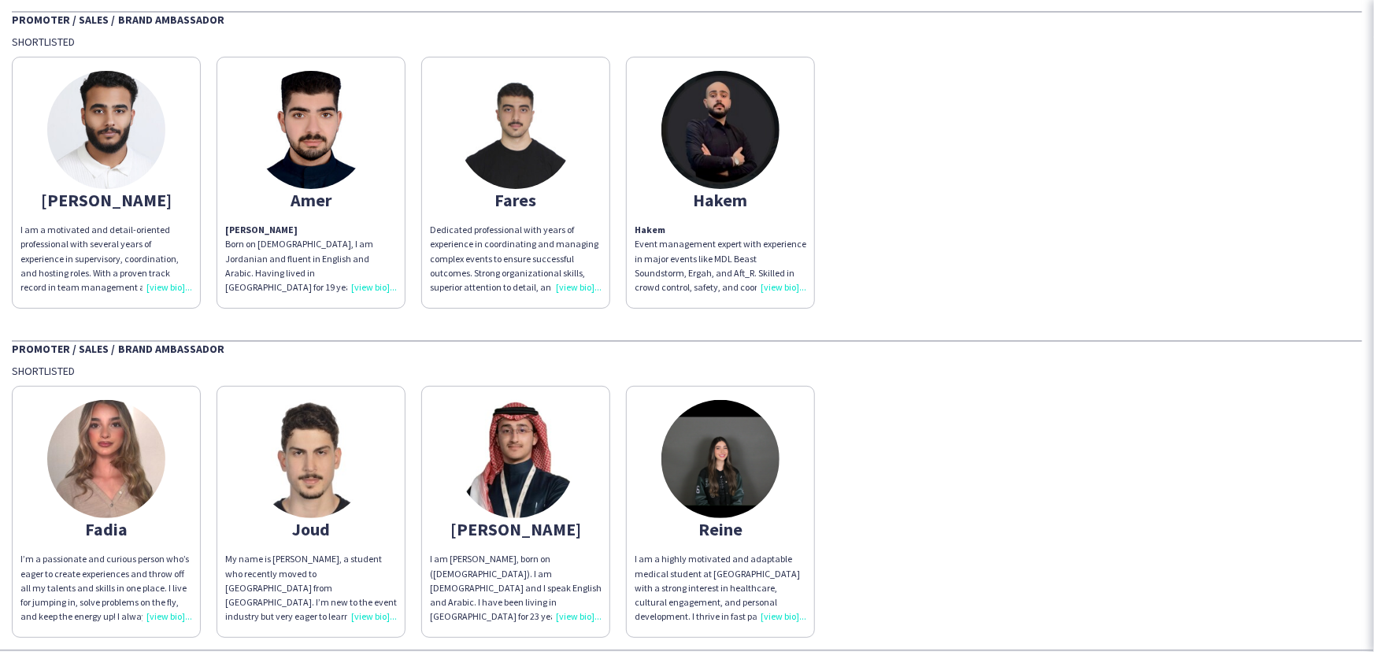
scroll to position [221, 0]
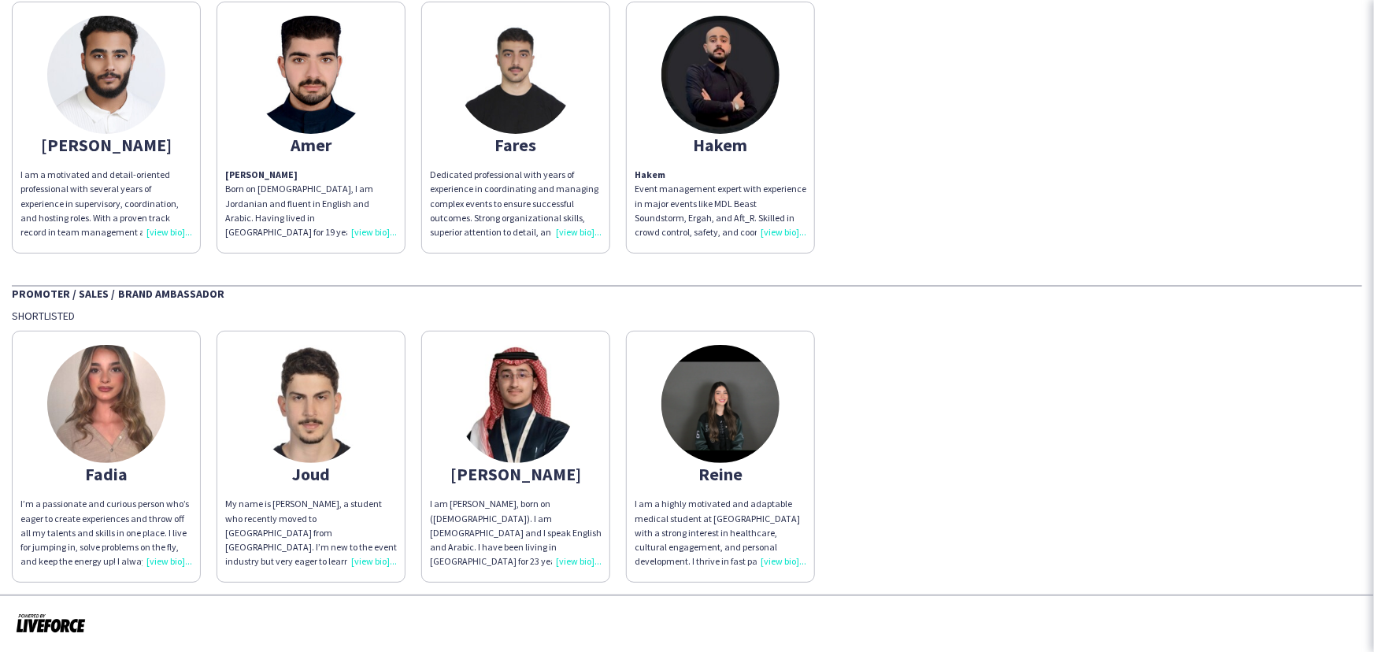
click at [727, 480] on div "Reine" at bounding box center [721, 474] width 172 height 14
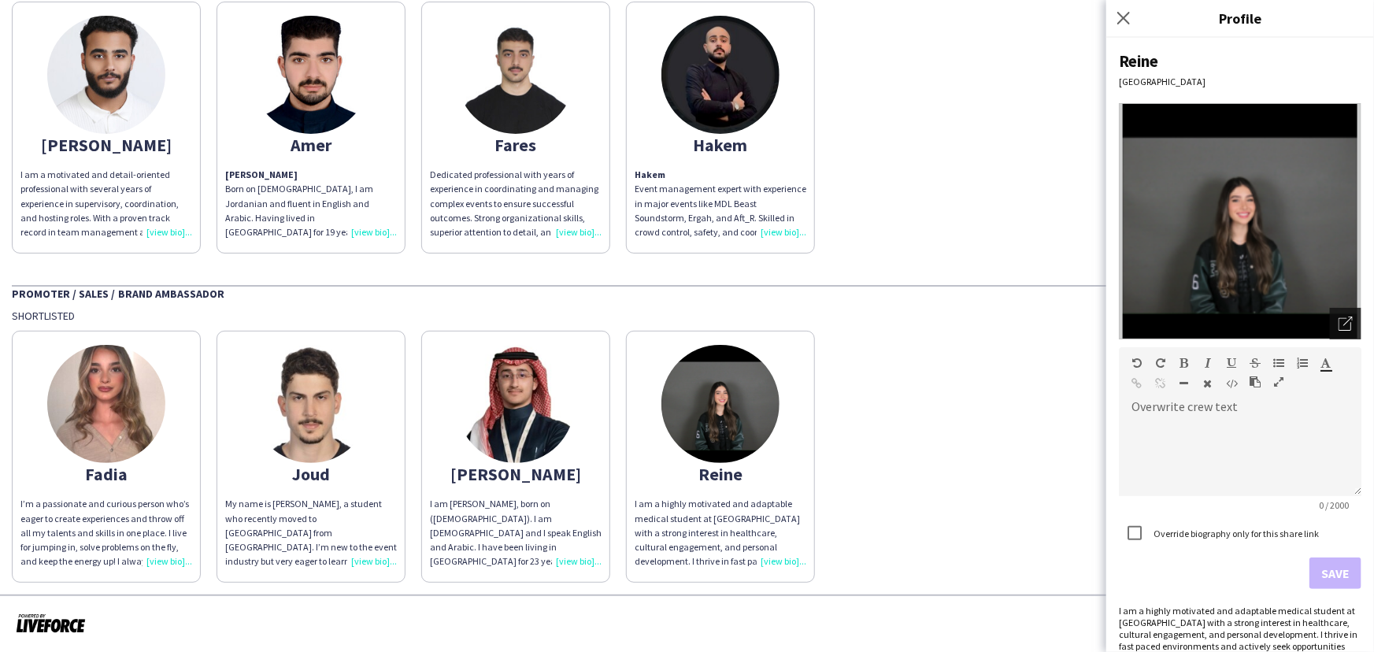
click at [1330, 316] on div "Open photos pop-in" at bounding box center [1345, 323] width 31 height 31
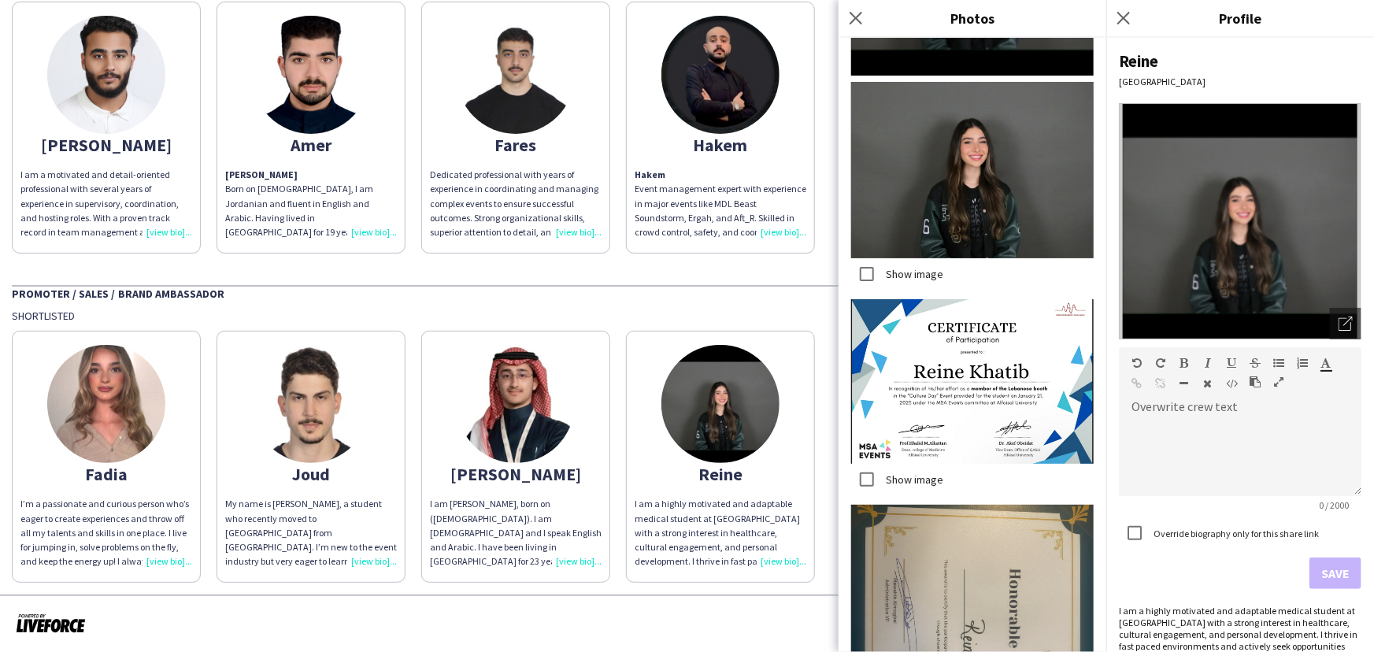
scroll to position [212, 0]
click at [911, 226] on img at bounding box center [972, 169] width 242 height 176
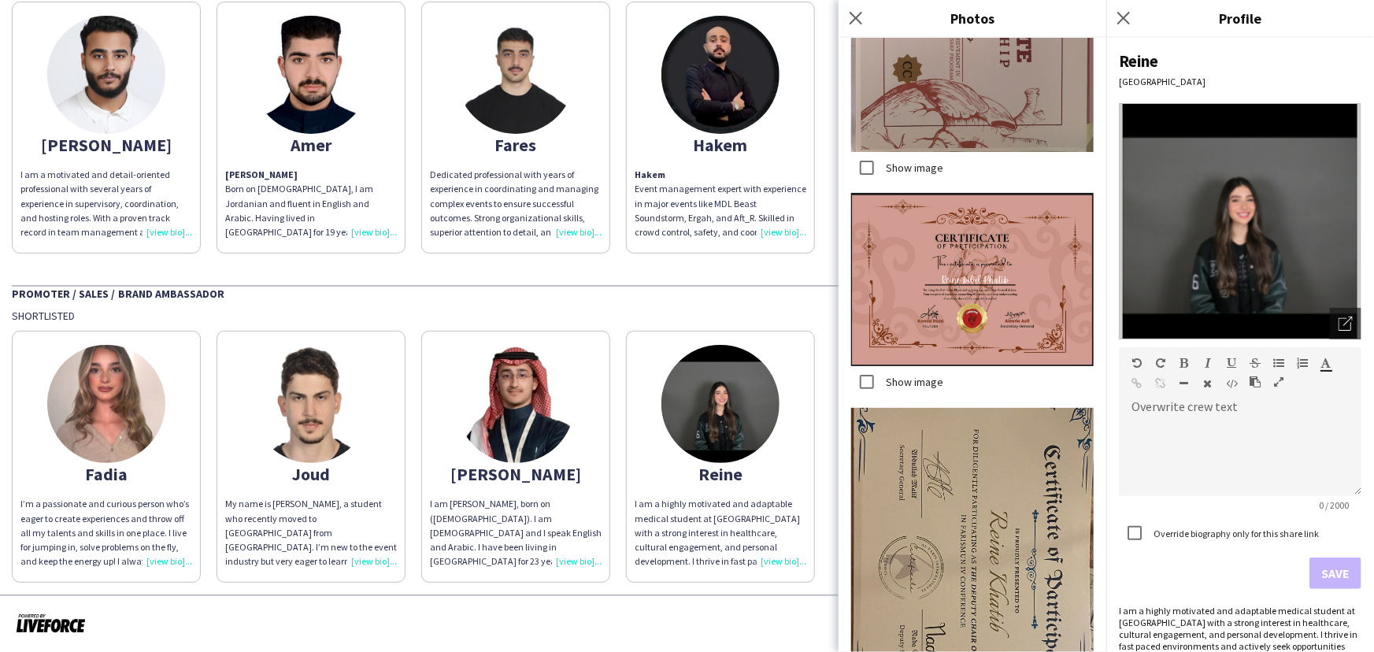
scroll to position [3100, 0]
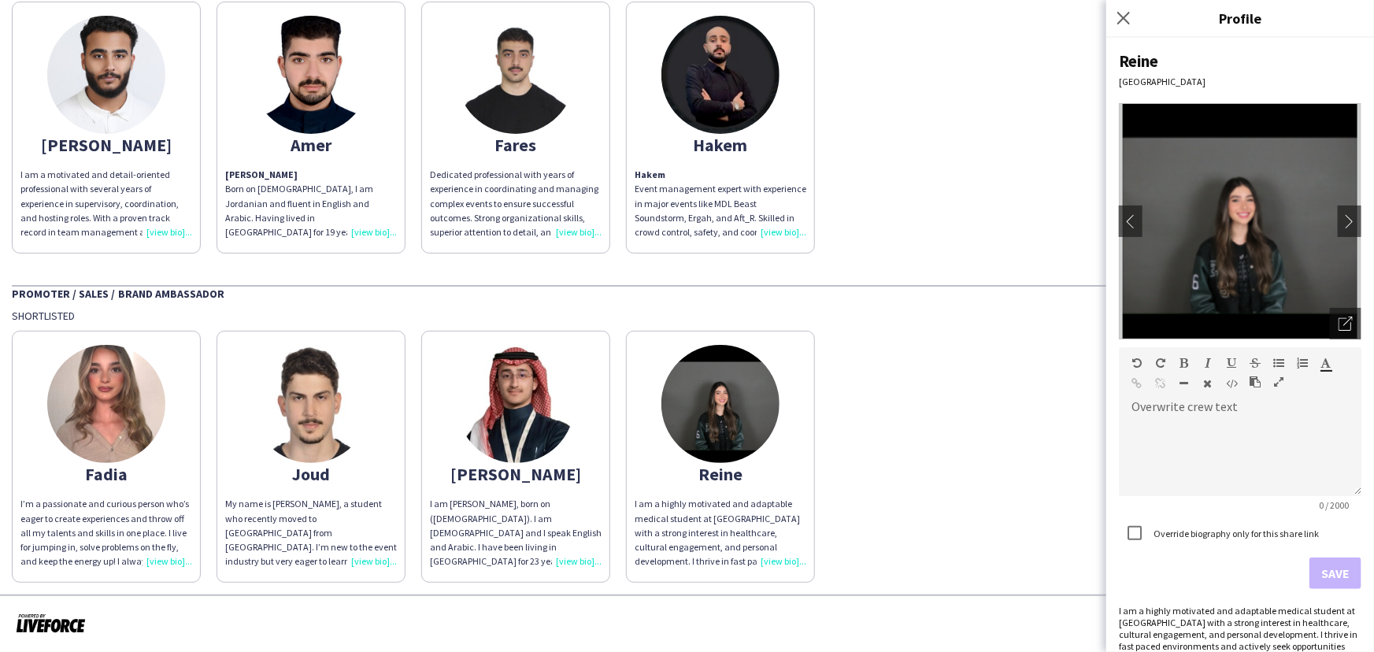
drag, startPoint x: 771, startPoint y: 145, endPoint x: 661, endPoint y: 539, distance: 409.3
click at [661, 539] on div "Event Lab KSA [PERSON_NAME] Pop-Up Store Promoter / Sales / Brand Ambassador Sh…" at bounding box center [687, 208] width 1374 height 772
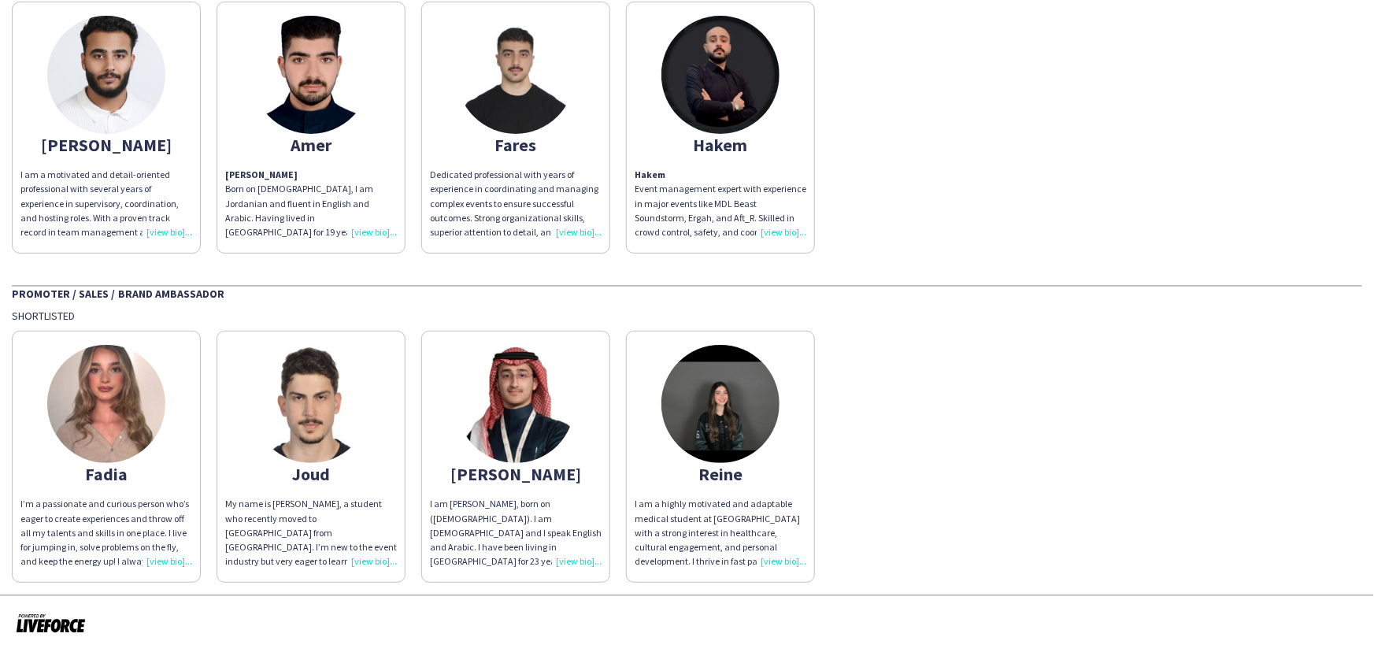
click at [525, 497] on div "I am [PERSON_NAME], born on ([DEMOGRAPHIC_DATA]). I am [DEMOGRAPHIC_DATA] and I…" at bounding box center [516, 533] width 172 height 72
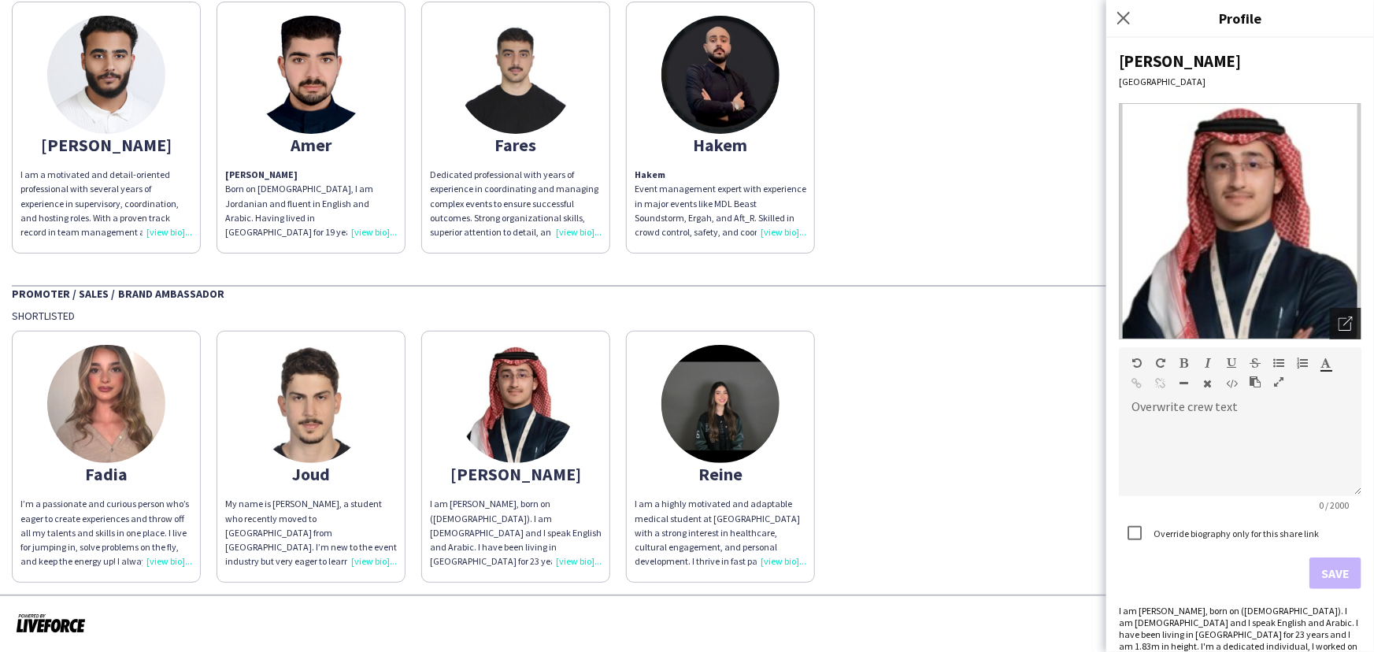
click at [1338, 319] on icon "Open photos pop-in" at bounding box center [1345, 323] width 14 height 14
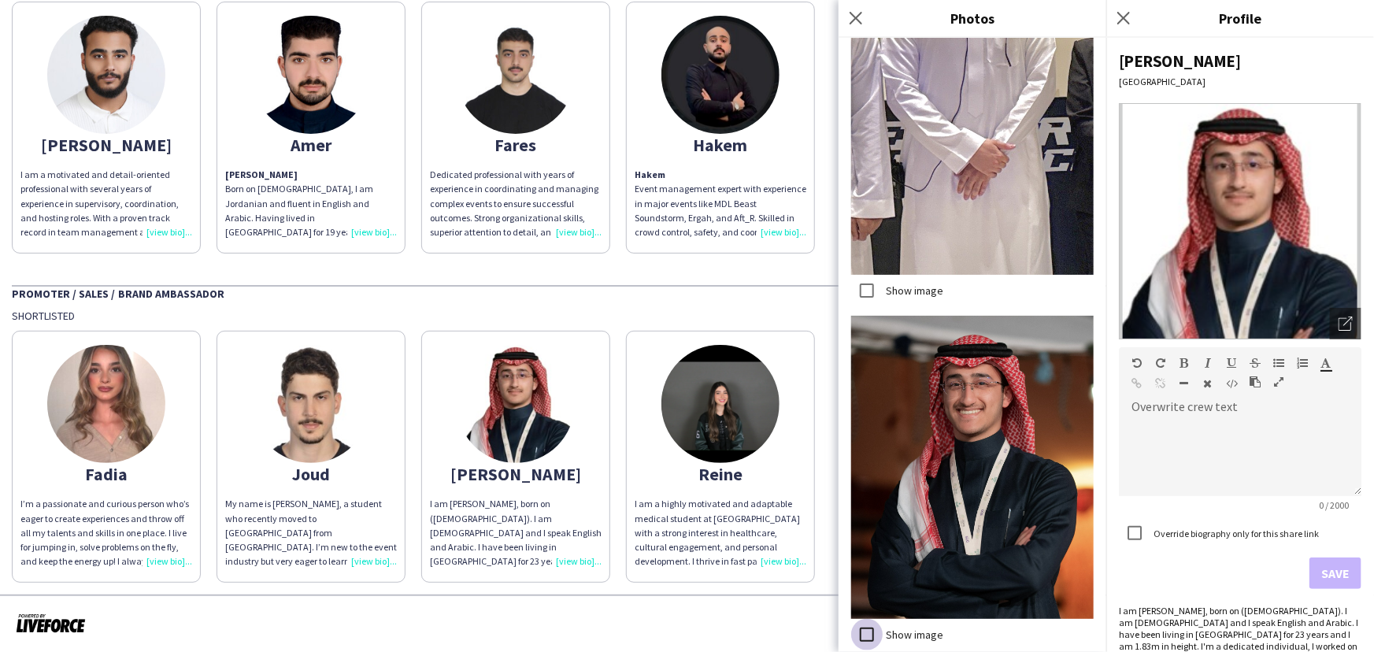
scroll to position [1290, 0]
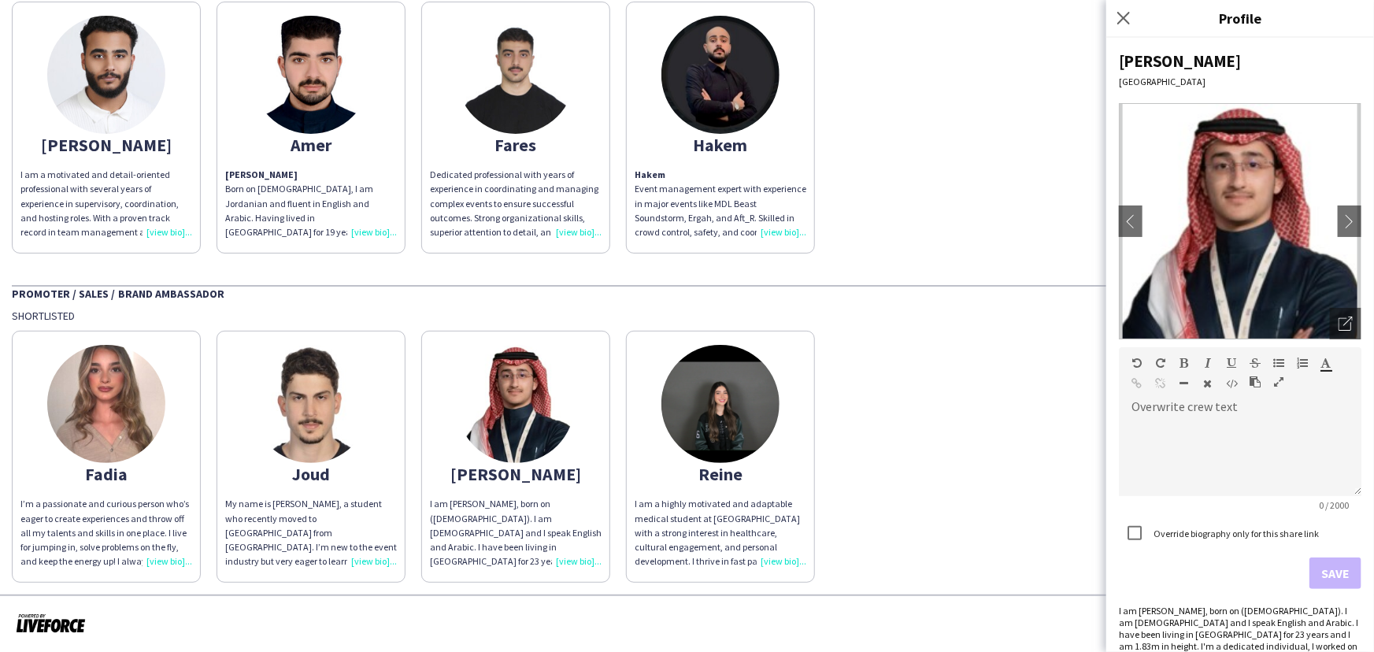
click at [291, 476] on div "Joud" at bounding box center [311, 474] width 172 height 14
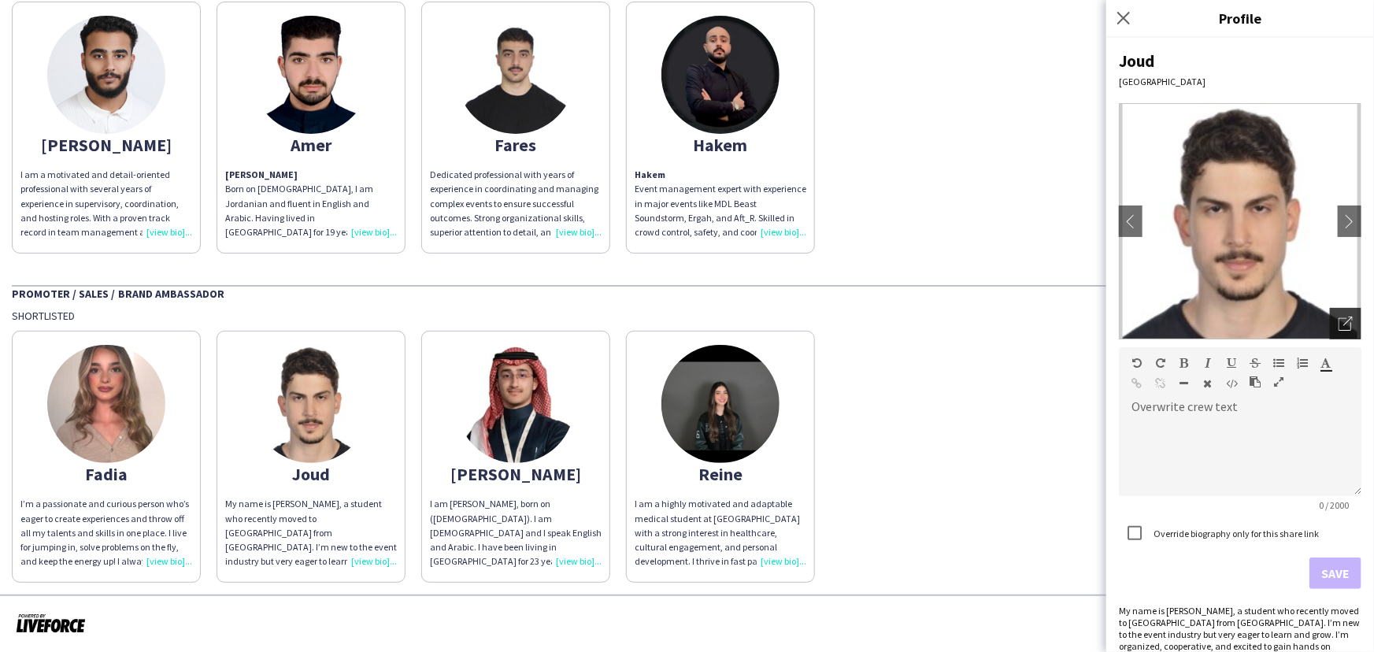
click at [1338, 317] on icon "Open photos pop-in" at bounding box center [1345, 323] width 14 height 14
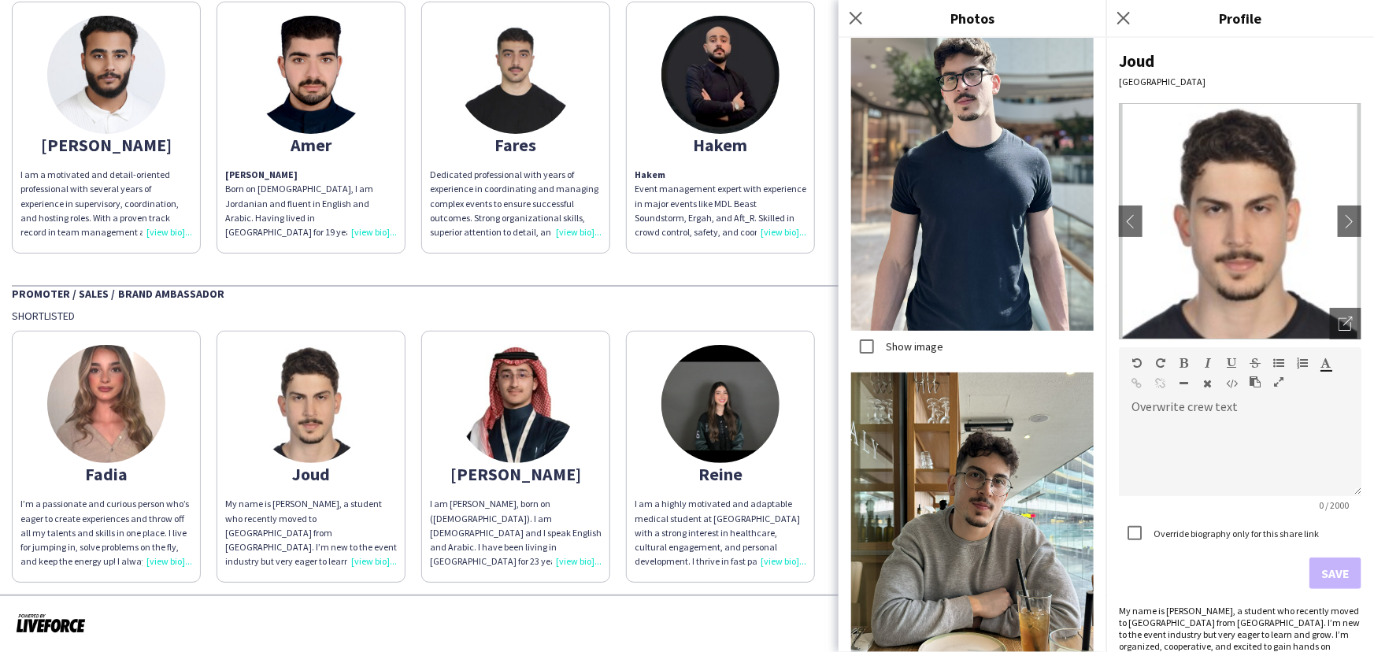
scroll to position [706, 0]
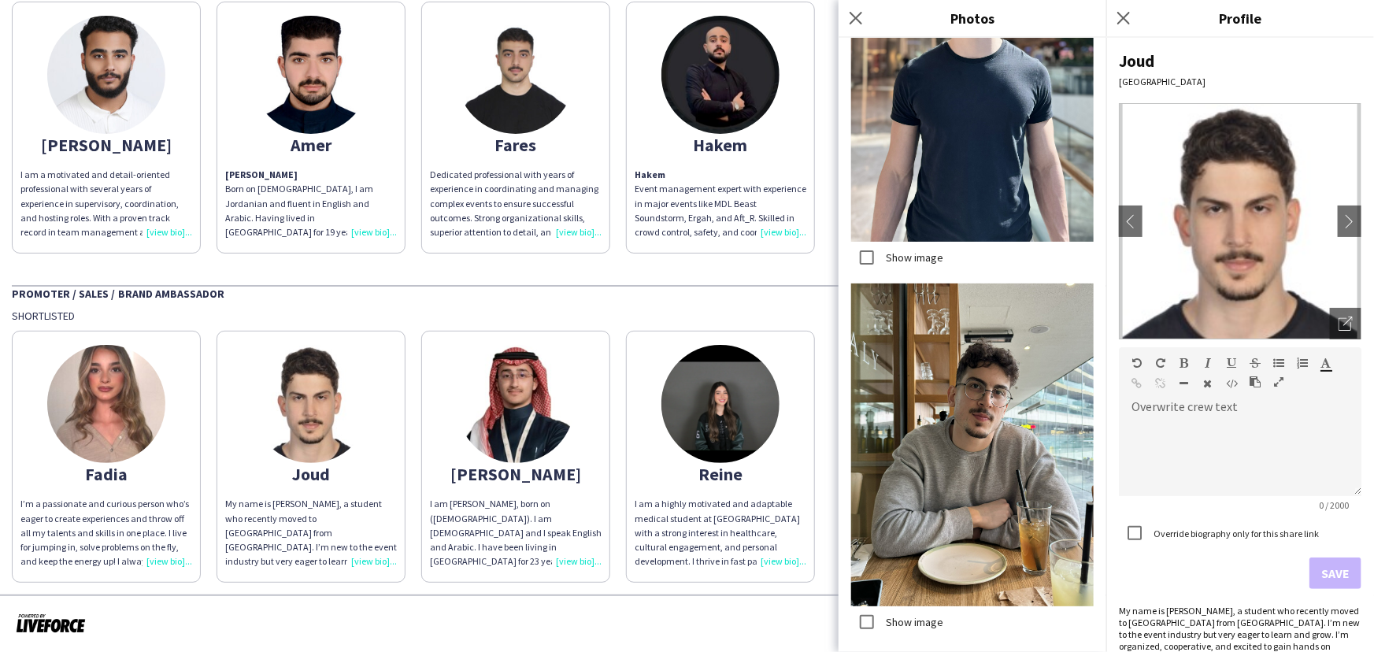
click at [117, 443] on img at bounding box center [106, 404] width 118 height 118
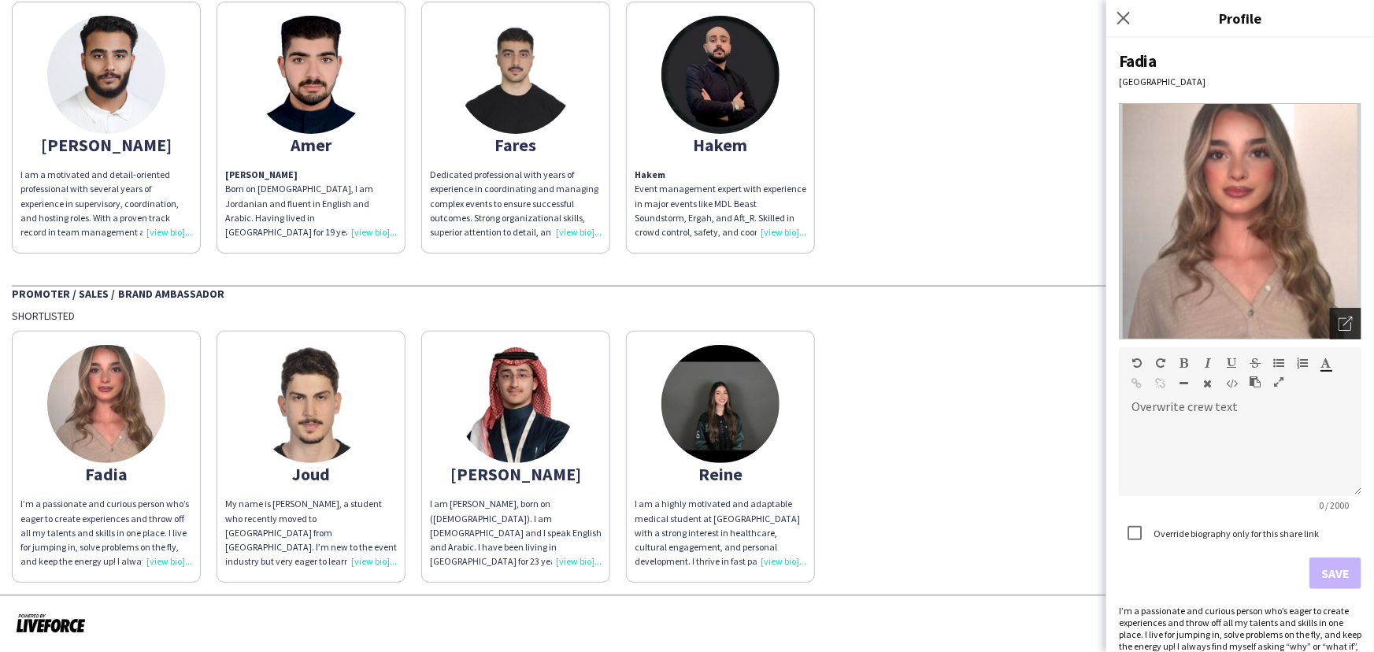
click at [1343, 316] on icon at bounding box center [1347, 320] width 9 height 9
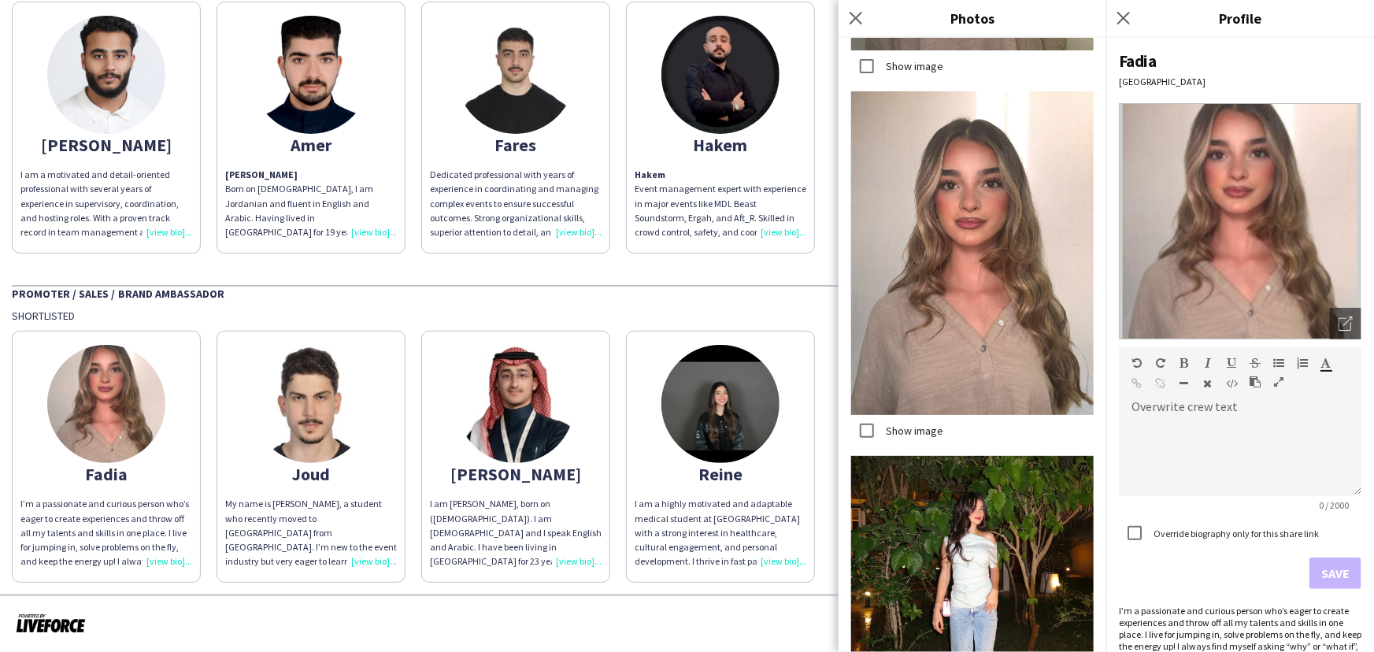
scroll to position [1406, 0]
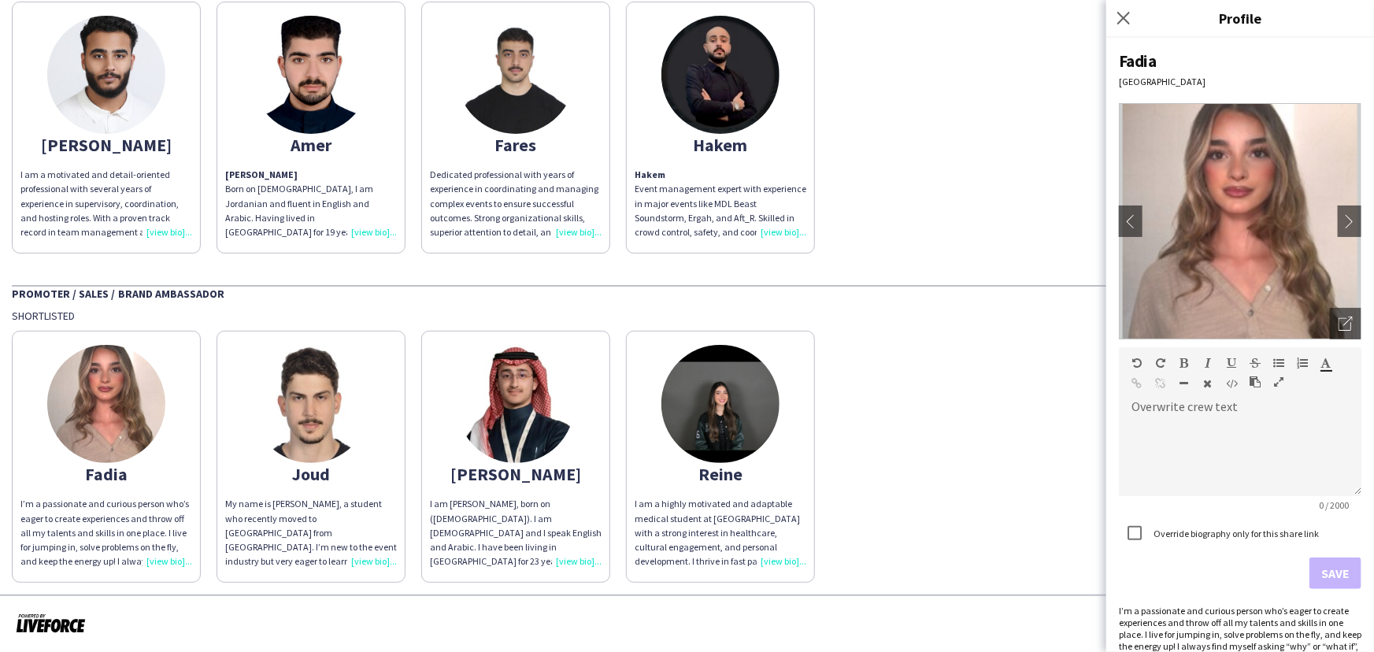
click at [686, 179] on p "Hakem Event management expert with experience in major events like MDL Beast So…" at bounding box center [721, 204] width 172 height 72
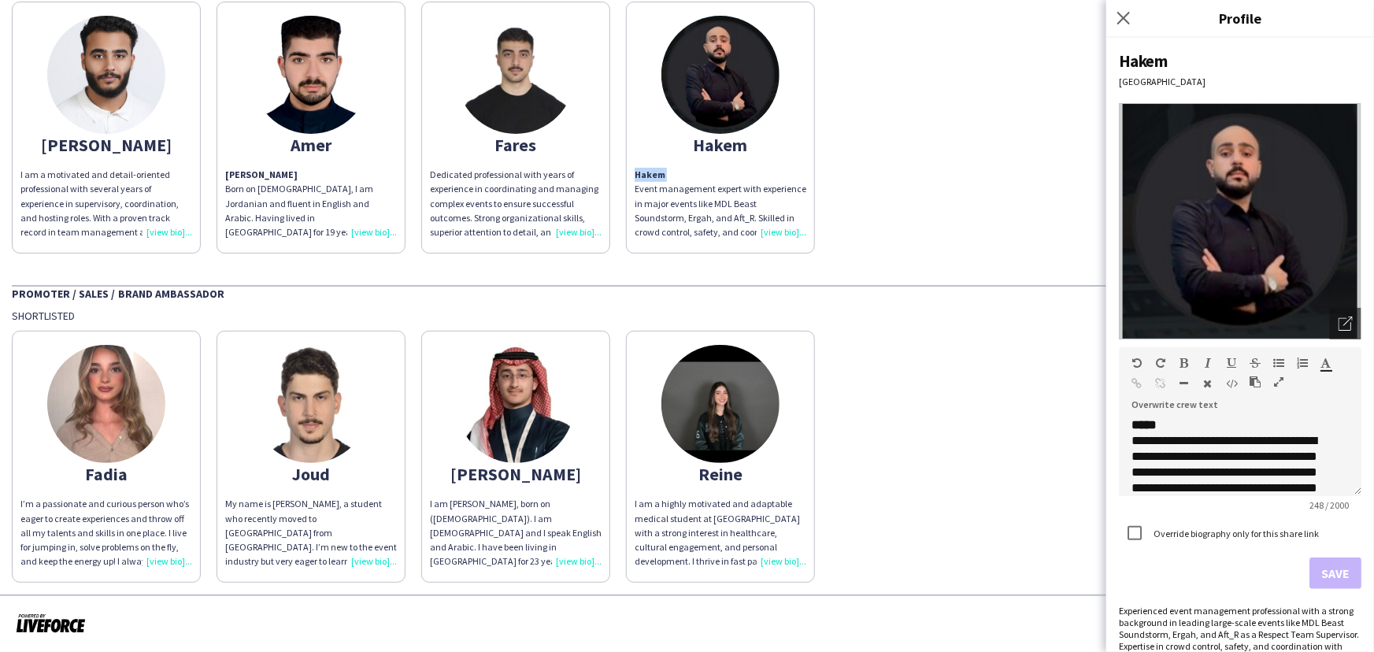
click at [686, 179] on p "Hakem Event management expert with experience in major events like MDL Beast So…" at bounding box center [721, 204] width 172 height 72
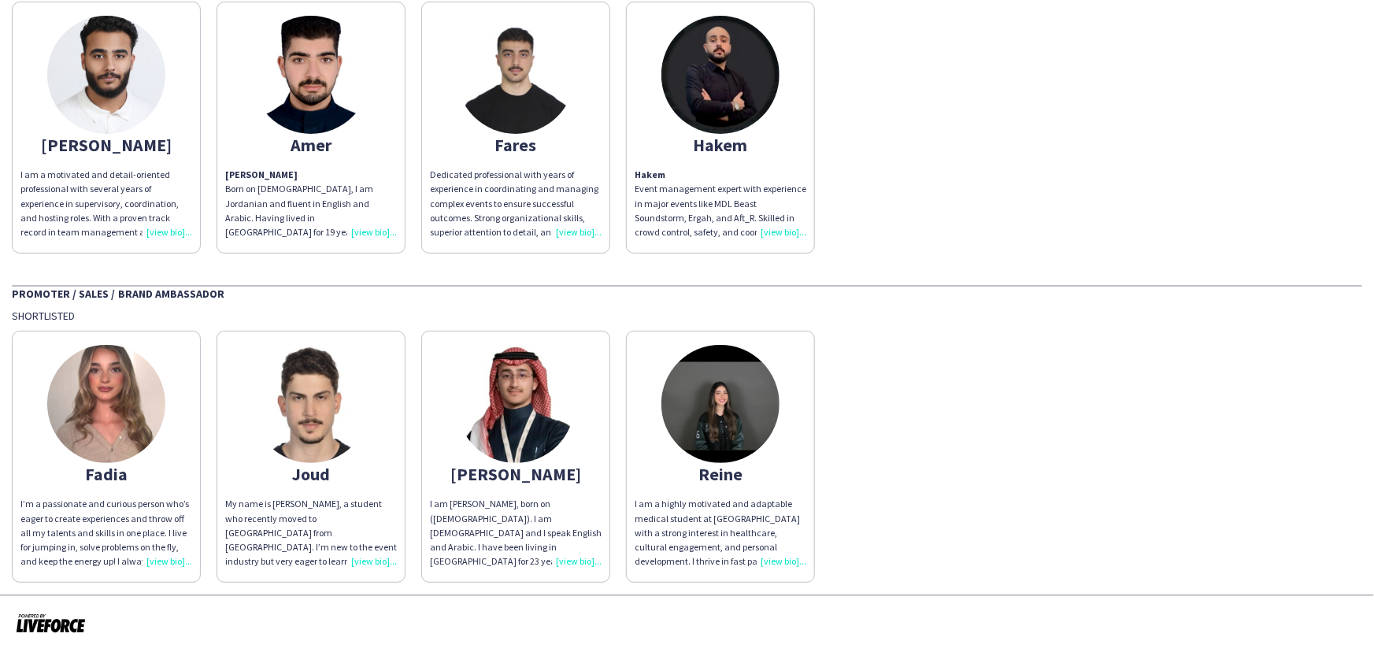
click at [779, 139] on div "Hakem" at bounding box center [721, 145] width 172 height 14
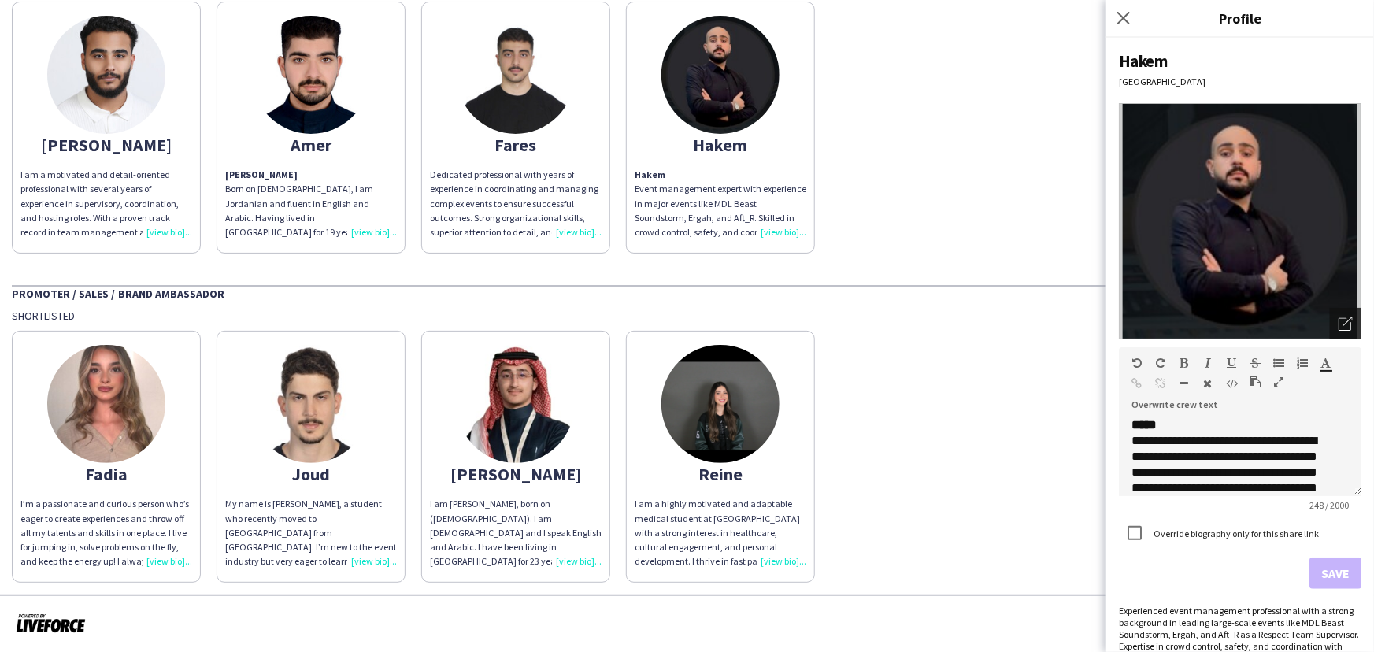
click at [1330, 326] on div "Open photos pop-in" at bounding box center [1345, 323] width 31 height 31
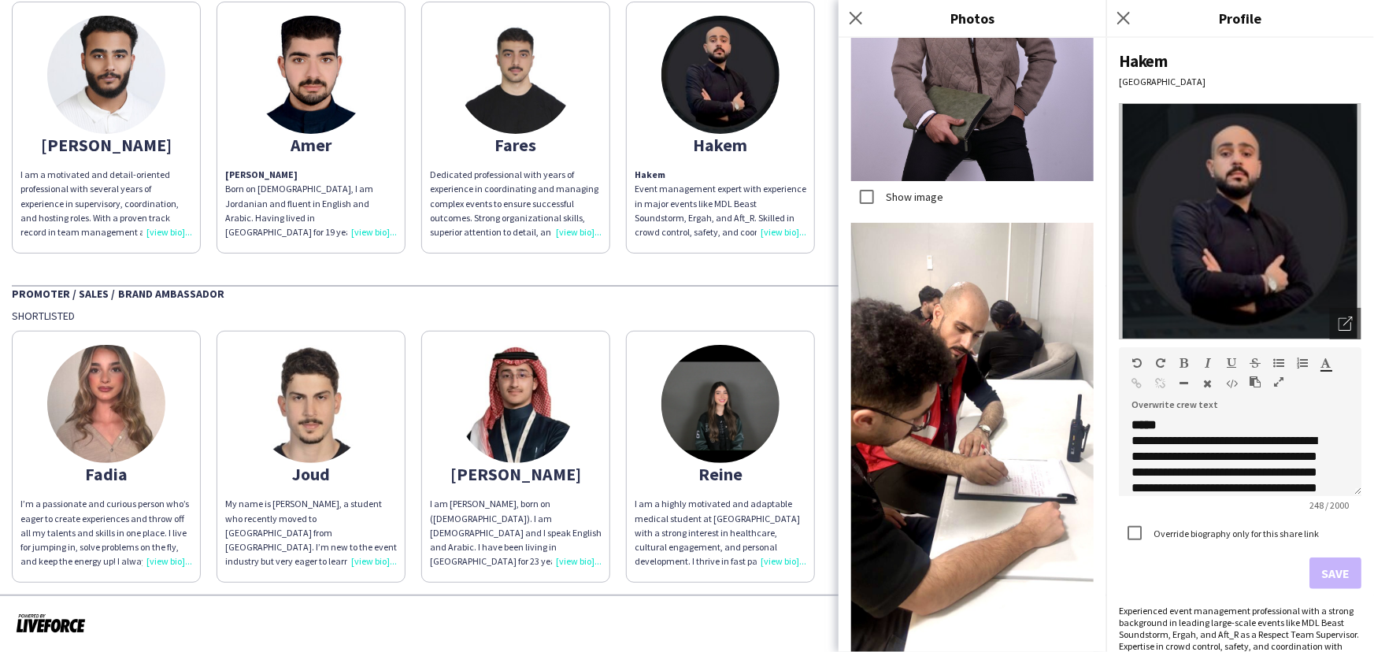
scroll to position [3416, 0]
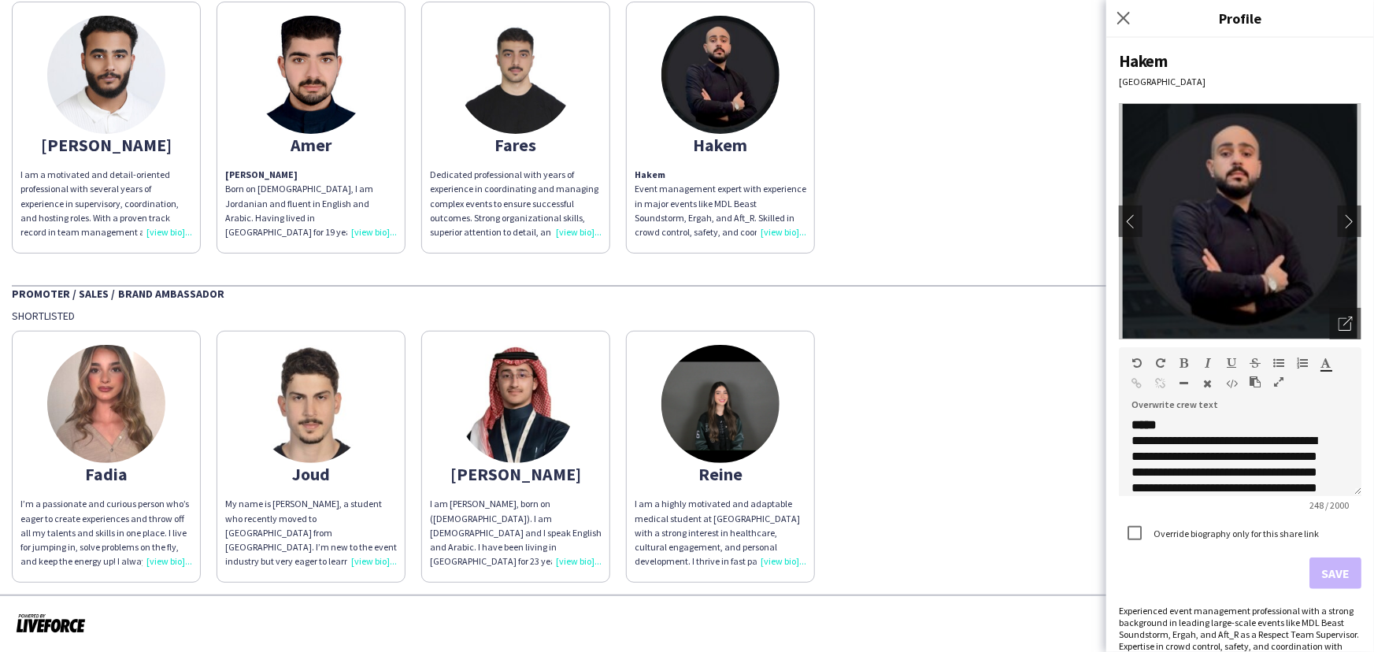
click at [524, 209] on div "Dedicated professional with years of experience in coordinating and managing co…" at bounding box center [516, 204] width 172 height 72
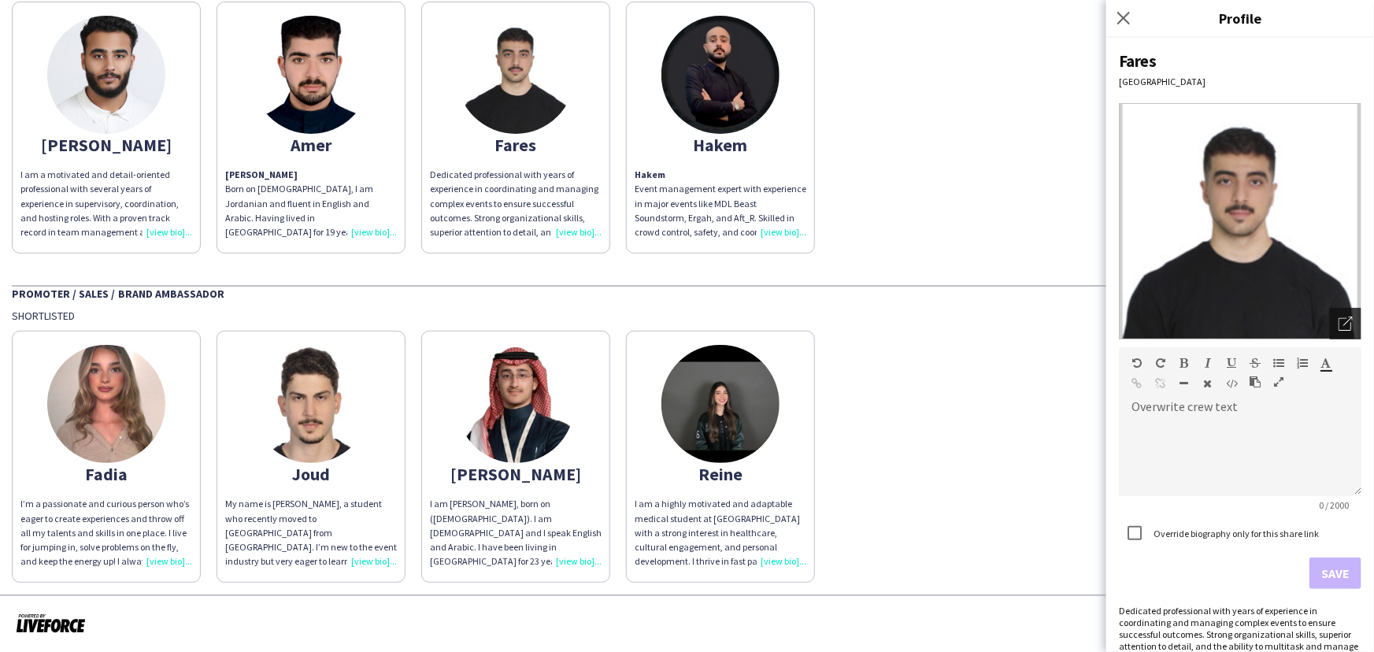
click at [1334, 337] on div "Open photos pop-in" at bounding box center [1345, 323] width 31 height 31
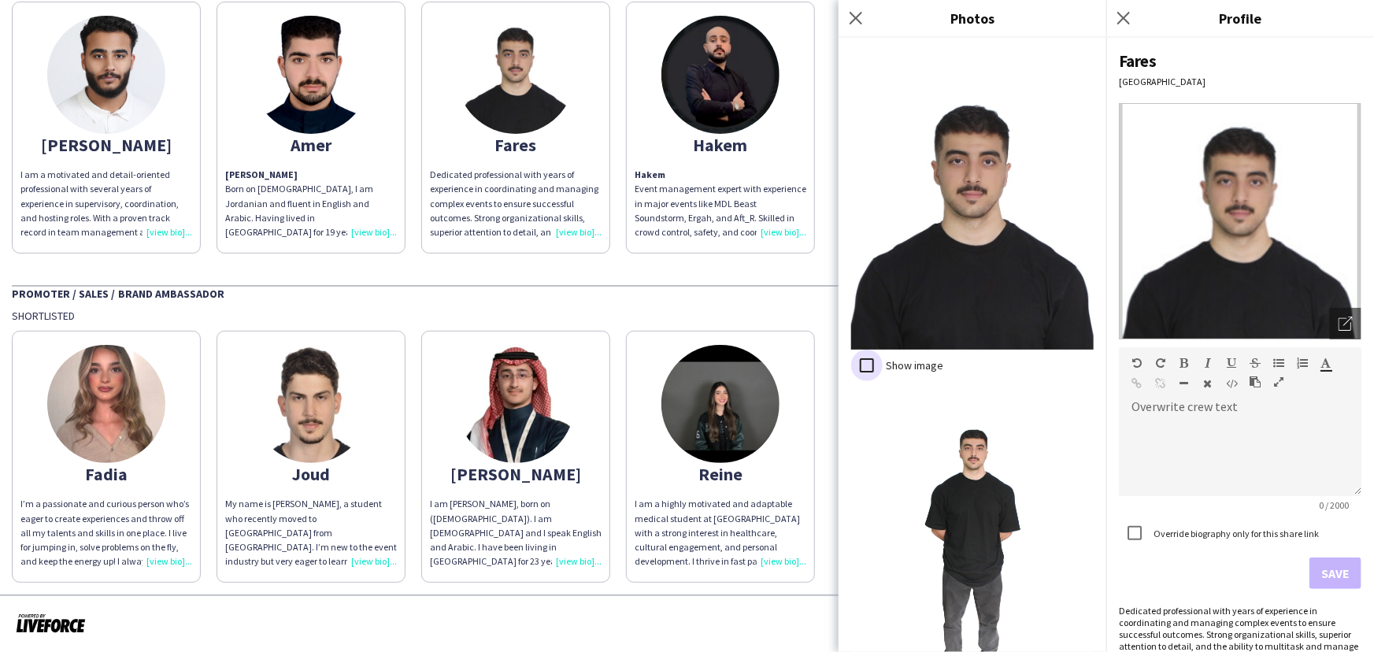
scroll to position [672, 0]
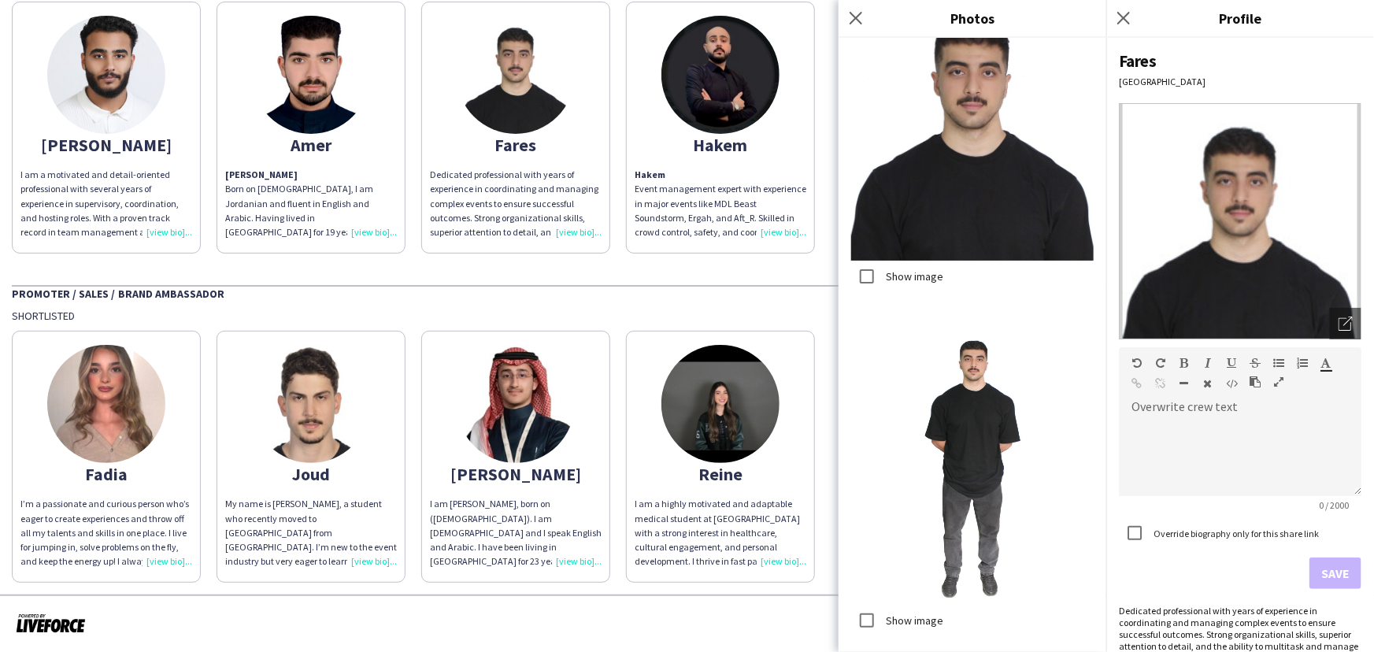
click at [873, 613] on div "Show image Show image Show image Save" at bounding box center [972, 345] width 268 height 614
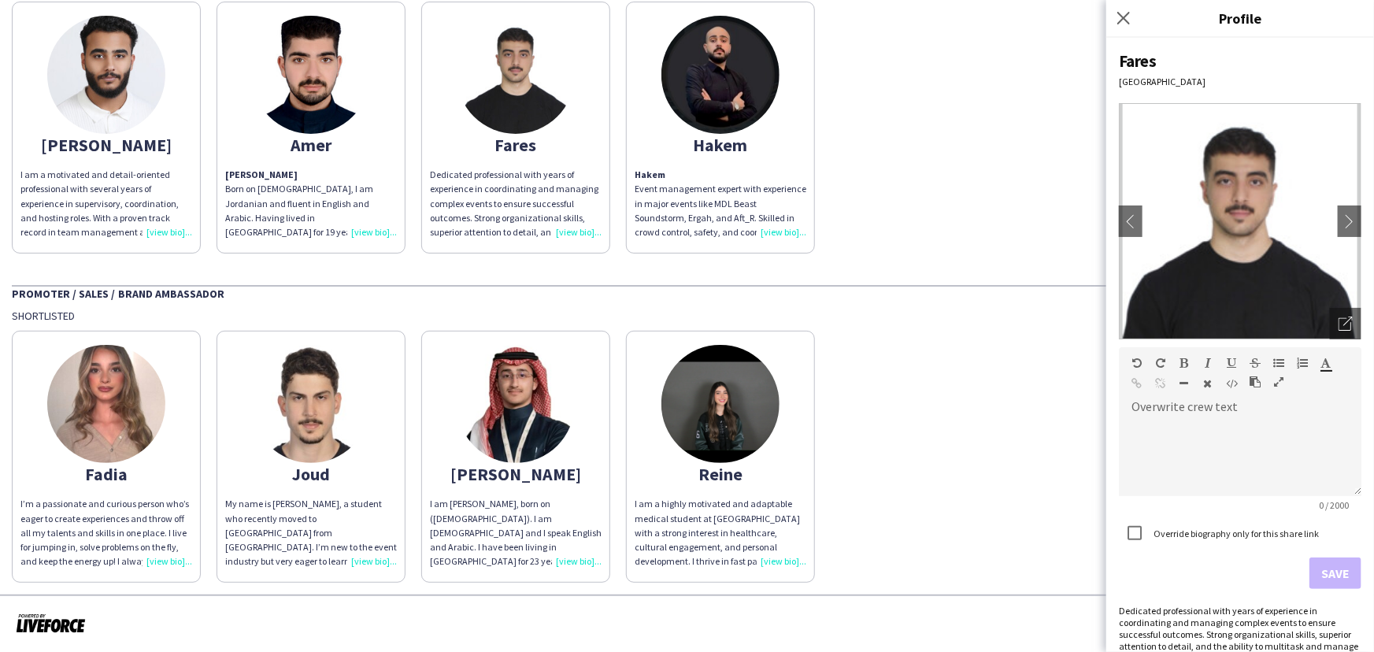
click at [293, 177] on strong "[PERSON_NAME]" at bounding box center [261, 174] width 72 height 12
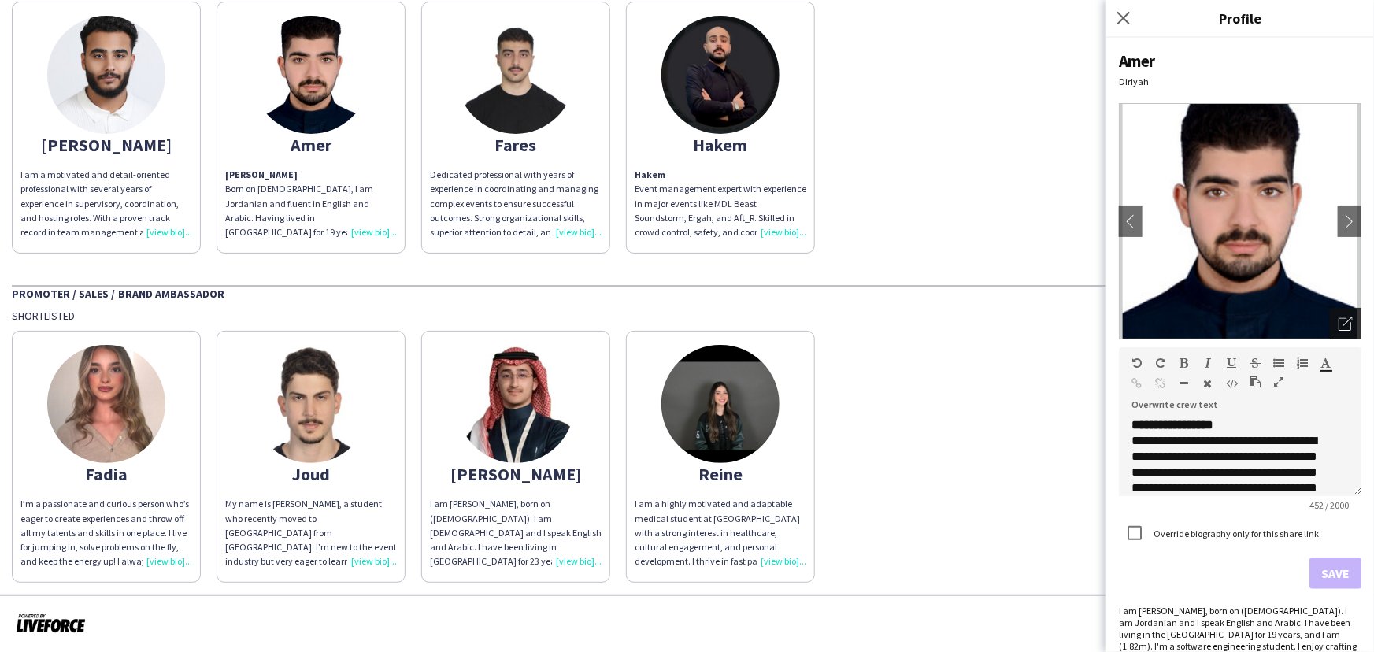
click at [1338, 321] on icon "Open photos pop-in" at bounding box center [1345, 323] width 14 height 14
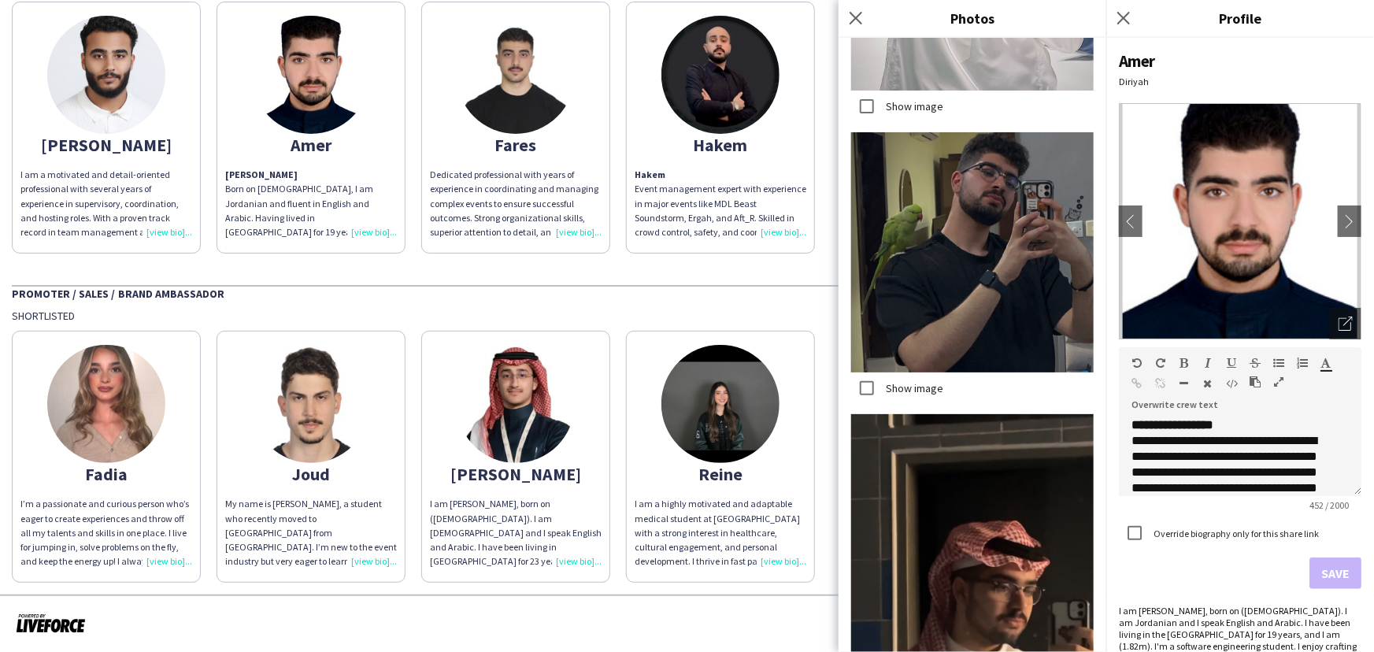
scroll to position [1658, 0]
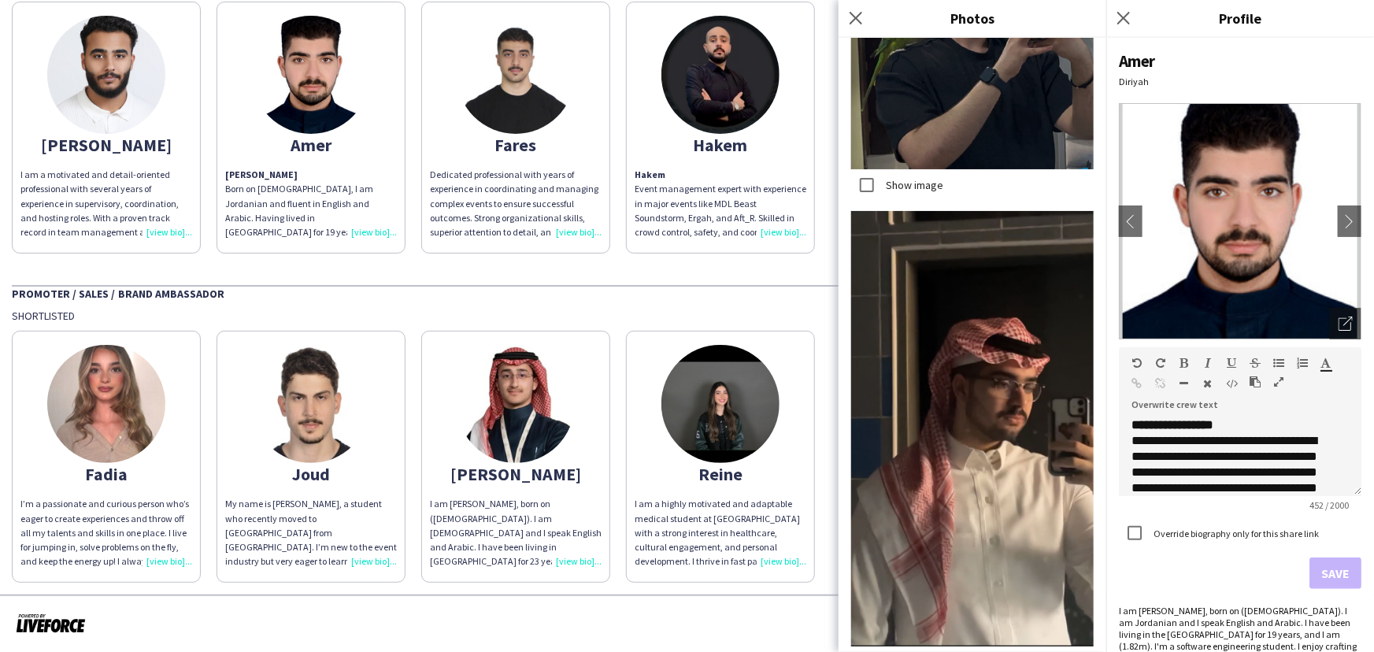
click at [68, 109] on img at bounding box center [106, 75] width 118 height 118
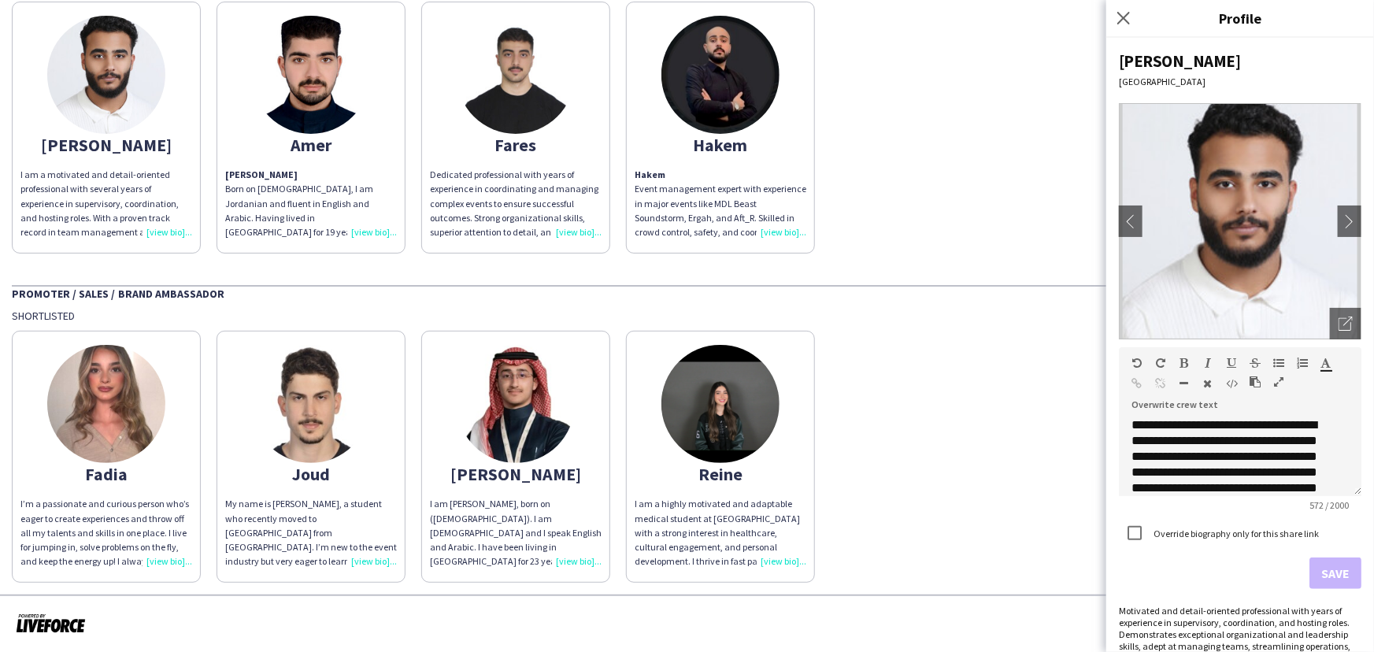
click at [1032, 431] on div "[PERSON_NAME] I’m a passionate and curious person who’s eager to create experie…" at bounding box center [687, 453] width 1350 height 260
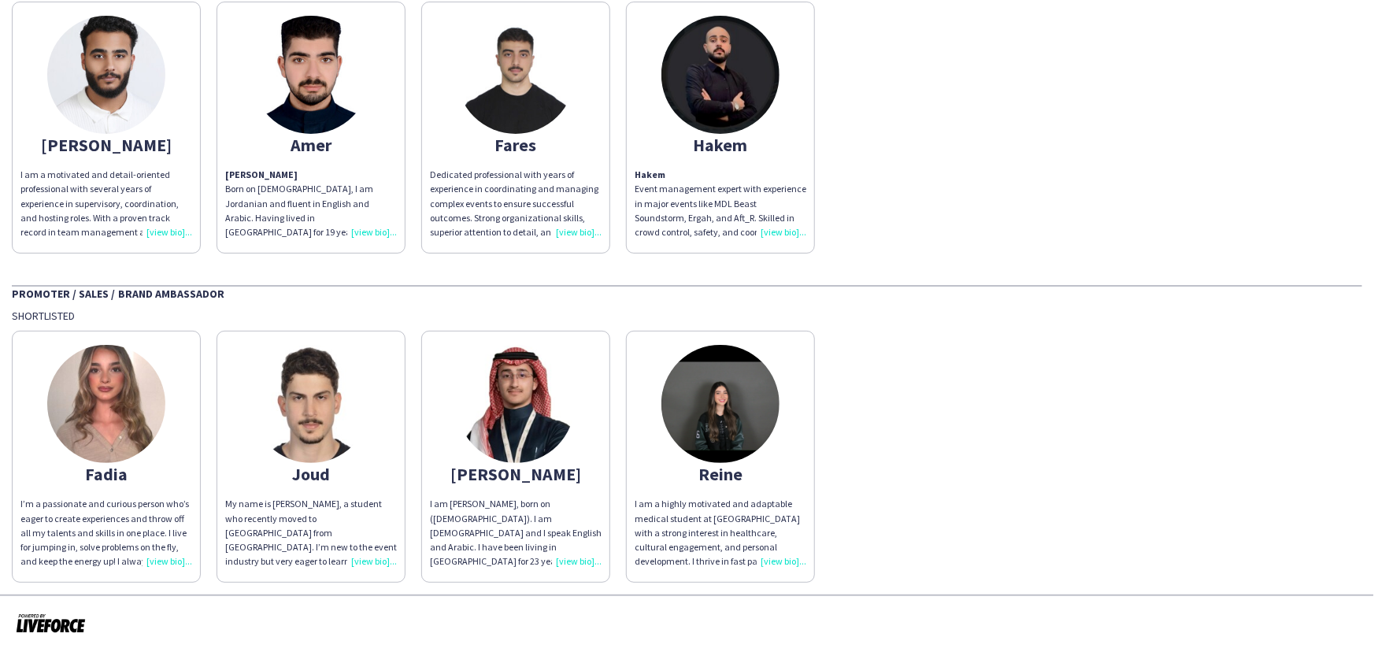
scroll to position [0, 0]
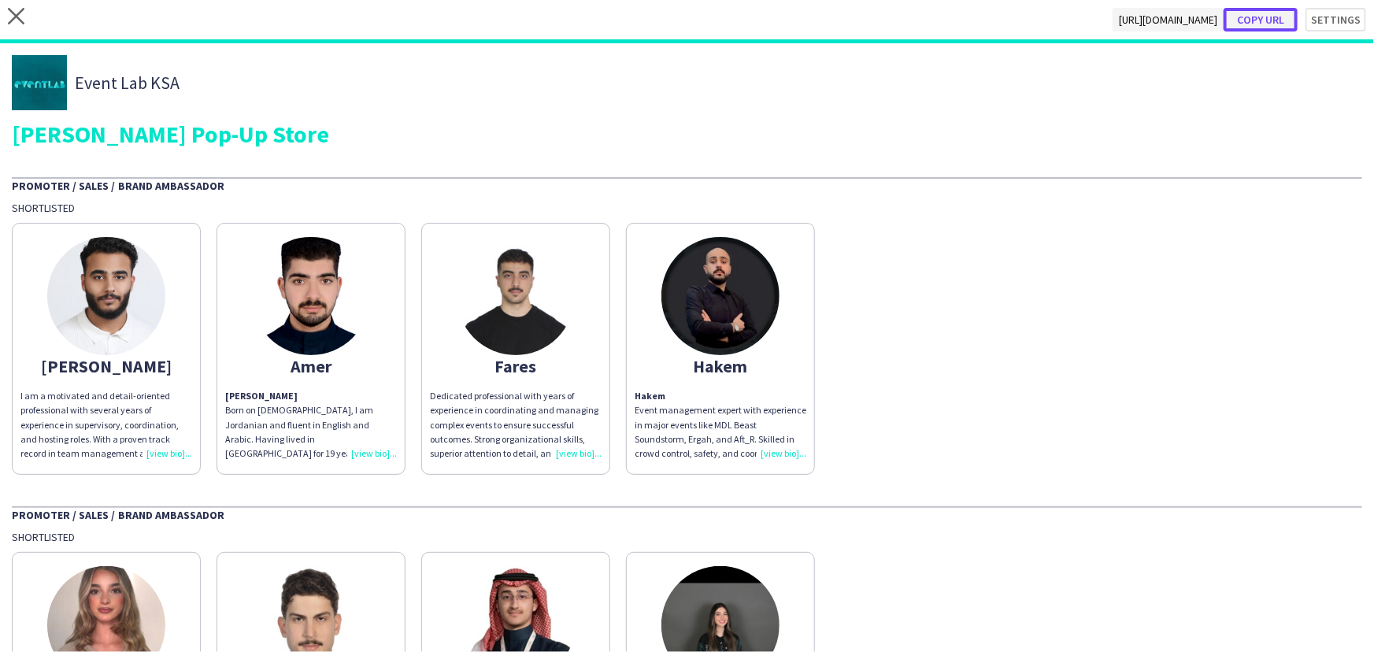
click at [1258, 13] on button "Copy url" at bounding box center [1260, 20] width 74 height 24
